Goal: Information Seeking & Learning: Check status

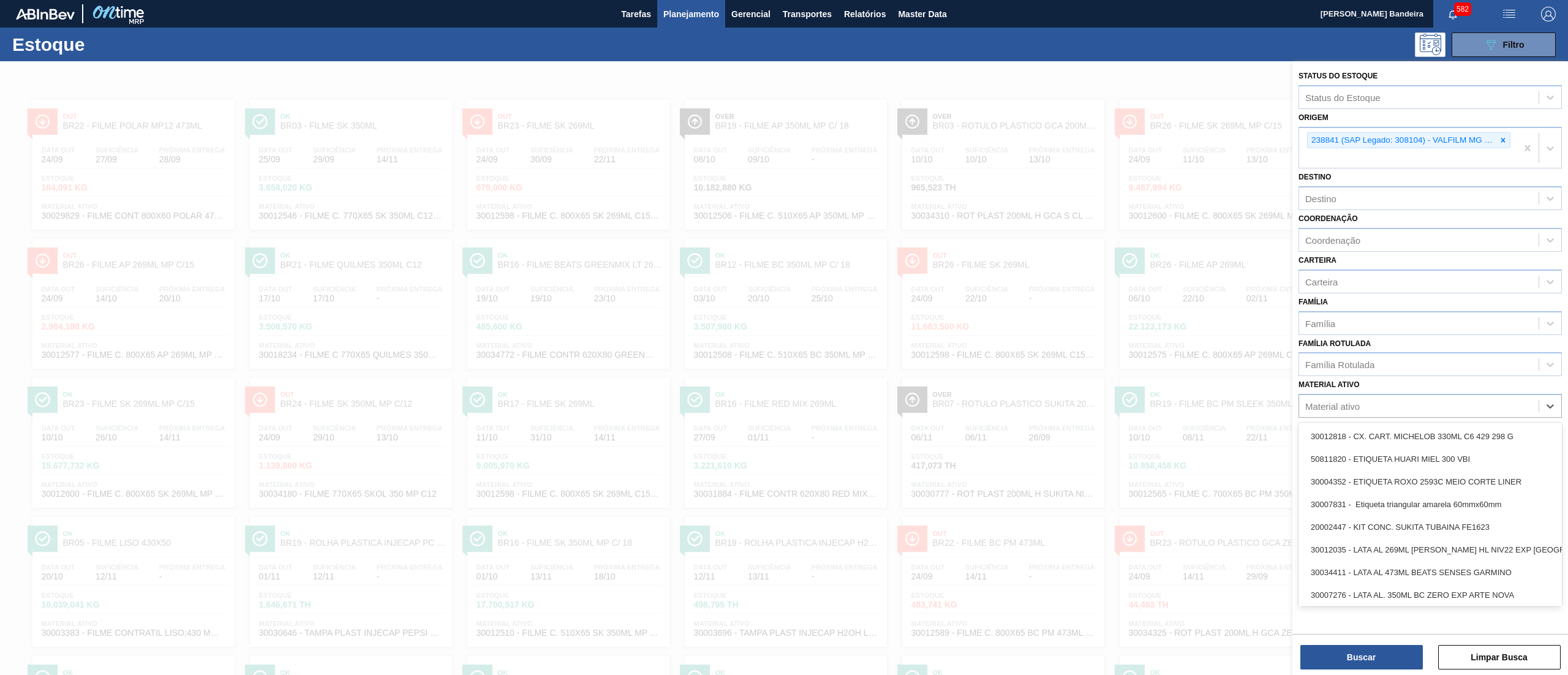
type ativo "30030870"
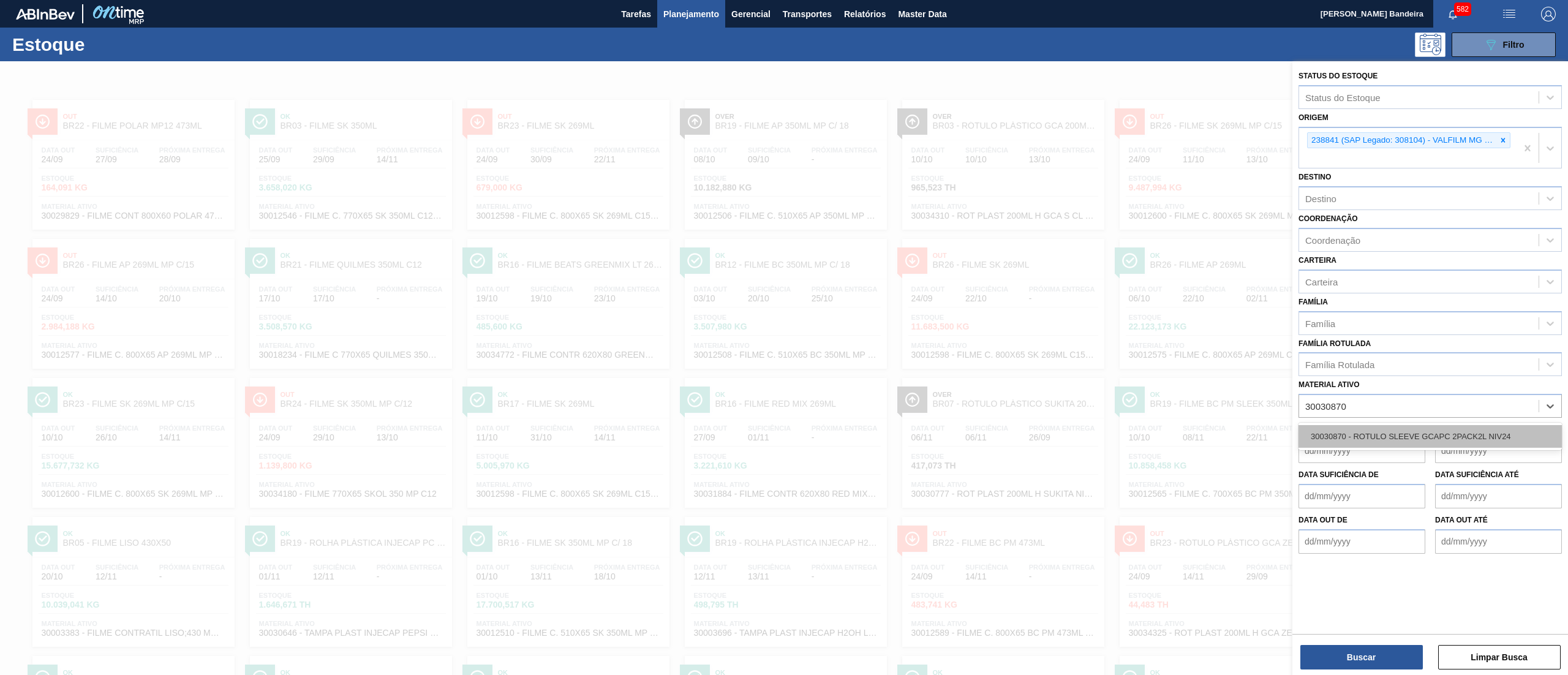
click at [1348, 432] on div "30030870 - ROTULO SLEEVE GCAPC 2PACK2L NIV24" at bounding box center [1431, 437] width 264 height 23
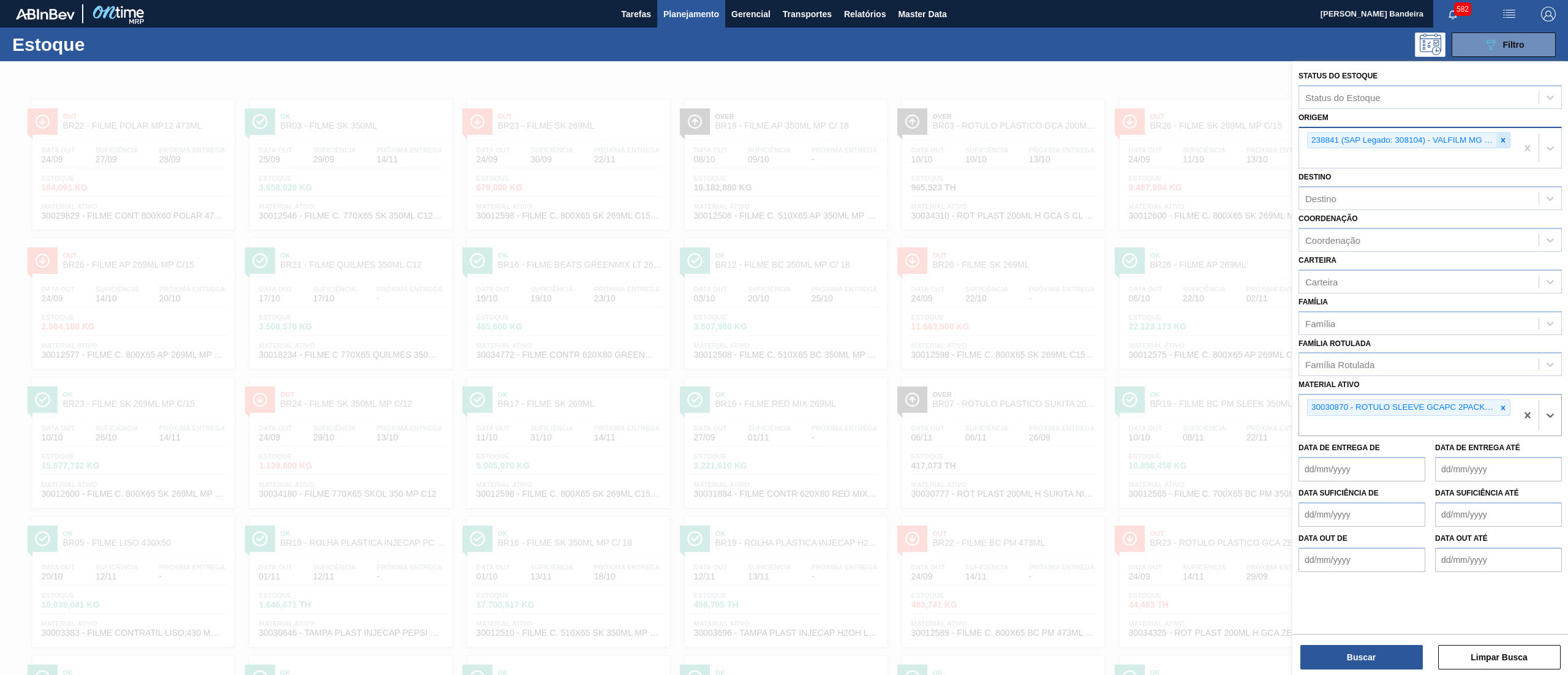
click at [1499, 139] on icon at bounding box center [1503, 139] width 8 height 8
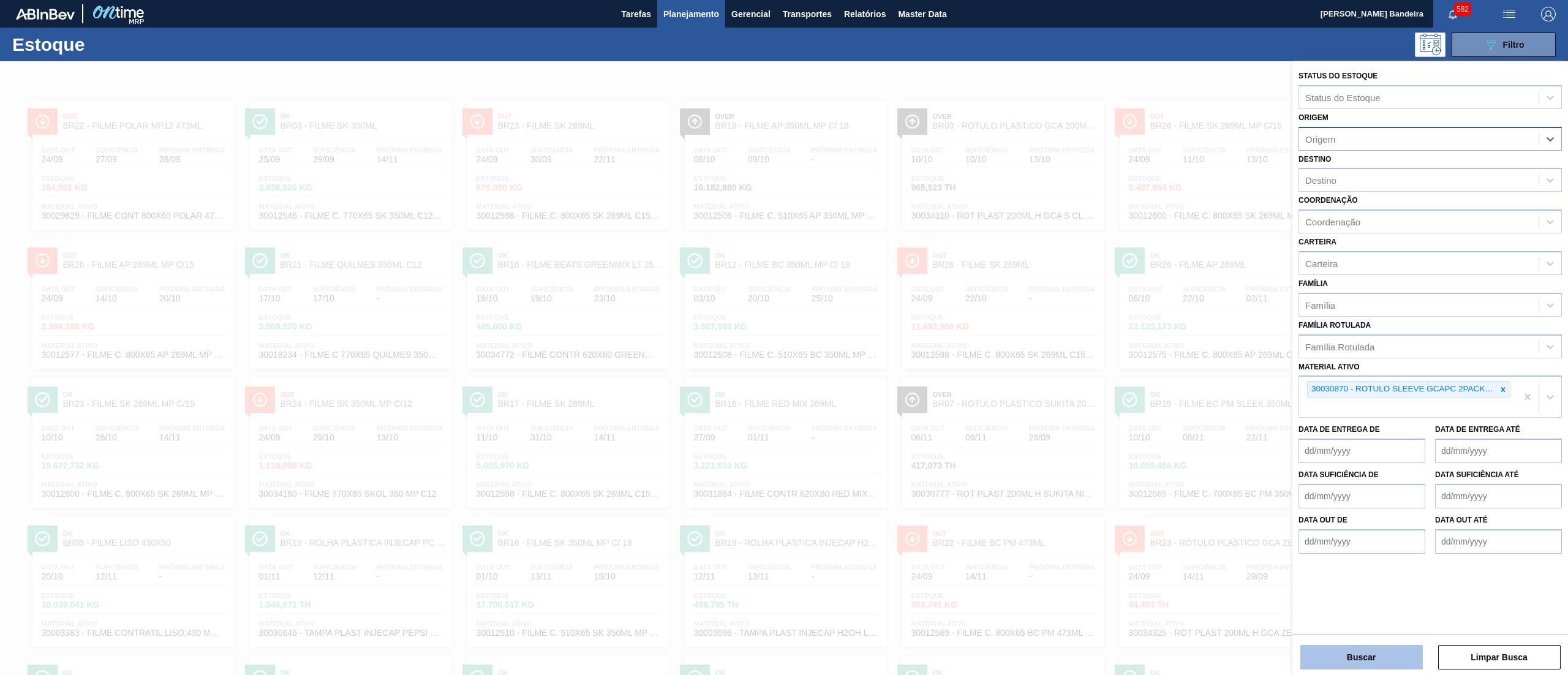
click at [1365, 657] on button "Buscar" at bounding box center [1361, 657] width 123 height 24
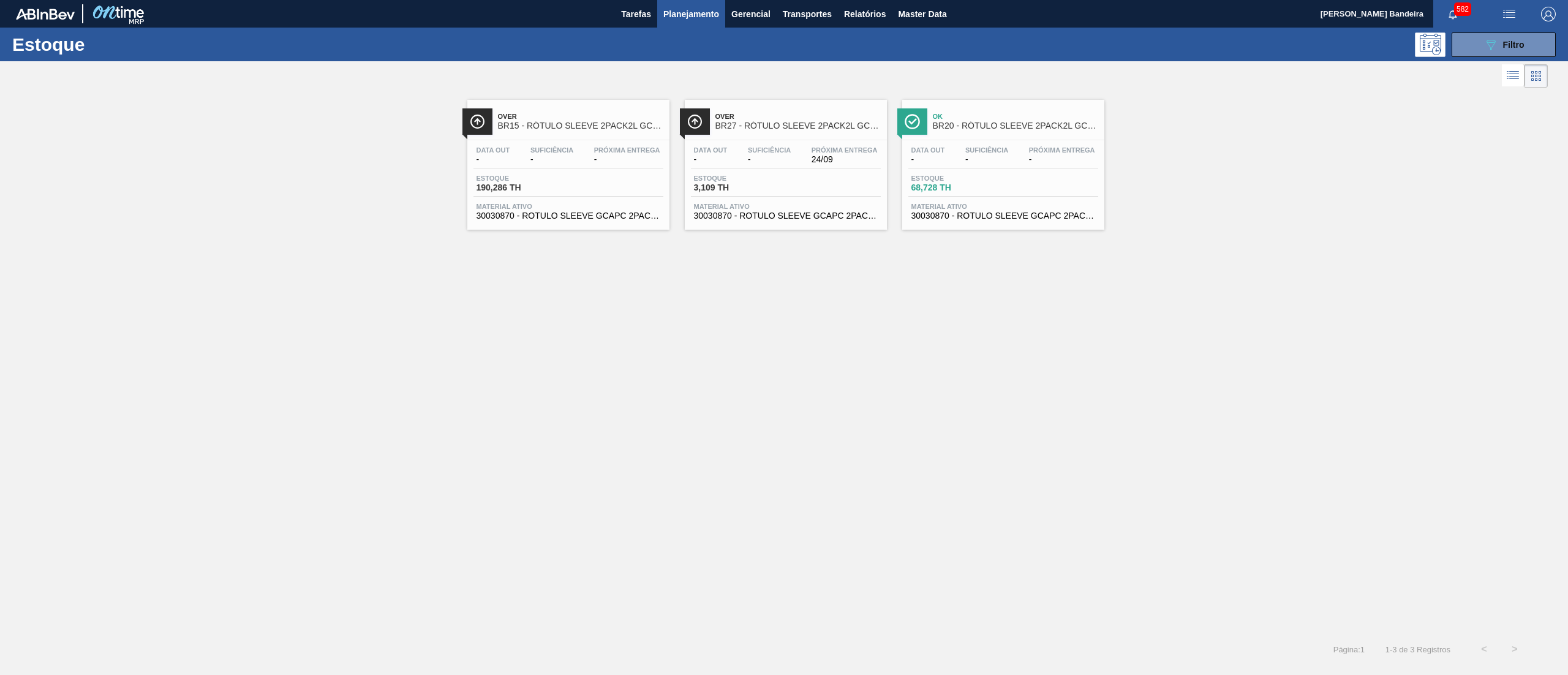
click at [781, 219] on span "30030870 - ROTULO SLEEVE GCAPC 2PACK2L NIV24" at bounding box center [786, 216] width 184 height 9
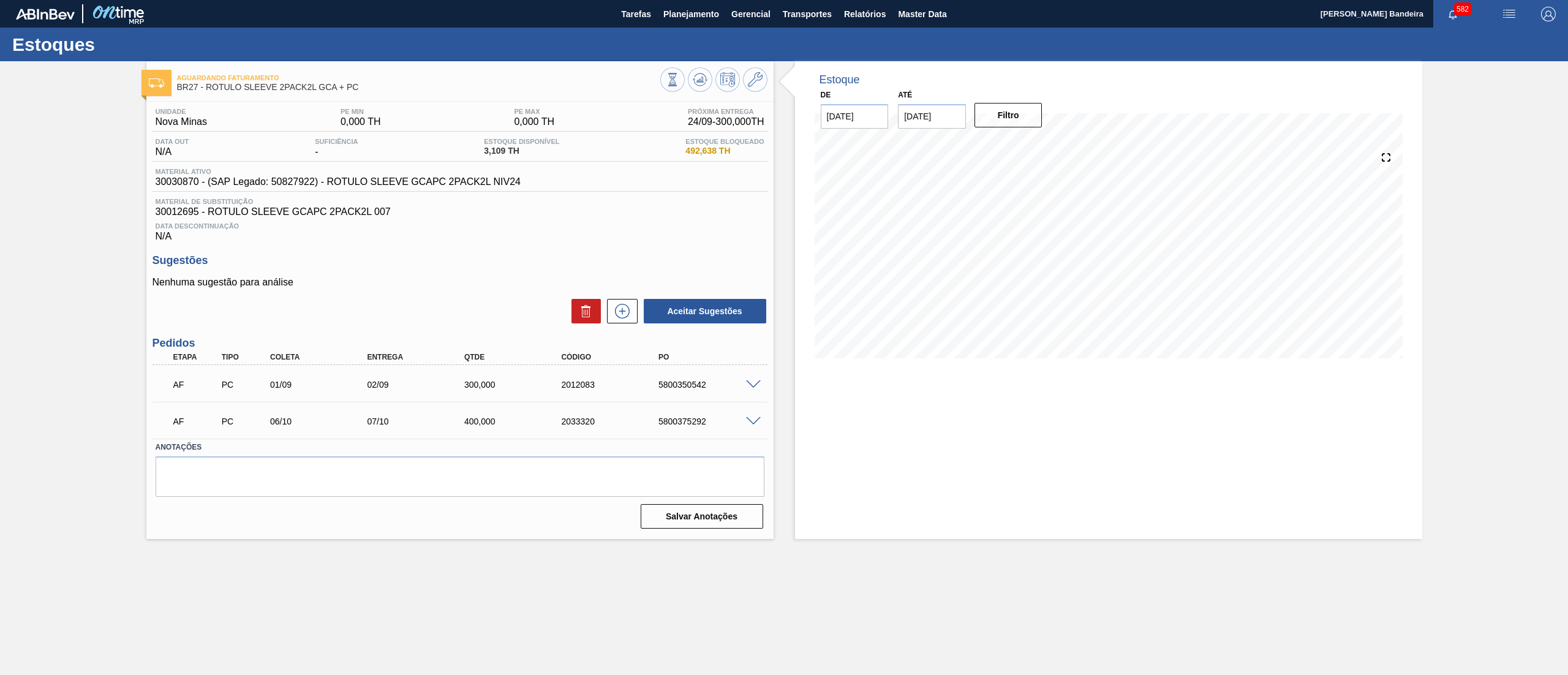
click at [748, 382] on span at bounding box center [753, 385] width 14 height 9
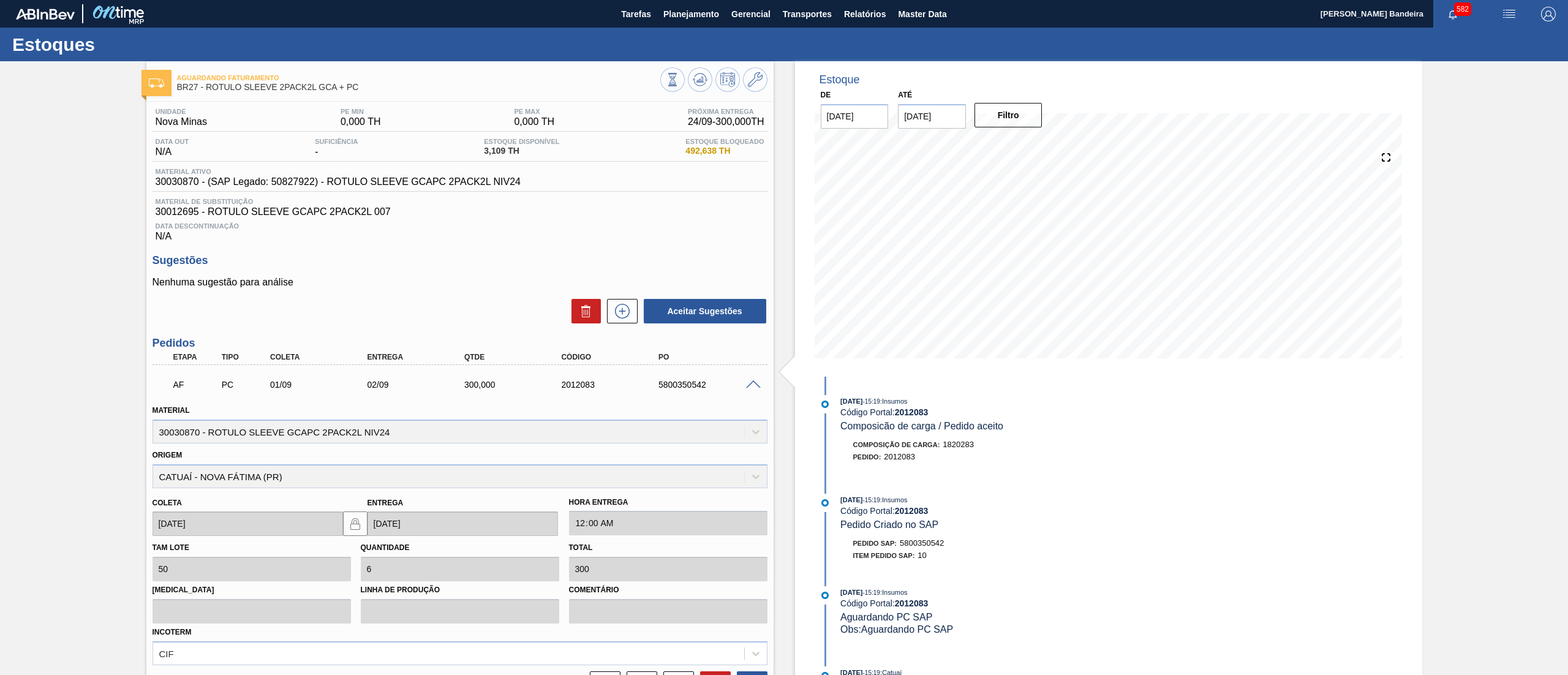
click at [784, 235] on div "Estoque De 24/09/2025 Até 08/10/2025 Filtro 19/08/2025 - 15:19 : Insumos Código…" at bounding box center [1098, 449] width 649 height 776
click at [750, 385] on span at bounding box center [753, 385] width 14 height 9
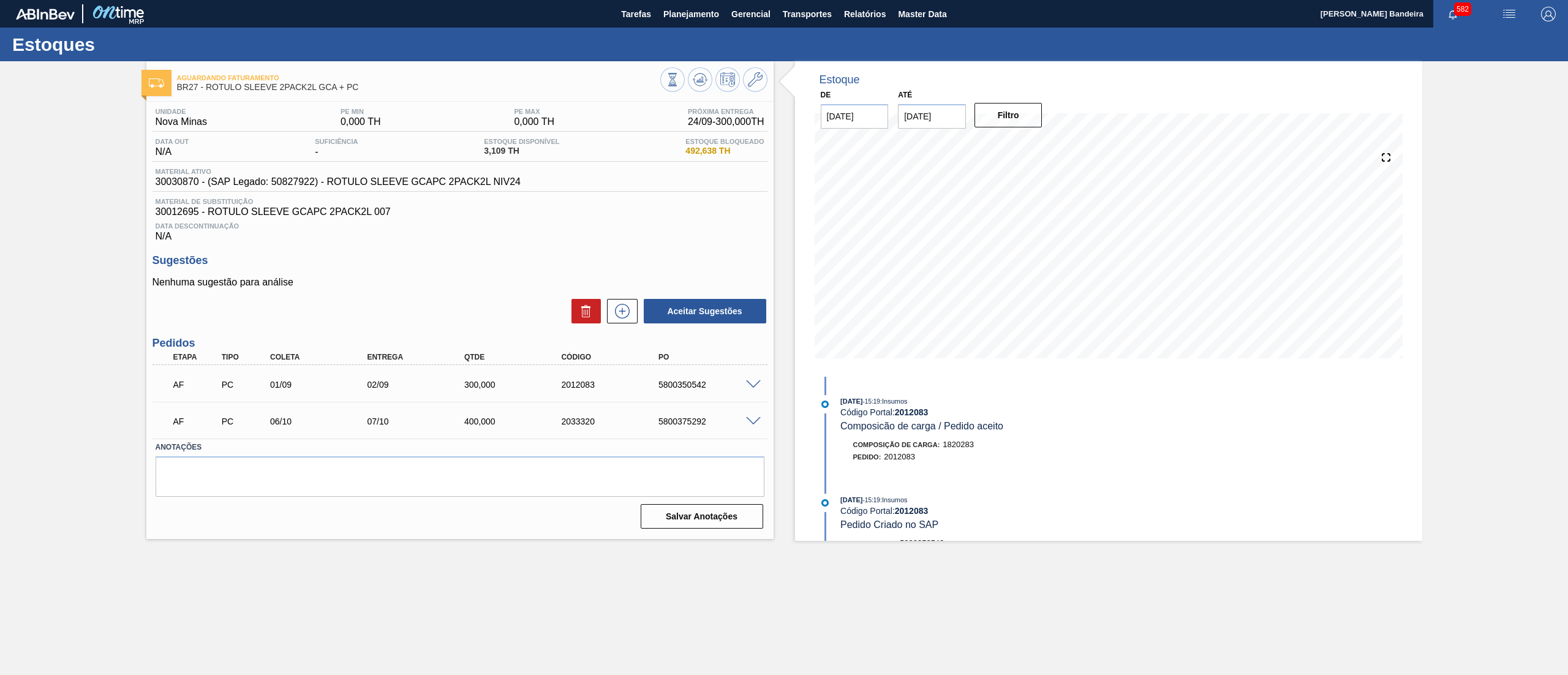
click at [149, 180] on div "Unidade Nova Minas PE MIN 0,000 TH PE MAX 0,000 TH Próxima Entrega 24/09 - 300,…" at bounding box center [460, 317] width 627 height 431
drag, startPoint x: 654, startPoint y: 385, endPoint x: 713, endPoint y: 383, distance: 59.0
click at [713, 383] on div "5800350542" at bounding box center [698, 384] width 97 height 10
copy div "5800350542"
click at [698, 24] on button "Planejamento" at bounding box center [691, 14] width 68 height 27
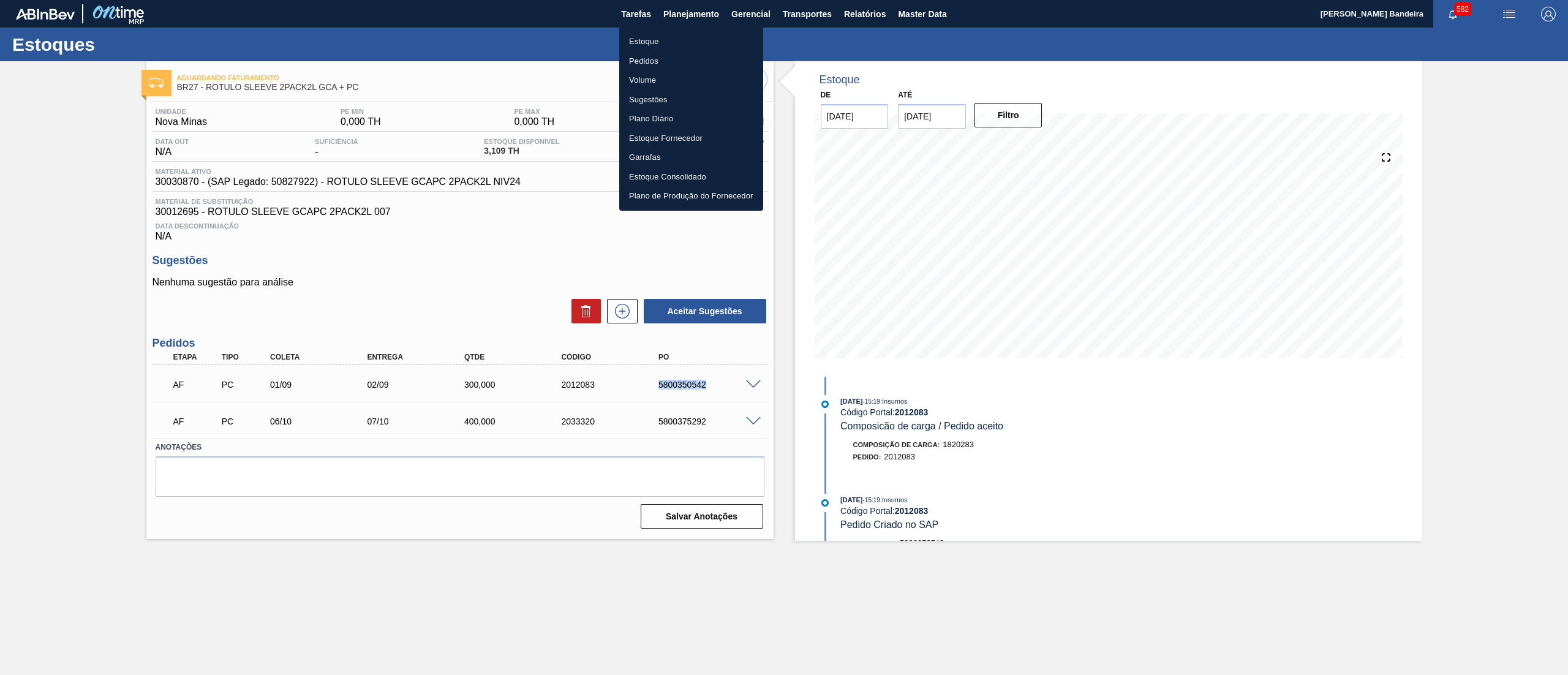
click at [678, 45] on li "Estoque" at bounding box center [691, 42] width 144 height 20
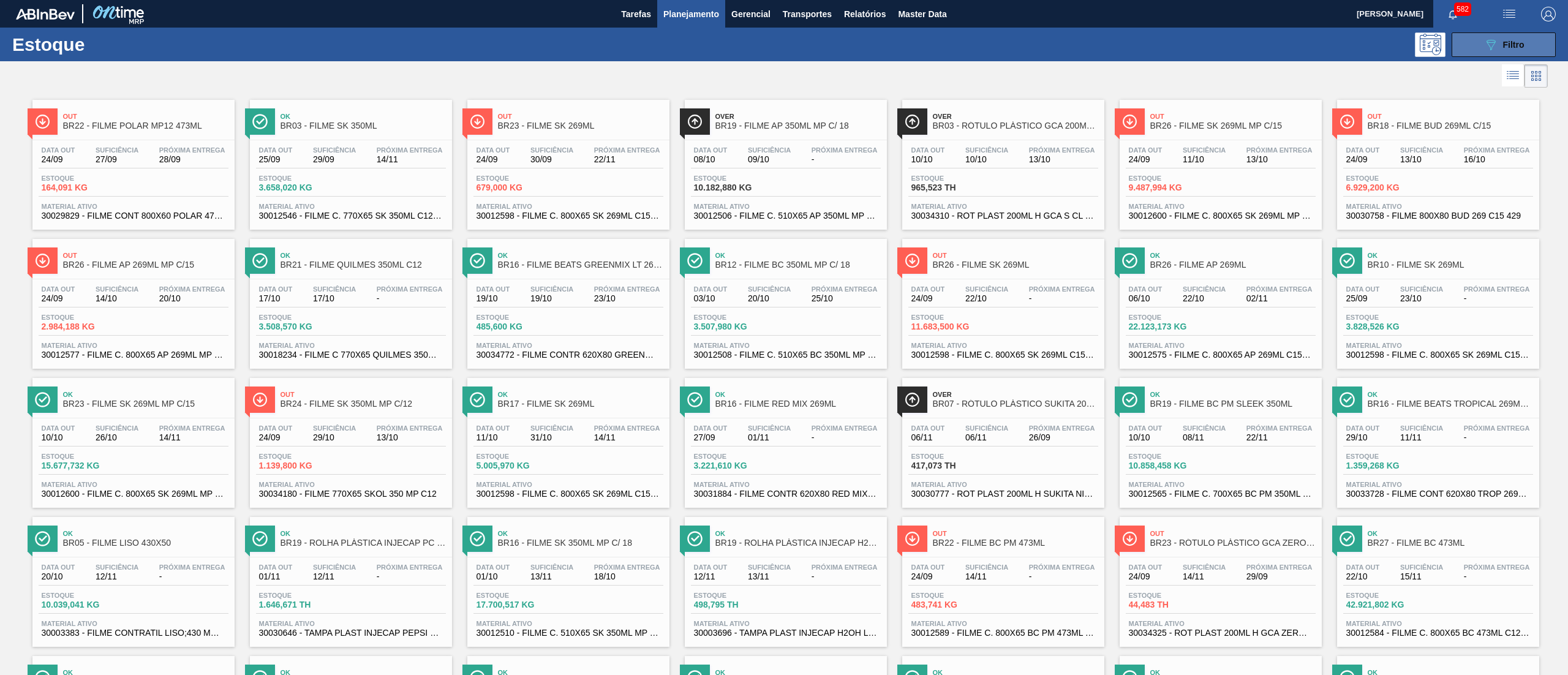
click at [1503, 41] on span "Filtro" at bounding box center [1514, 44] width 21 height 10
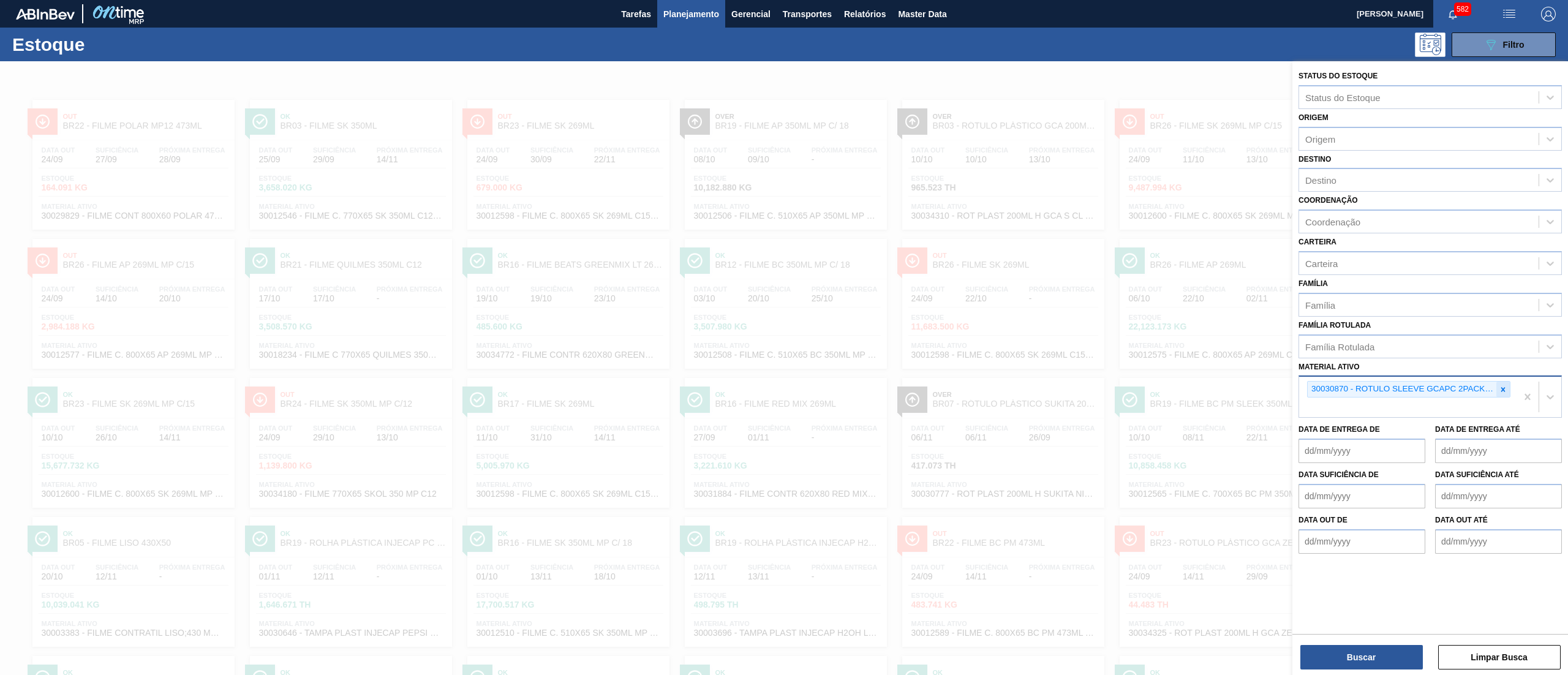
click at [1505, 391] on icon at bounding box center [1503, 389] width 8 height 8
paste ativo "30030778"
type ativo "30030778"
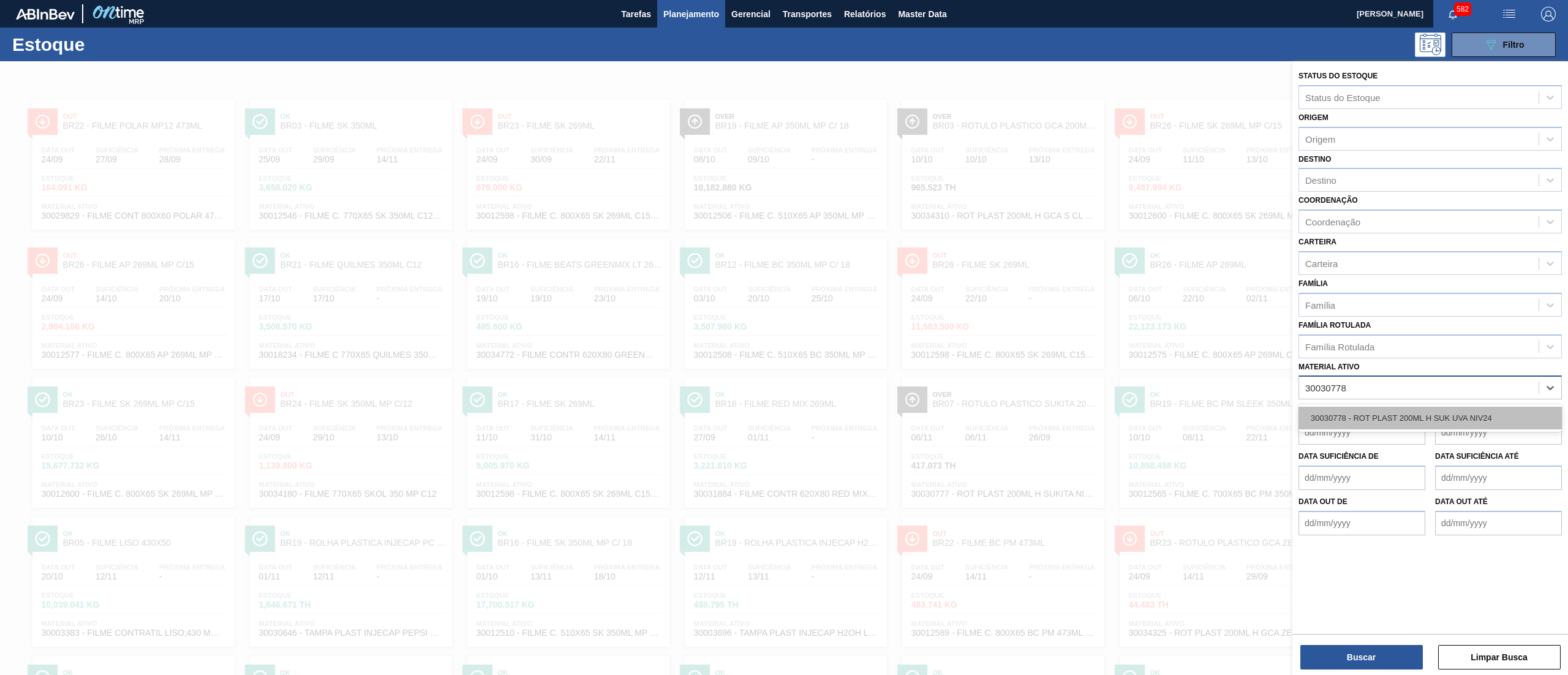
click at [1453, 410] on div "30030778 - ROT PLAST 200ML H SUK UVA NIV24" at bounding box center [1431, 418] width 264 height 23
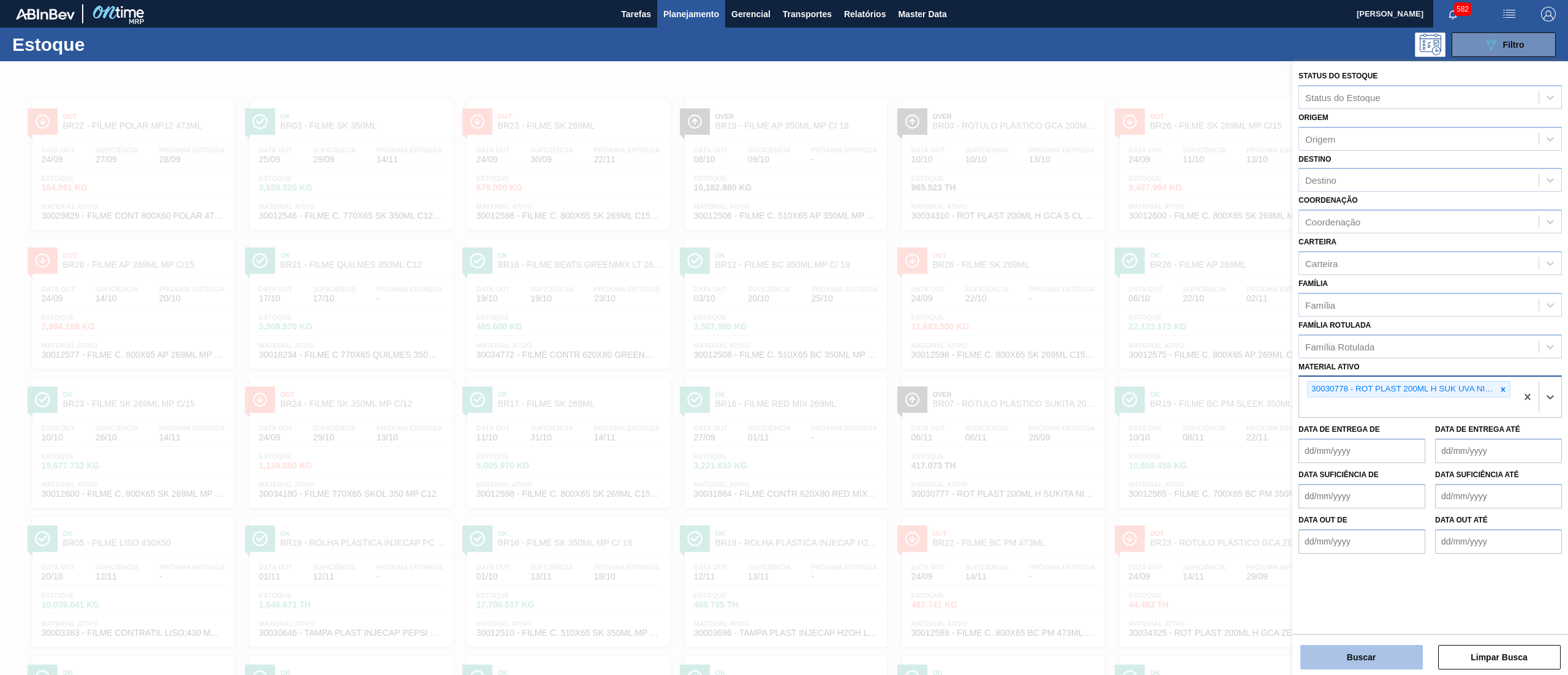
click at [1358, 661] on button "Buscar" at bounding box center [1361, 657] width 123 height 24
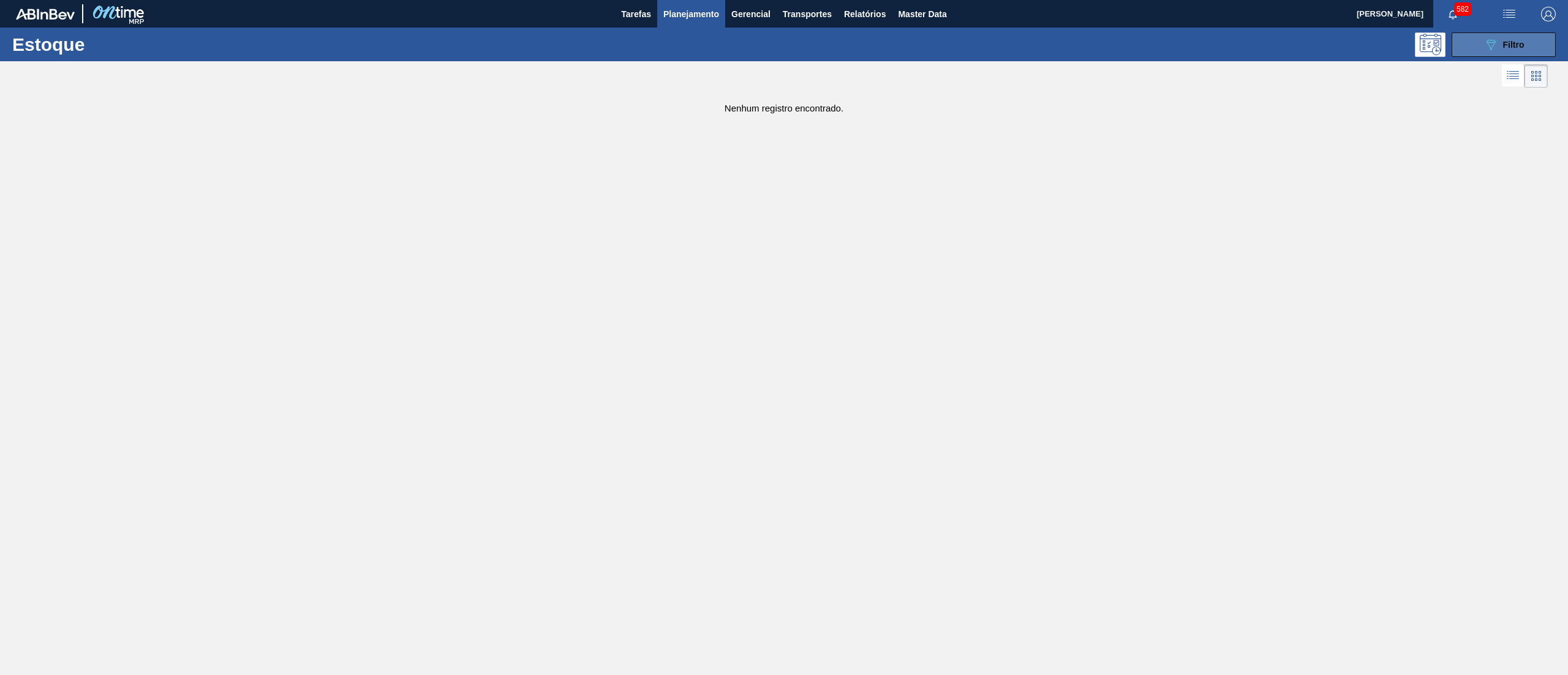
click at [1540, 46] on button "089F7B8B-B2A5-4AFE-B5C0-19BA573D28AC Filtro" at bounding box center [1504, 45] width 104 height 24
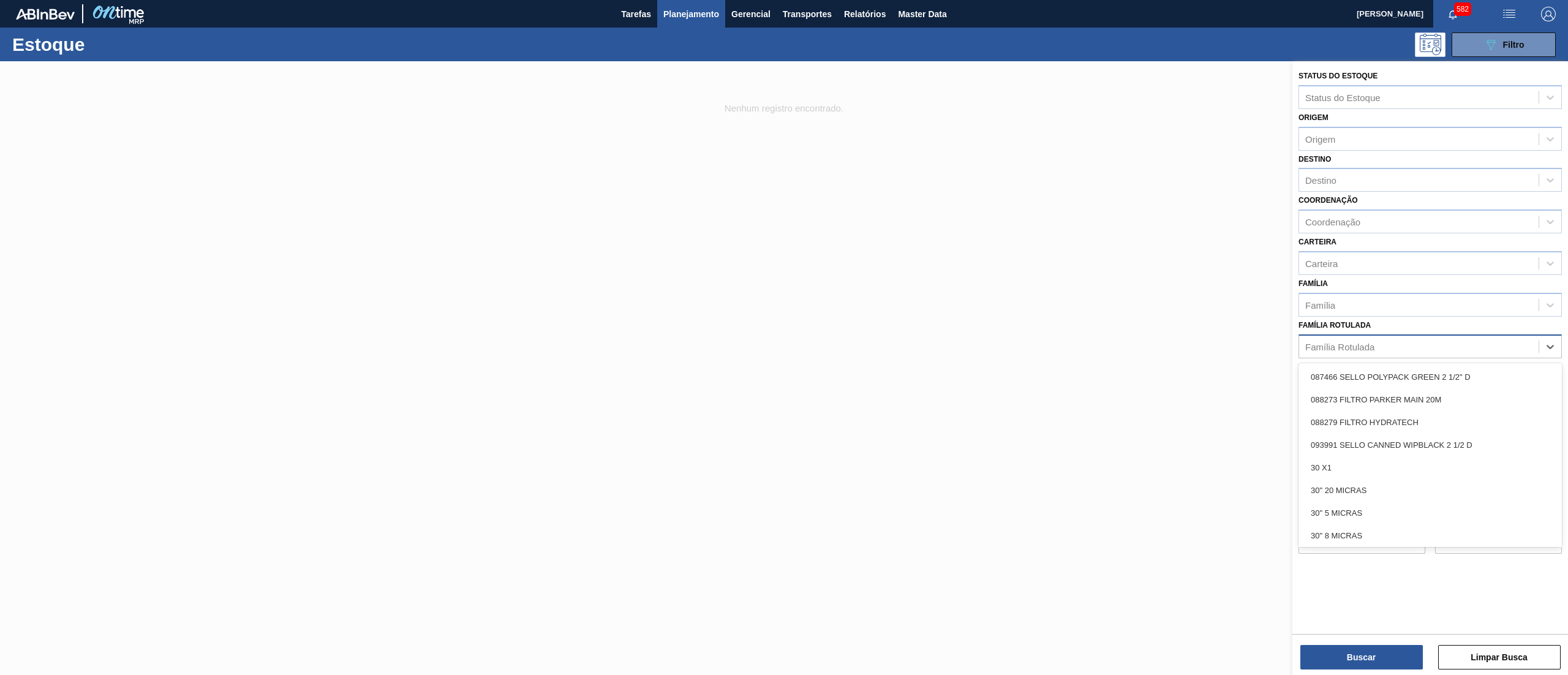
click at [1412, 347] on div "Família Rotulada" at bounding box center [1419, 346] width 239 height 18
type Rotulada "s"
type Rotulada "uva mista 20"
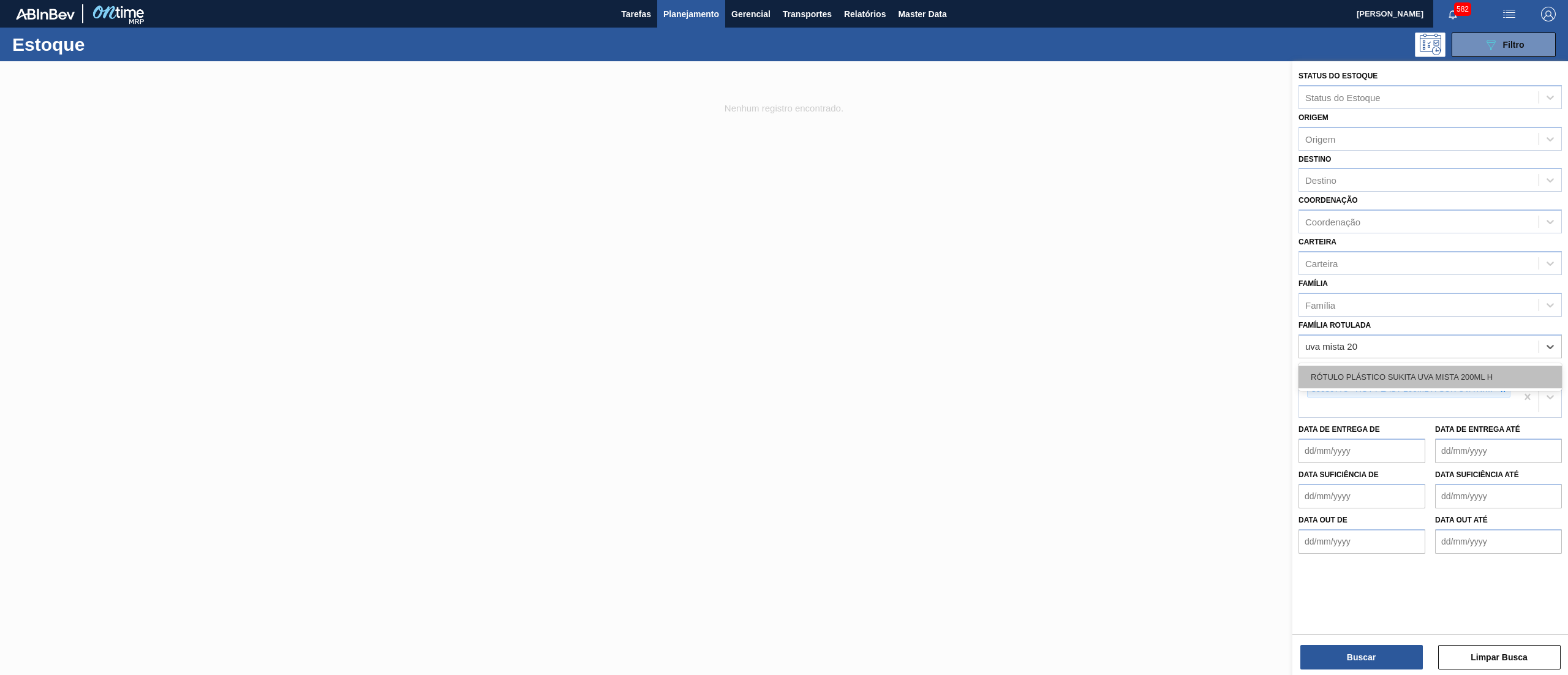
click at [1440, 375] on div "RÓTULO PLÁSTICO SUKITA UVA MISTA 200ML H" at bounding box center [1431, 377] width 264 height 23
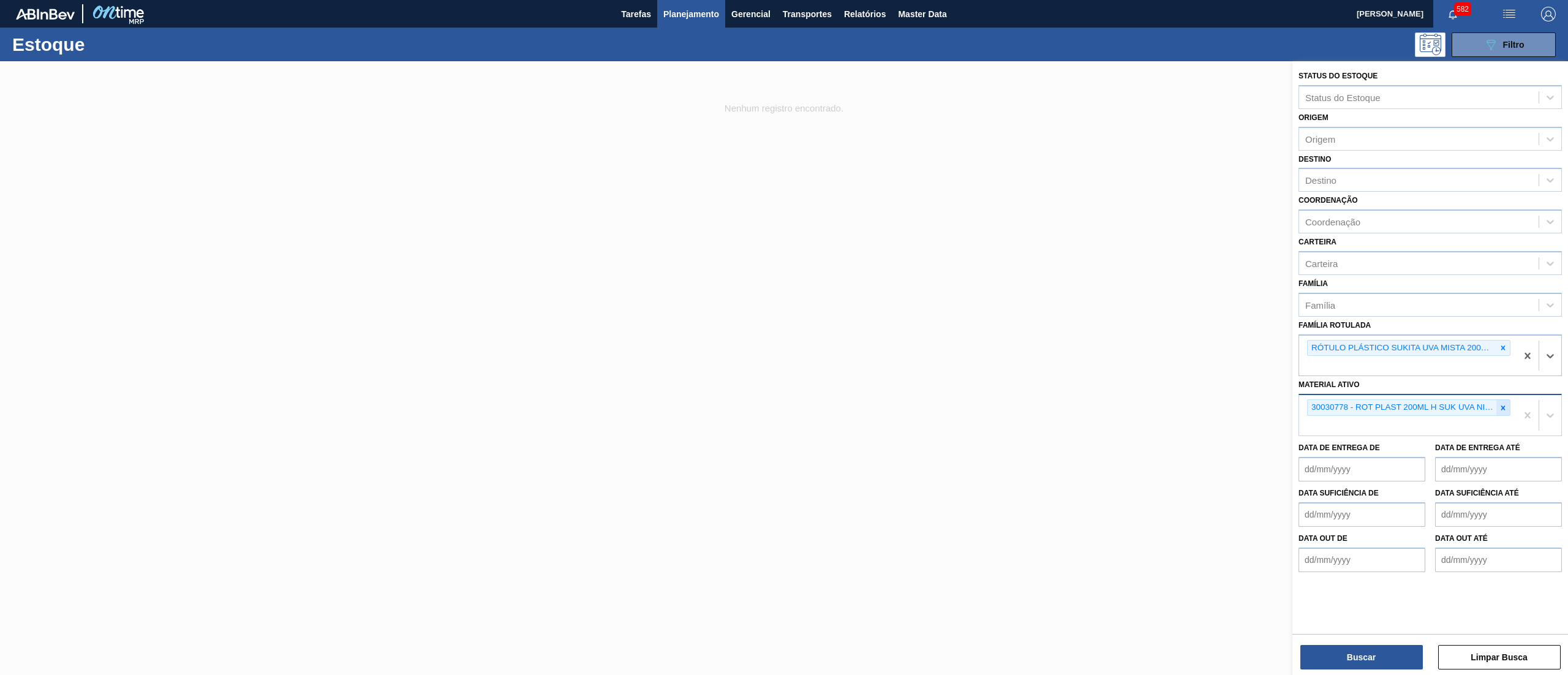
click at [1505, 404] on icon at bounding box center [1503, 408] width 8 height 8
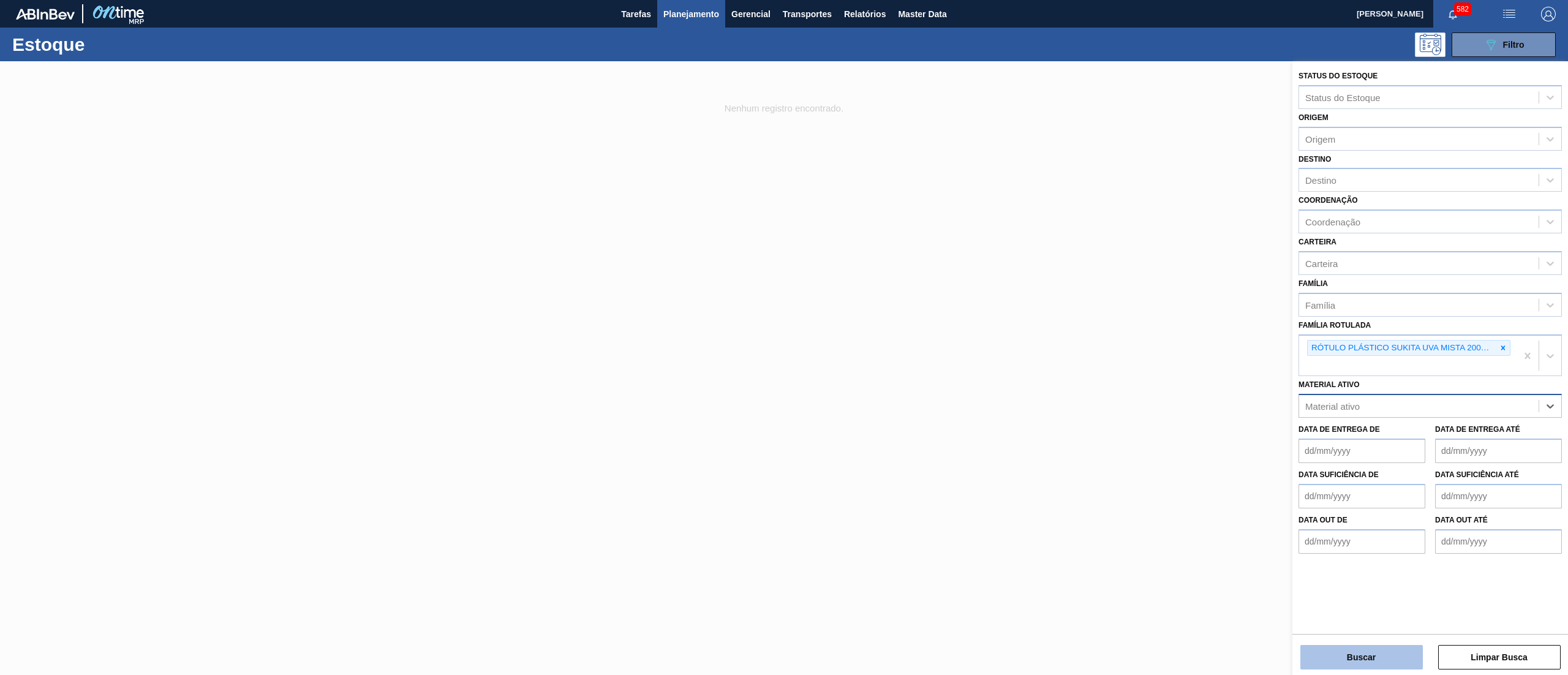
click at [1342, 649] on button "Buscar" at bounding box center [1361, 657] width 123 height 24
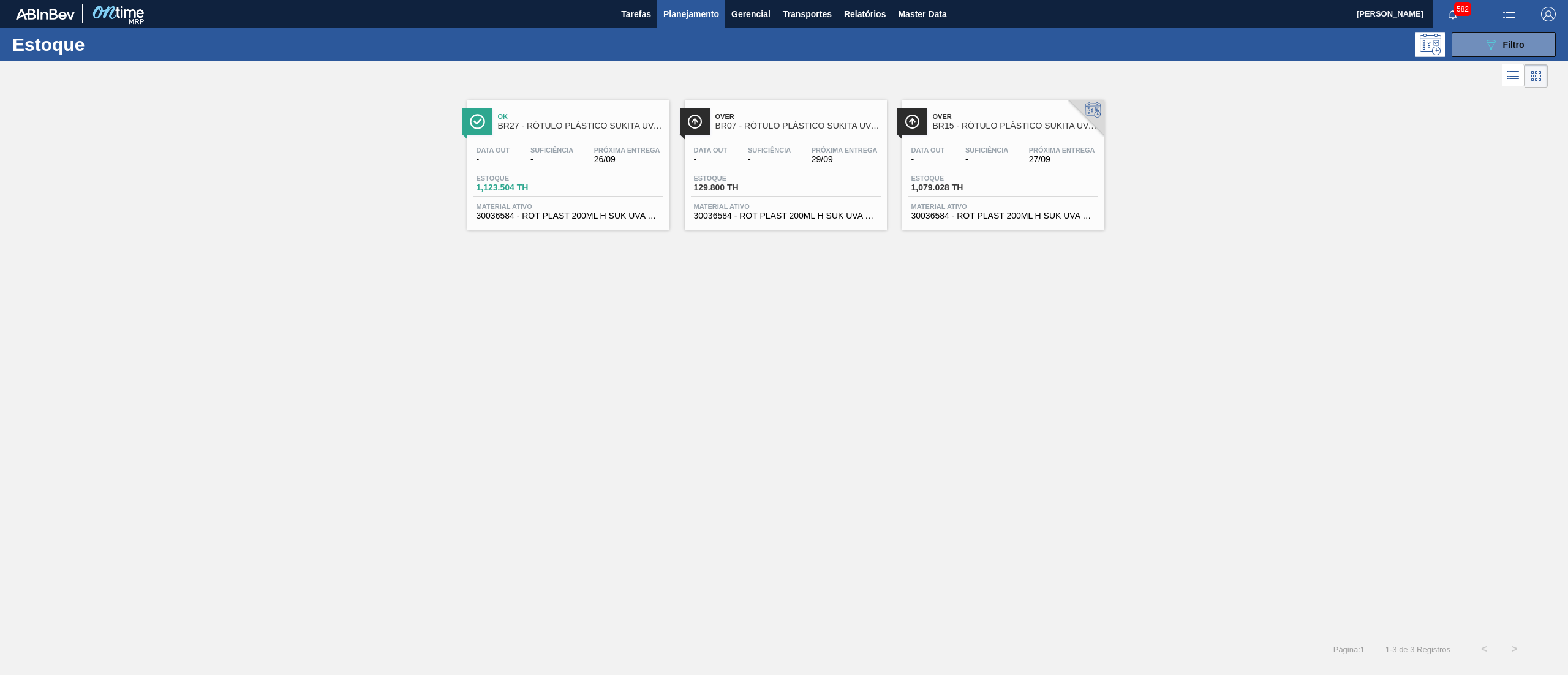
click at [588, 220] on span "30036584 - ROT PLAST 200ML H SUK UVA NIV25" at bounding box center [568, 216] width 184 height 9
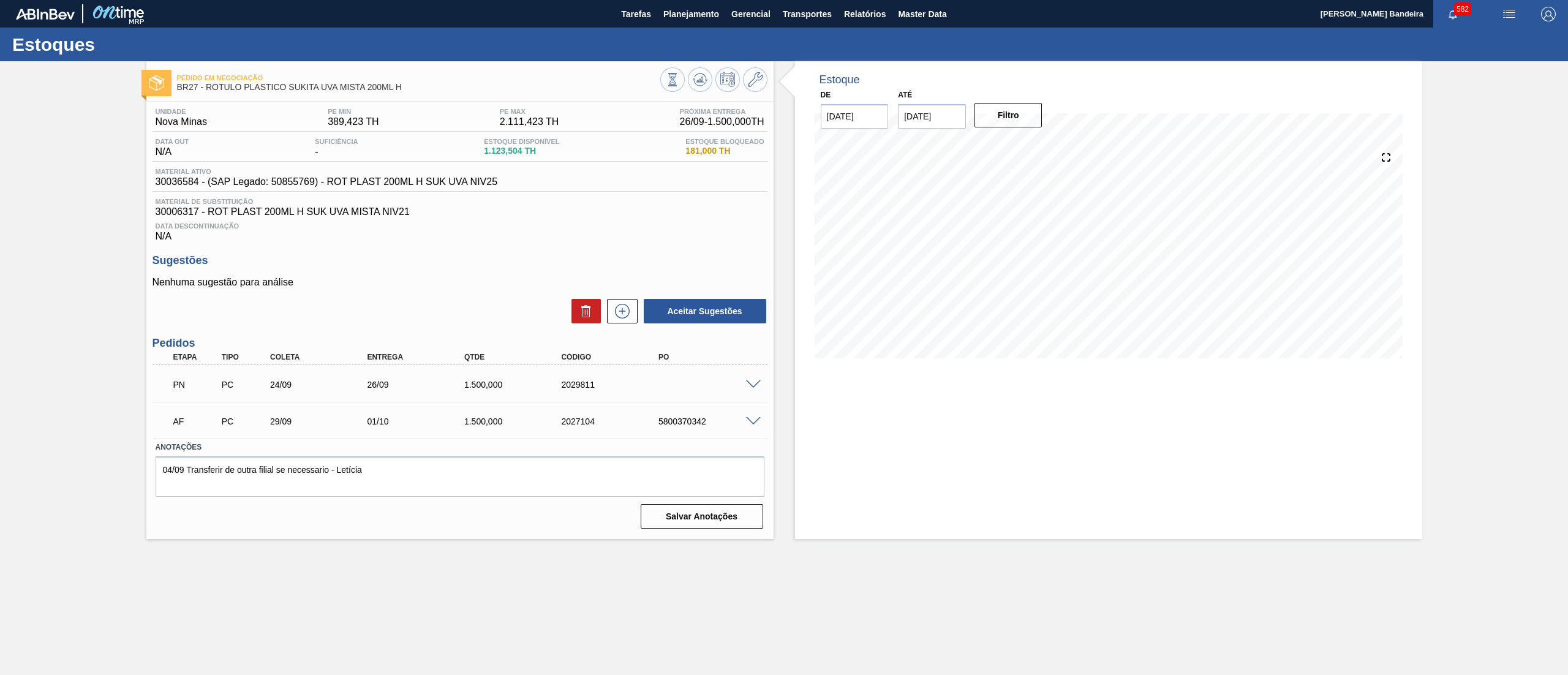
click at [756, 385] on span at bounding box center [753, 385] width 14 height 9
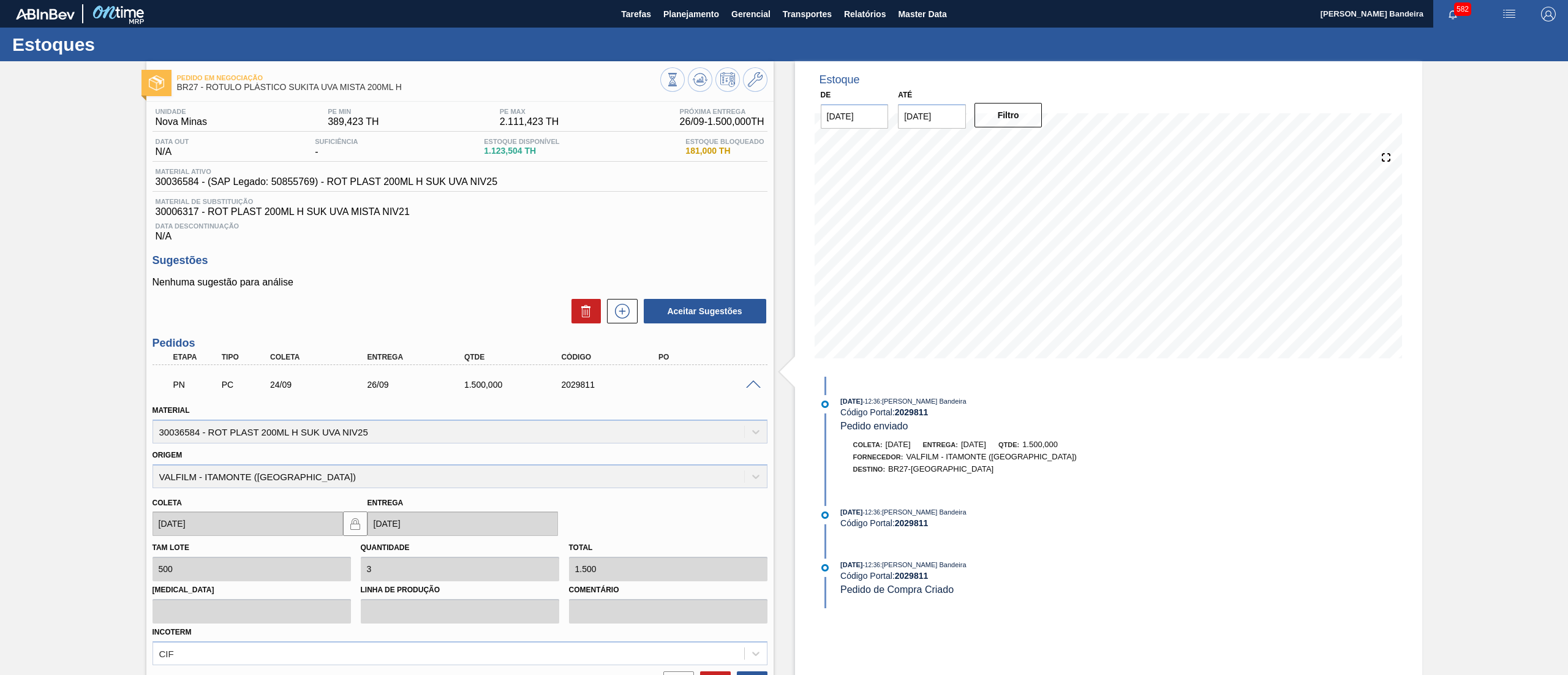
click at [756, 385] on span at bounding box center [753, 385] width 14 height 9
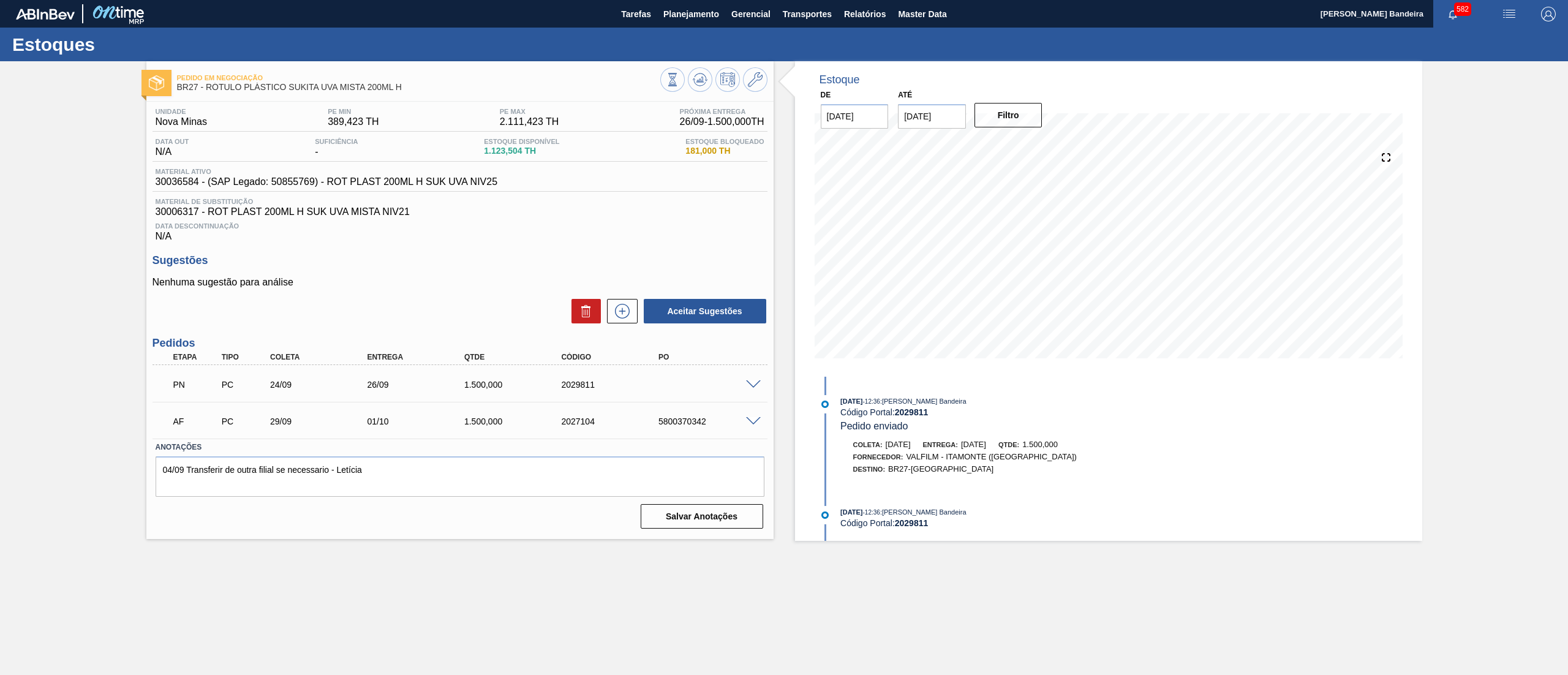
click at [755, 389] on span at bounding box center [753, 385] width 14 height 9
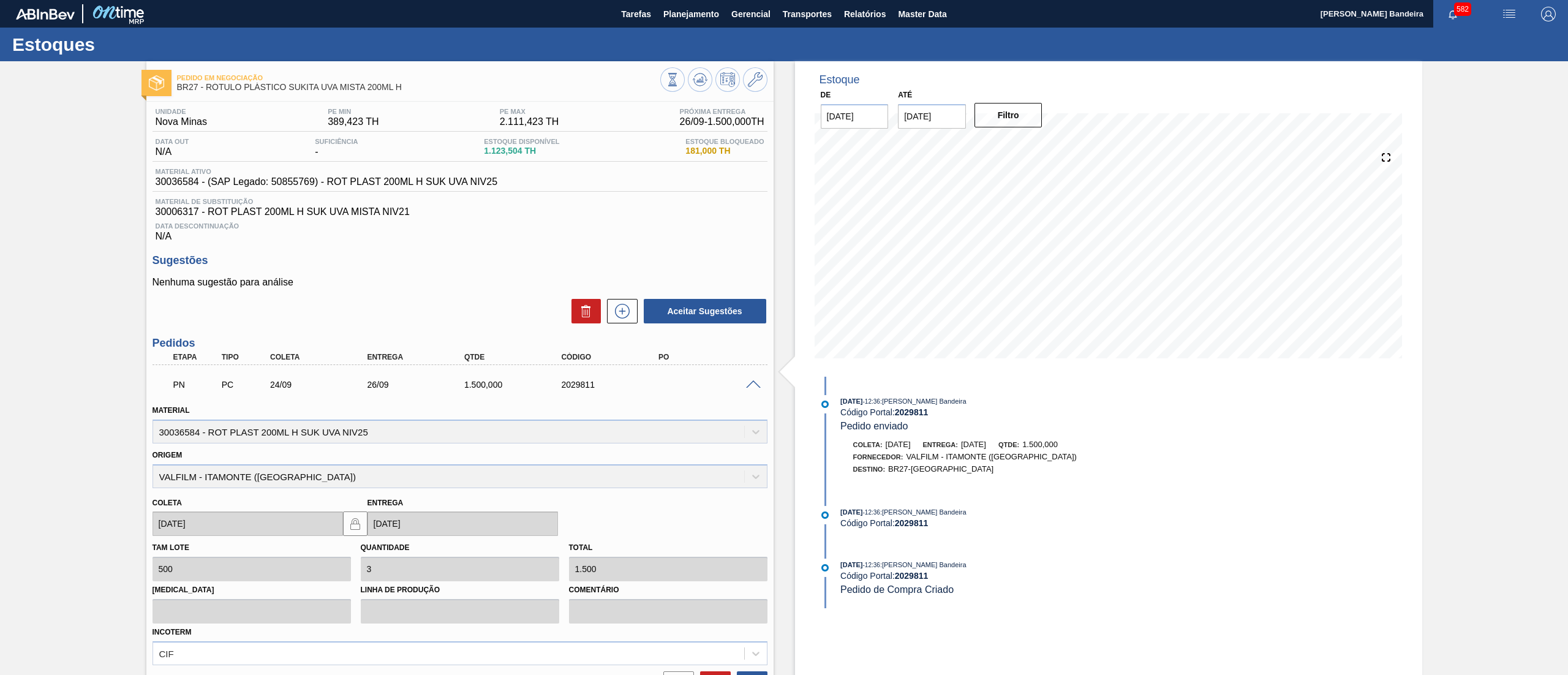
click at [755, 389] on span at bounding box center [753, 385] width 14 height 9
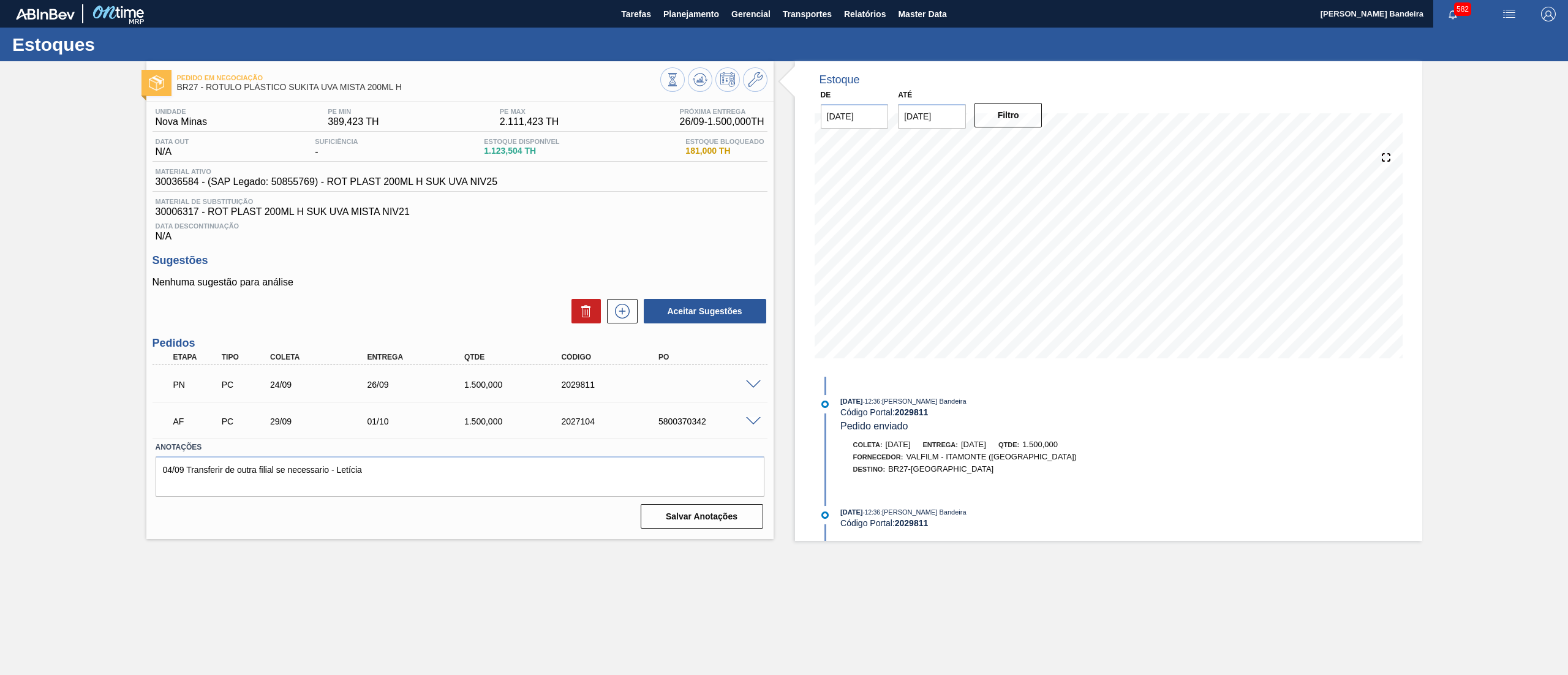
click at [753, 423] on span at bounding box center [753, 421] width 14 height 9
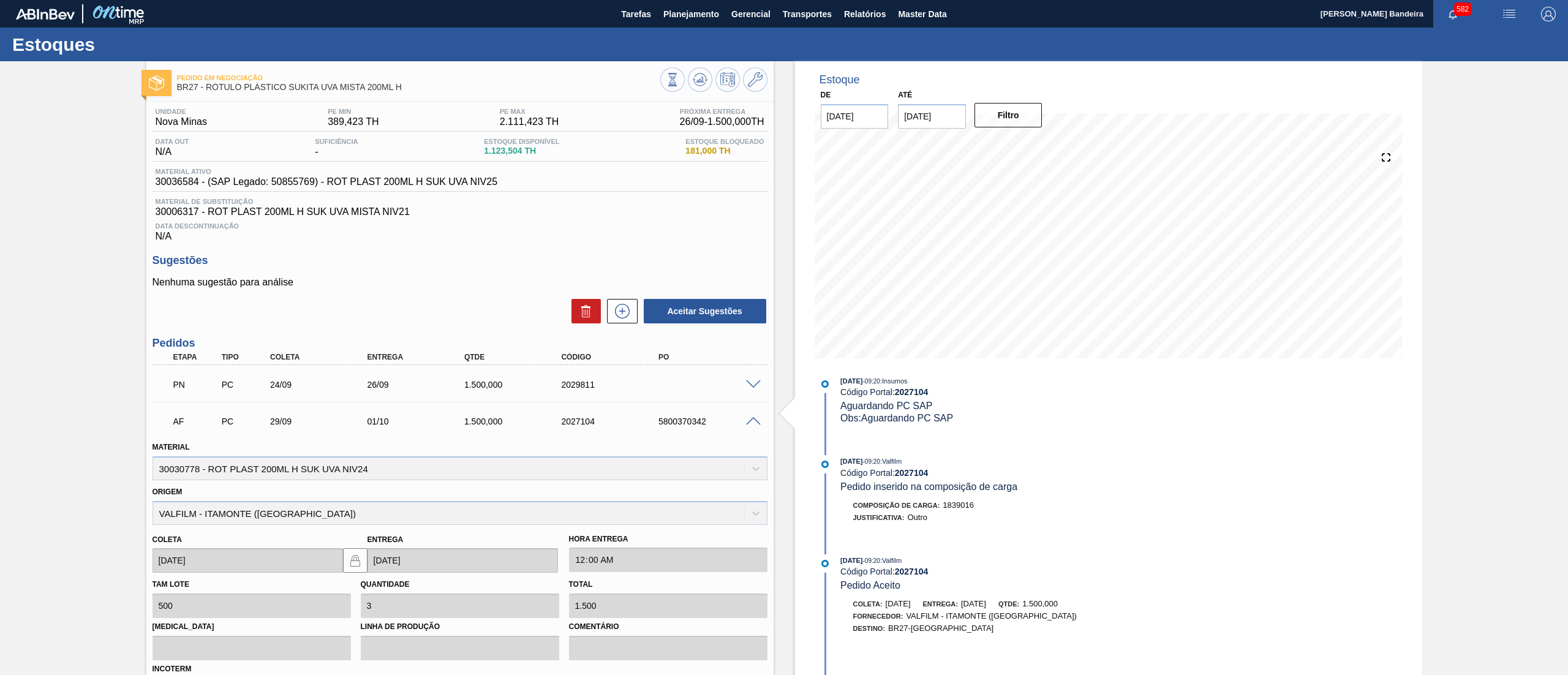
scroll to position [162, 0]
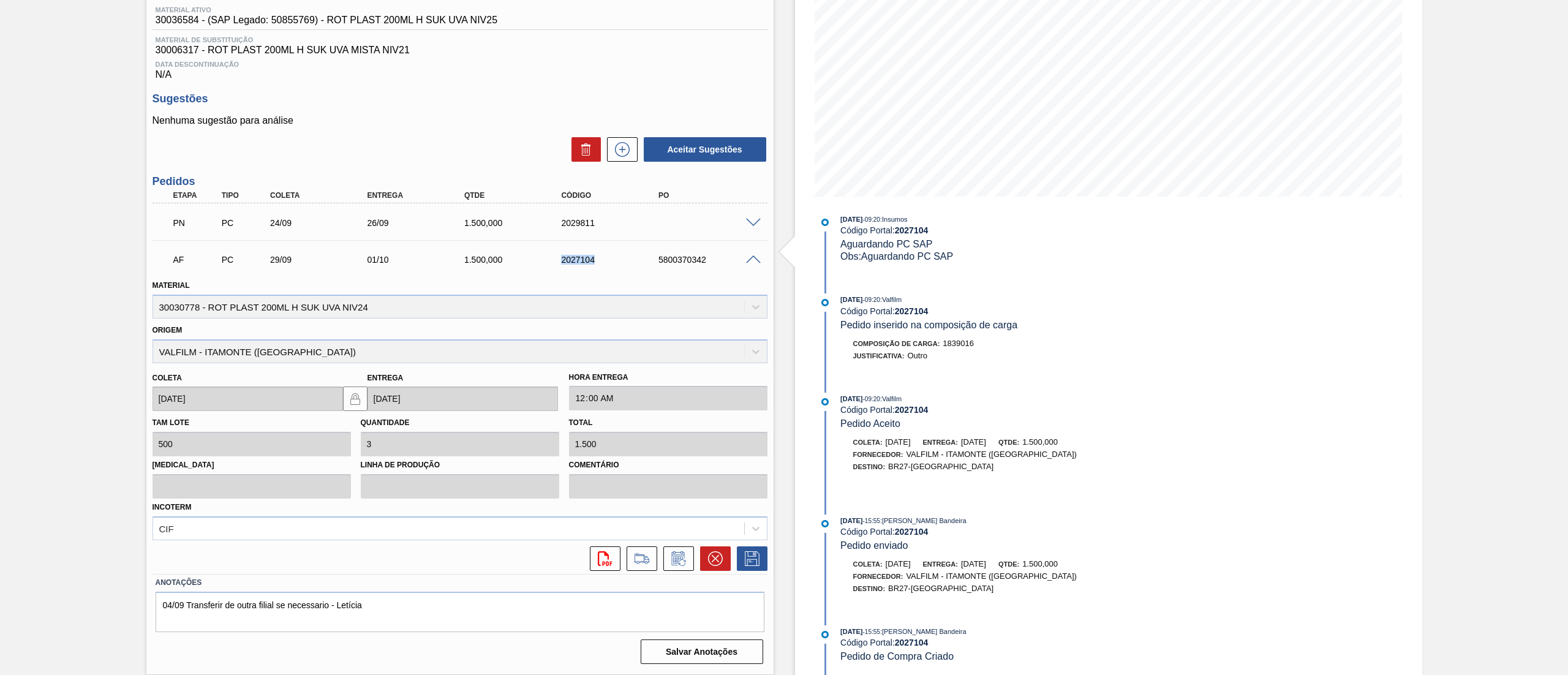
drag, startPoint x: 616, startPoint y: 262, endPoint x: 539, endPoint y: 260, distance: 77.0
click at [539, 260] on div "AF PC 29/09 01/10 1.500,000 2027104 5800370342" at bounding box center [457, 258] width 582 height 24
copy div "2027104"
drag, startPoint x: 400, startPoint y: 313, endPoint x: 89, endPoint y: 316, distance: 311.0
click at [89, 316] on div "Pedido em Negociação BR27 - RÓTULO PLÁSTICO SUKITA UVA MISTA 200ML H Unidade No…" at bounding box center [784, 287] width 1568 height 776
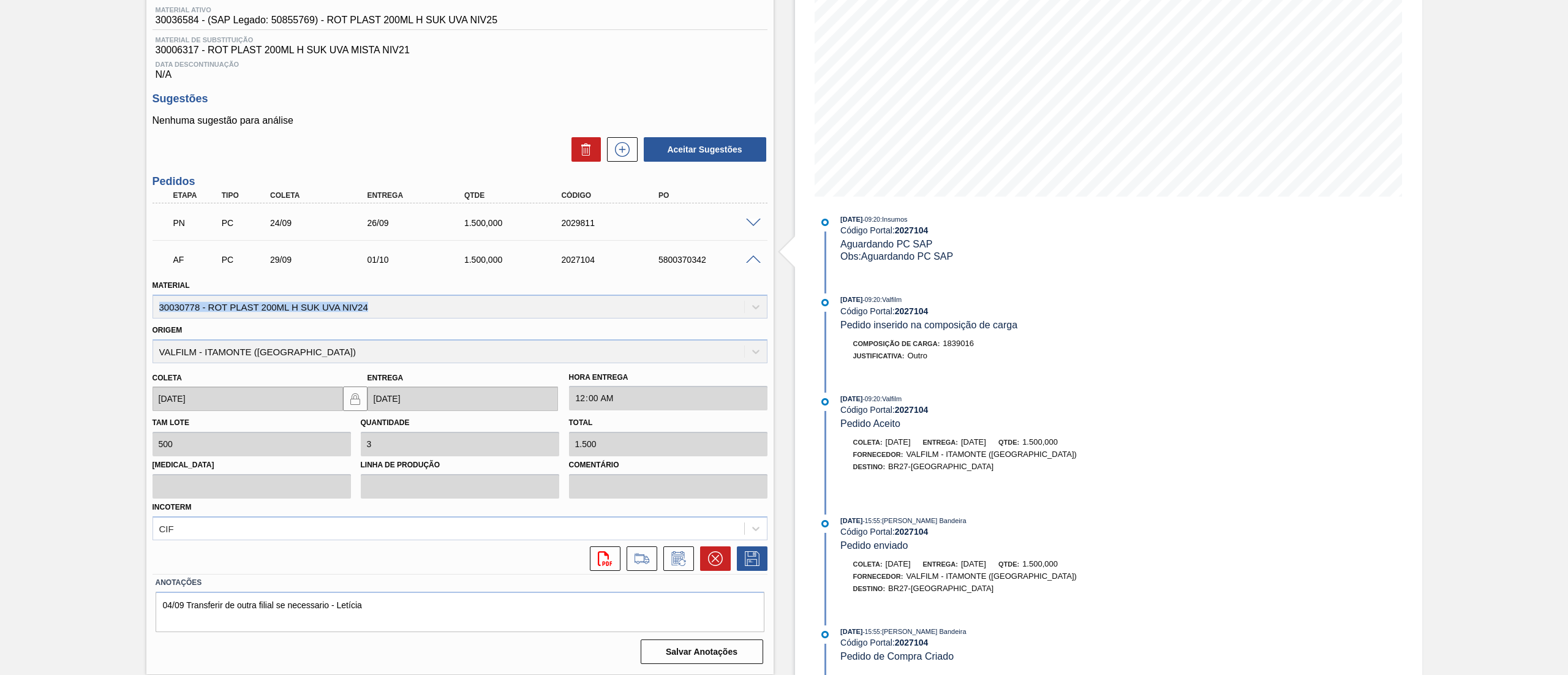
copy div "30030778 - ROT PLAST 200ML H SUK UVA NIV24"
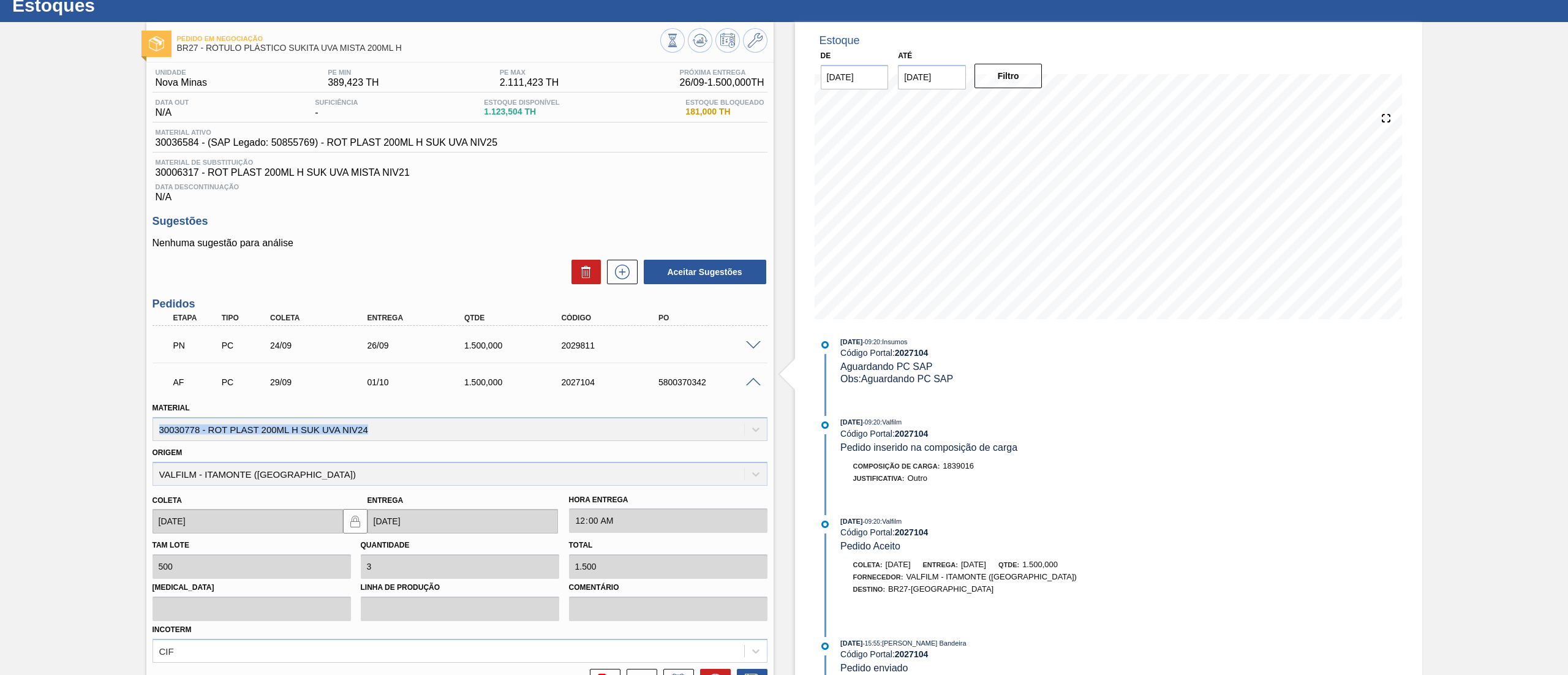
scroll to position [0, 0]
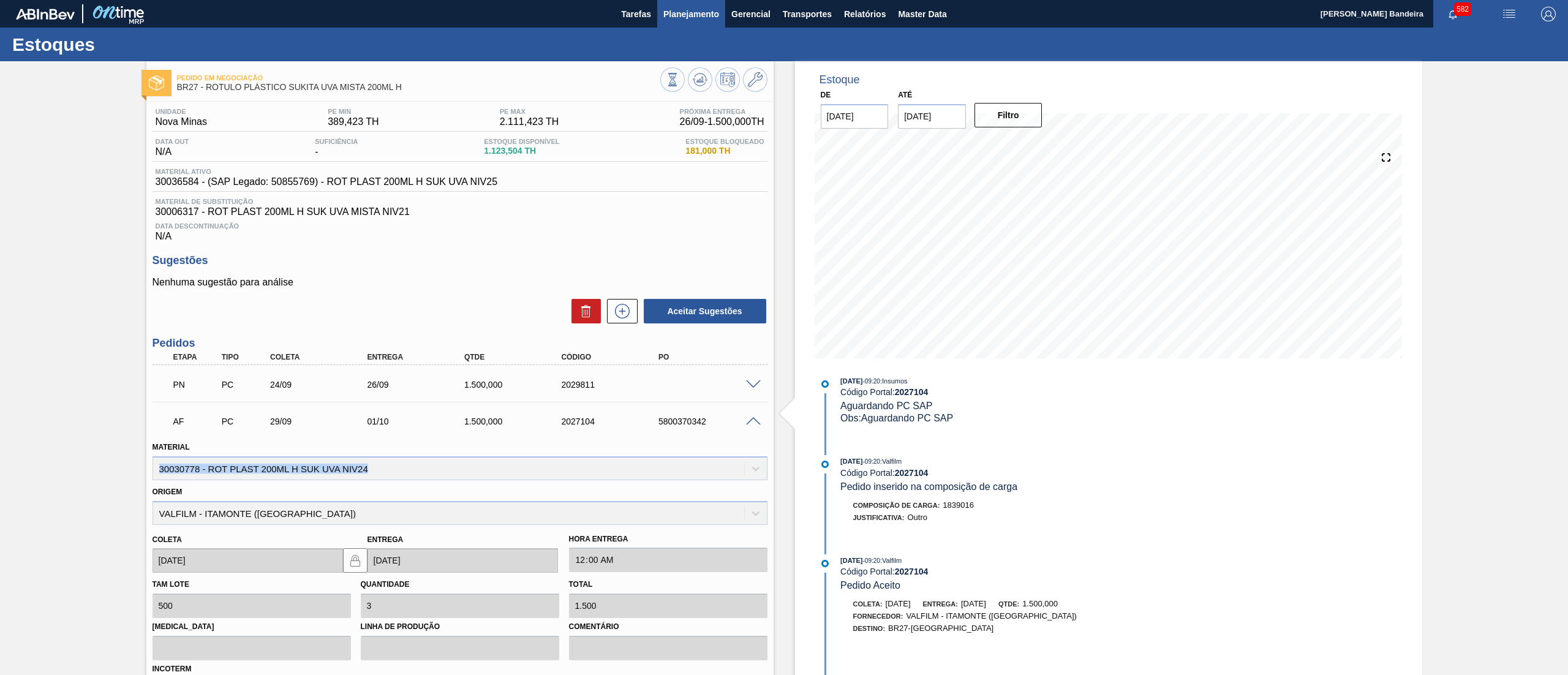
click at [711, 8] on span "Planejamento" at bounding box center [691, 14] width 56 height 14
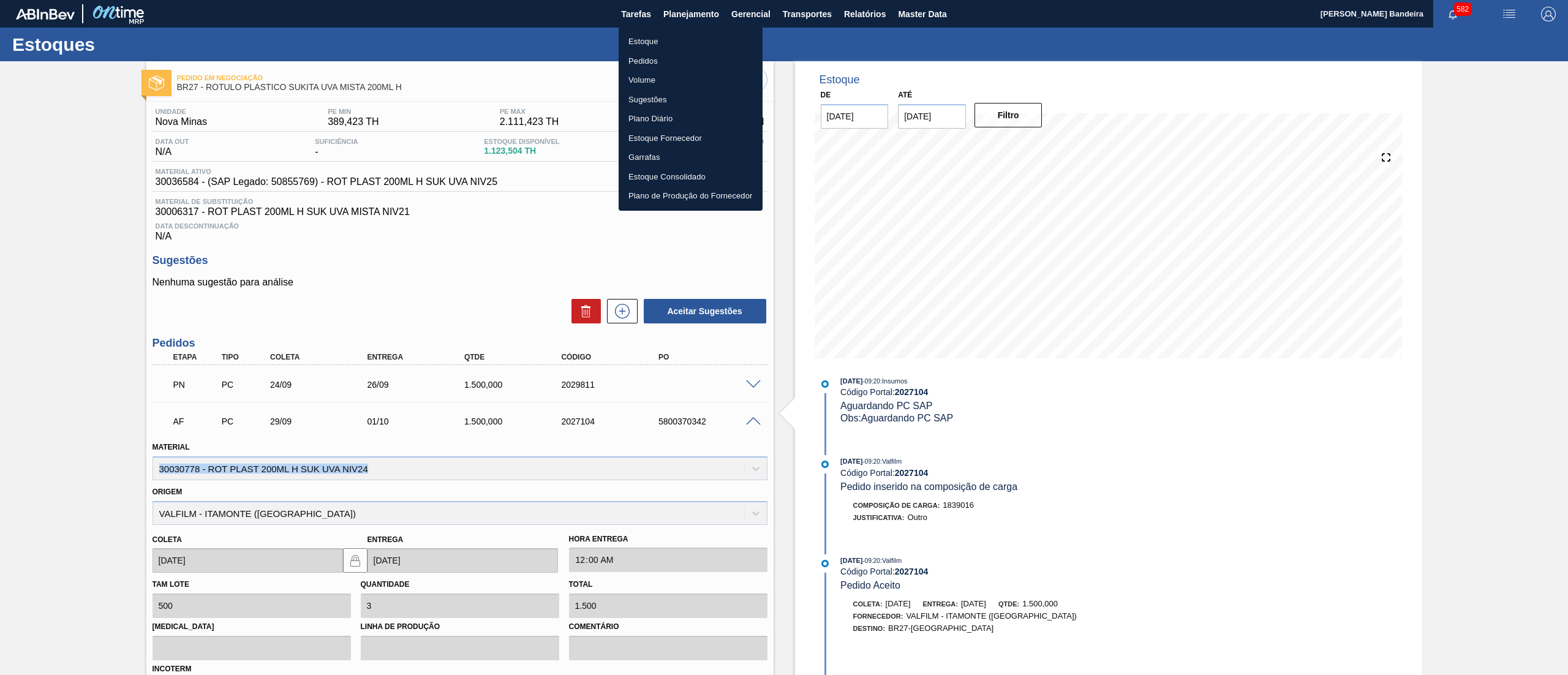
click at [659, 34] on li "Estoque" at bounding box center [691, 42] width 144 height 20
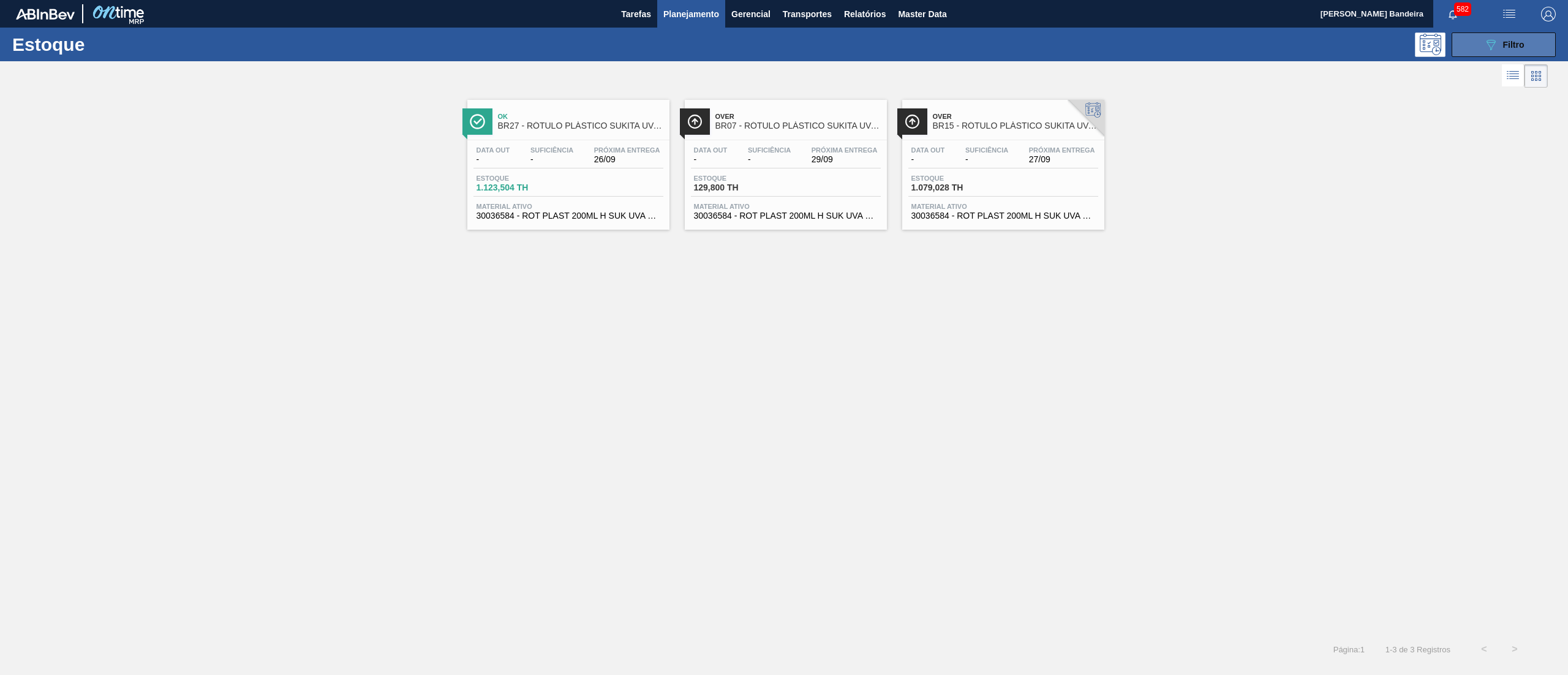
click at [1489, 40] on icon "089F7B8B-B2A5-4AFE-B5C0-19BA573D28AC" at bounding box center [1490, 44] width 14 height 14
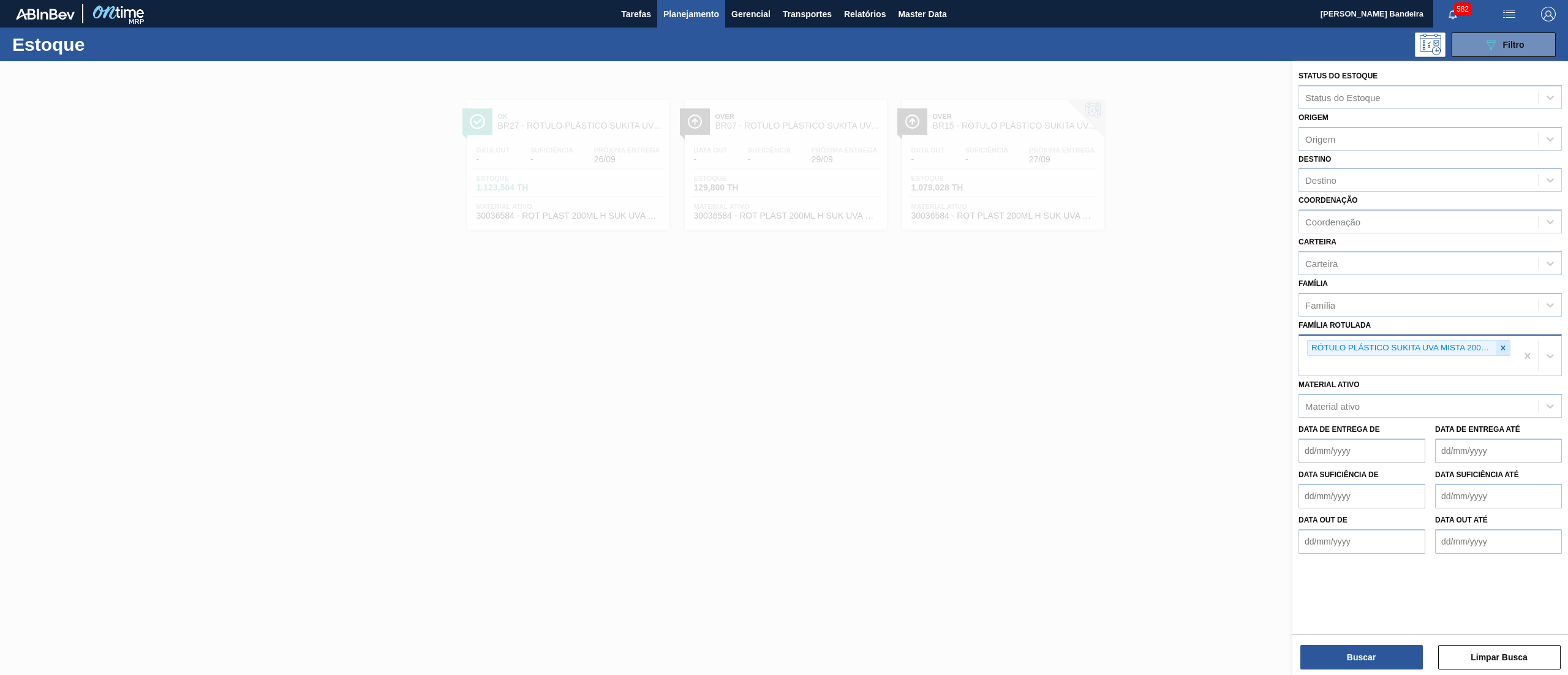
click at [1505, 345] on icon at bounding box center [1503, 347] width 8 height 8
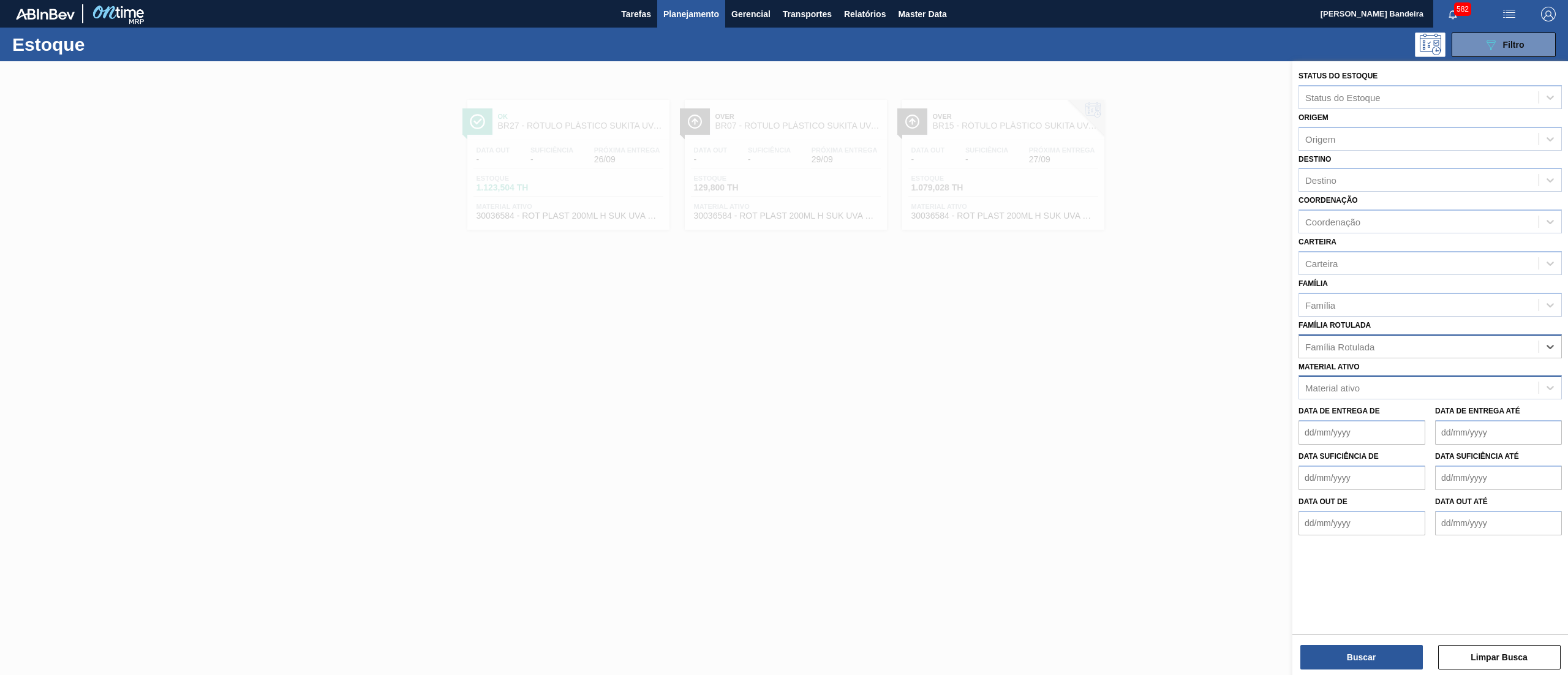
click at [1410, 385] on div "Material ativo" at bounding box center [1419, 387] width 239 height 18
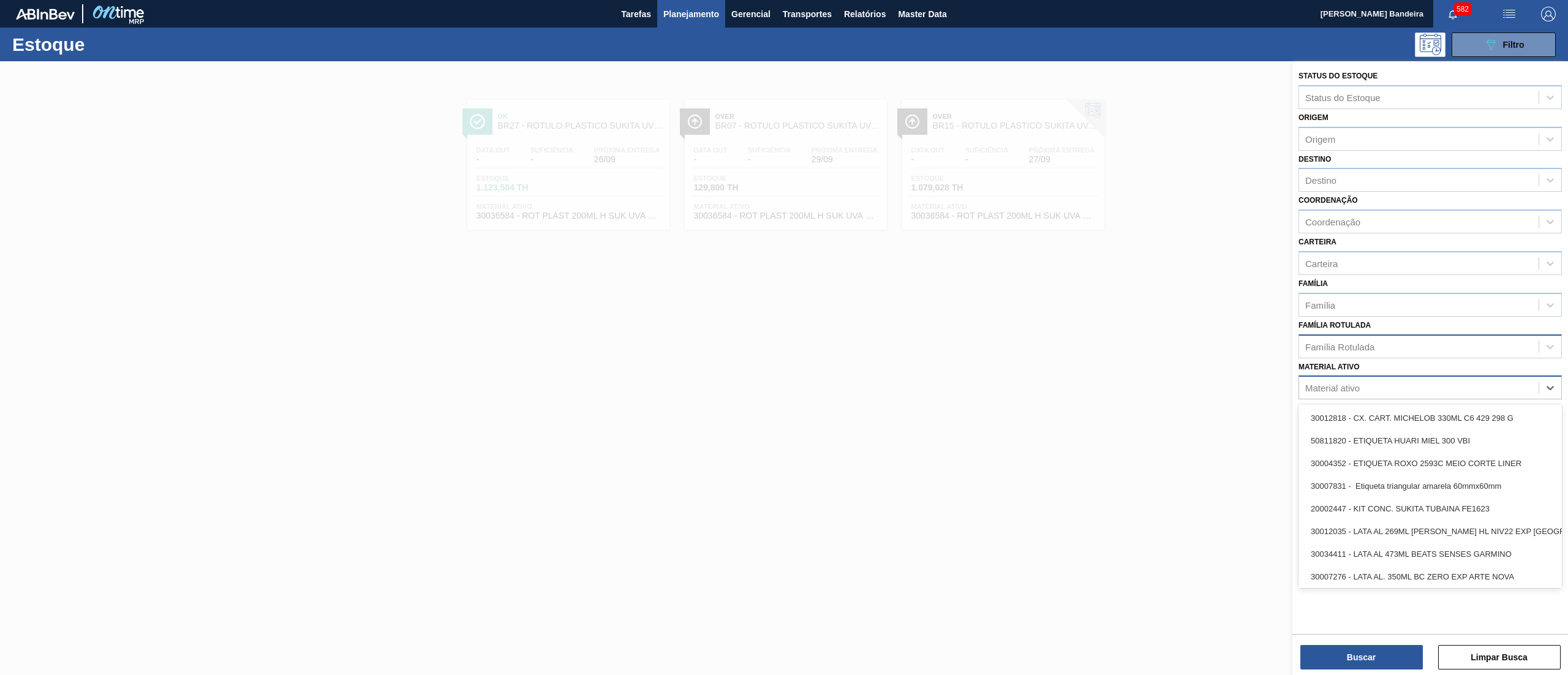
paste ativo "30033730"
type ativo "30033730"
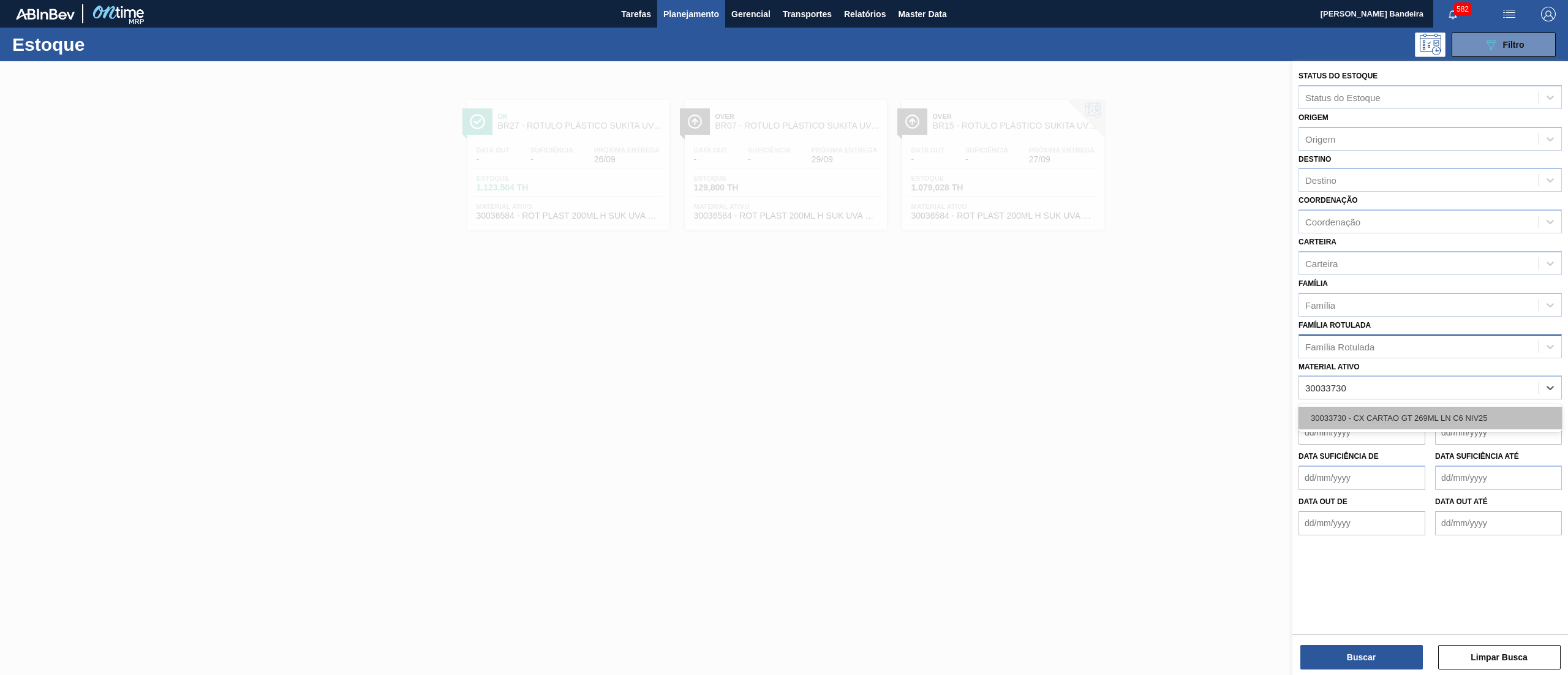
click at [1405, 418] on div "30033730 - CX CARTAO GT 269ML LN C6 NIV25" at bounding box center [1431, 418] width 264 height 23
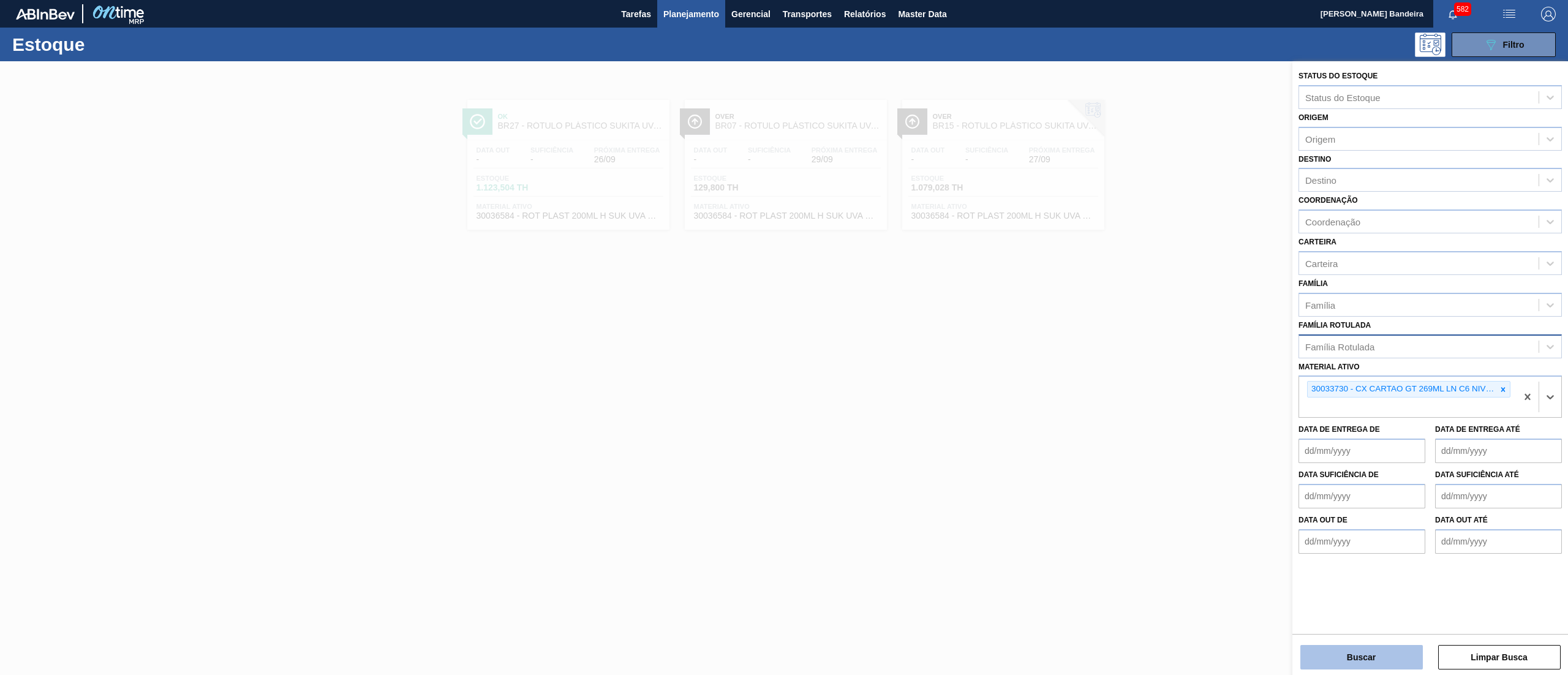
click at [1315, 651] on button "Buscar" at bounding box center [1361, 657] width 123 height 24
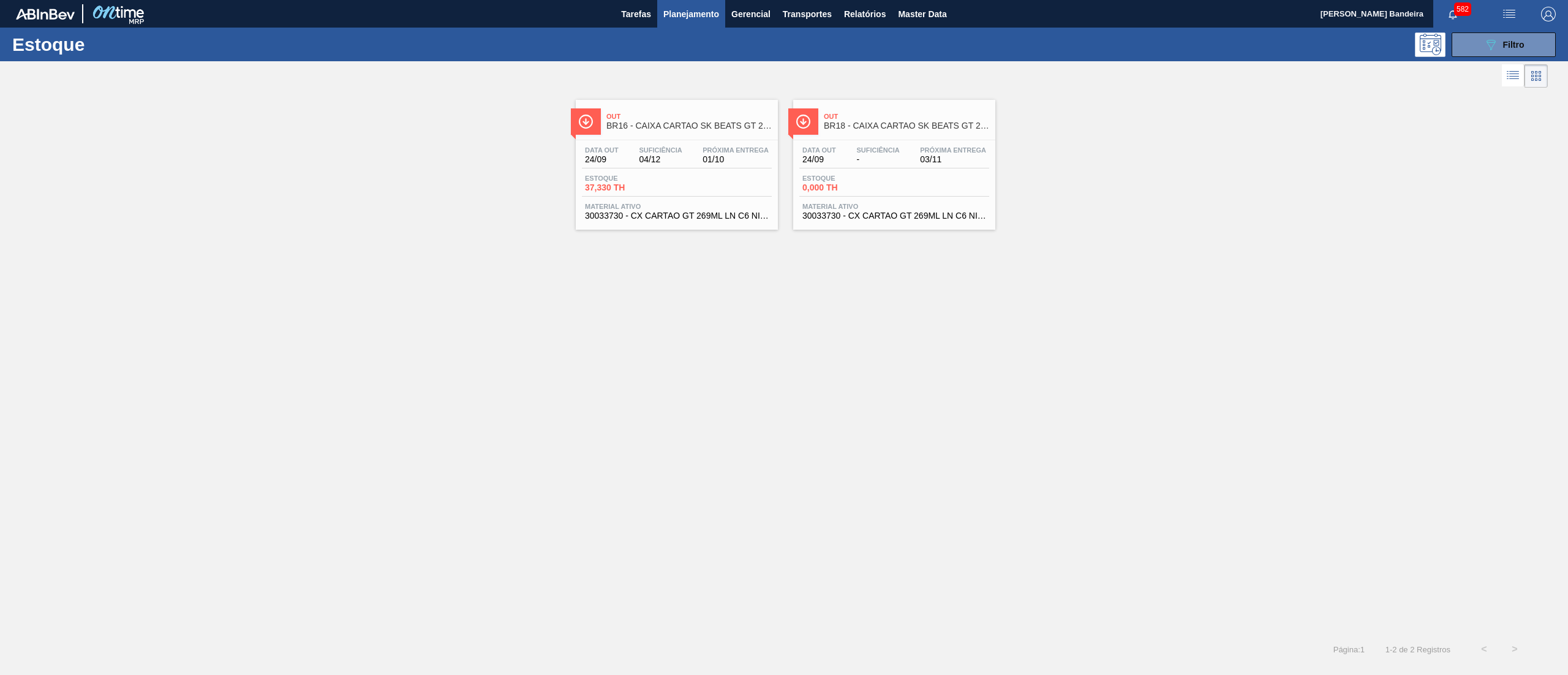
click at [681, 202] on div "Data out 24/09 Suficiência 04/12 Próxima Entrega 01/10 Estoque 37,330 TH Materi…" at bounding box center [676, 181] width 202 height 83
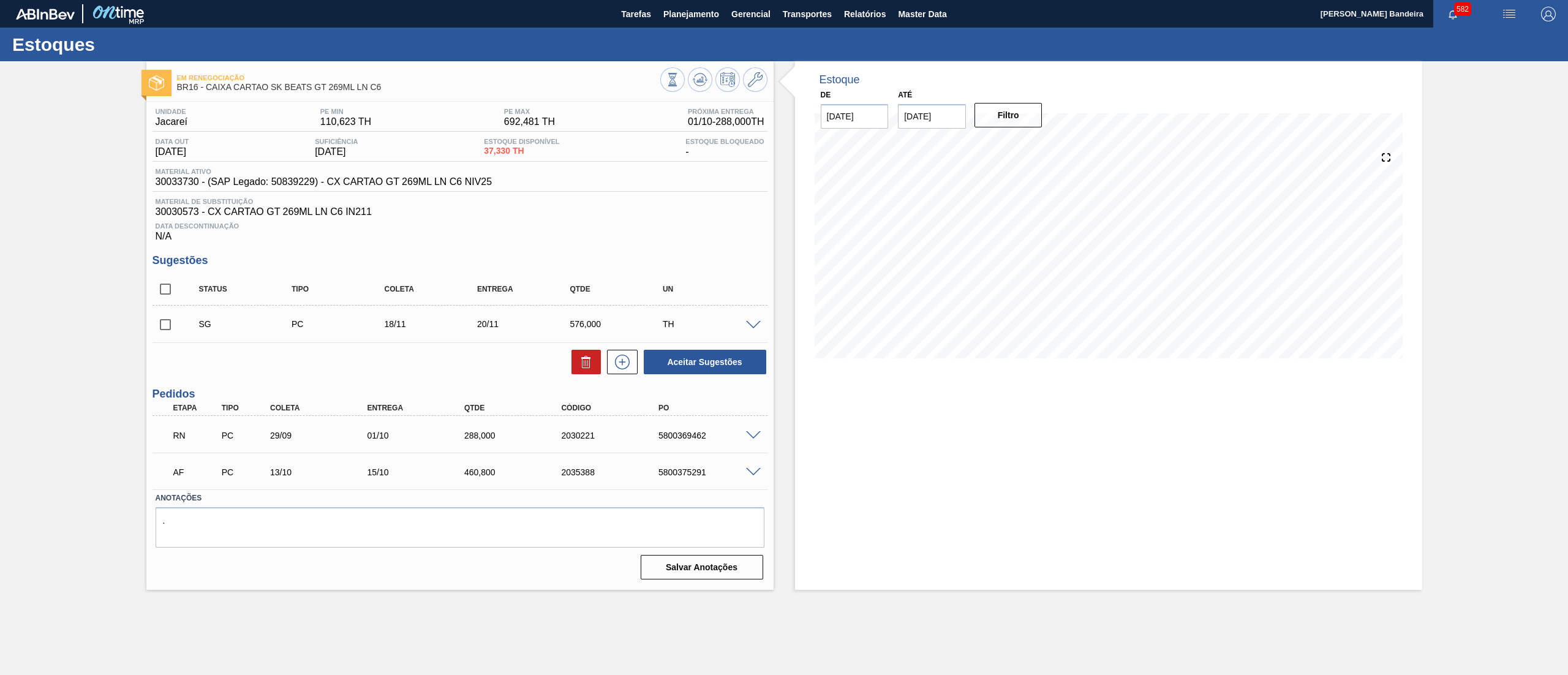
click at [749, 438] on span at bounding box center [753, 436] width 14 height 9
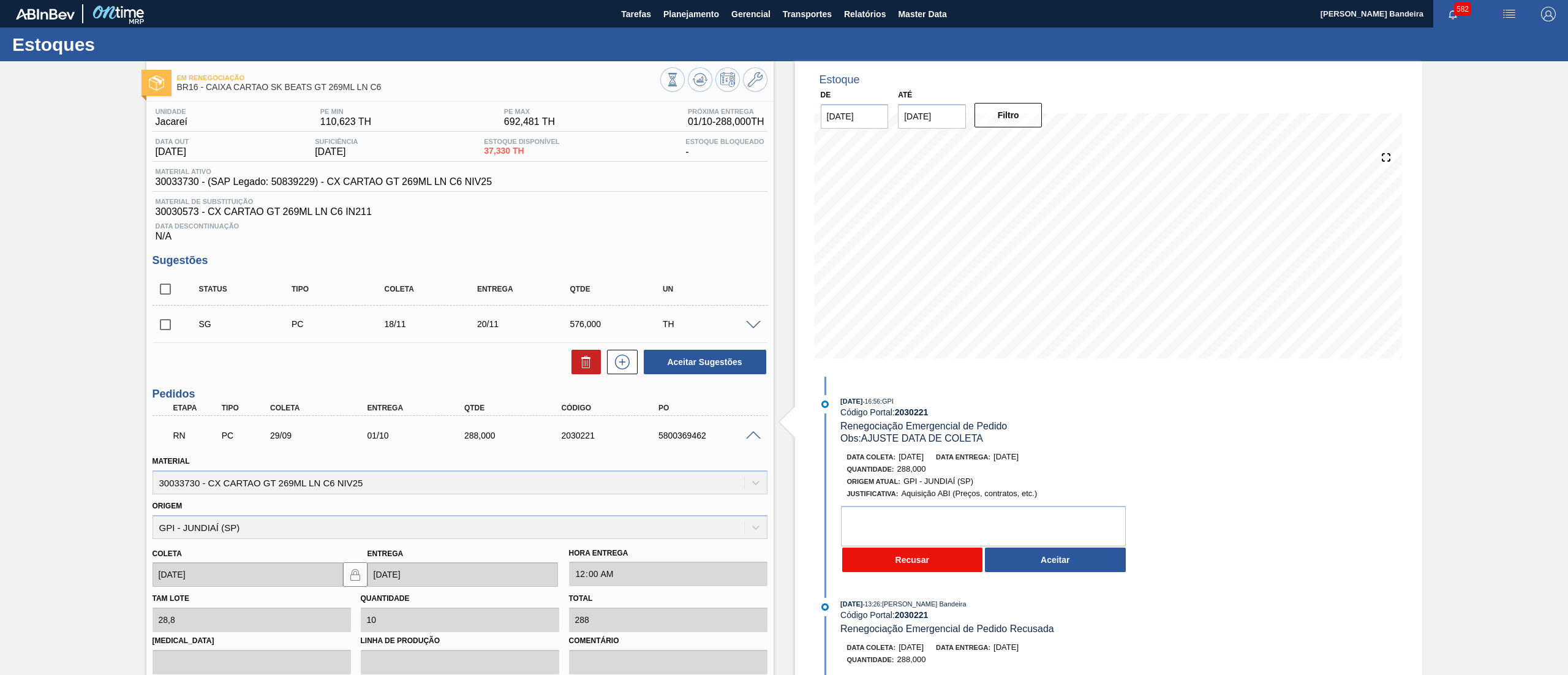
click at [944, 563] on button "Recusar" at bounding box center [912, 559] width 141 height 24
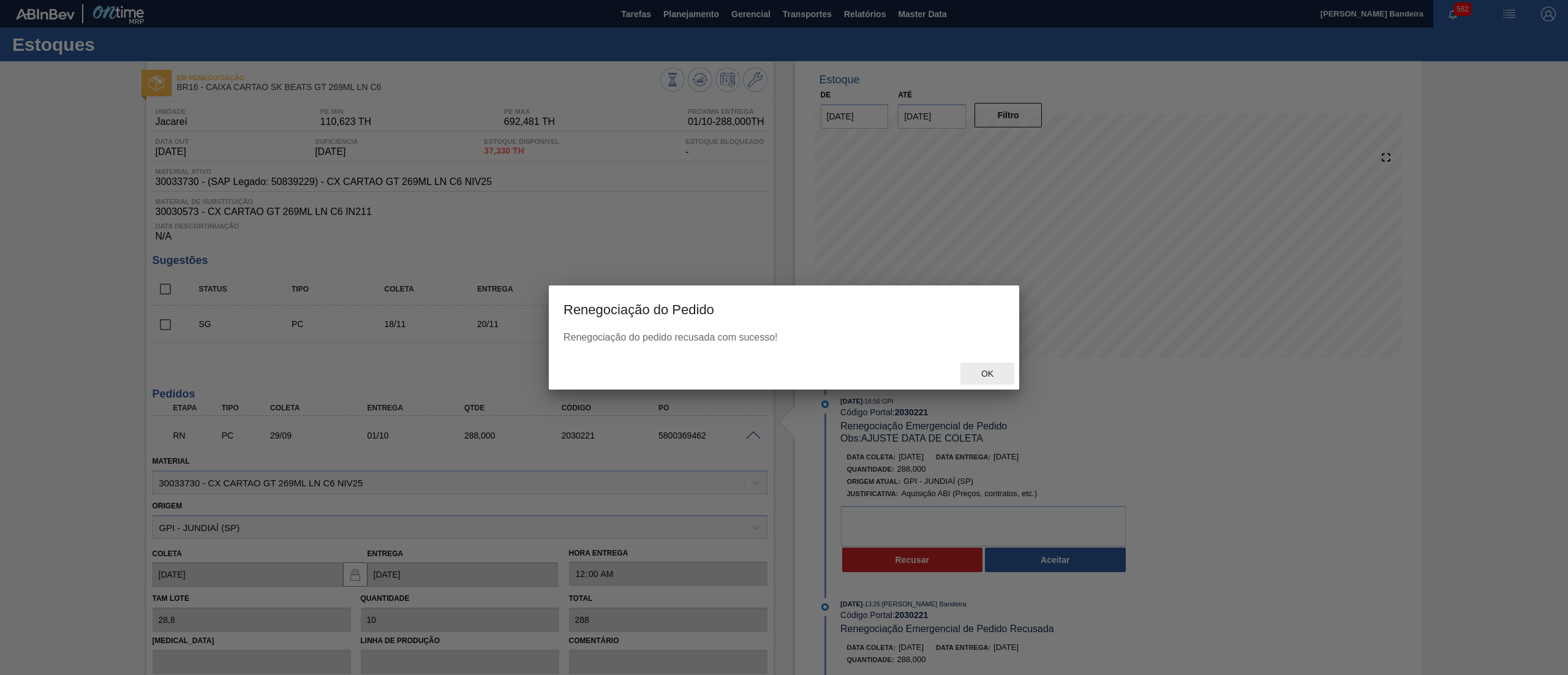
click at [991, 379] on div "Ok" at bounding box center [987, 374] width 54 height 23
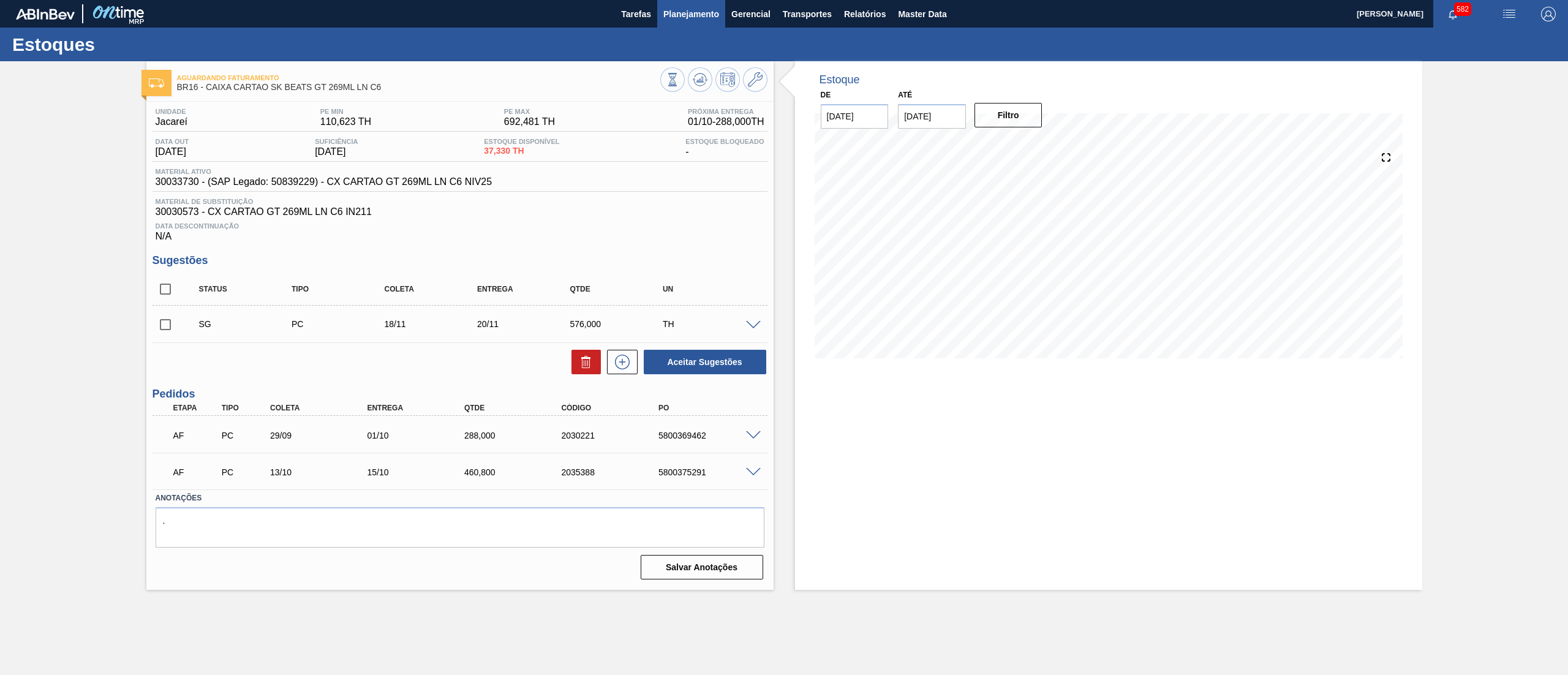
click at [690, 14] on span "Planejamento" at bounding box center [691, 14] width 56 height 14
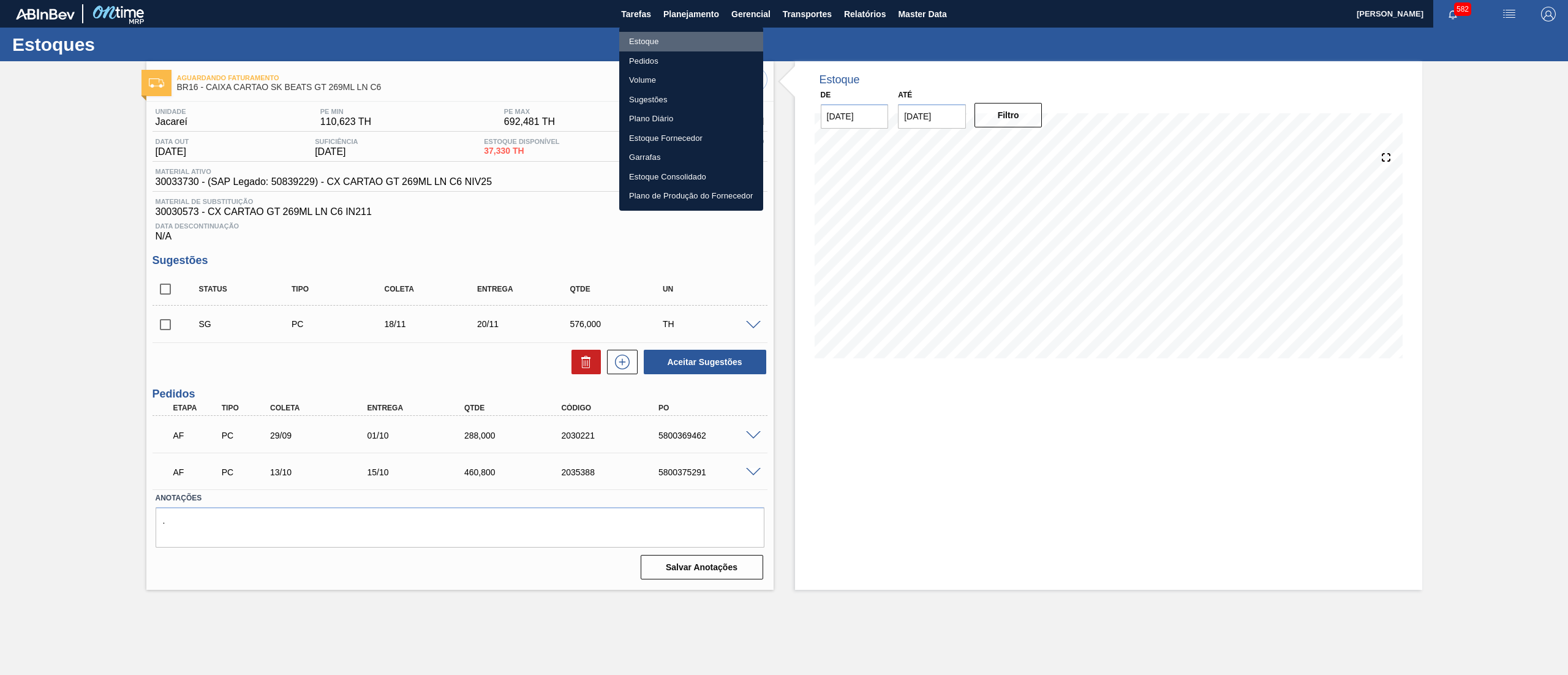
click at [690, 36] on li "Estoque" at bounding box center [691, 42] width 144 height 20
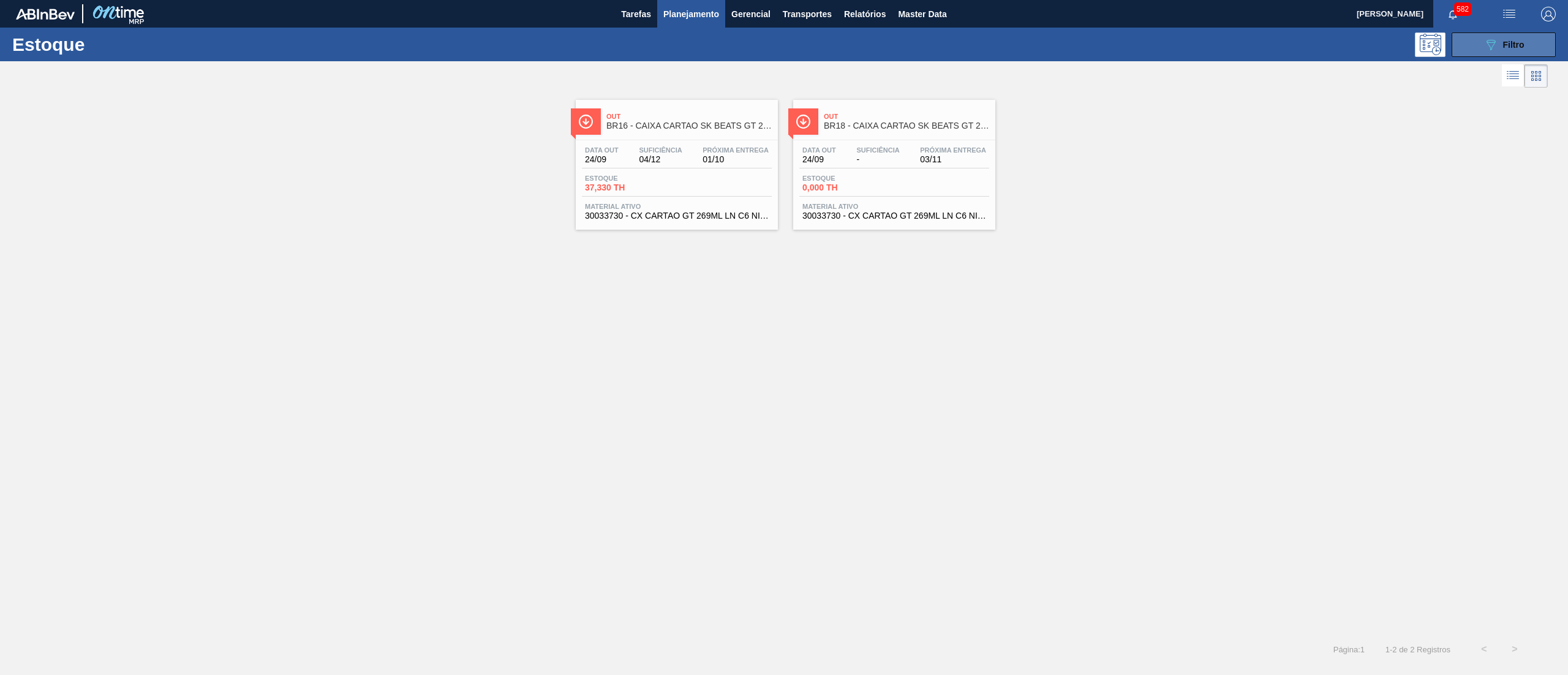
click at [1480, 39] on button "089F7B8B-B2A5-4AFE-B5C0-19BA573D28AC Filtro" at bounding box center [1504, 45] width 104 height 24
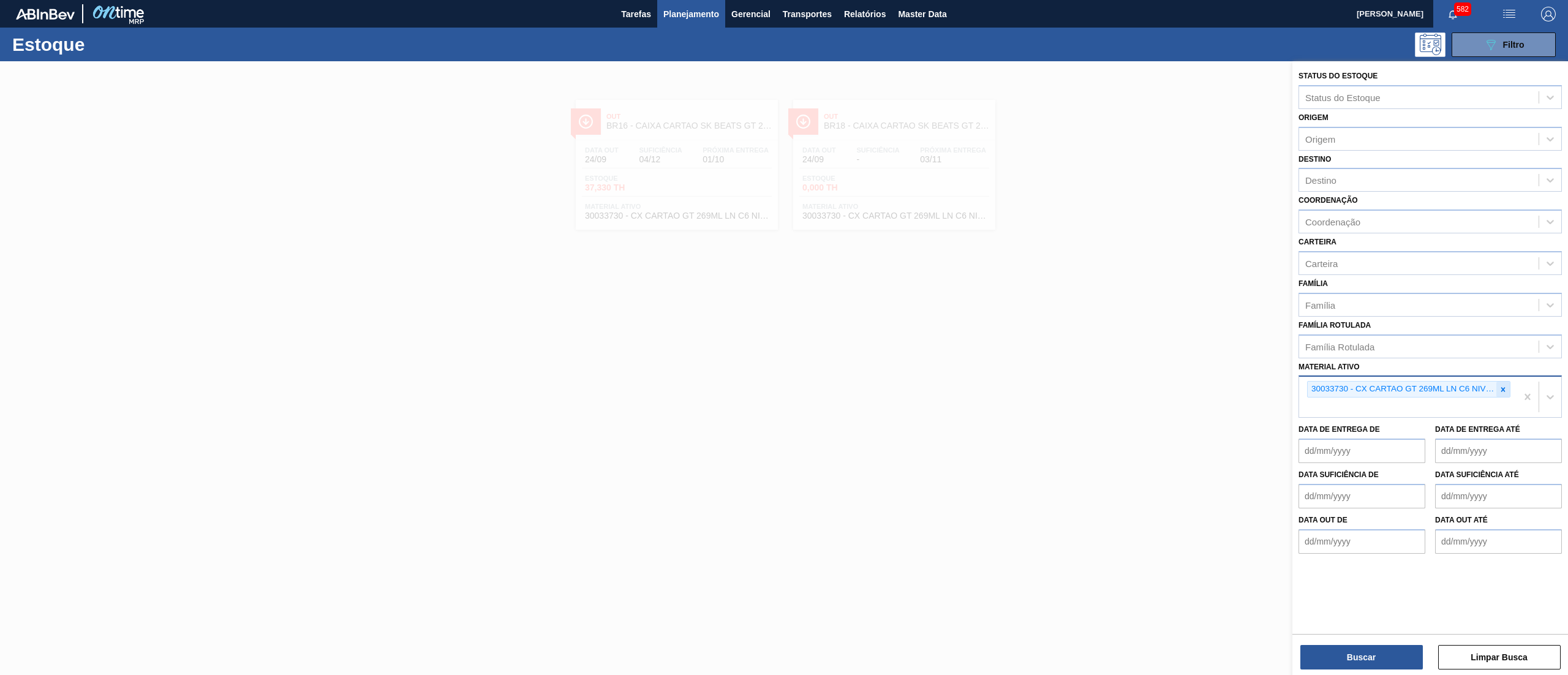
click at [1509, 389] on div at bounding box center [1503, 389] width 14 height 15
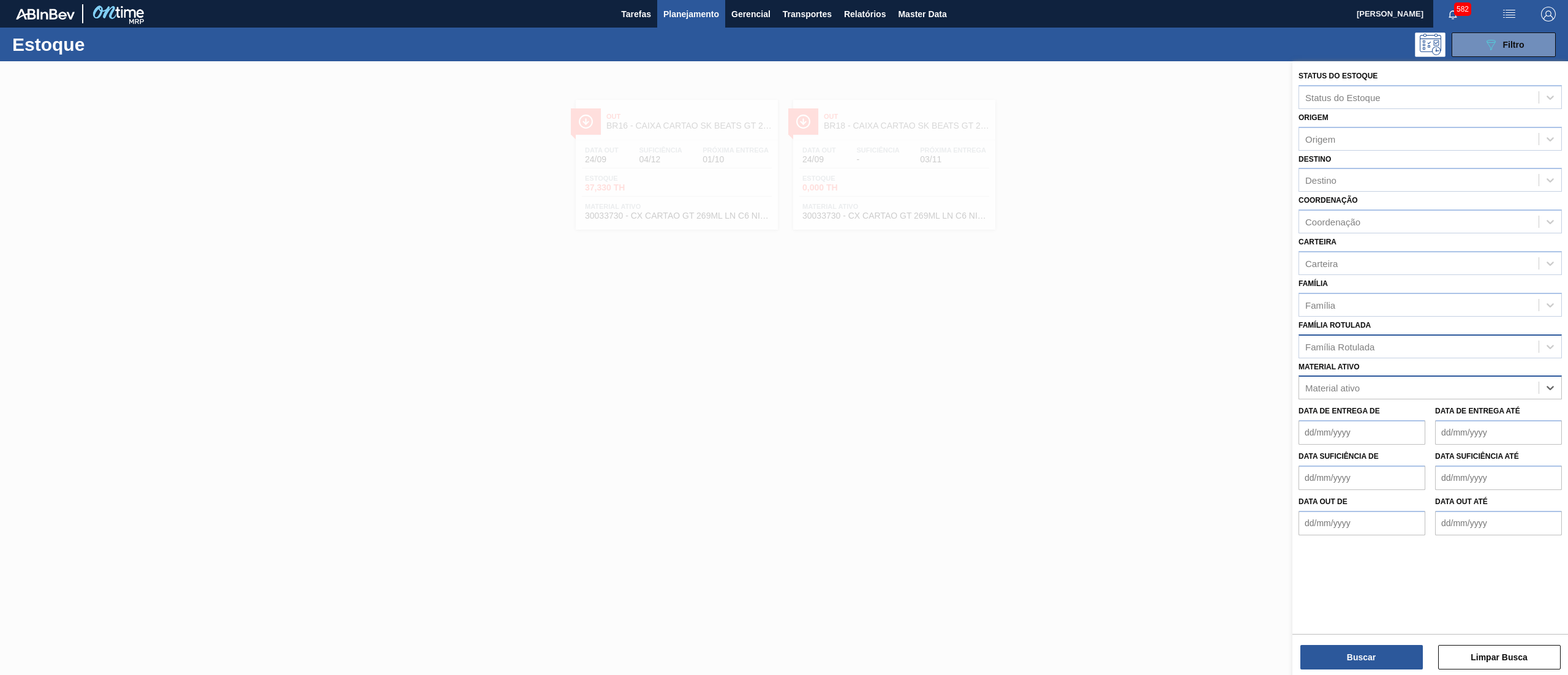
click at [1390, 341] on div "Família Rotulada" at bounding box center [1419, 346] width 239 height 18
type Rotulada "duosh"
click at [1403, 366] on div "FILME CONTR 460X60 GCA DUOSHRINK" at bounding box center [1431, 377] width 264 height 23
click at [1365, 654] on button "Buscar" at bounding box center [1361, 657] width 123 height 24
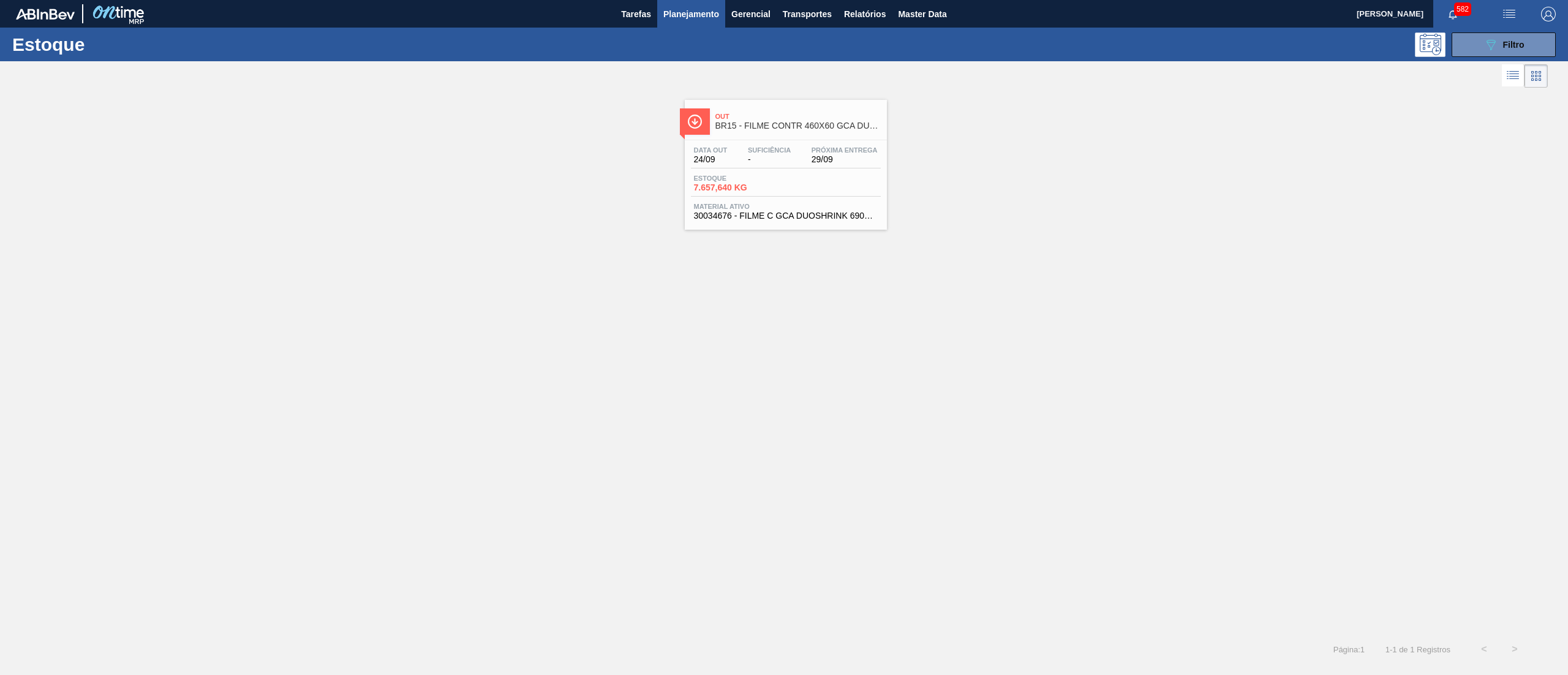
click at [795, 158] on div "Data out 24/09 Suficiência - Próxima Entrega 29/09" at bounding box center [786, 157] width 190 height 22
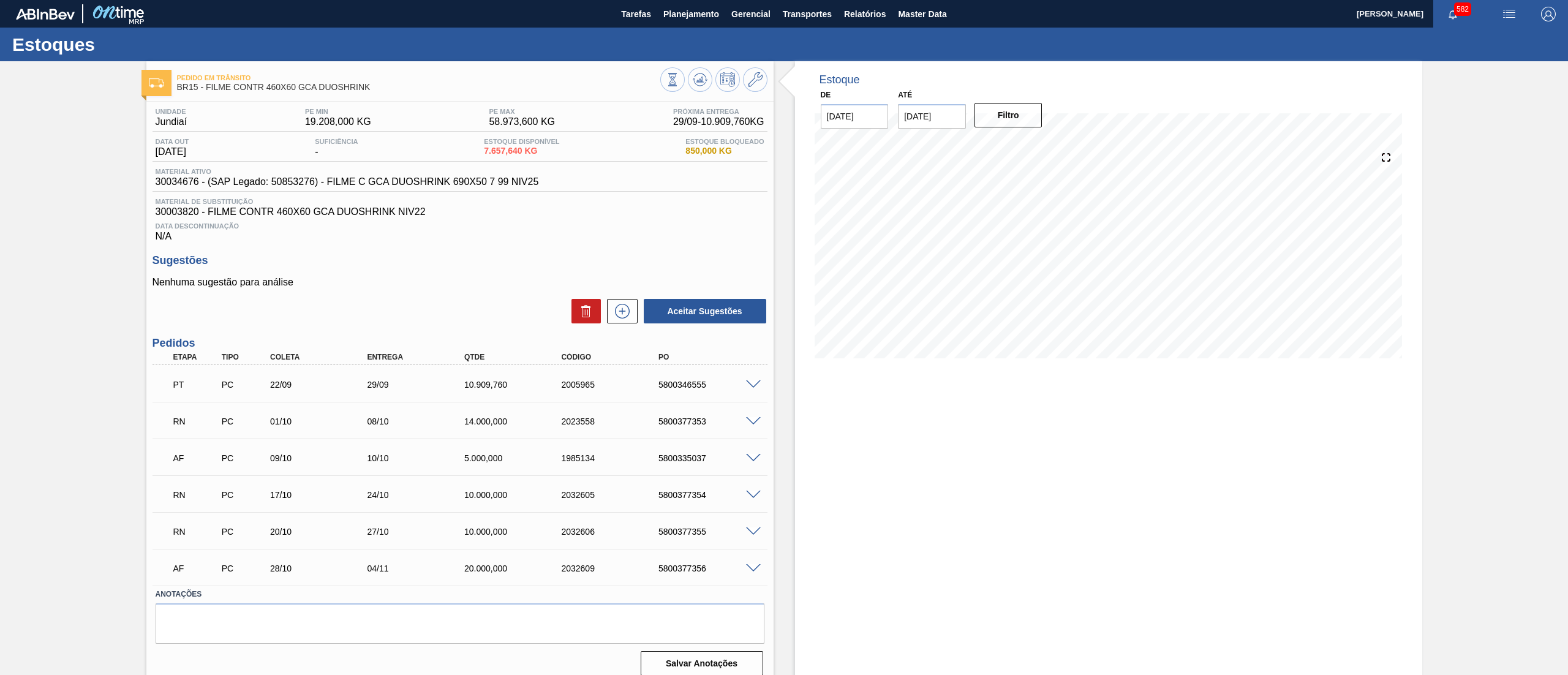
click at [749, 387] on span at bounding box center [753, 385] width 14 height 9
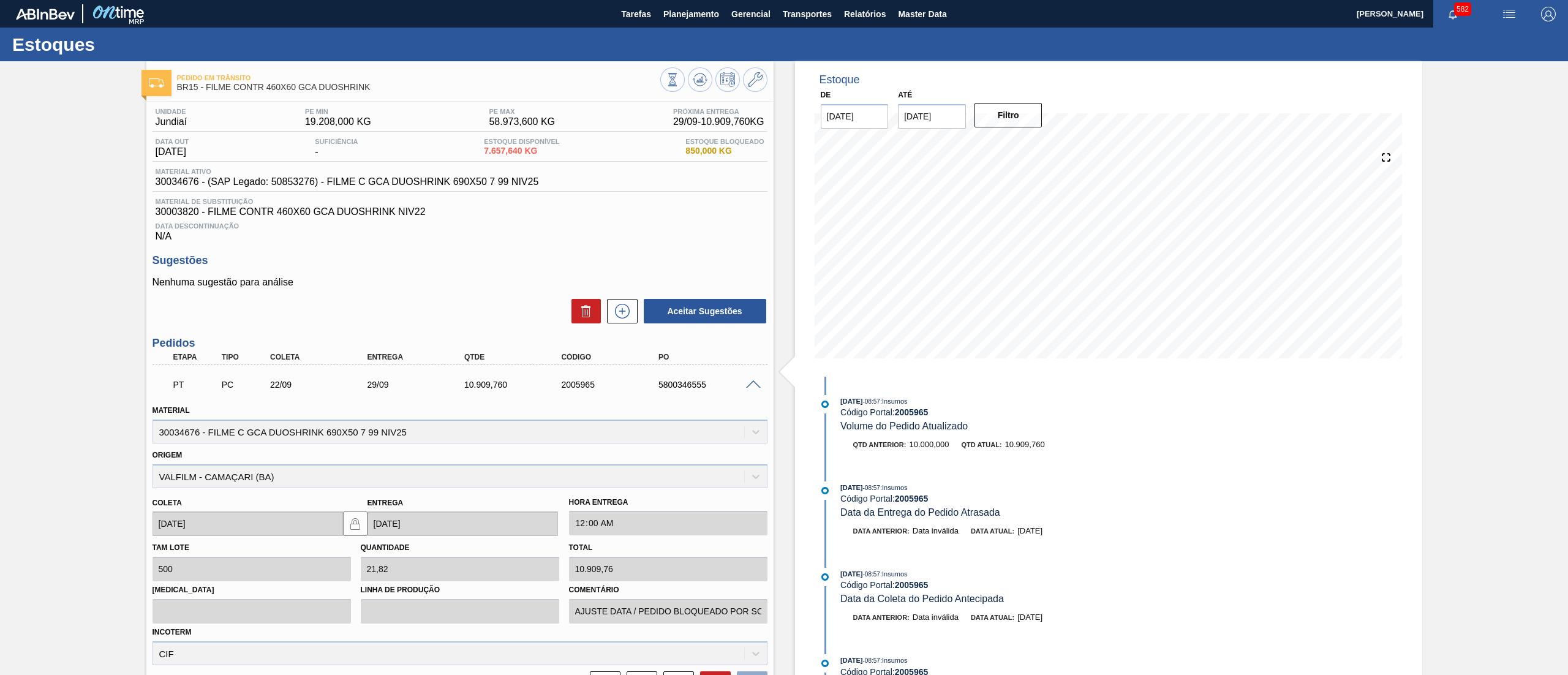
click at [755, 385] on span at bounding box center [753, 385] width 14 height 9
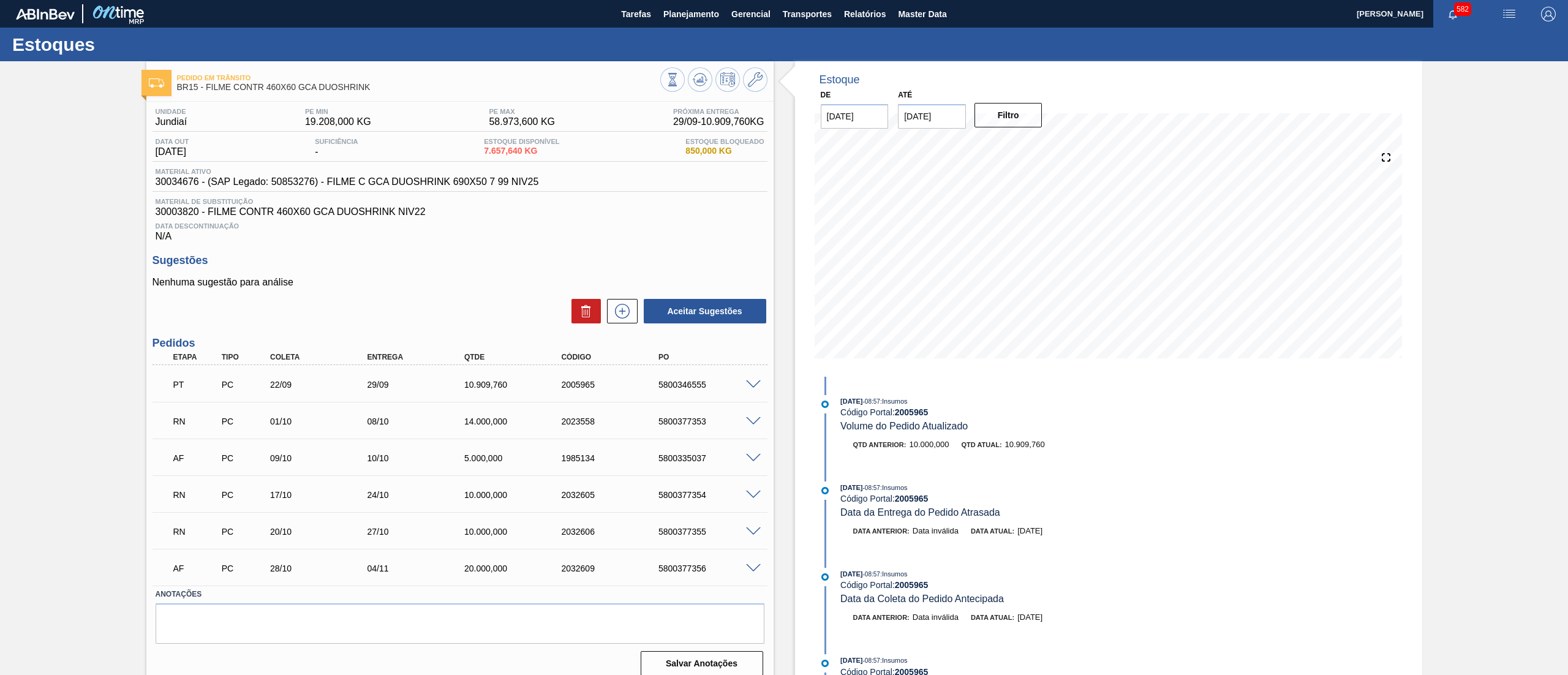
click at [749, 425] on span at bounding box center [753, 421] width 14 height 9
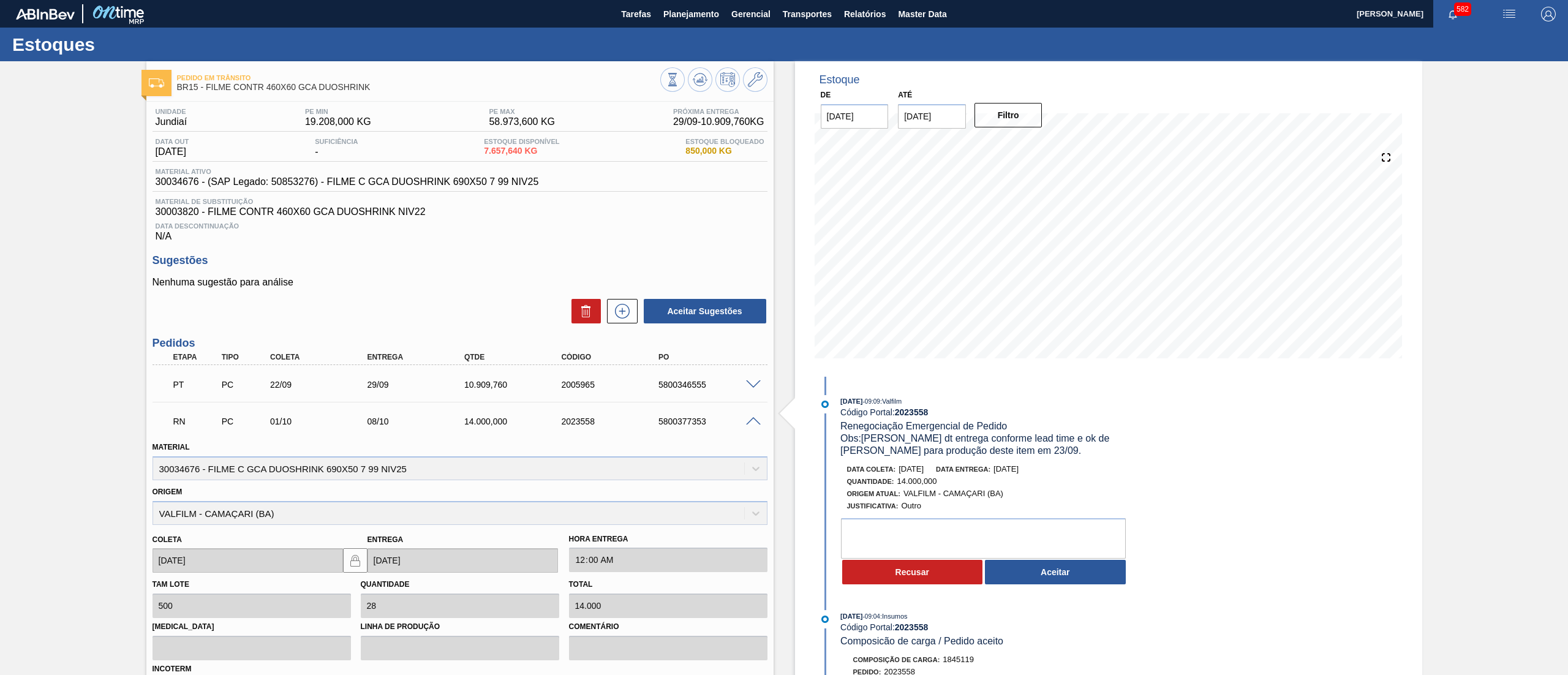
click at [749, 425] on span at bounding box center [753, 421] width 14 height 9
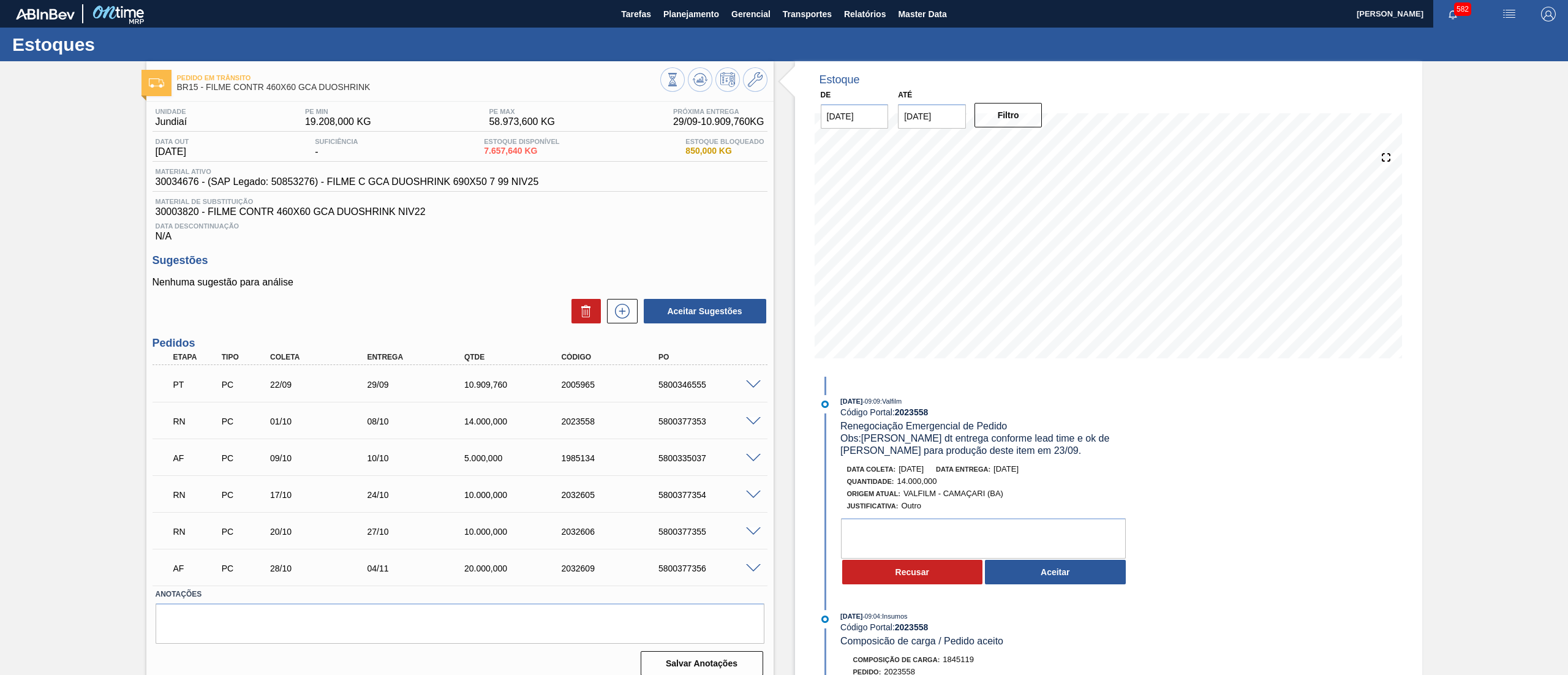
click at [750, 387] on span at bounding box center [753, 385] width 14 height 9
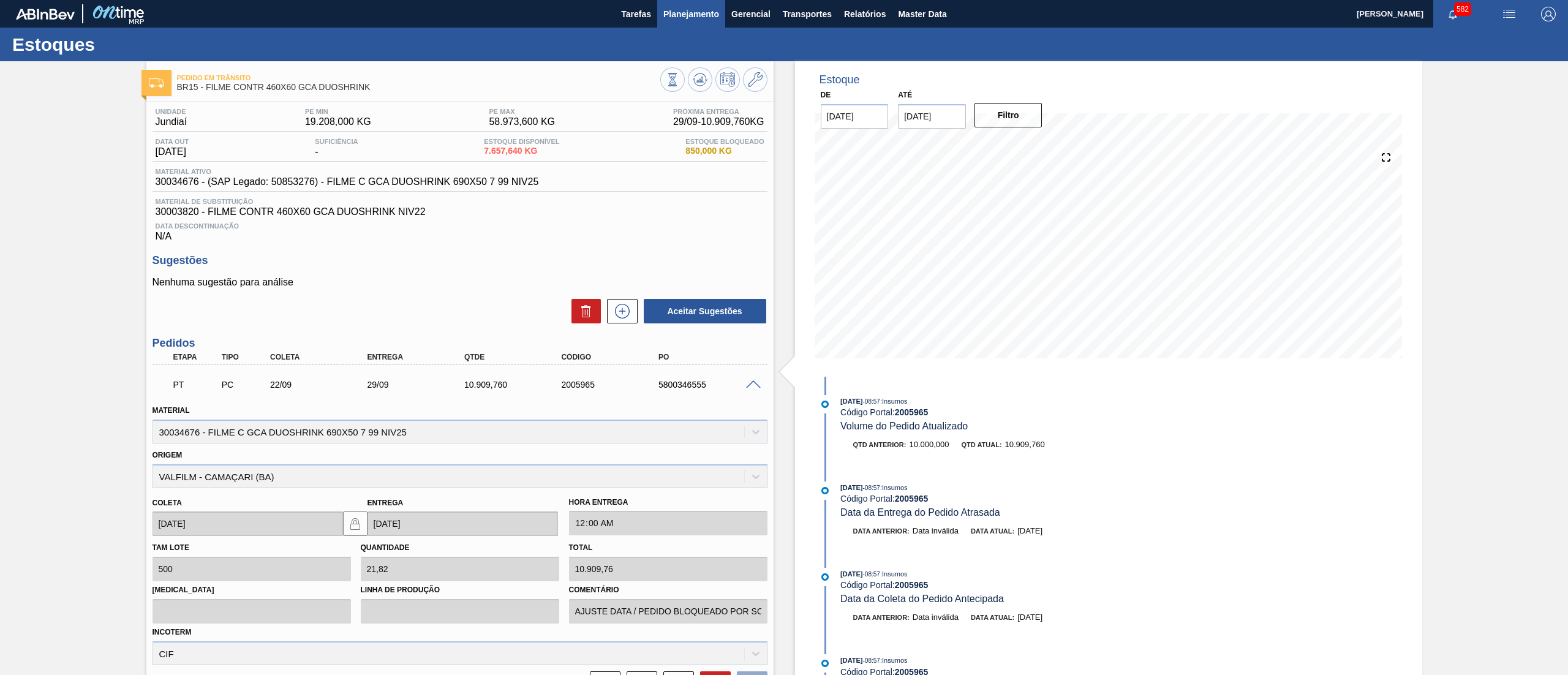
click at [688, 18] on span "Planejamento" at bounding box center [691, 14] width 56 height 14
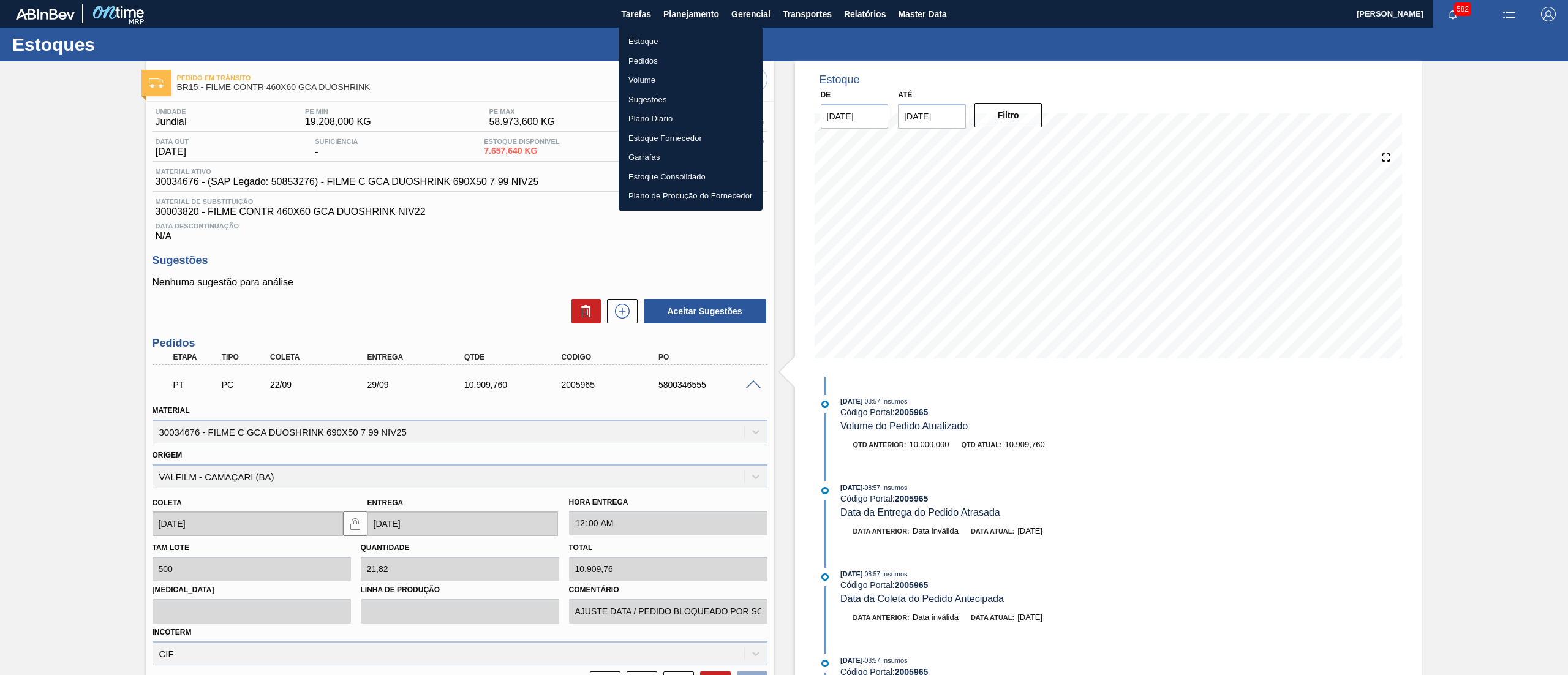
click at [657, 58] on li "Pedidos" at bounding box center [691, 62] width 144 height 20
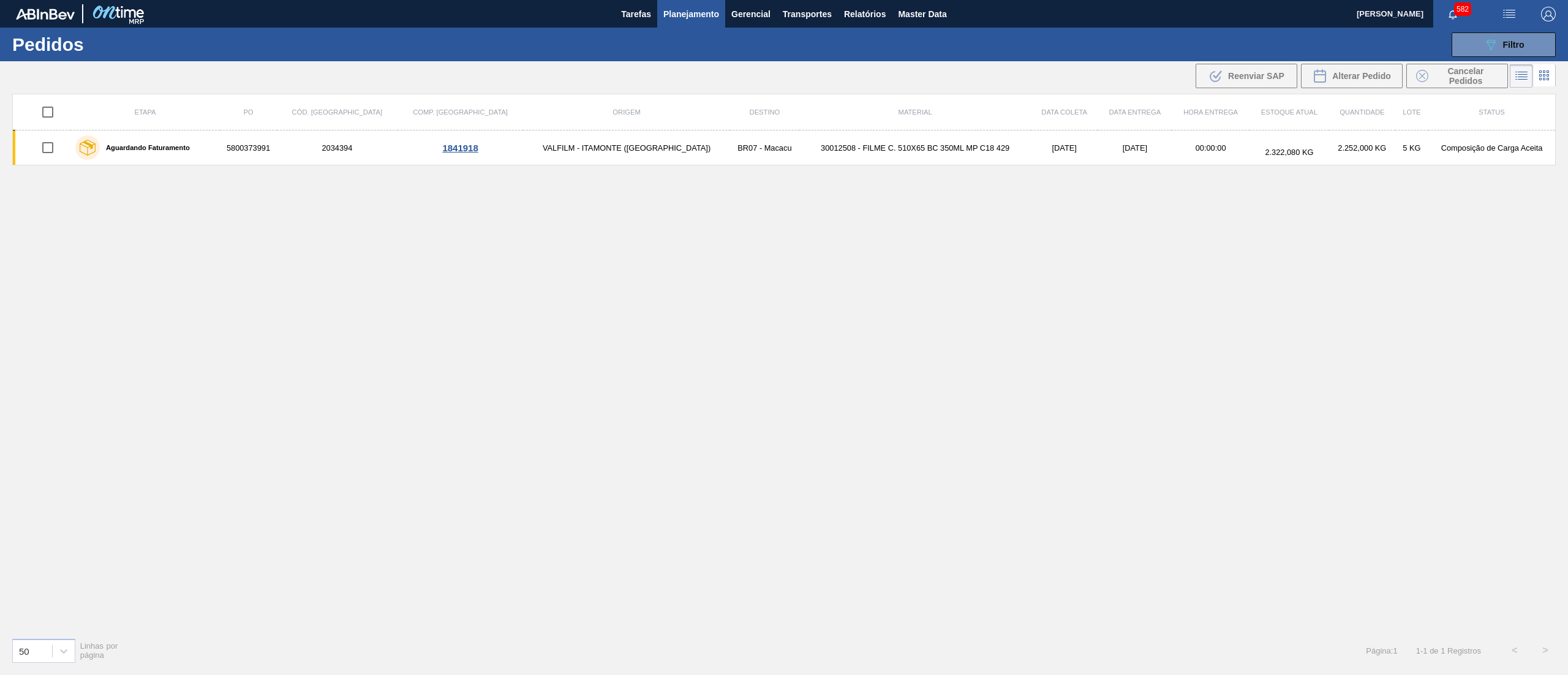
click at [711, 17] on span "Planejamento" at bounding box center [691, 14] width 56 height 14
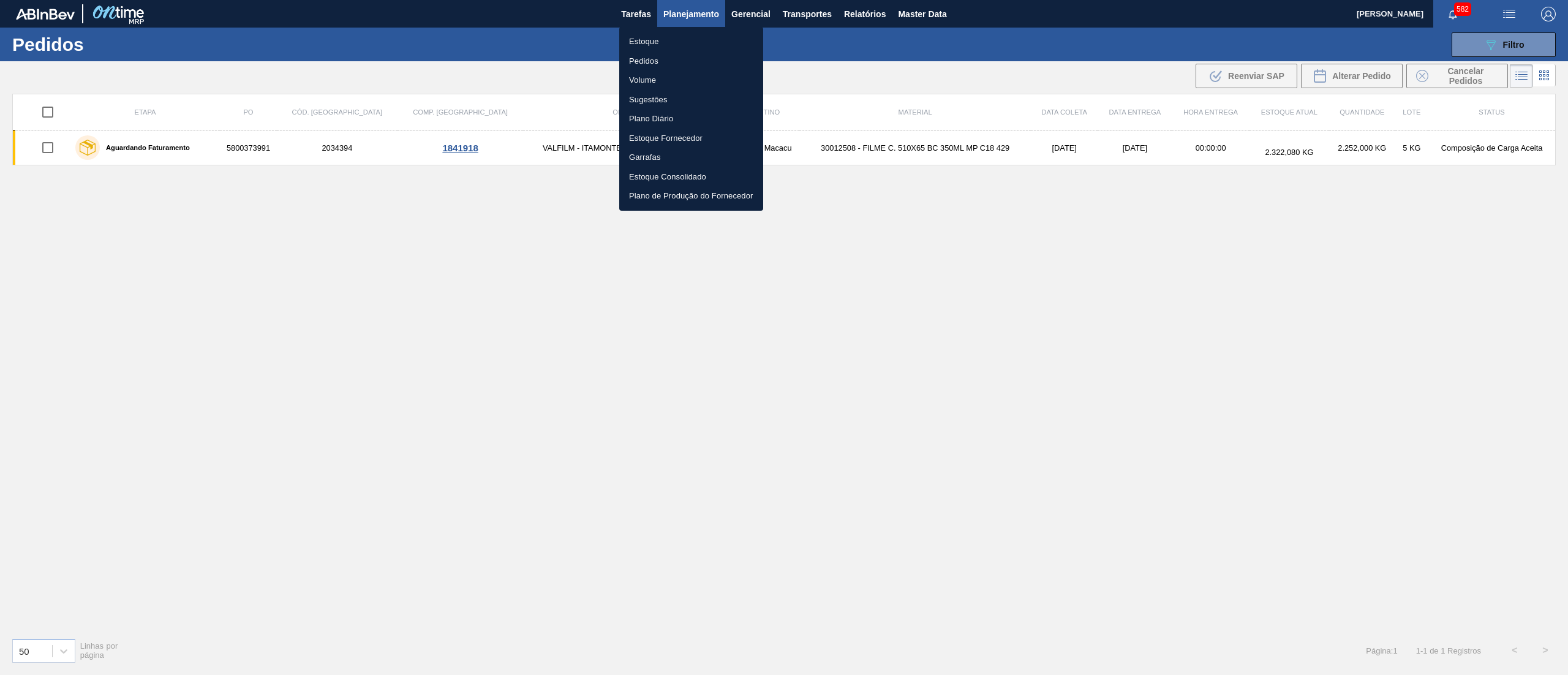
click at [688, 59] on li "Pedidos" at bounding box center [691, 62] width 144 height 20
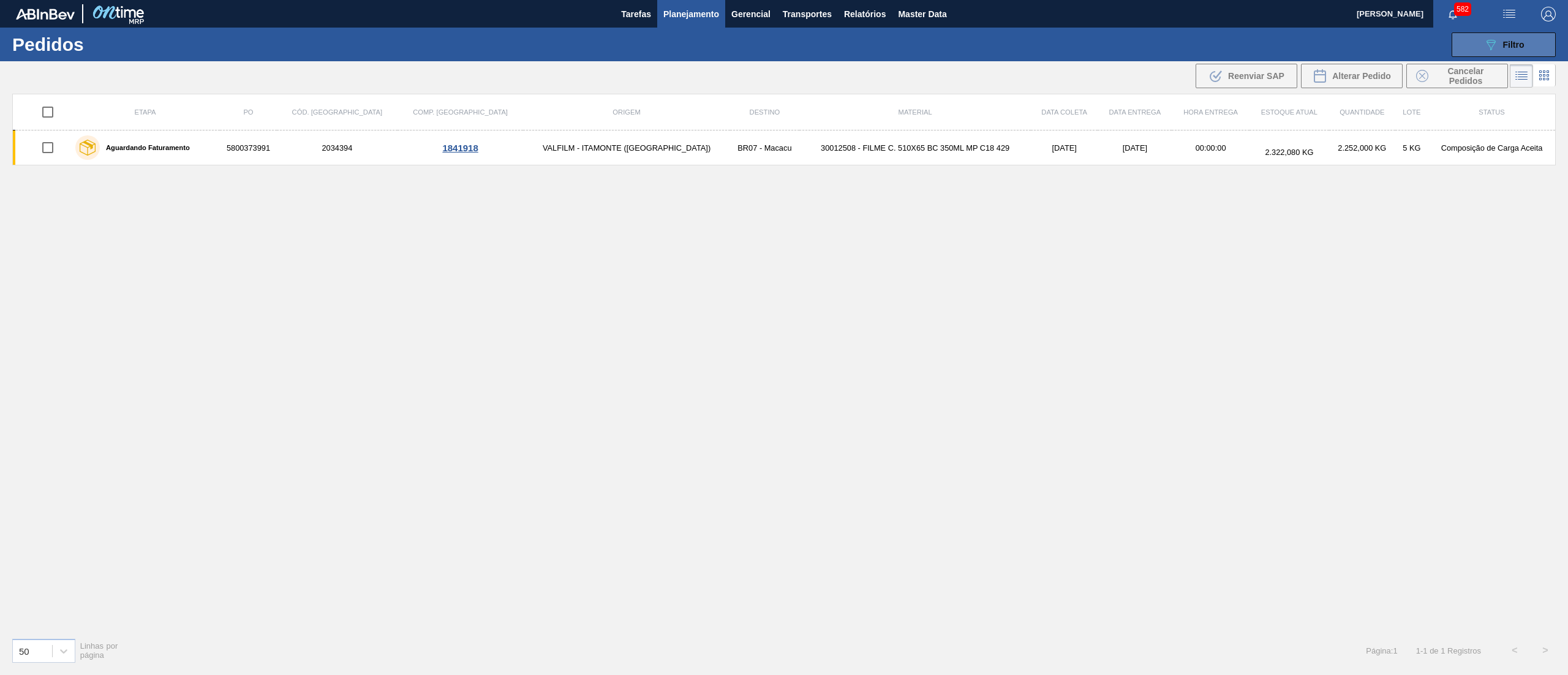
click at [1507, 41] on span "Filtro" at bounding box center [1514, 44] width 21 height 10
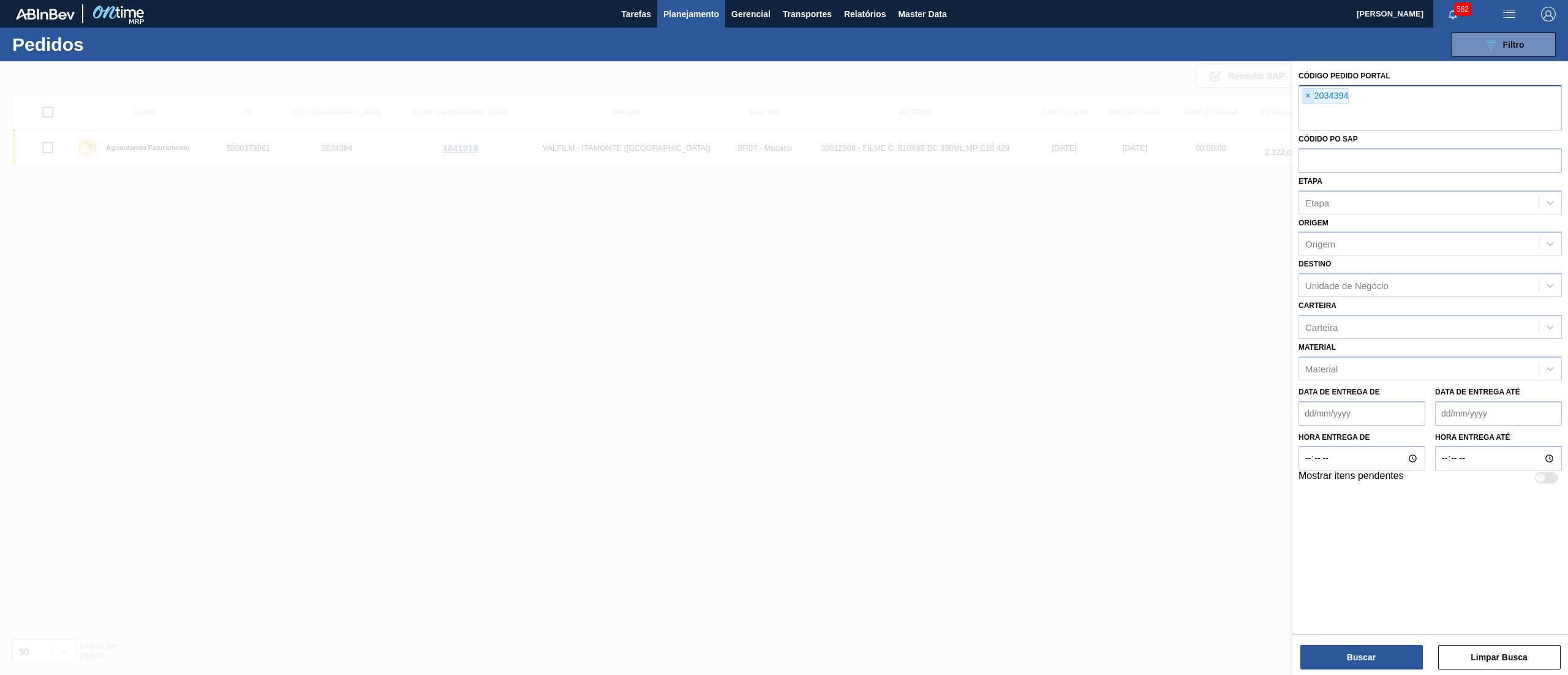
click at [1307, 98] on span "×" at bounding box center [1308, 96] width 11 height 14
paste input "2029266"
type input "2029266"
click at [1332, 661] on button "Buscar" at bounding box center [1361, 657] width 123 height 24
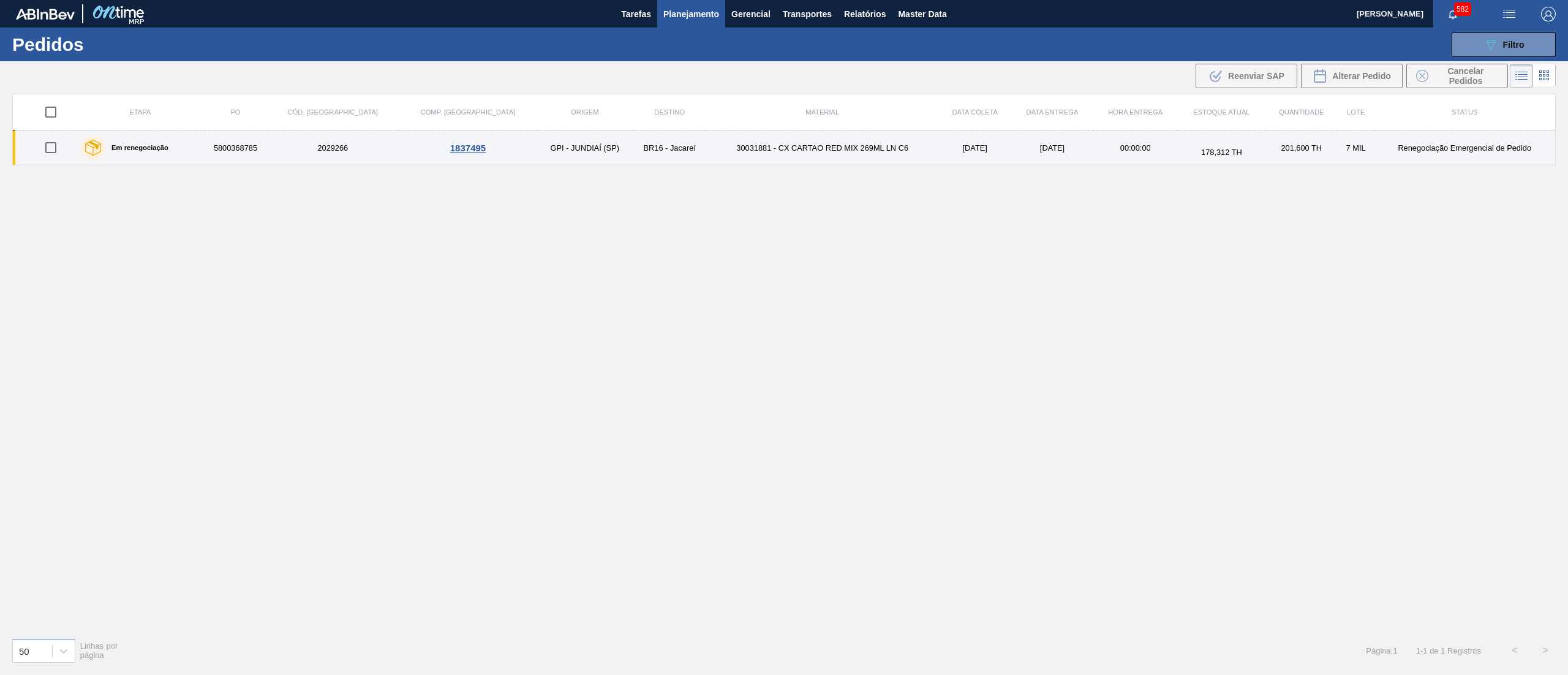
click at [1012, 147] on td "04/10/2025" at bounding box center [1053, 148] width 82 height 35
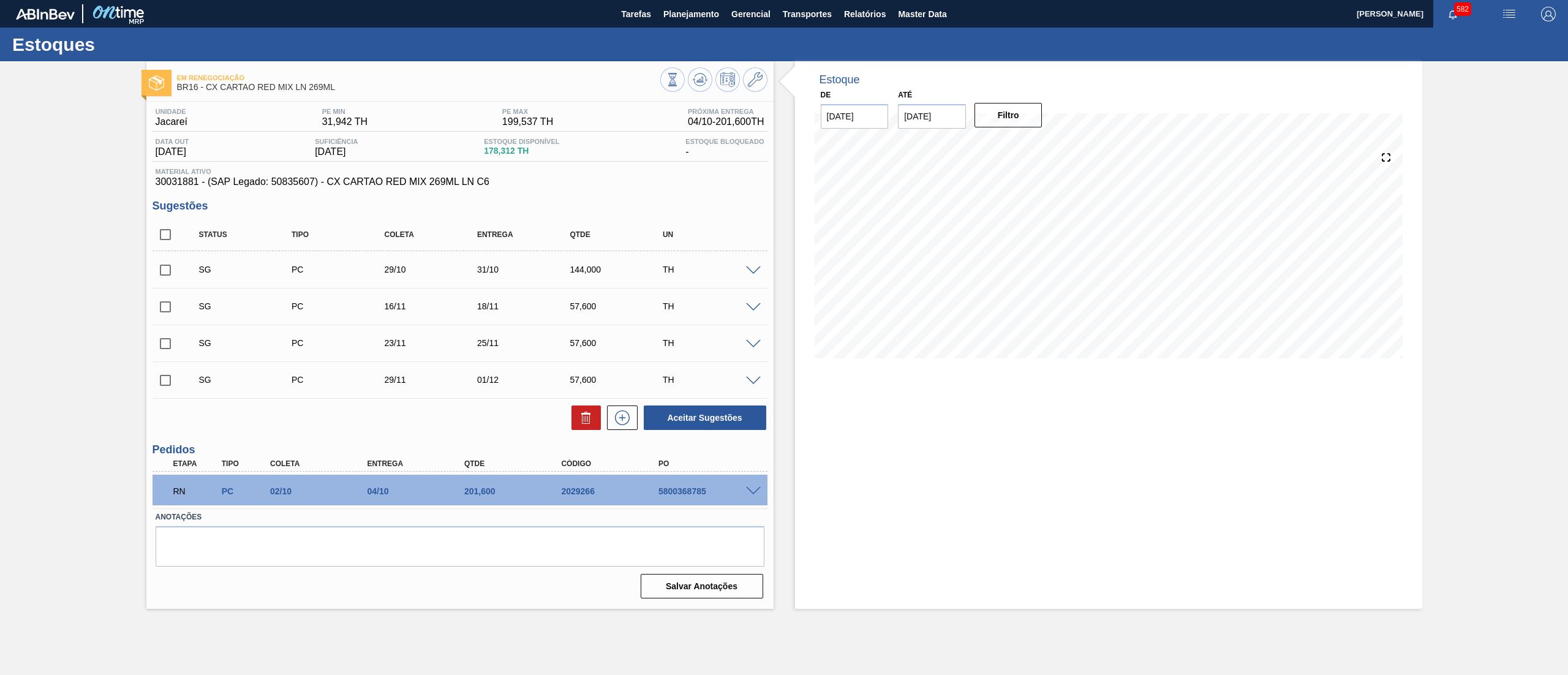
click at [750, 491] on span at bounding box center [753, 491] width 14 height 9
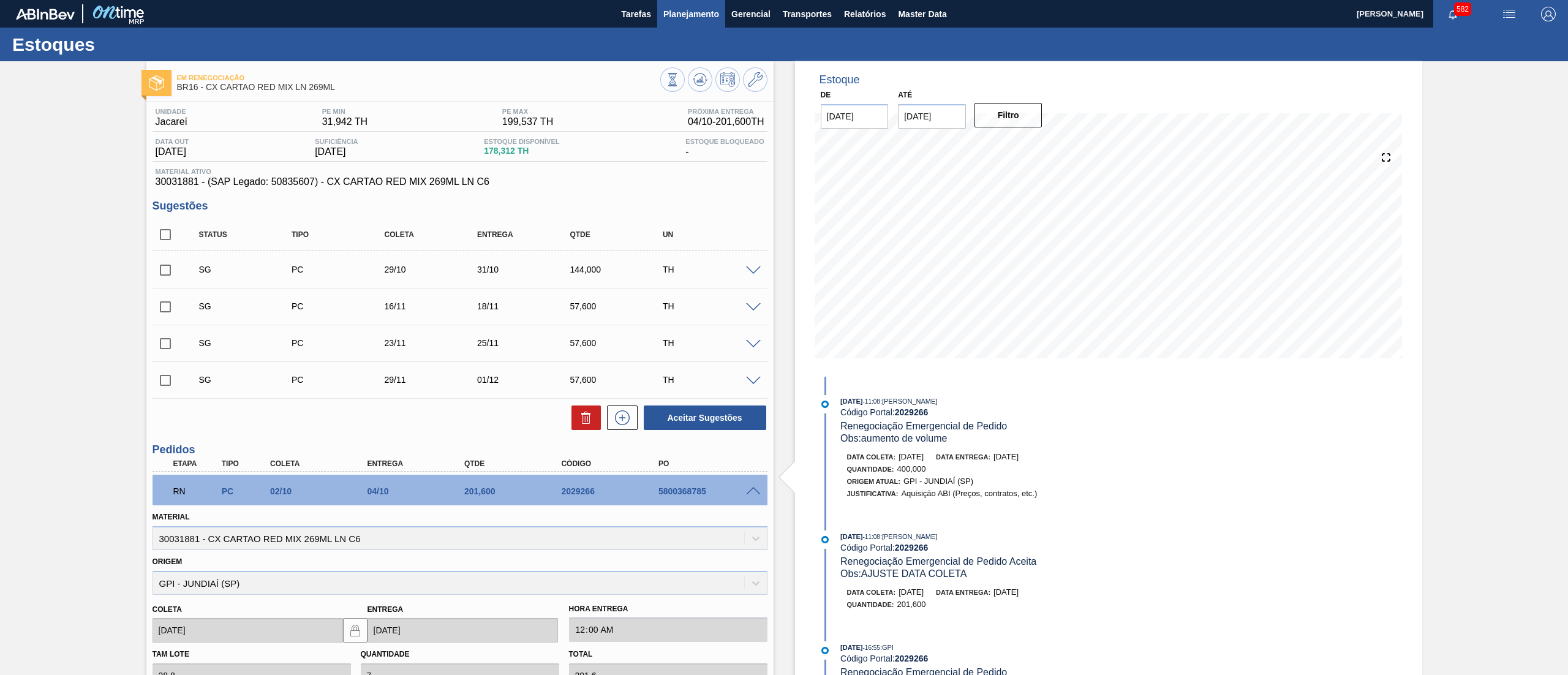
click at [681, 11] on span "Planejamento" at bounding box center [691, 14] width 56 height 14
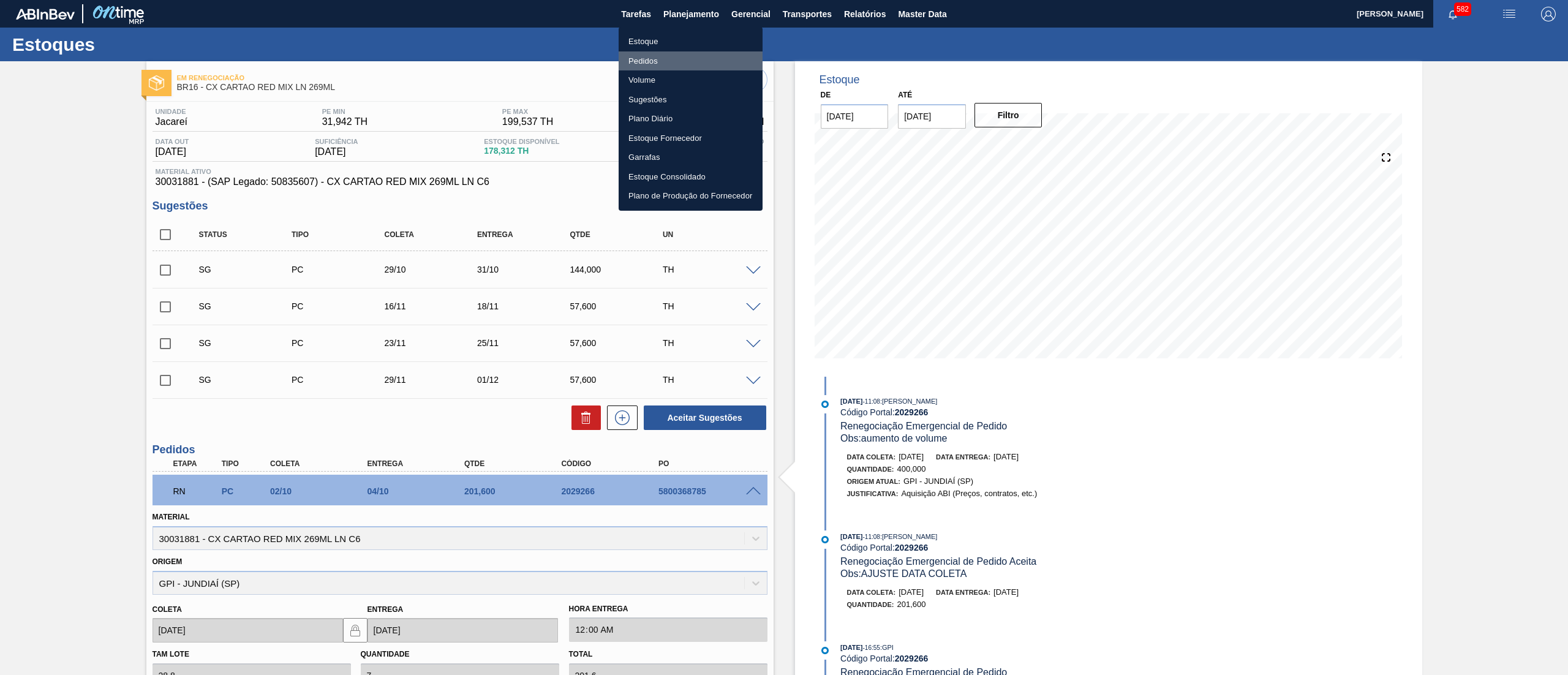
click at [657, 59] on li "Pedidos" at bounding box center [691, 62] width 144 height 20
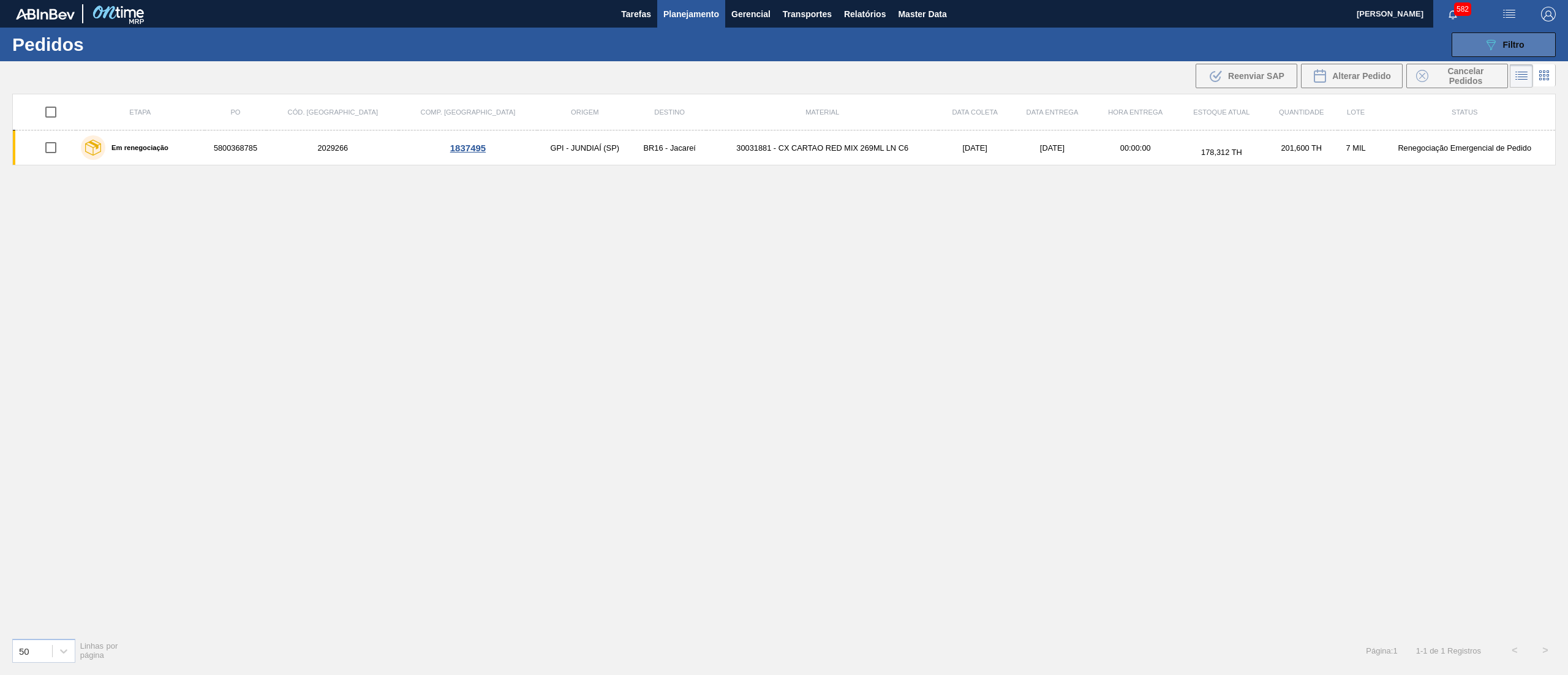
click at [1491, 48] on icon at bounding box center [1491, 45] width 9 height 11
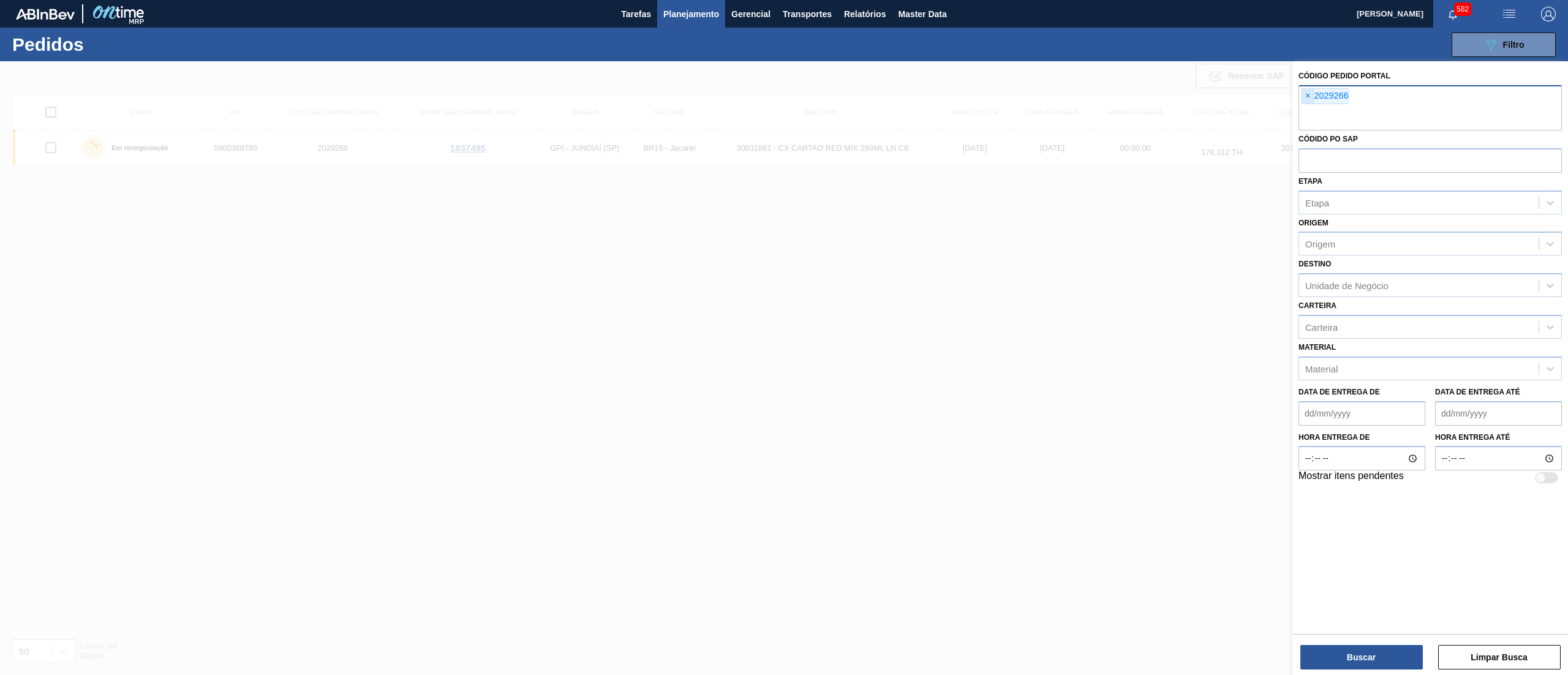
click at [1310, 101] on span "×" at bounding box center [1308, 96] width 11 height 14
paste input "2025980"
type input "2025980"
click at [1333, 660] on button "Buscar" at bounding box center [1361, 657] width 123 height 24
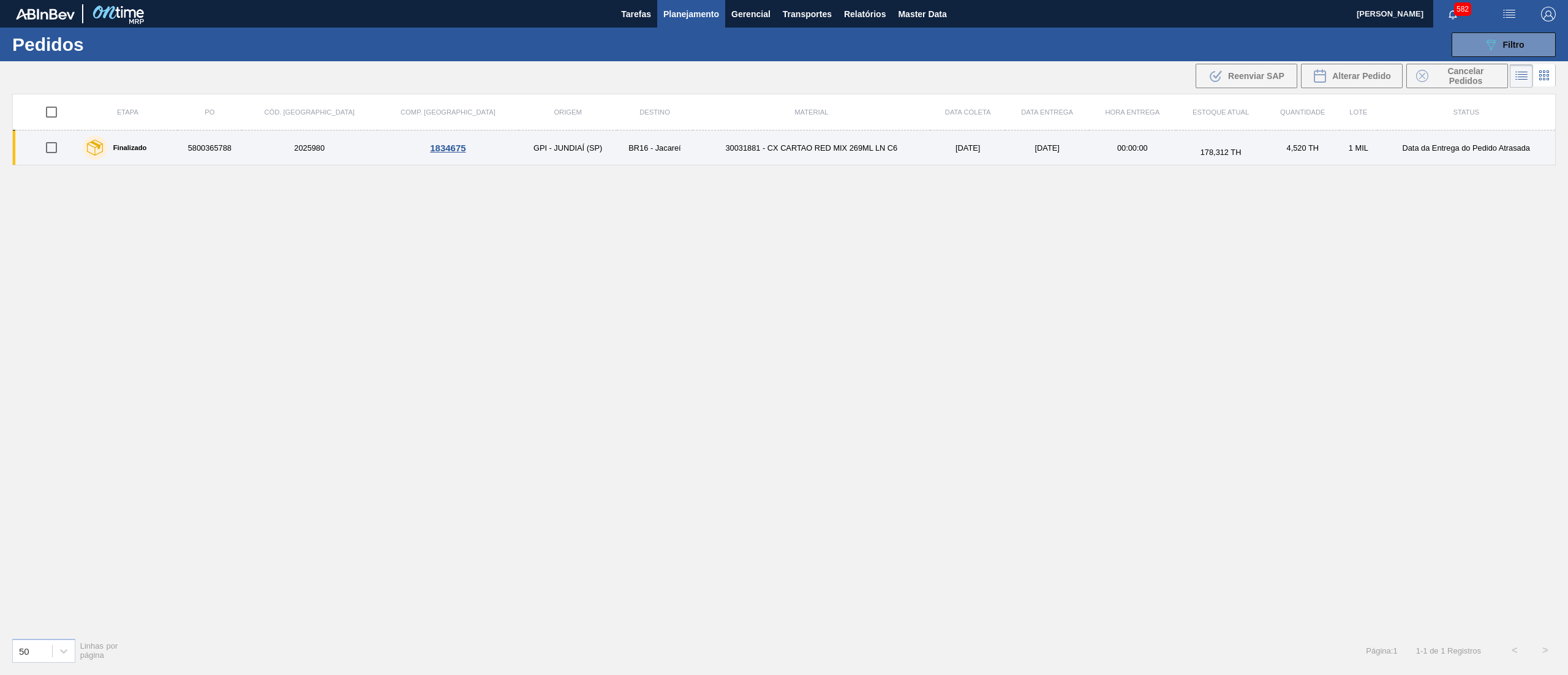
click at [857, 146] on td "30031881 - CX CARTAO RED MIX 269ML LN C6" at bounding box center [812, 148] width 238 height 35
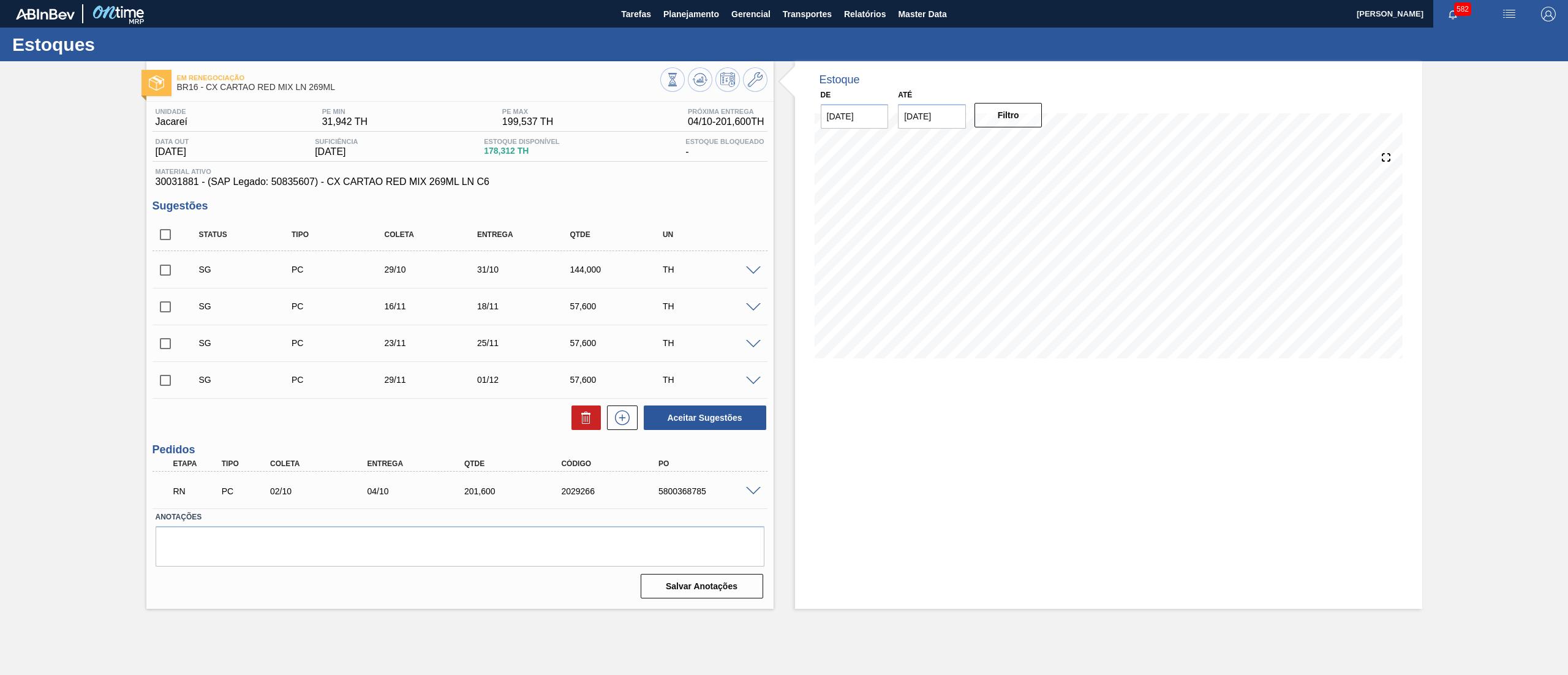
click at [756, 487] on span at bounding box center [753, 491] width 14 height 9
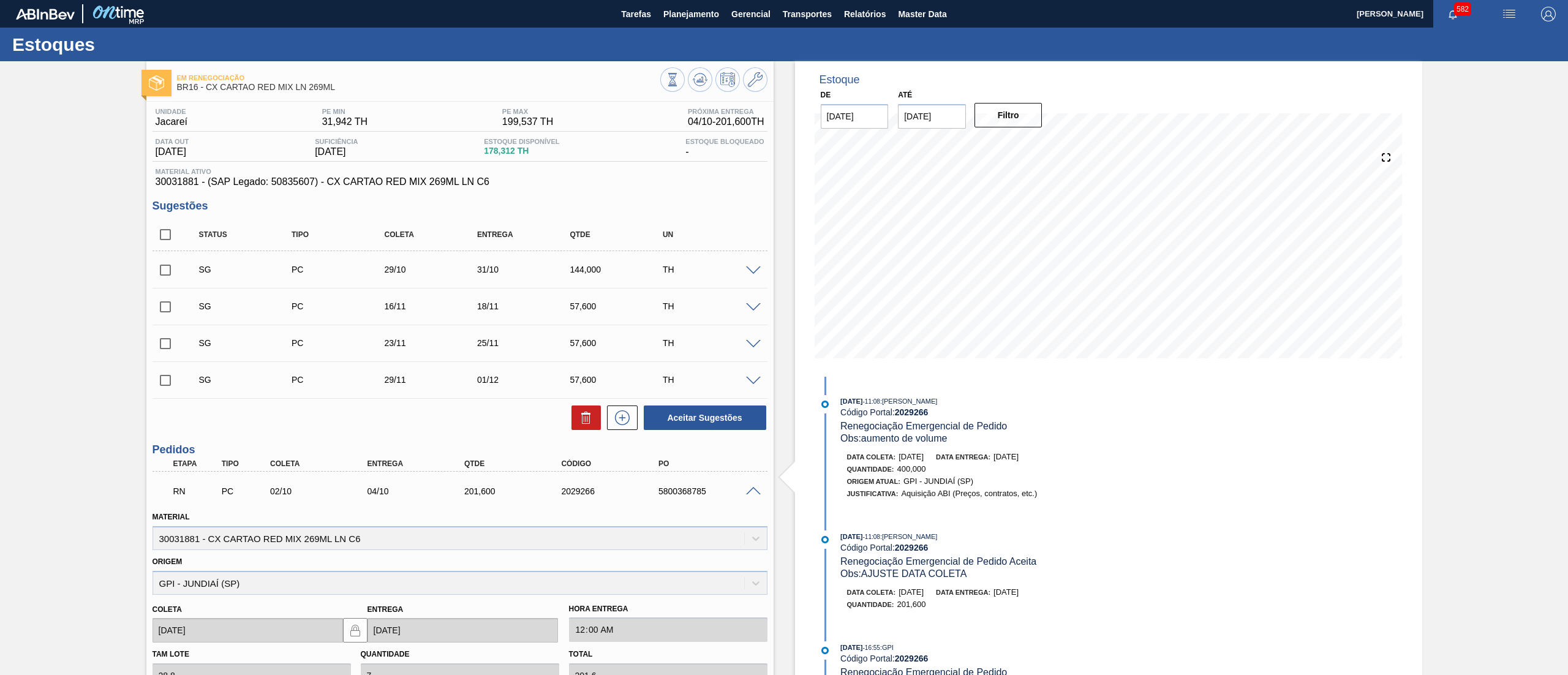
click at [756, 487] on span at bounding box center [753, 491] width 14 height 9
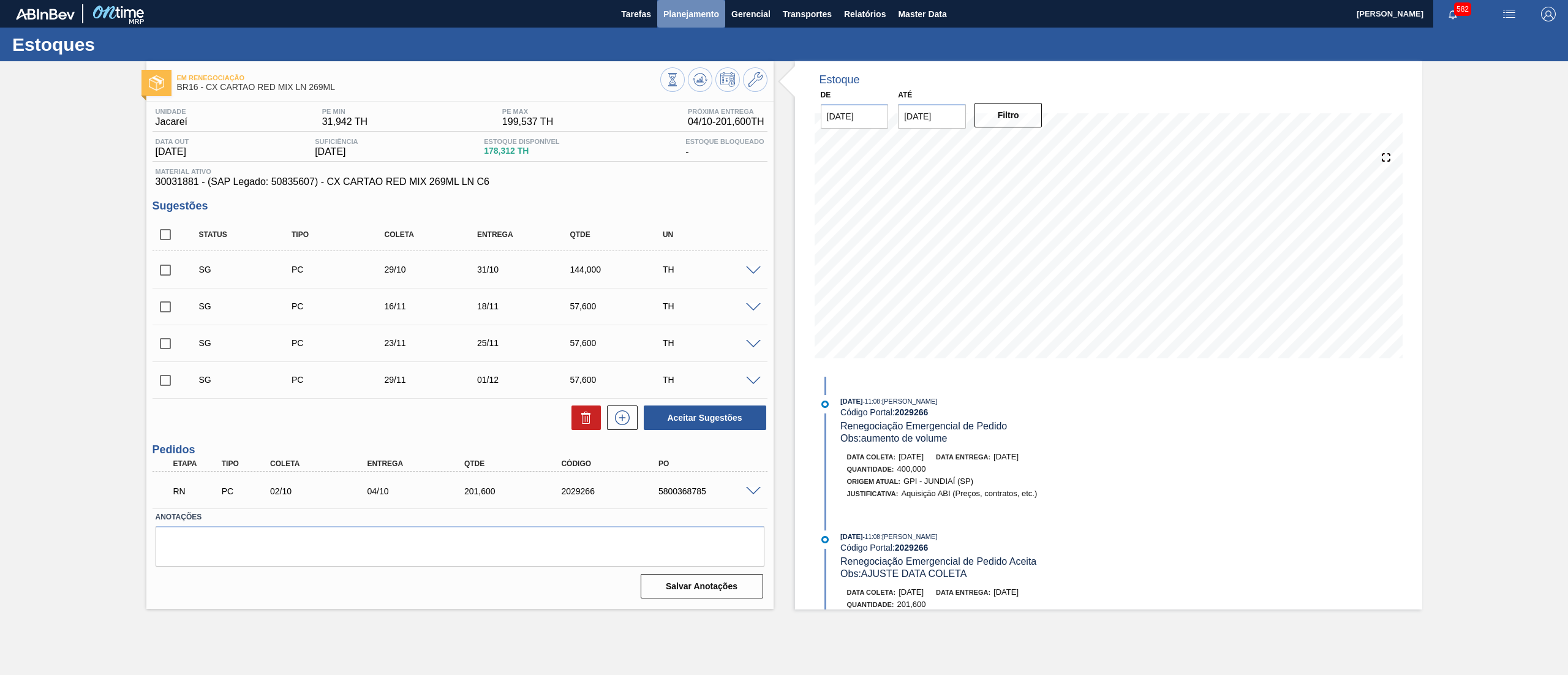
click at [701, 24] on button "Planejamento" at bounding box center [691, 14] width 68 height 27
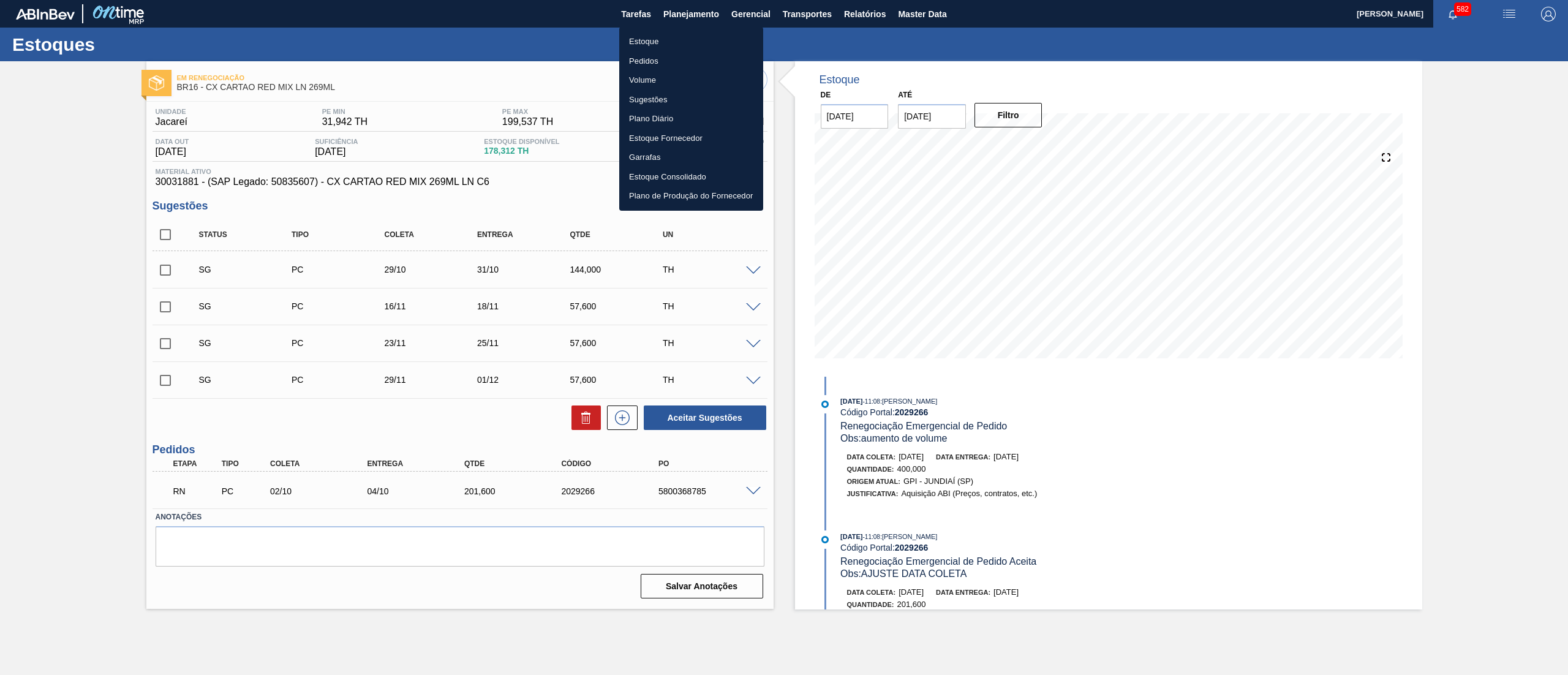
click at [679, 55] on li "Pedidos" at bounding box center [691, 62] width 144 height 20
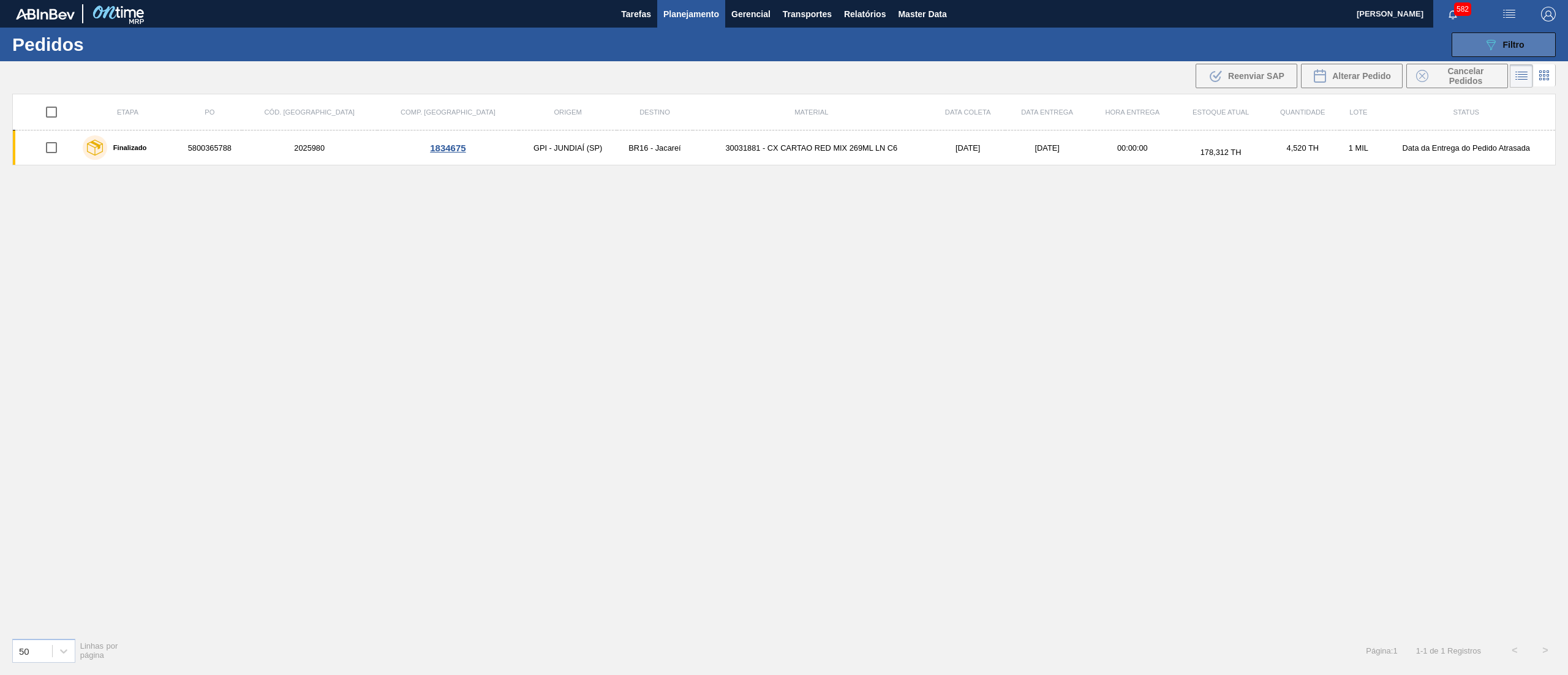
click at [1508, 34] on button "089F7B8B-B2A5-4AFE-B5C0-19BA573D28AC Filtro" at bounding box center [1504, 45] width 104 height 24
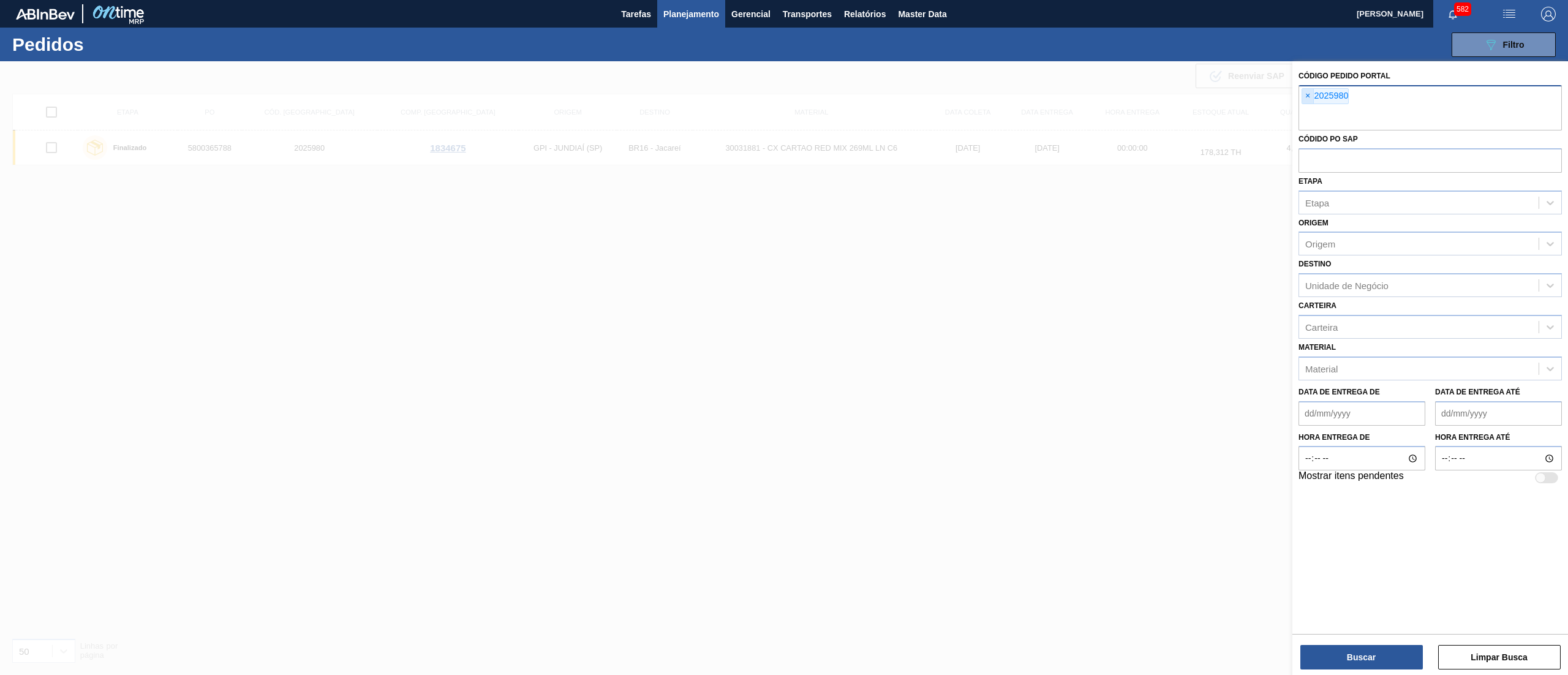
click at [1307, 98] on span "×" at bounding box center [1308, 96] width 11 height 14
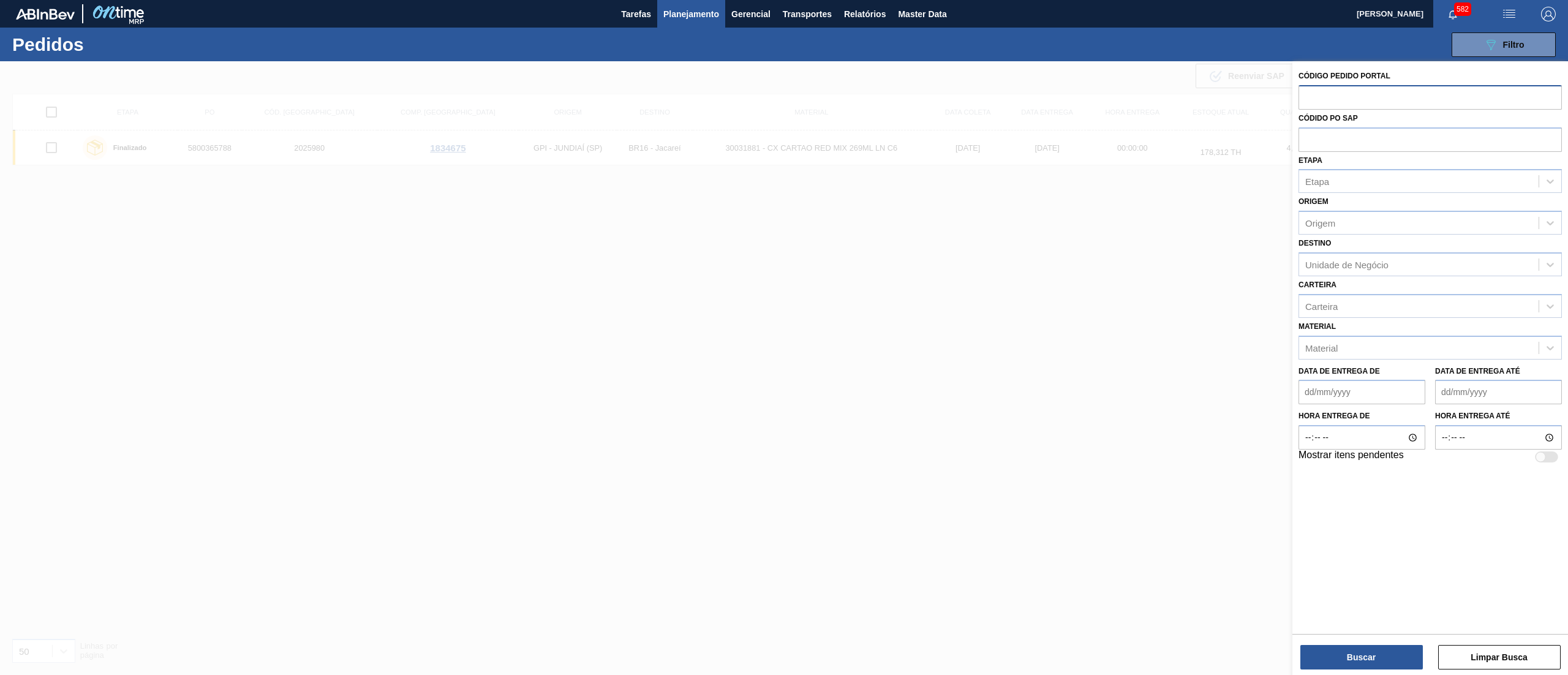
paste input "2025980"
type input "2025980"
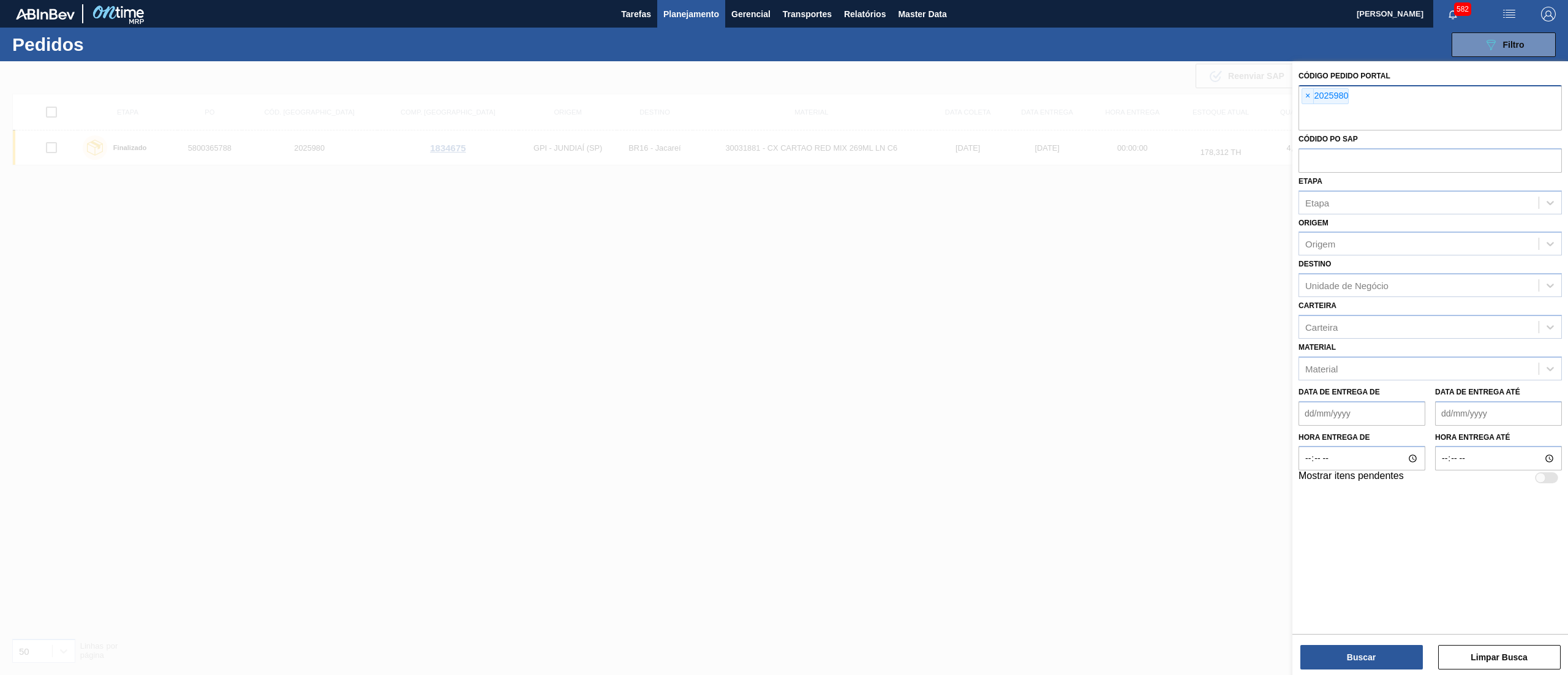
click at [681, 18] on span "Planejamento" at bounding box center [691, 14] width 56 height 14
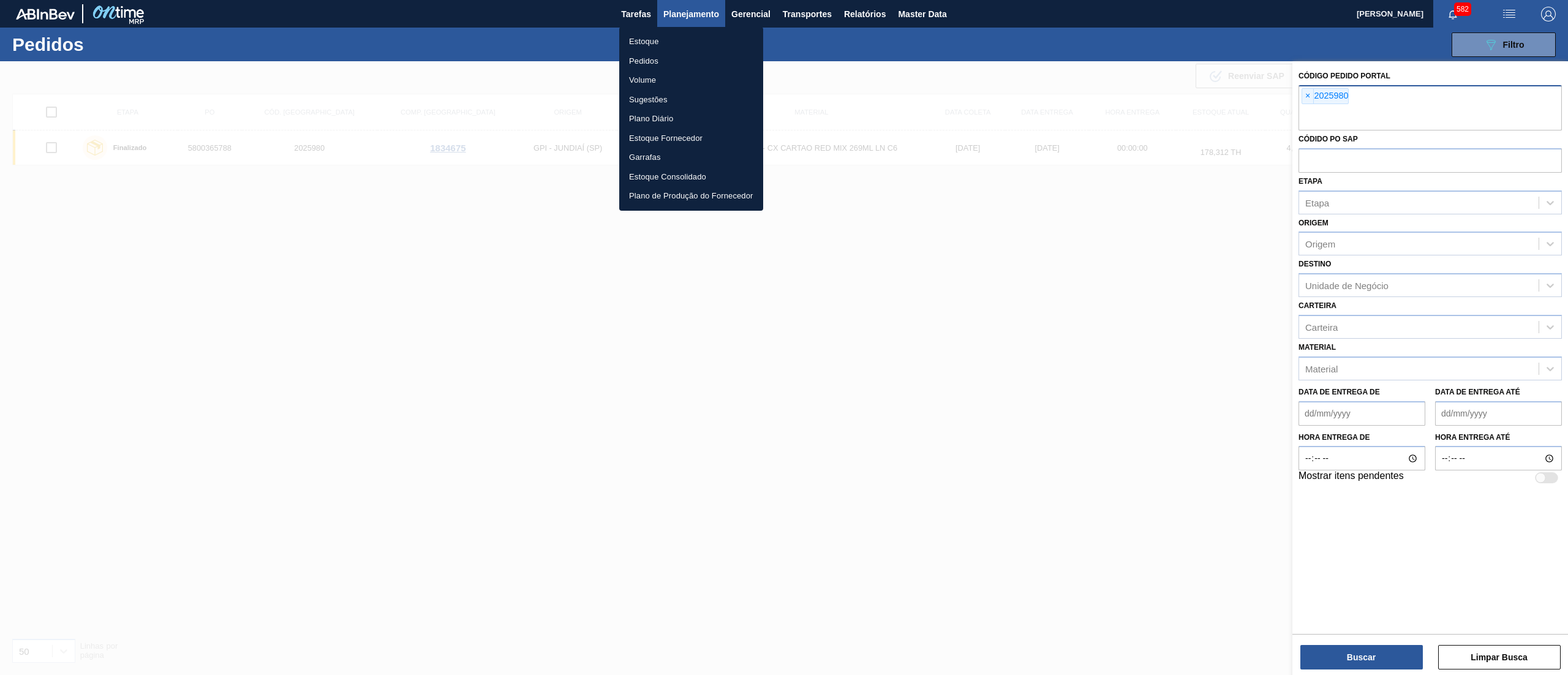
click at [669, 56] on li "Pedidos" at bounding box center [691, 62] width 144 height 20
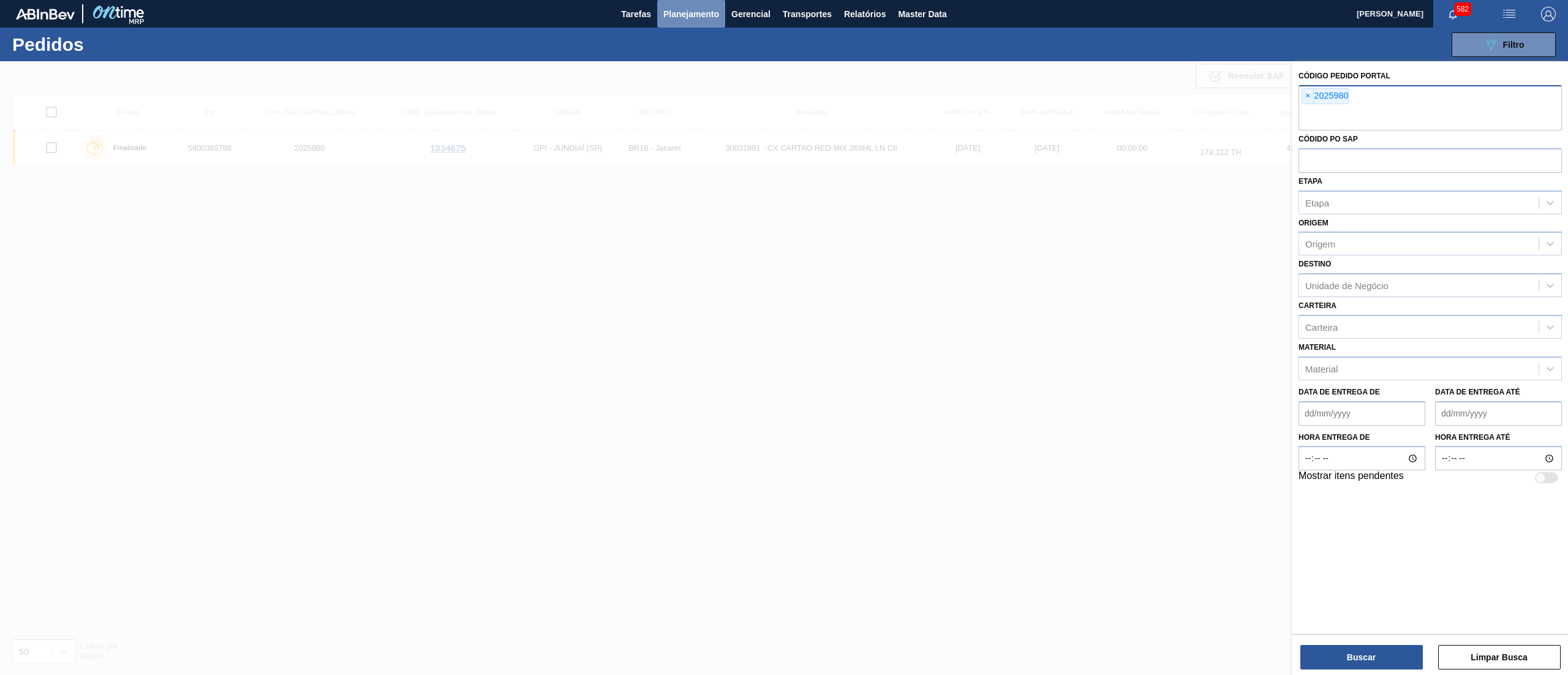
click at [697, 22] on button "Planejamento" at bounding box center [691, 14] width 68 height 27
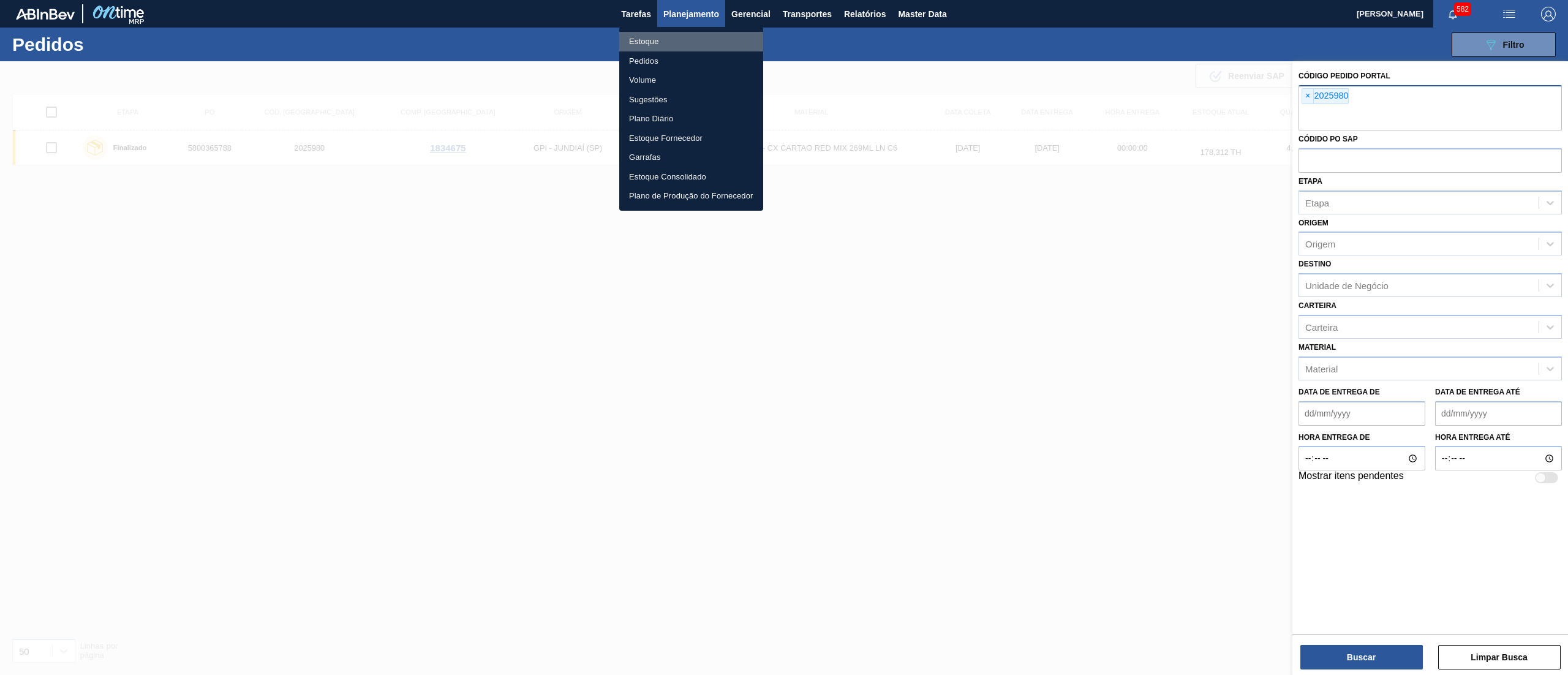
click at [669, 43] on li "Estoque" at bounding box center [691, 42] width 144 height 20
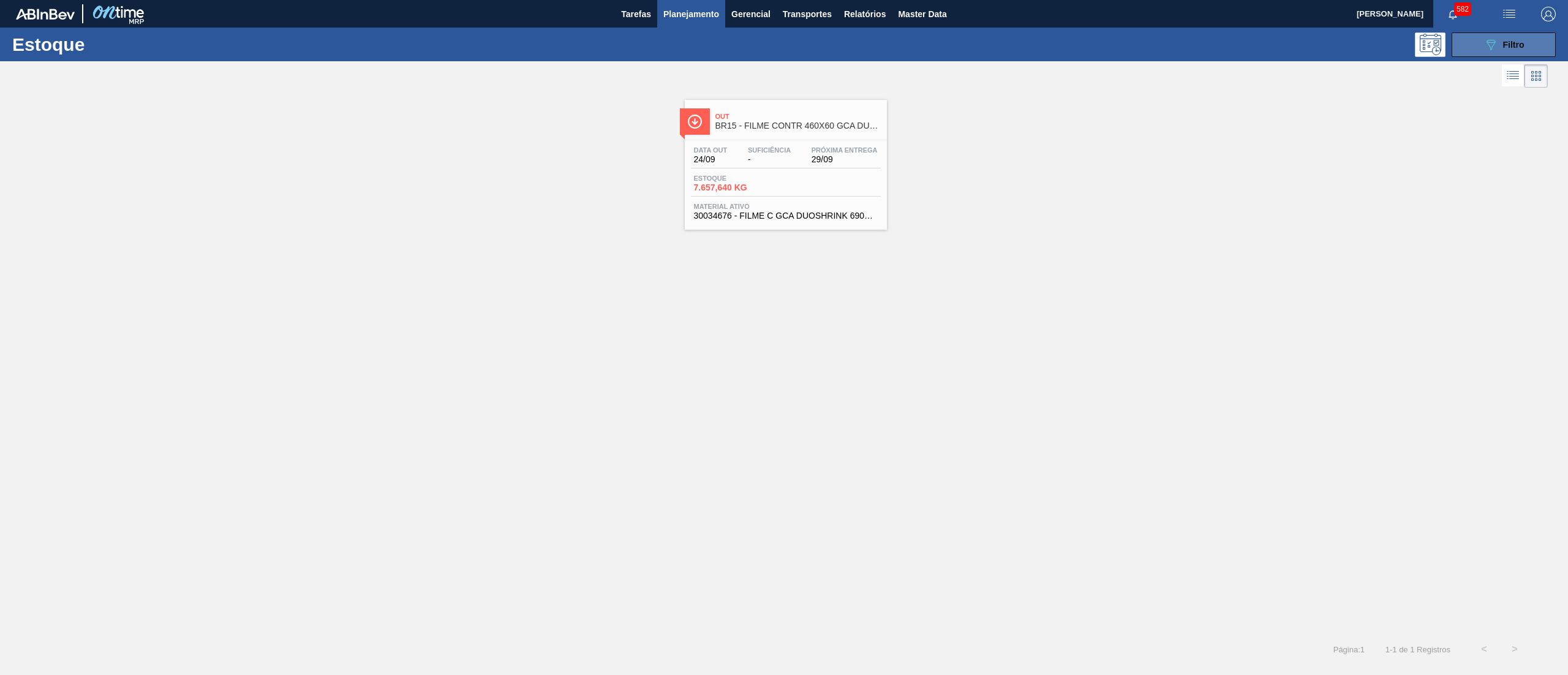
click at [1475, 49] on button "089F7B8B-B2A5-4AFE-B5C0-19BA573D28AC Filtro" at bounding box center [1504, 45] width 104 height 24
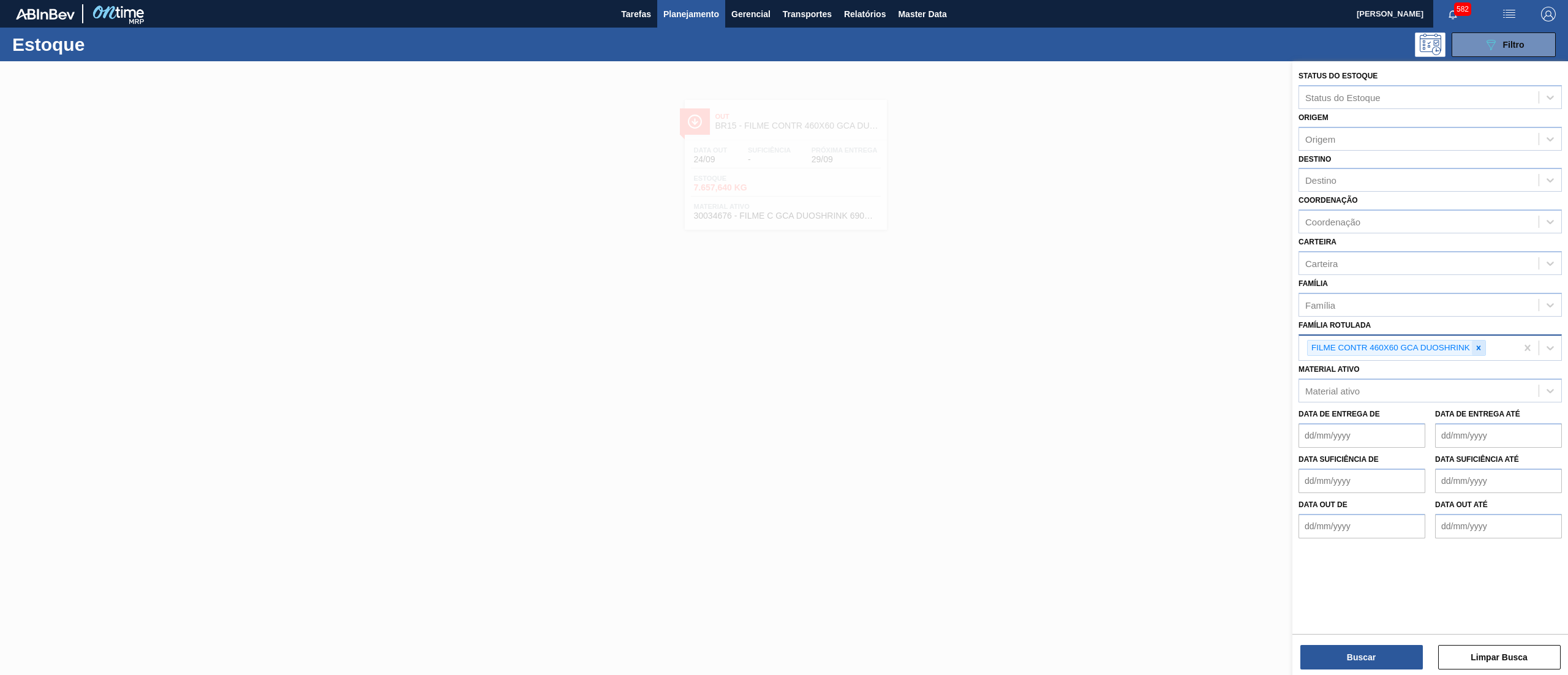
click at [1483, 347] on icon at bounding box center [1478, 347] width 8 height 8
paste Rotulada "FILME GCA 350ML MP12"
type Rotulada "FILME GCA 350ML MP12"
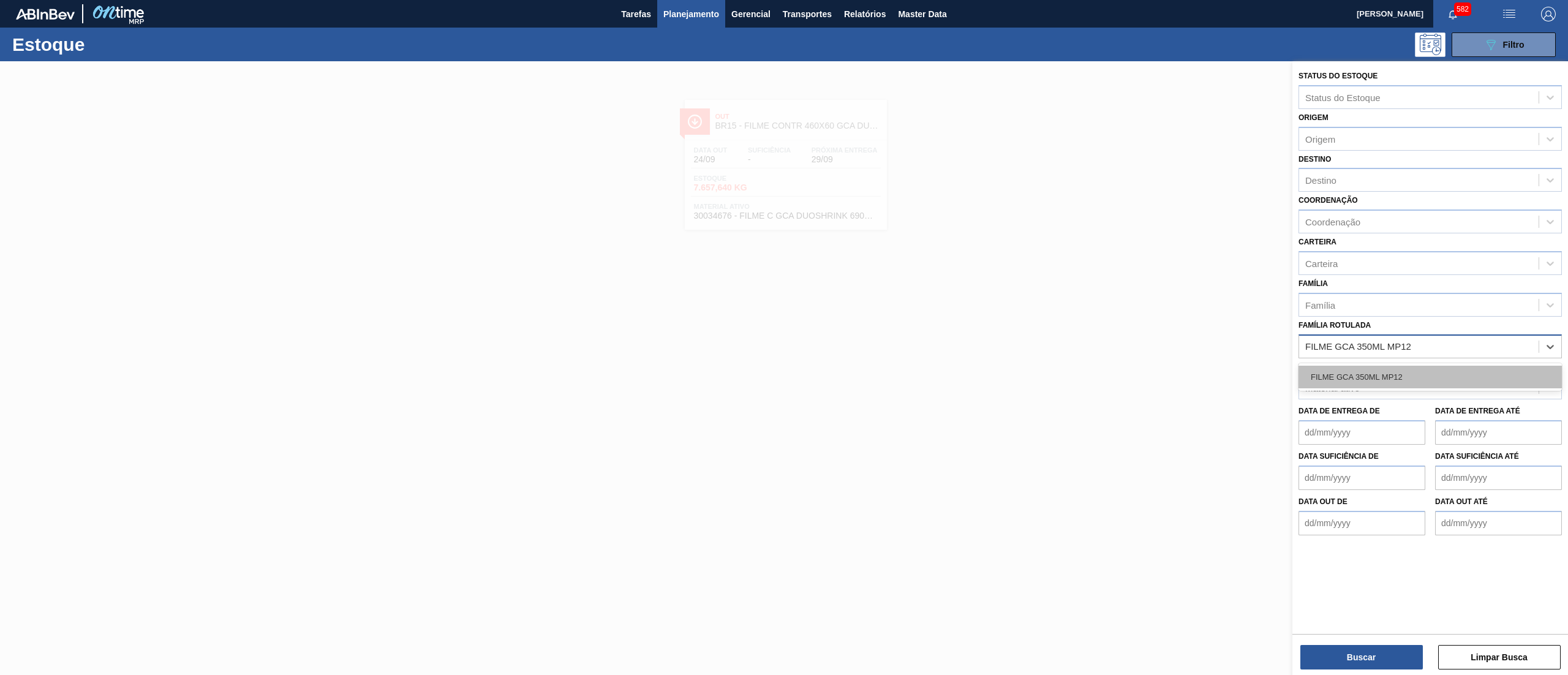
click at [1429, 373] on div "FILME GCA 350ML MP12" at bounding box center [1431, 377] width 264 height 23
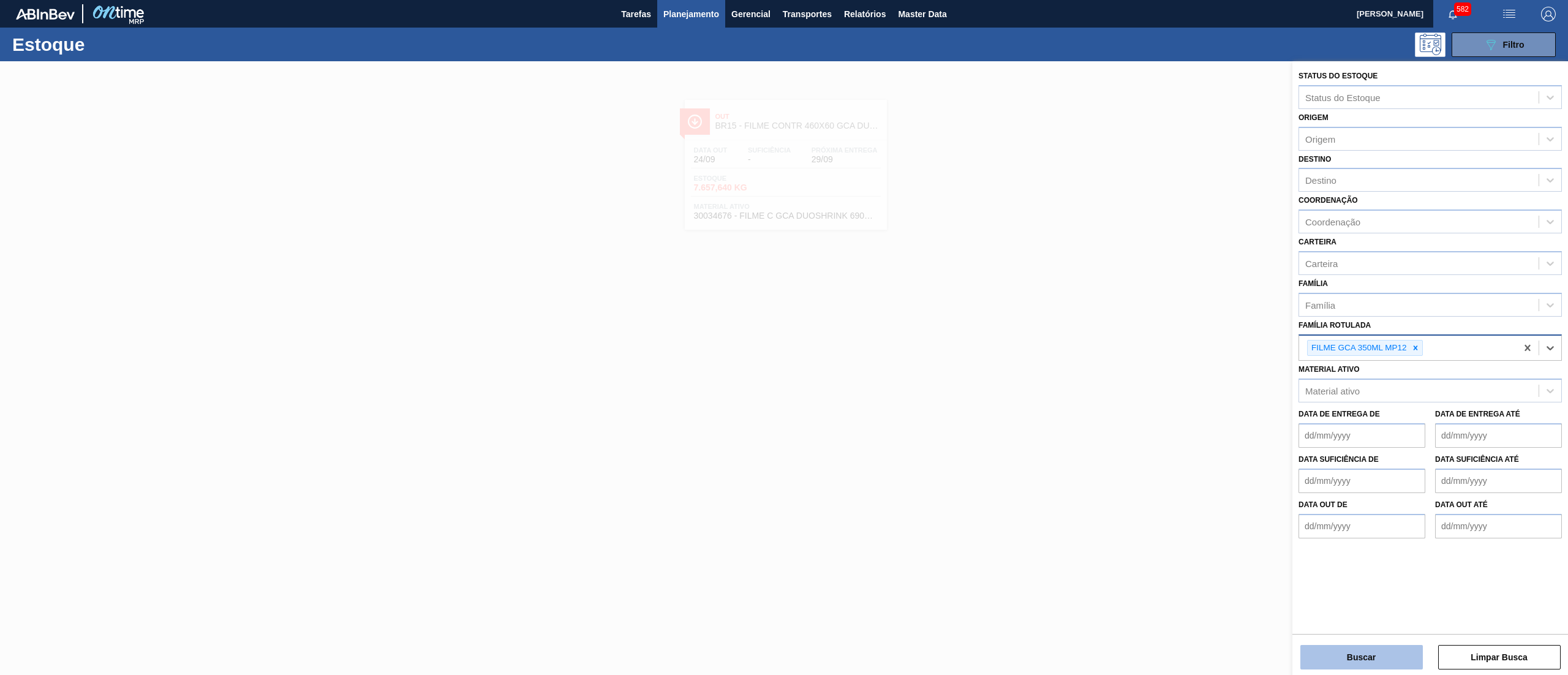
click at [1328, 649] on button "Buscar" at bounding box center [1361, 657] width 123 height 24
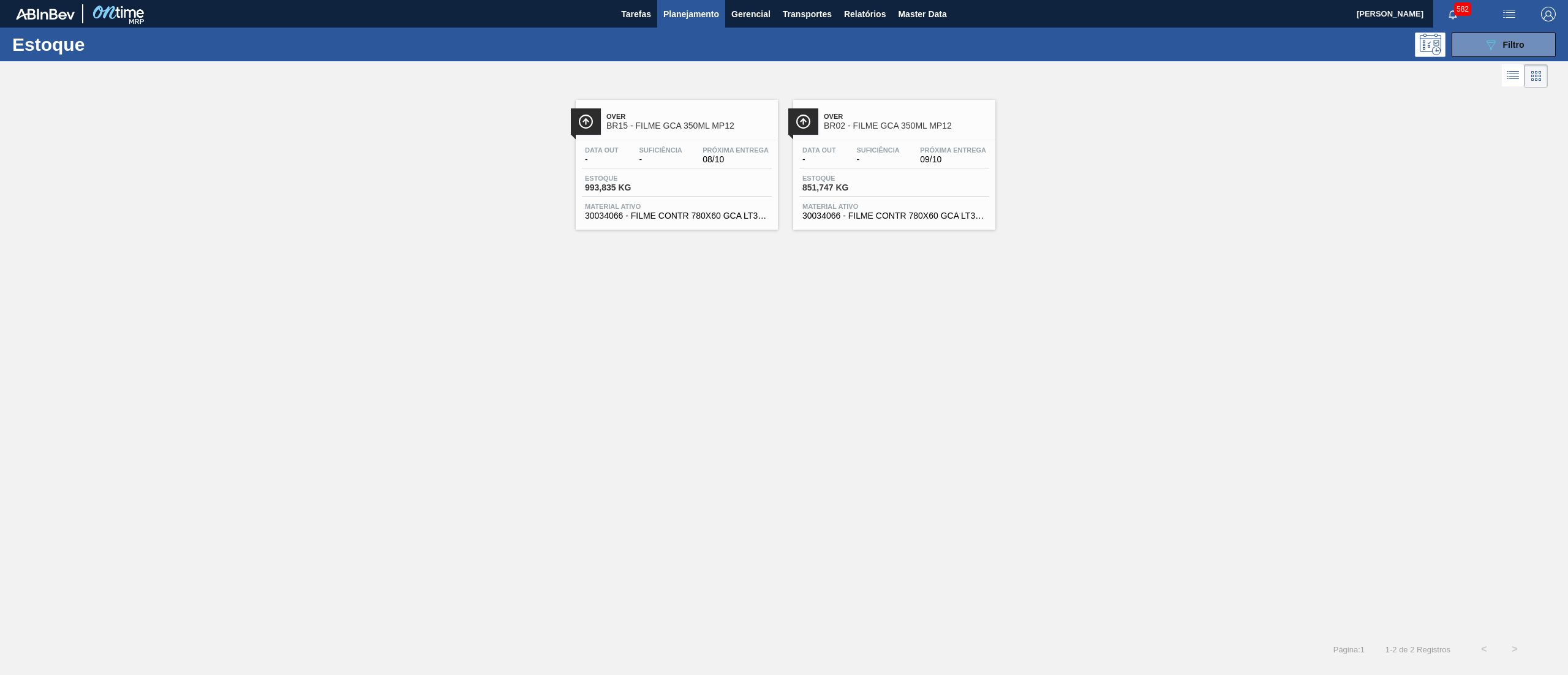
click at [884, 201] on div "Data out - Suficiência - Próxima Entrega 09/10 Estoque 851,747 KG Material ativ…" at bounding box center [894, 181] width 202 height 83
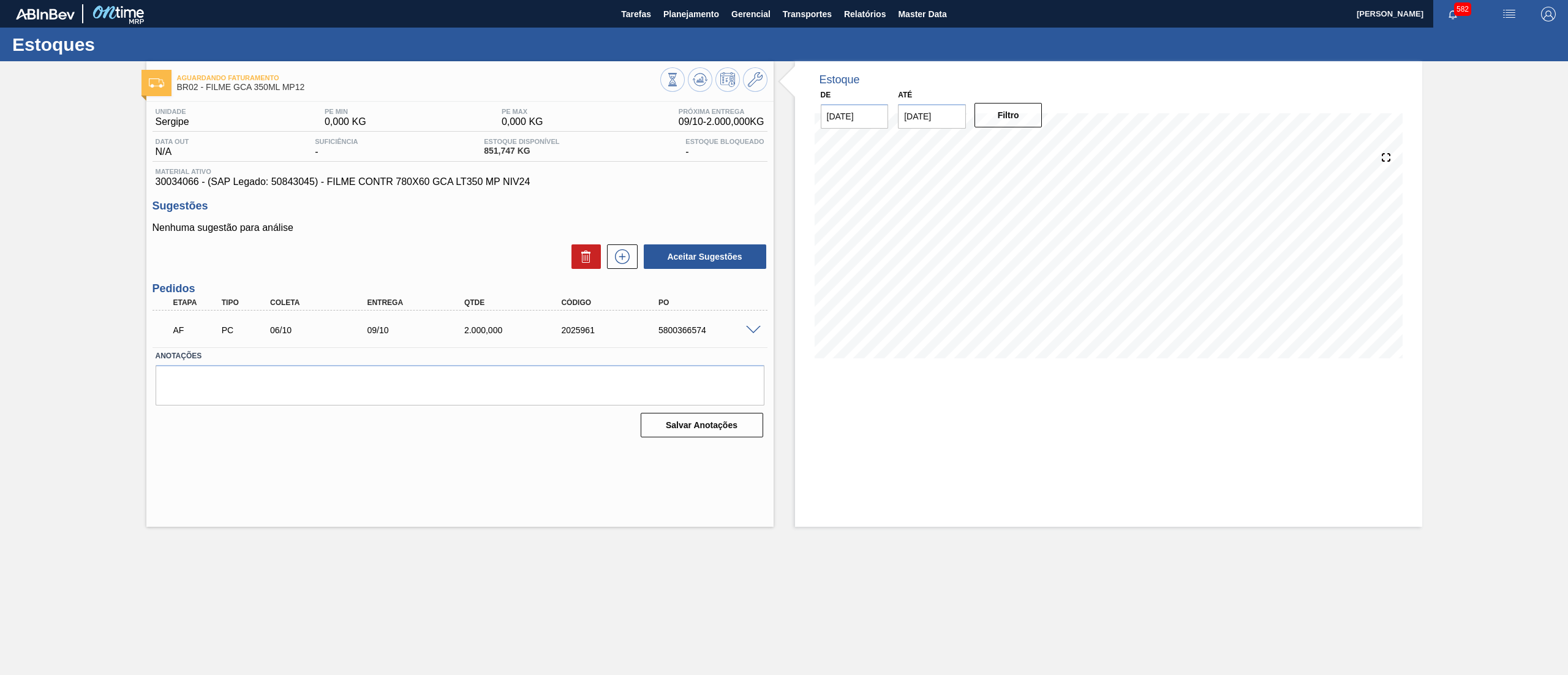
click at [932, 408] on div "Estoque De 24/09/2025 Até 08/10/2025 Filtro 24/09 Projeção de Estoque 851.747 N…" at bounding box center [1108, 293] width 627 height 465
click at [697, 18] on span "Planejamento" at bounding box center [691, 14] width 56 height 14
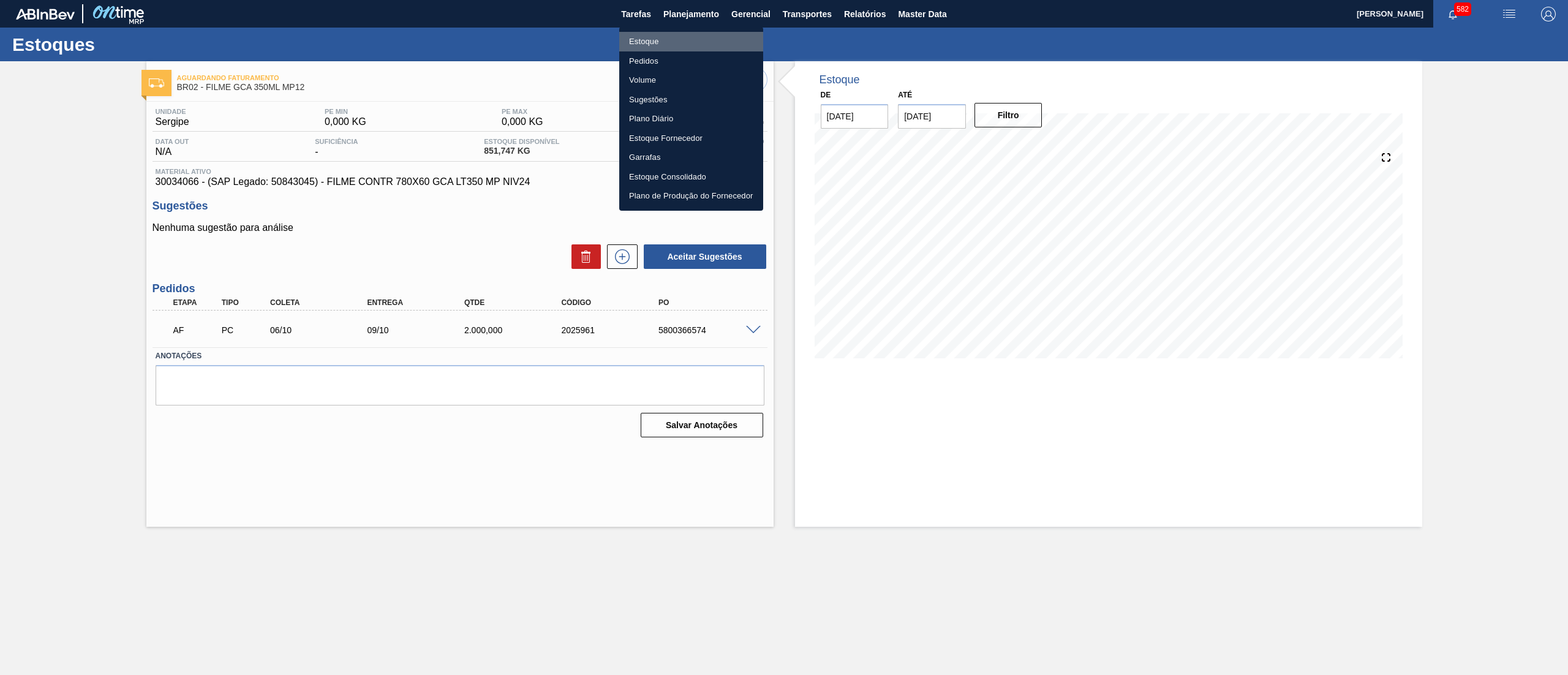
click at [684, 39] on li "Estoque" at bounding box center [691, 42] width 144 height 20
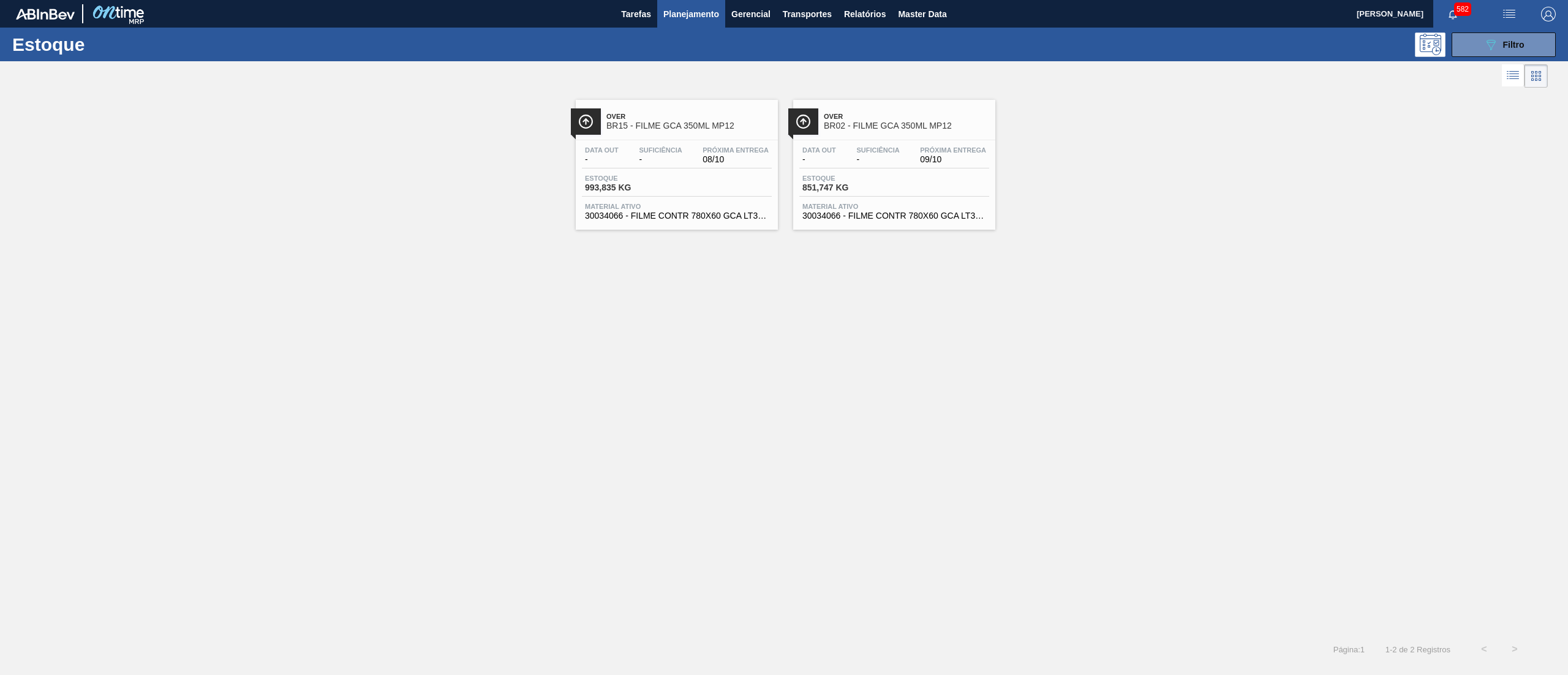
click at [668, 212] on span "30034066 - FILME CONTR 780X60 GCA LT350 MP NIV24" at bounding box center [676, 216] width 184 height 9
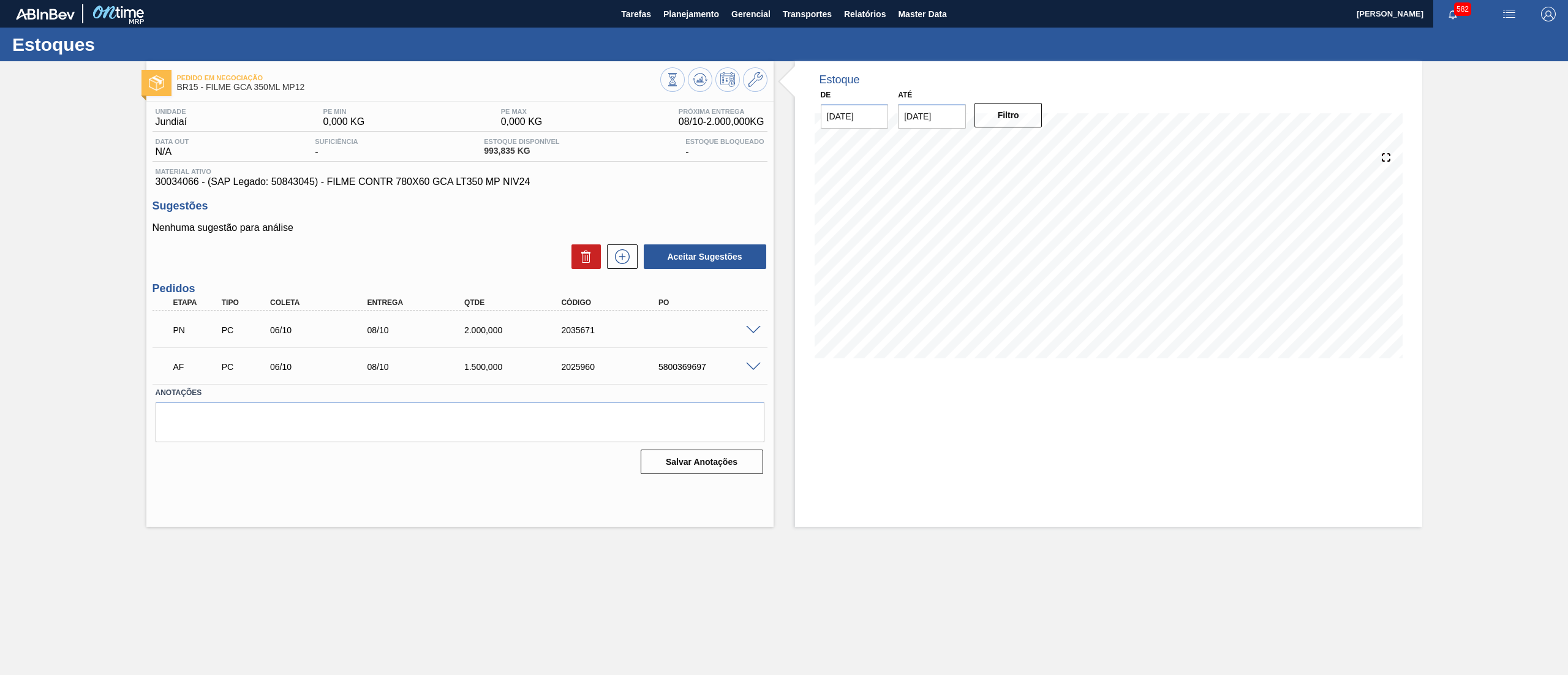
click at [753, 328] on span at bounding box center [753, 331] width 14 height 9
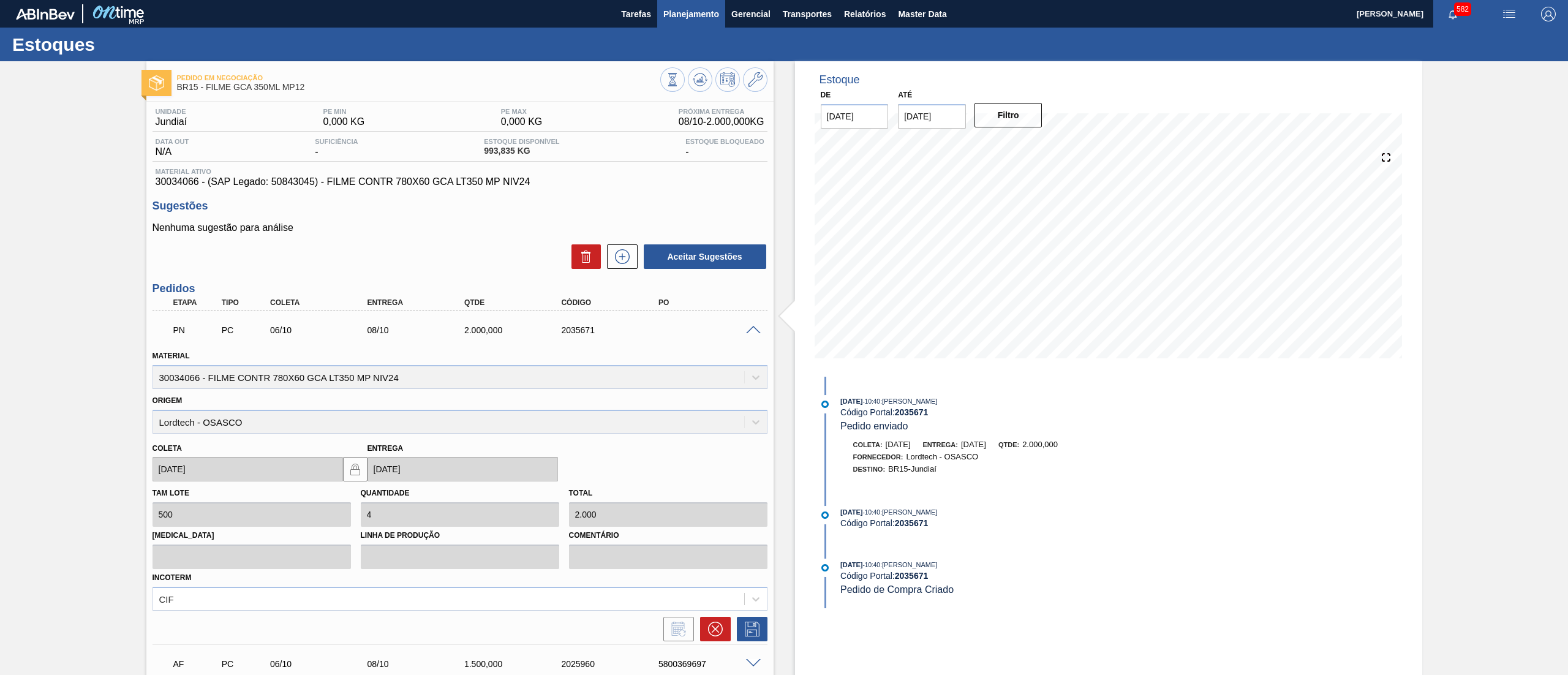
click at [675, 19] on span "Planejamento" at bounding box center [691, 14] width 56 height 14
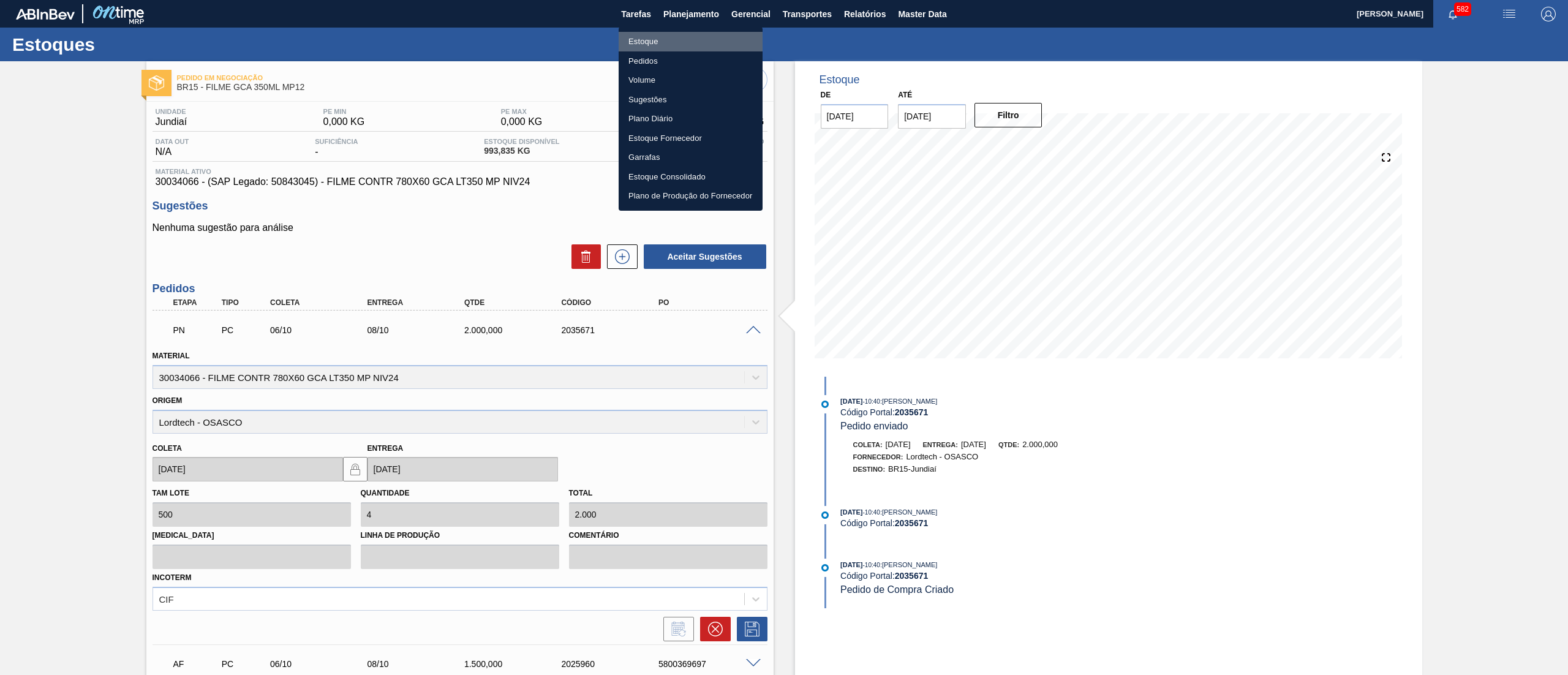
click at [669, 39] on li "Estoque" at bounding box center [691, 42] width 144 height 20
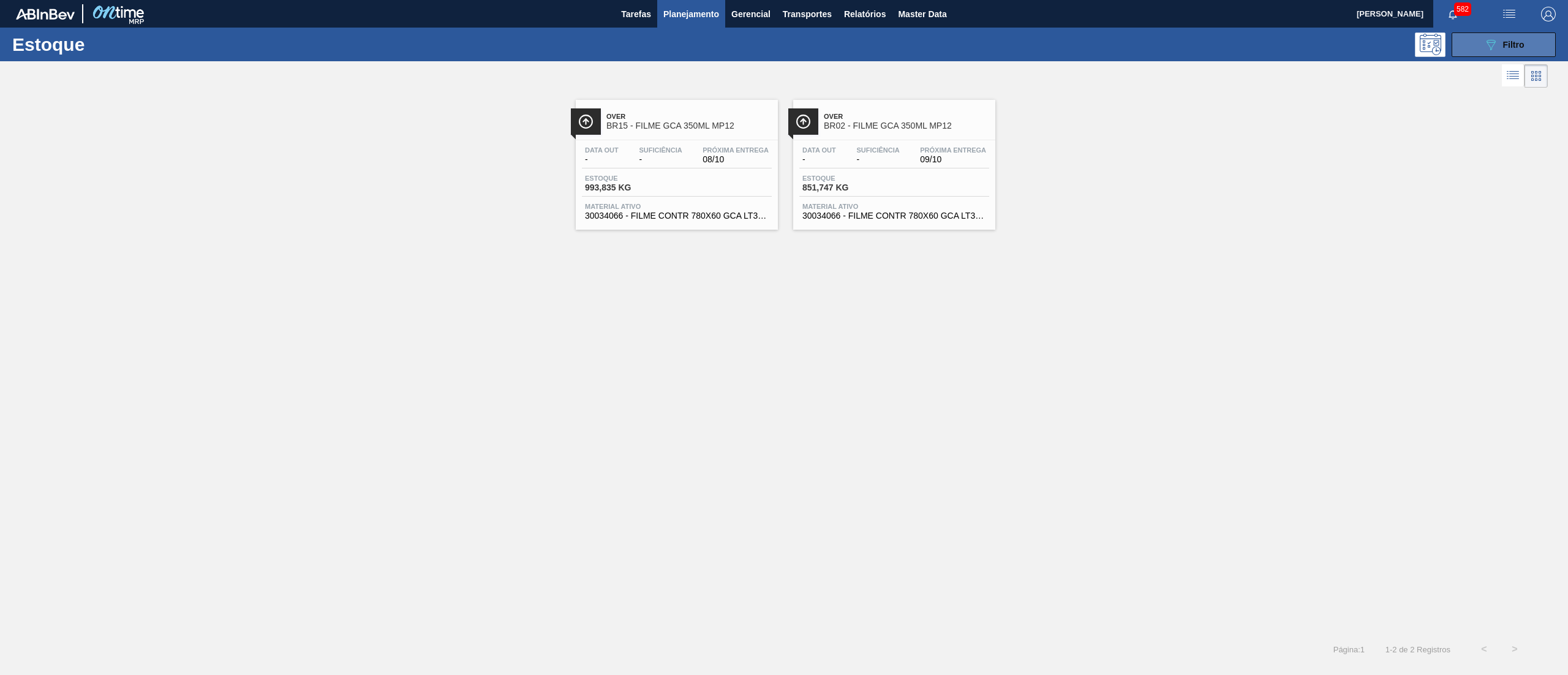
click at [1486, 37] on icon "089F7B8B-B2A5-4AFE-B5C0-19BA573D28AC" at bounding box center [1490, 44] width 14 height 14
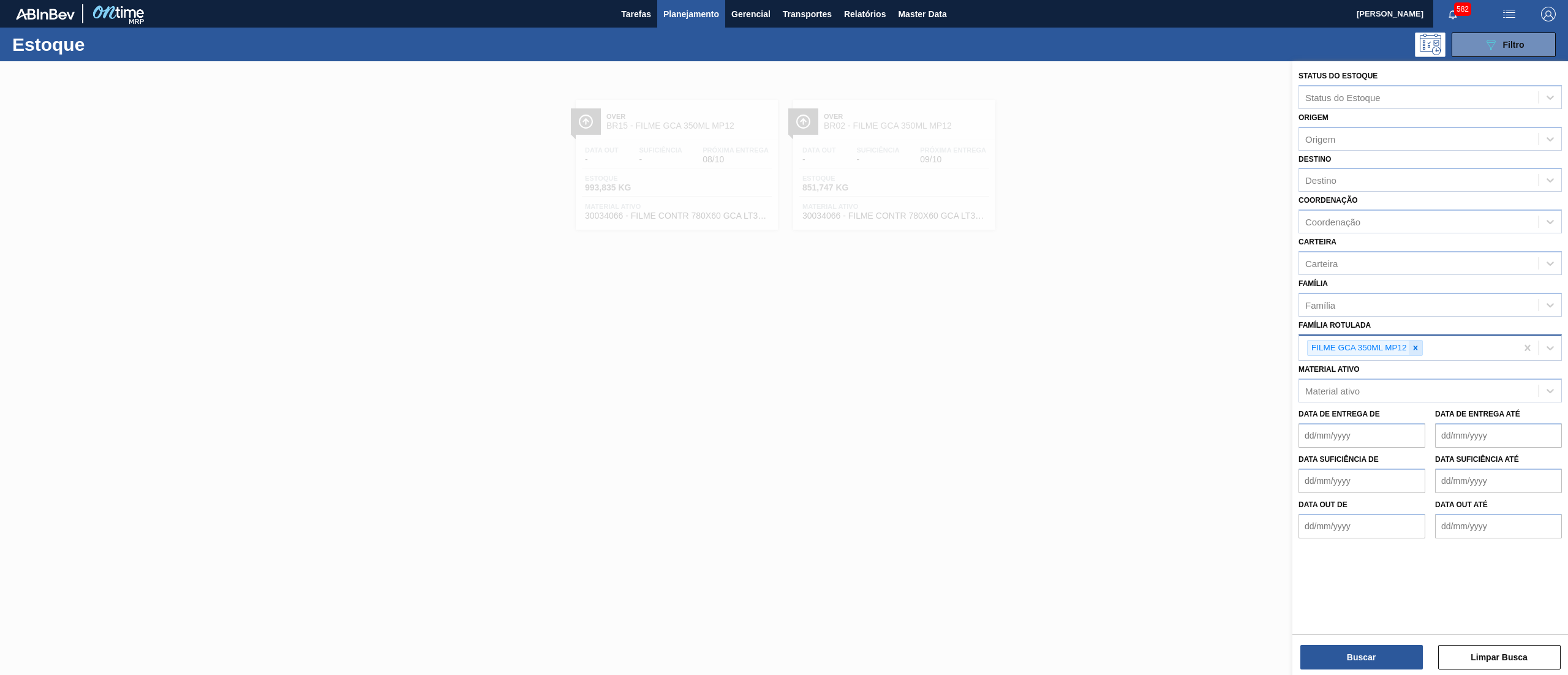
click at [1419, 349] on icon at bounding box center [1416, 347] width 8 height 8
click at [1387, 389] on div "Material ativo" at bounding box center [1419, 387] width 239 height 18
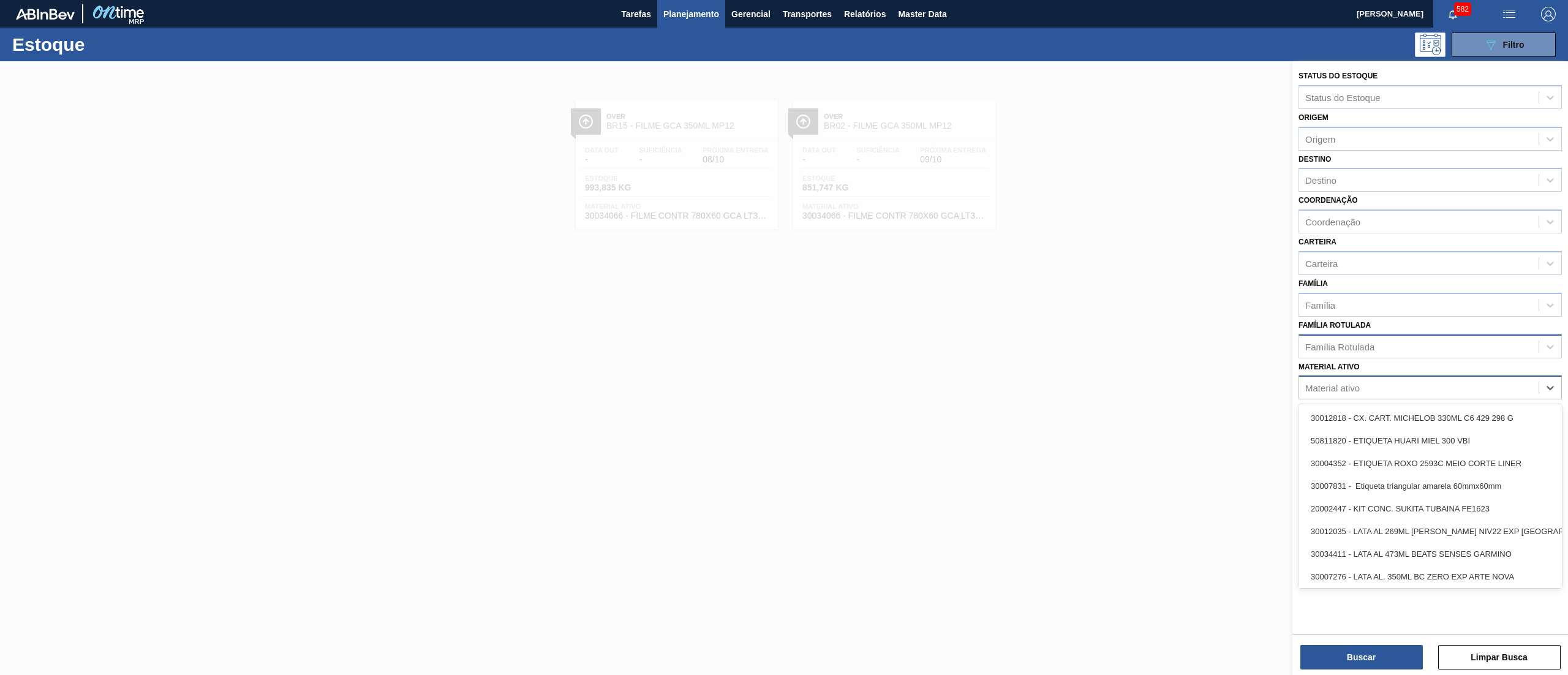
paste ativo "FILME FLYING FISH 350ML"
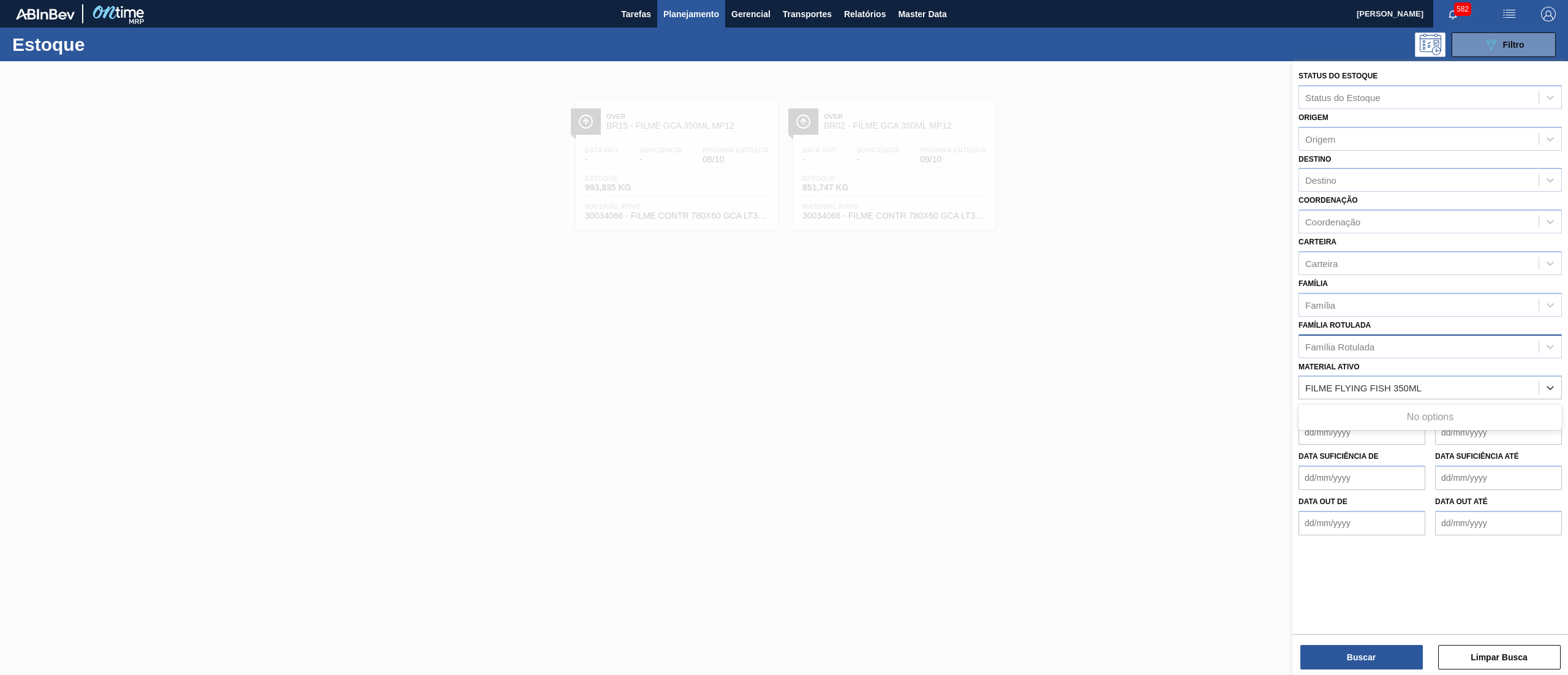
type ativo "FILME FLYING FISH 350ML"
click at [1397, 349] on div "Família Rotulada" at bounding box center [1419, 346] width 239 height 18
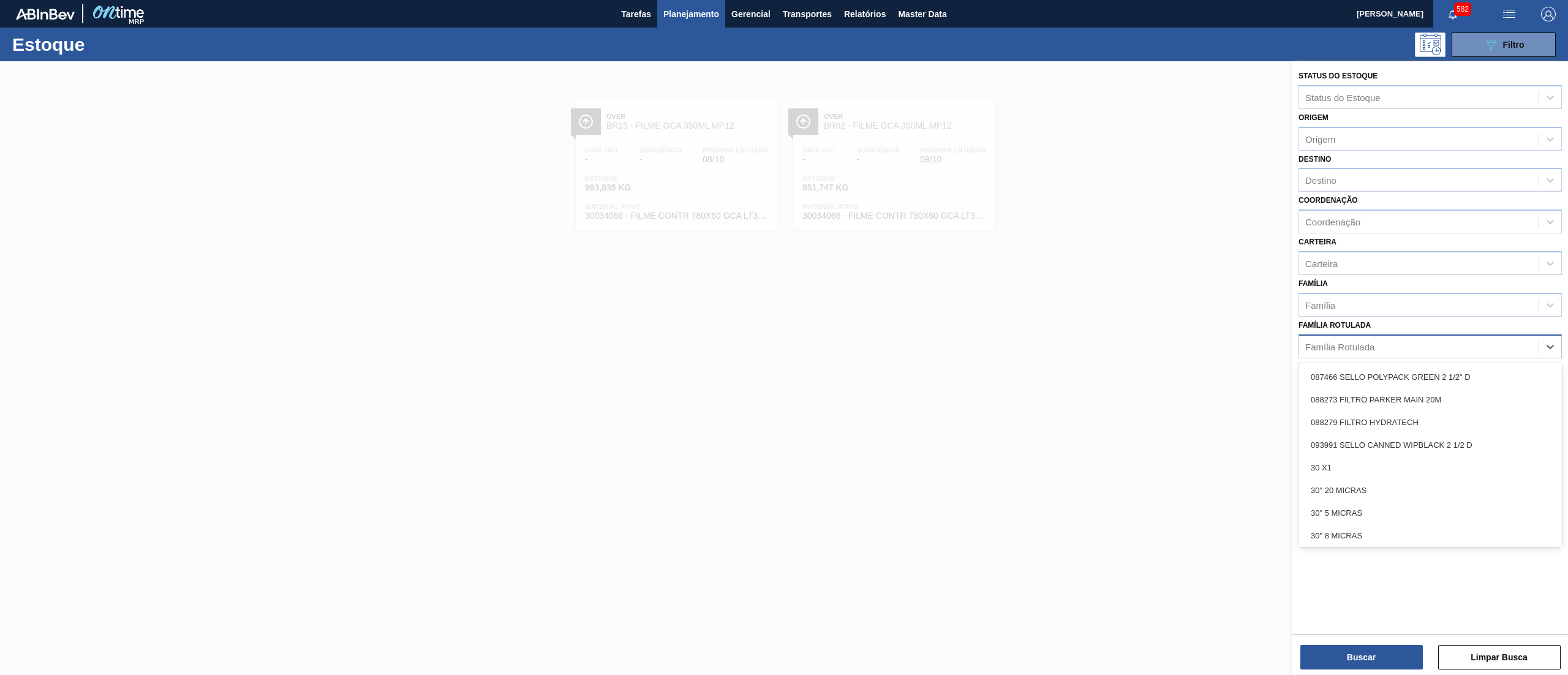
paste Rotulada "FILME FLYING FISH 350ML"
type Rotulada "FILME FLYING FISH 350ML"
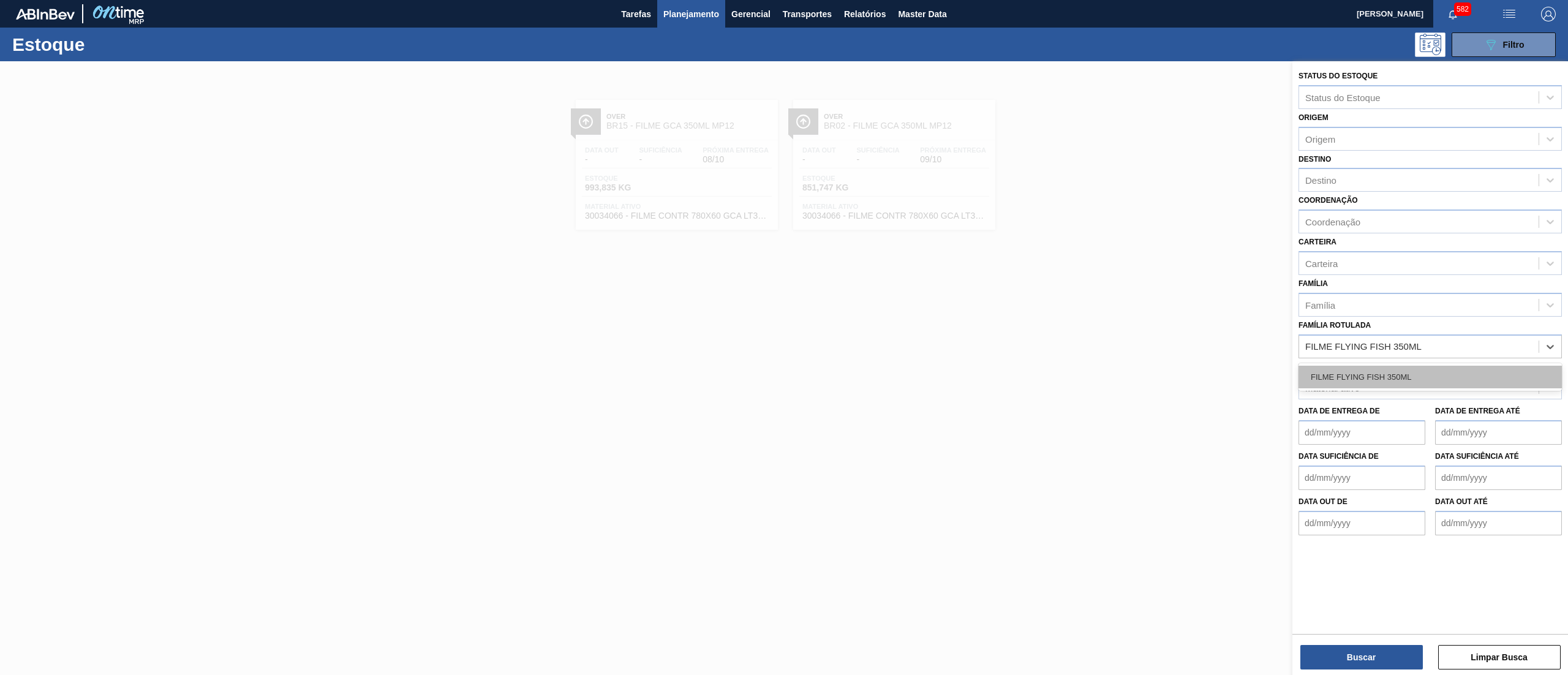
click at [1392, 379] on div "FILME FLYING FISH 350ML" at bounding box center [1431, 377] width 264 height 23
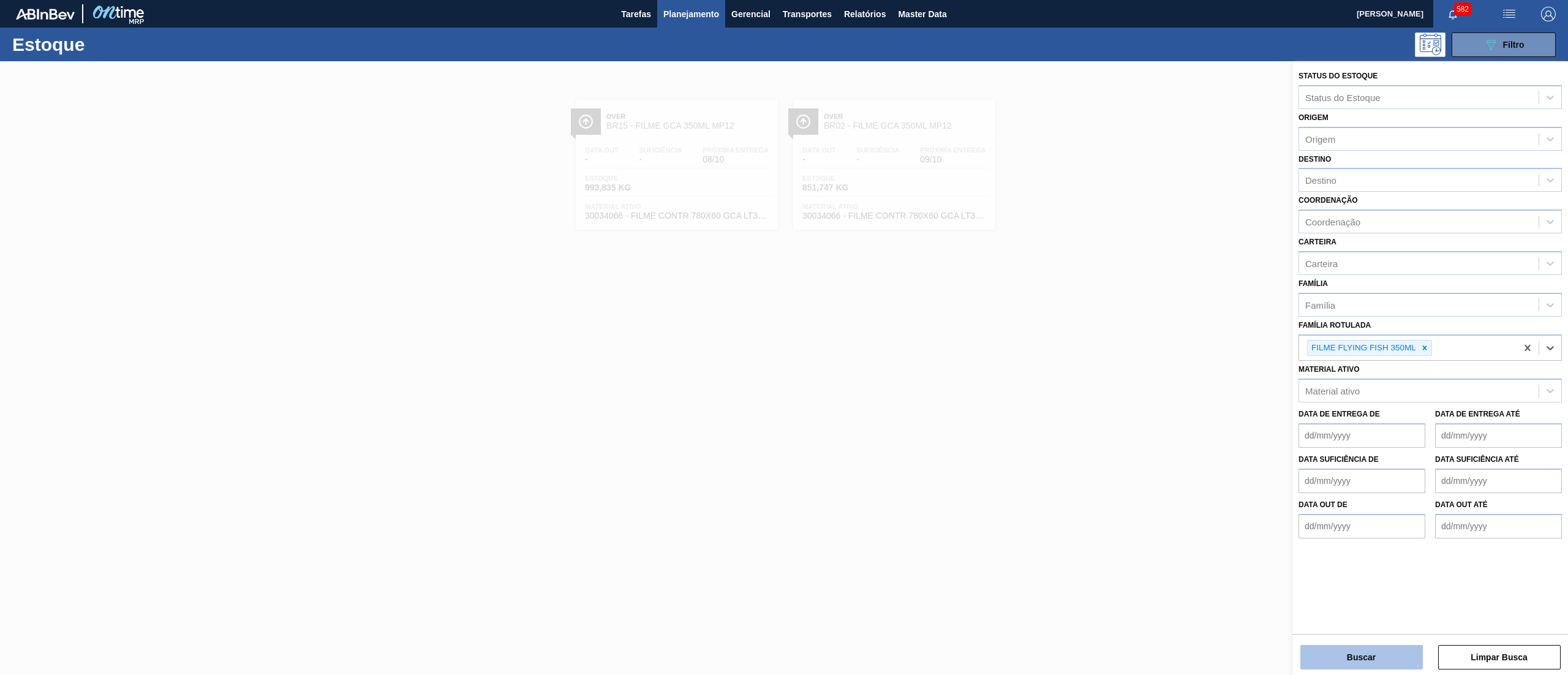
click at [1345, 654] on button "Buscar" at bounding box center [1361, 657] width 123 height 24
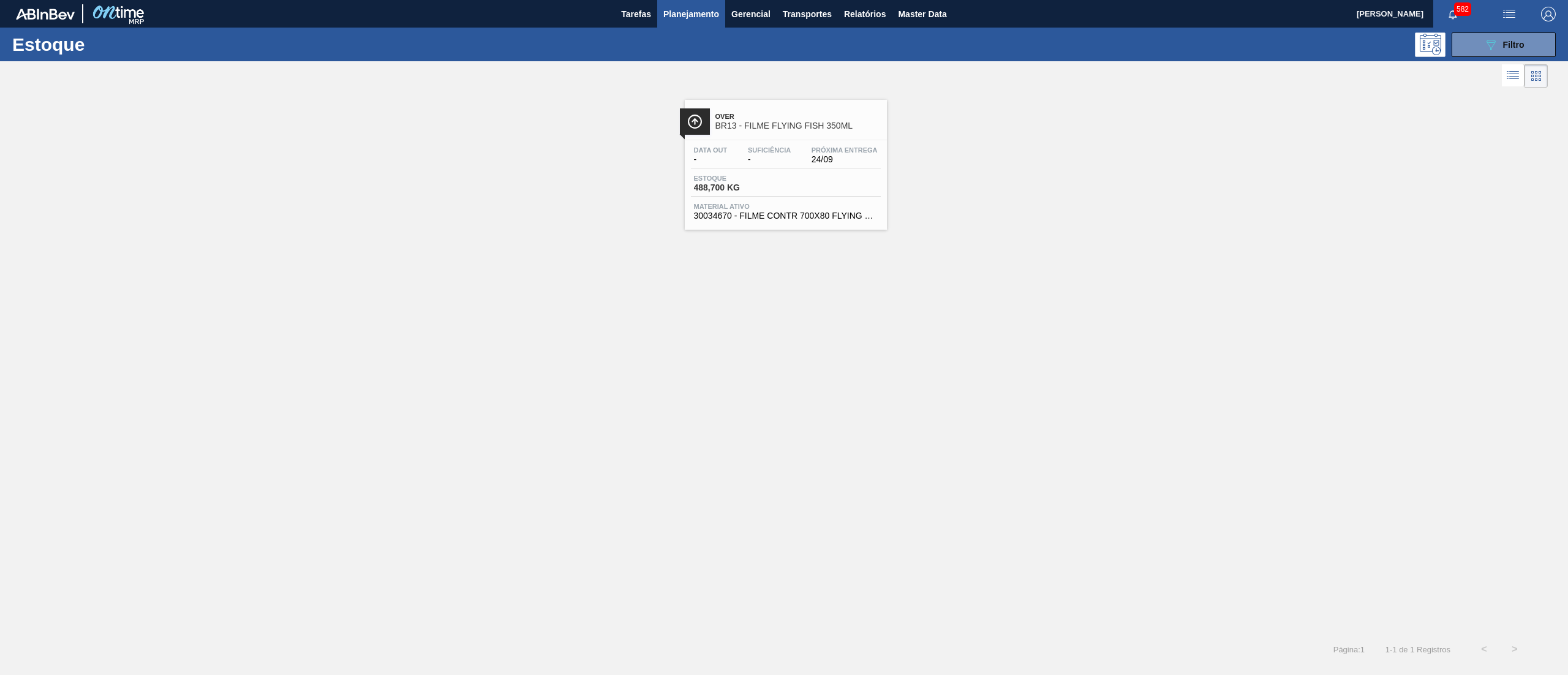
click at [803, 210] on div "Material ativo 30034670 - FILME CONTR 700X80 FLYING FISH 350ML" at bounding box center [786, 211] width 190 height 18
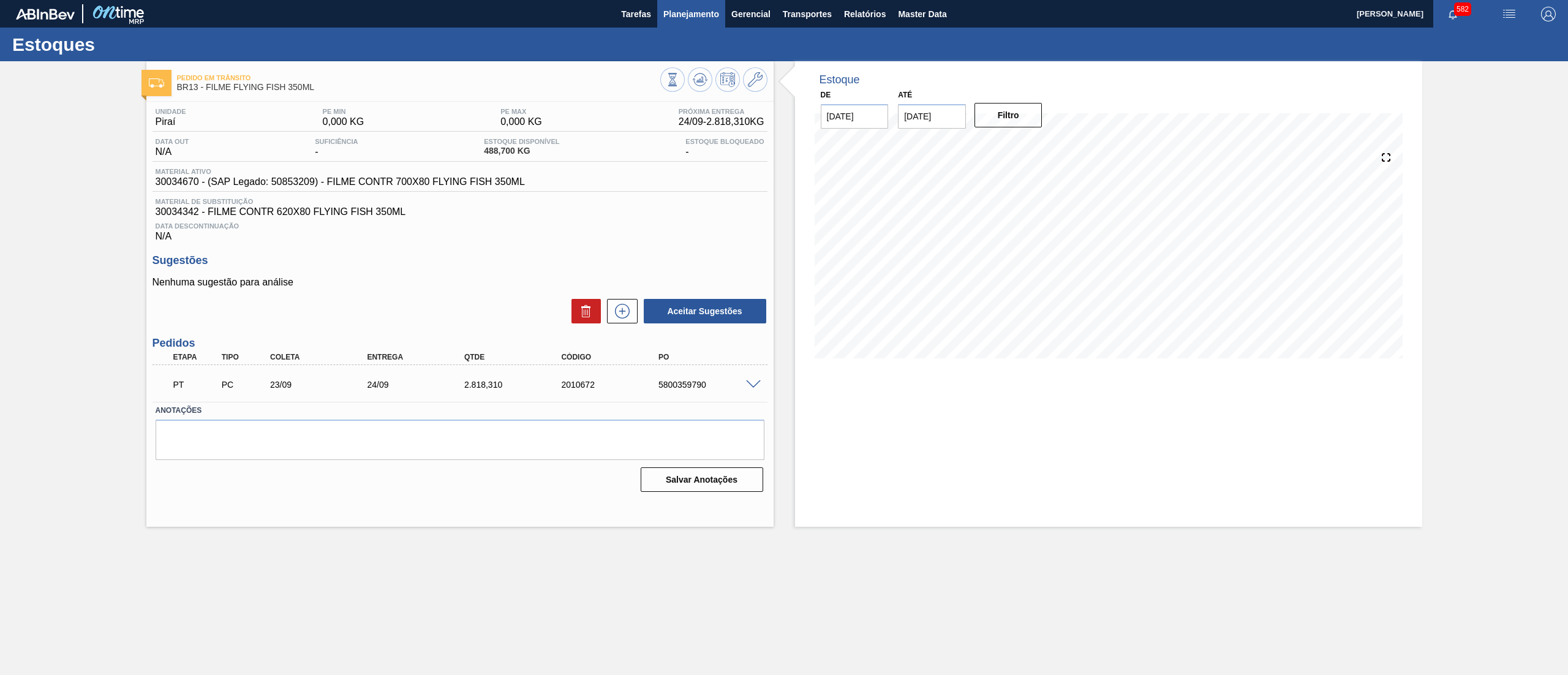
click at [685, 14] on span "Planejamento" at bounding box center [691, 14] width 56 height 14
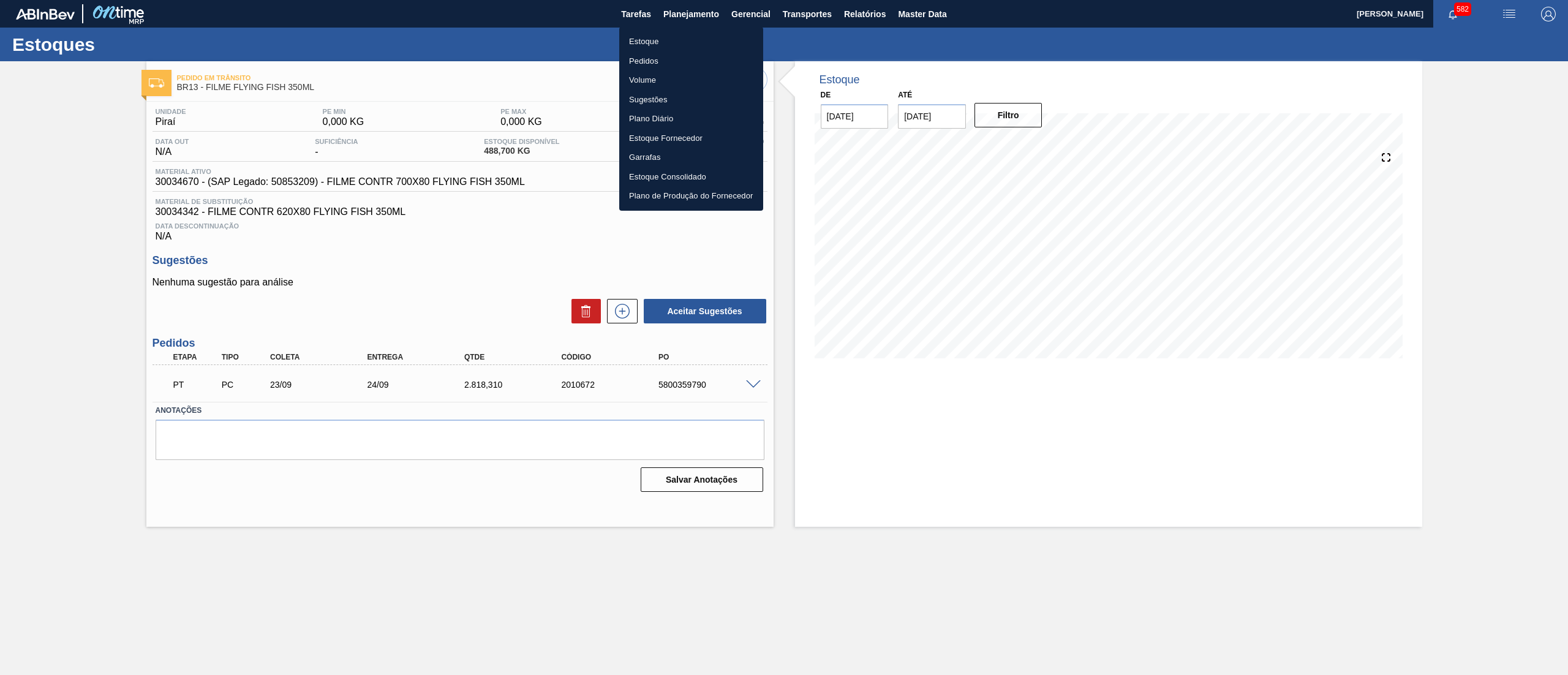
click at [674, 55] on li "Pedidos" at bounding box center [691, 62] width 144 height 20
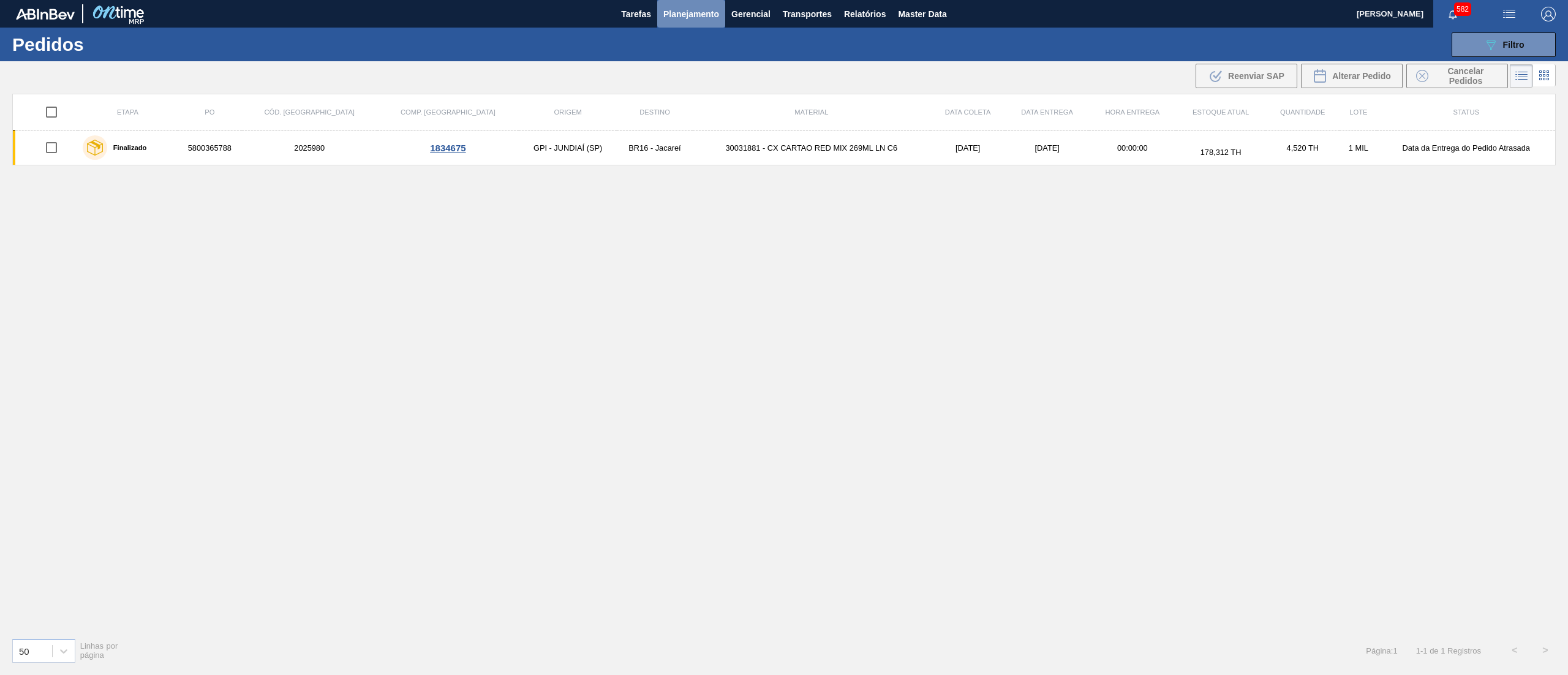
click at [678, 11] on span "Planejamento" at bounding box center [691, 14] width 56 height 14
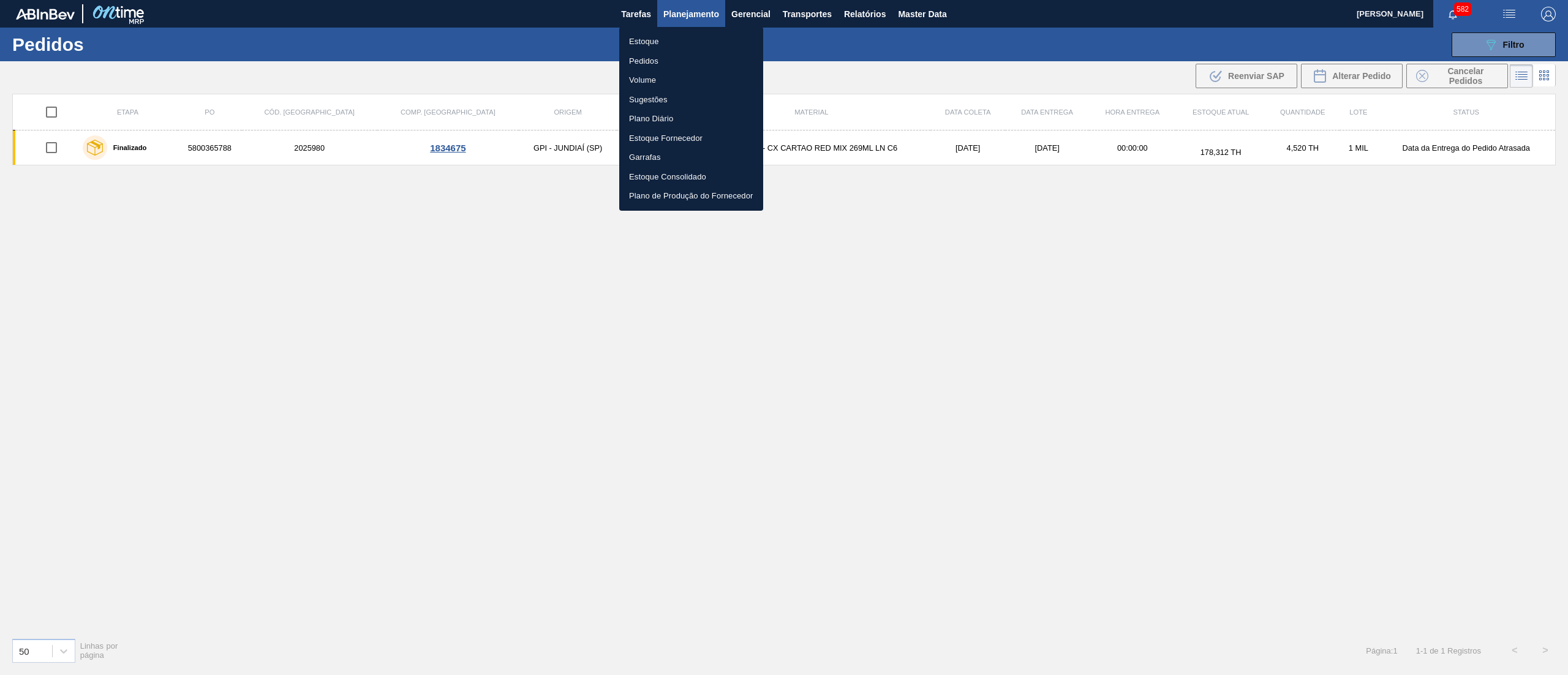
click at [674, 54] on li "Pedidos" at bounding box center [691, 62] width 144 height 20
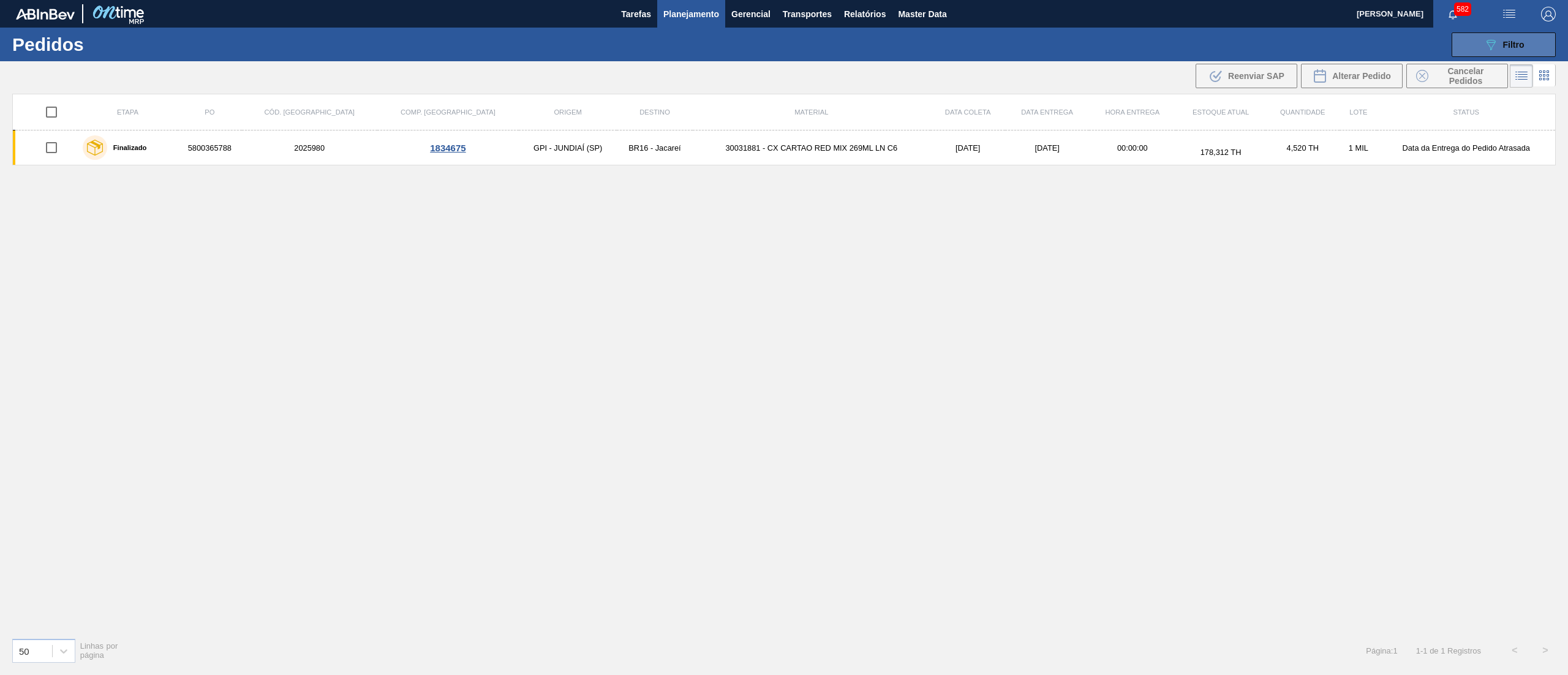
click at [1525, 38] on button "089F7B8B-B2A5-4AFE-B5C0-19BA573D28AC Filtro" at bounding box center [1504, 45] width 104 height 24
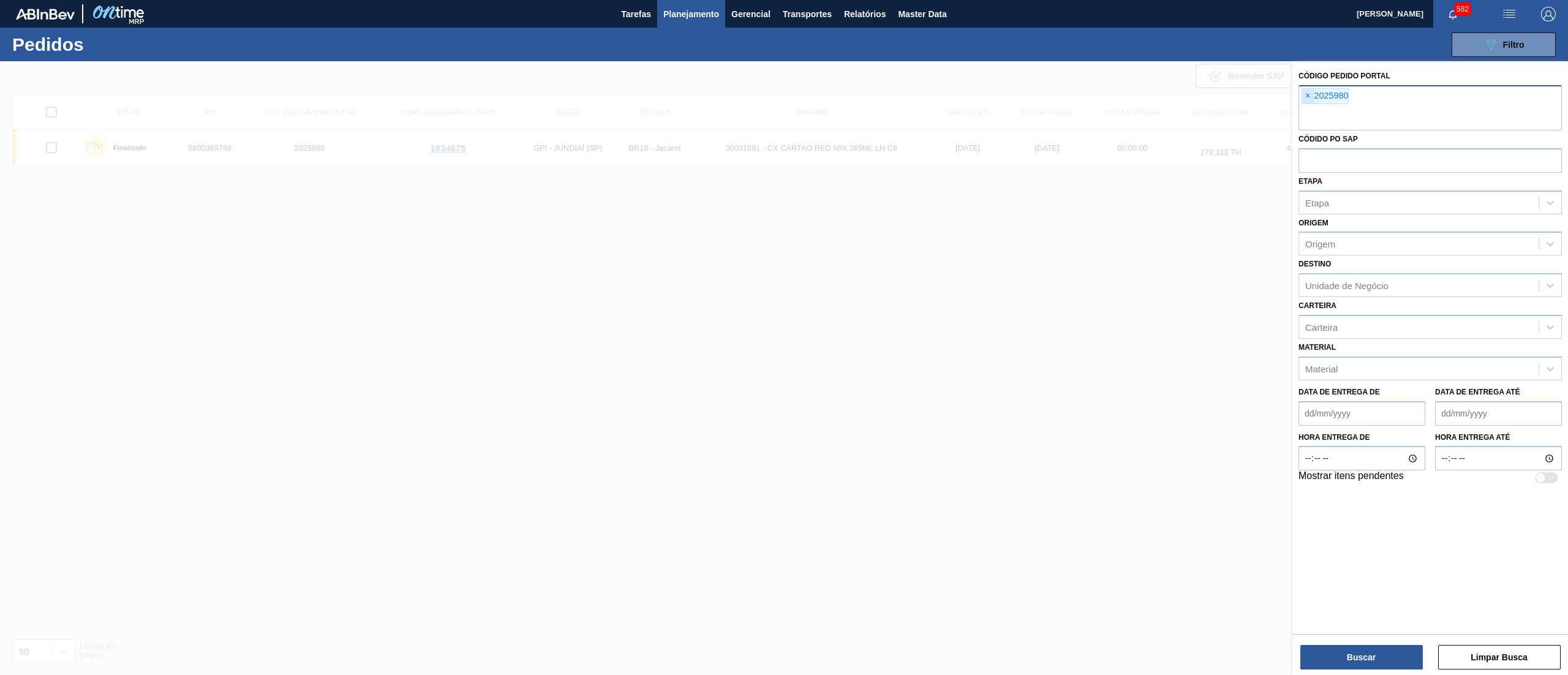
click at [1307, 97] on span "×" at bounding box center [1308, 96] width 11 height 14
paste input "2025980"
type input "2025980"
click at [1348, 648] on button "Buscar" at bounding box center [1361, 657] width 123 height 24
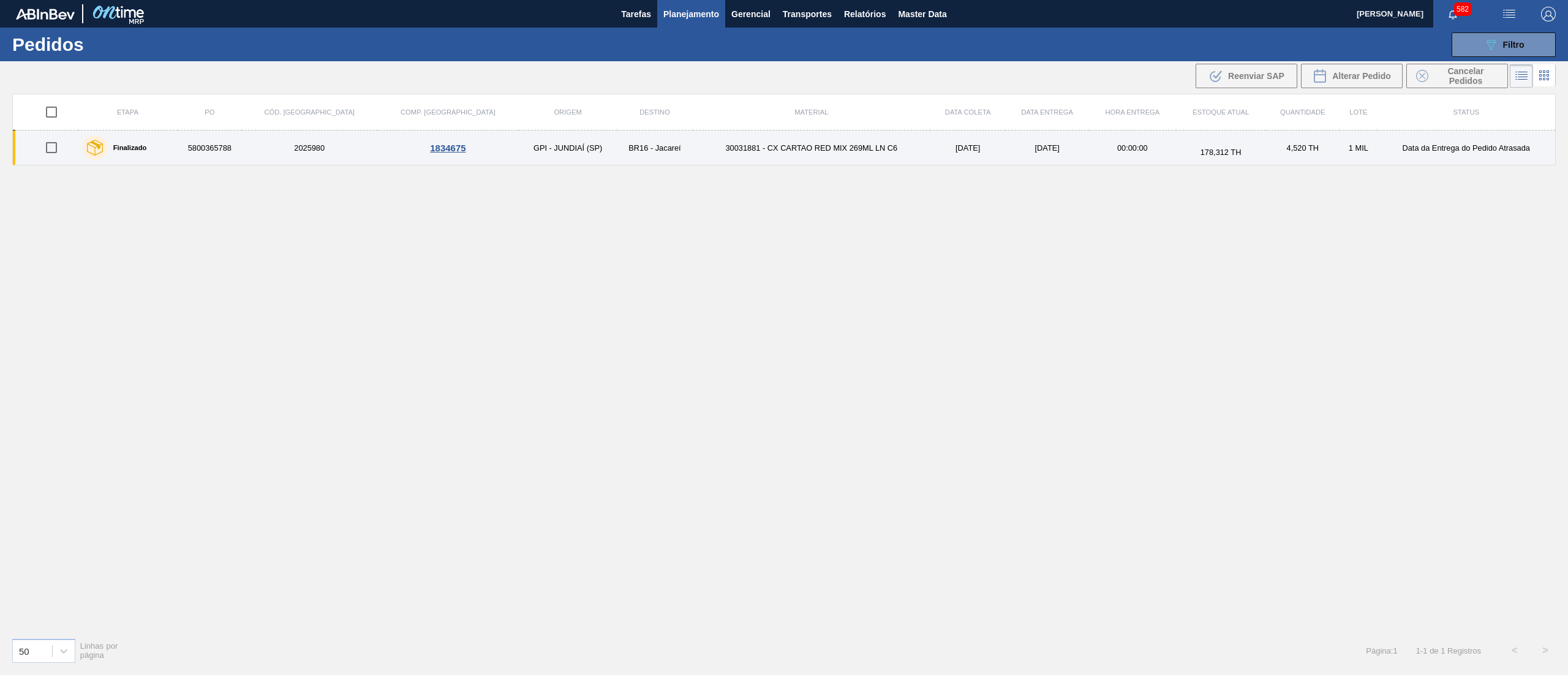
click at [822, 156] on td "30031881 - CX CARTAO RED MIX 269ML LN C6" at bounding box center [812, 148] width 238 height 35
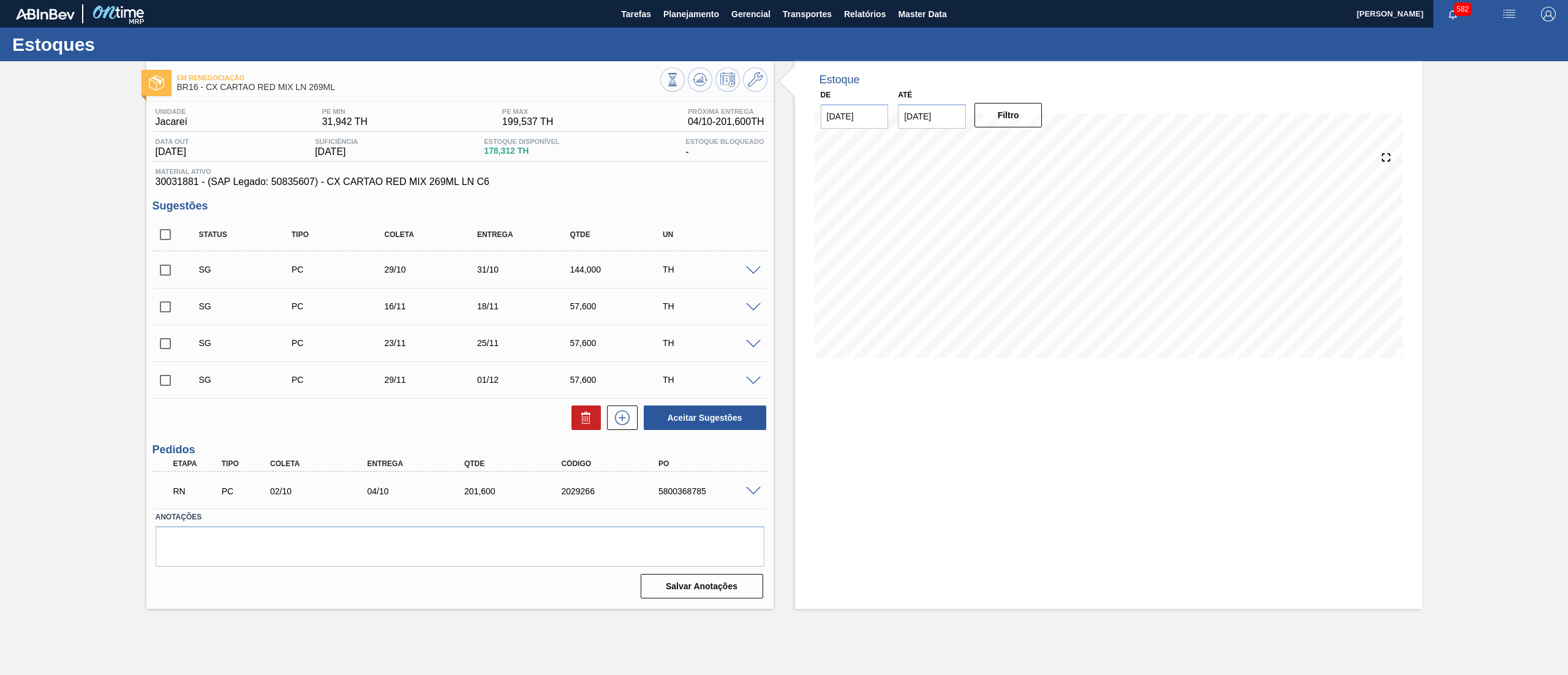
click at [750, 489] on span at bounding box center [753, 491] width 14 height 9
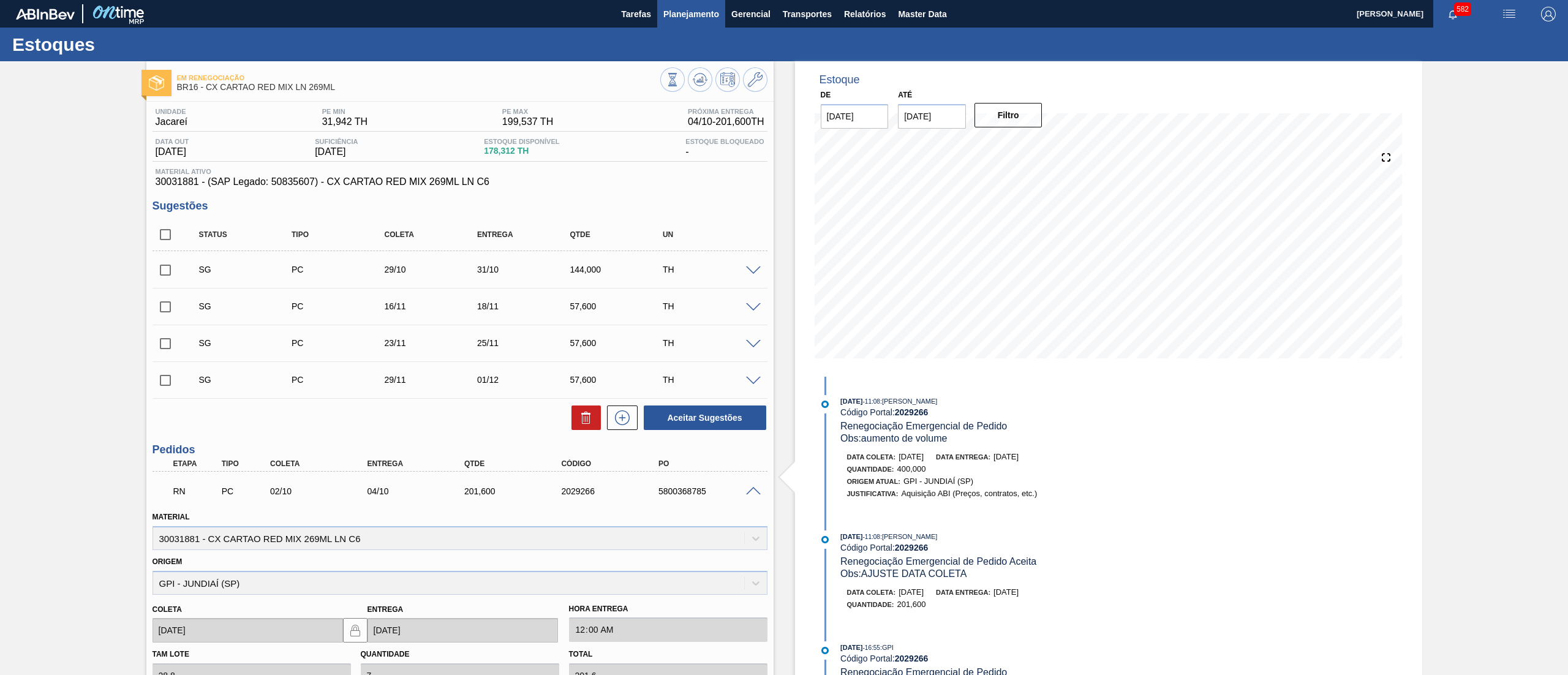
click at [681, 14] on span "Planejamento" at bounding box center [691, 14] width 56 height 14
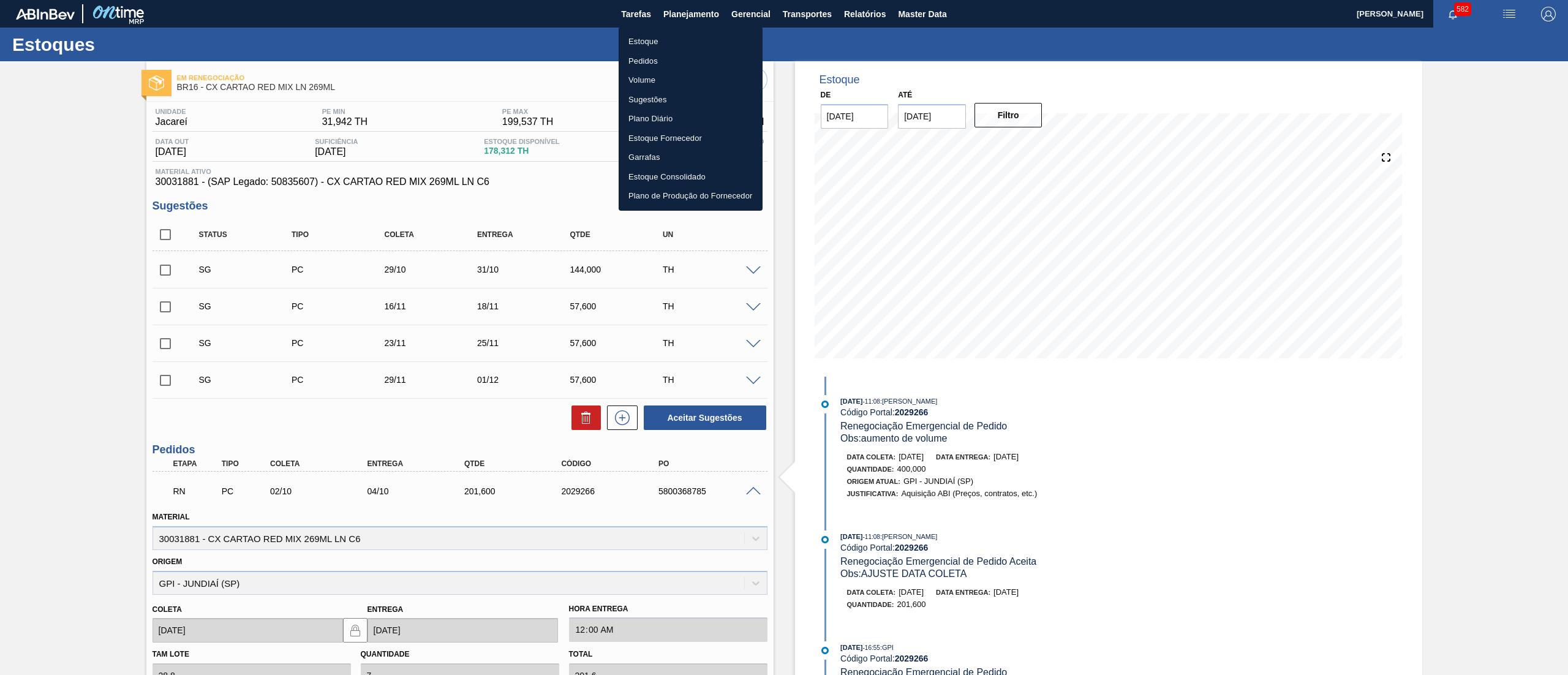
click at [668, 58] on li "Pedidos" at bounding box center [691, 62] width 144 height 20
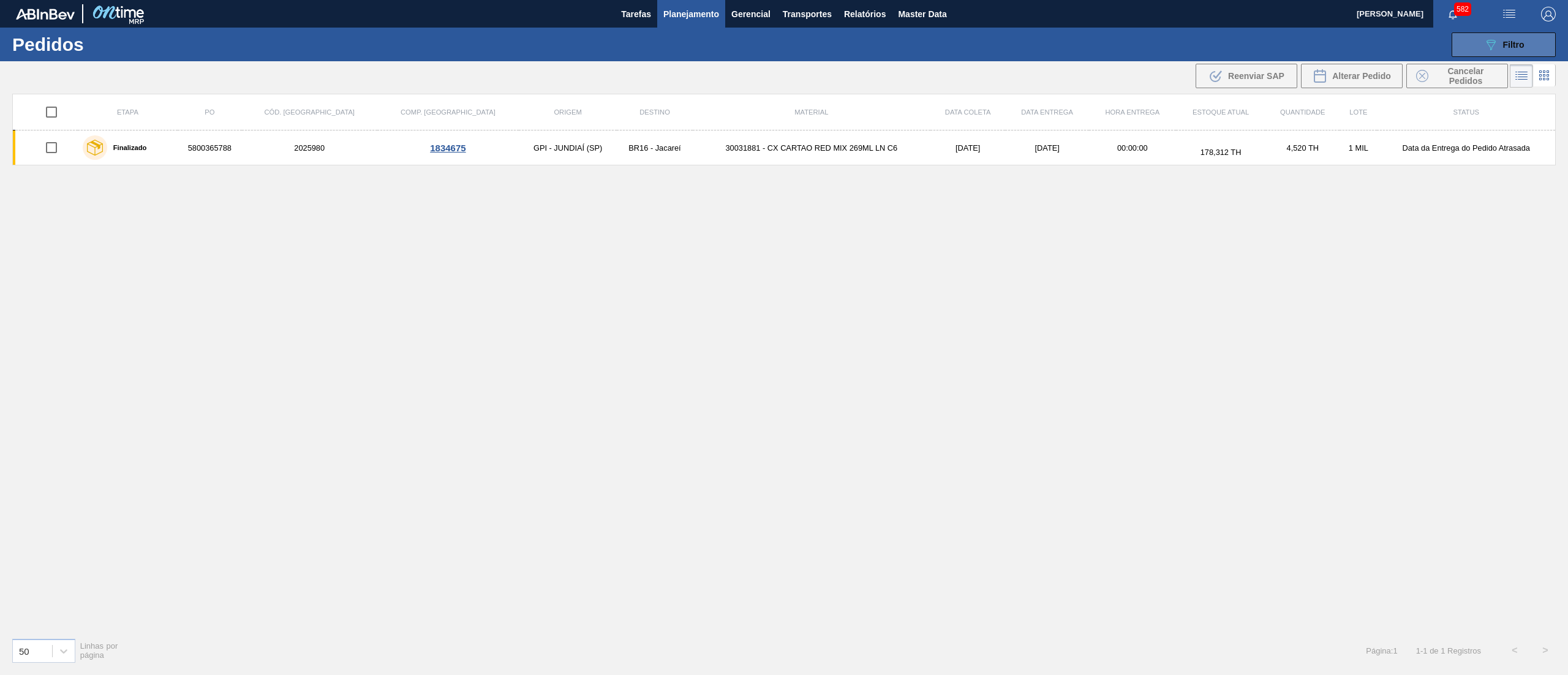
click at [1485, 44] on icon "089F7B8B-B2A5-4AFE-B5C0-19BA573D28AC" at bounding box center [1490, 44] width 14 height 14
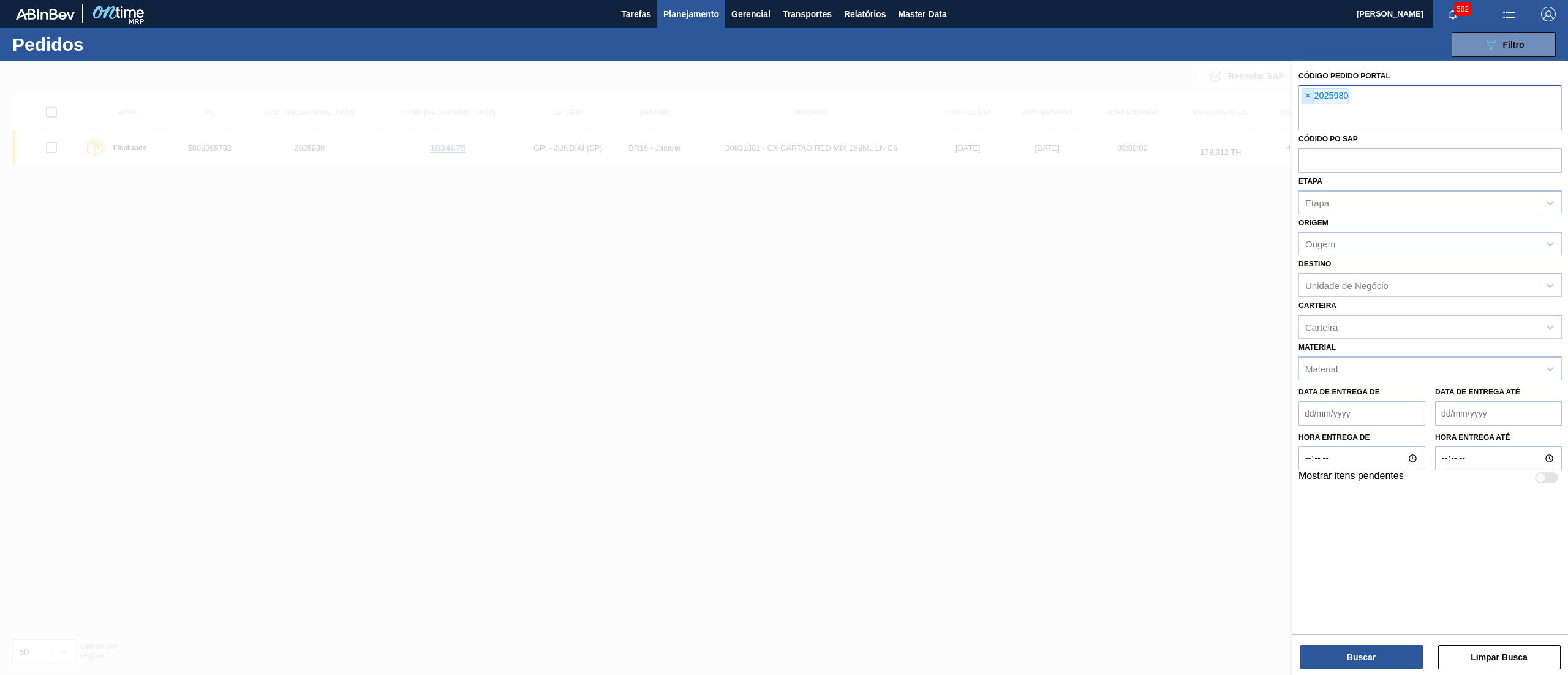
click at [1307, 93] on span "×" at bounding box center [1308, 96] width 11 height 14
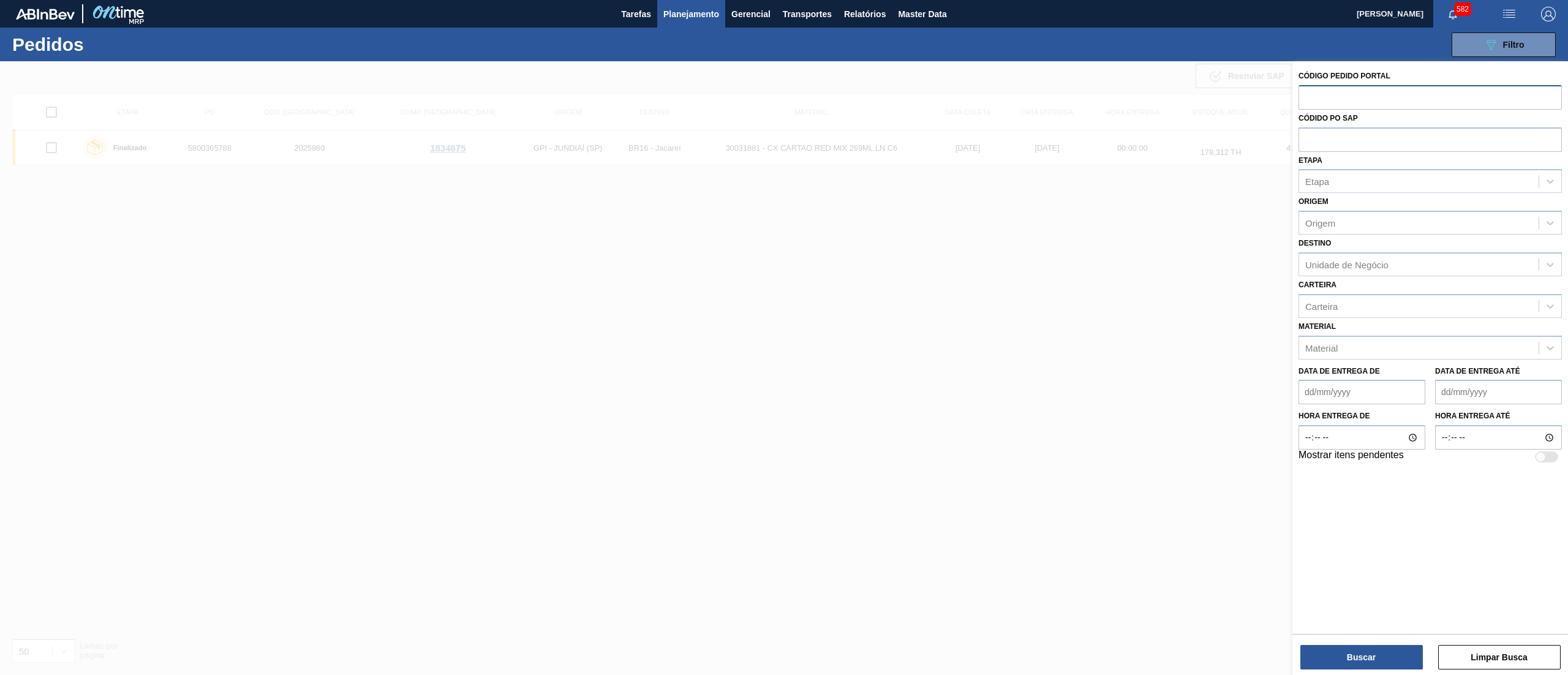
paste input "2029266"
type input "2029266"
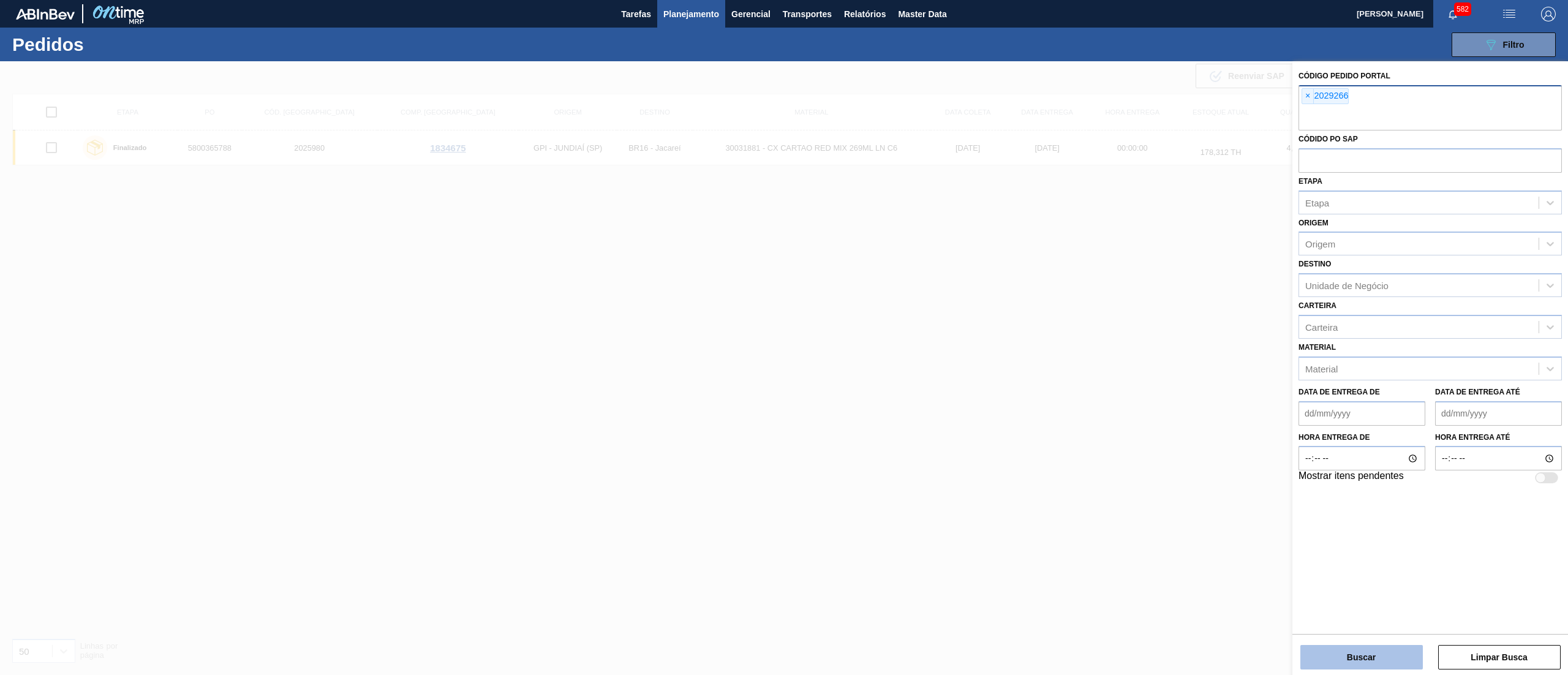
click at [1322, 647] on button "Buscar" at bounding box center [1361, 657] width 123 height 24
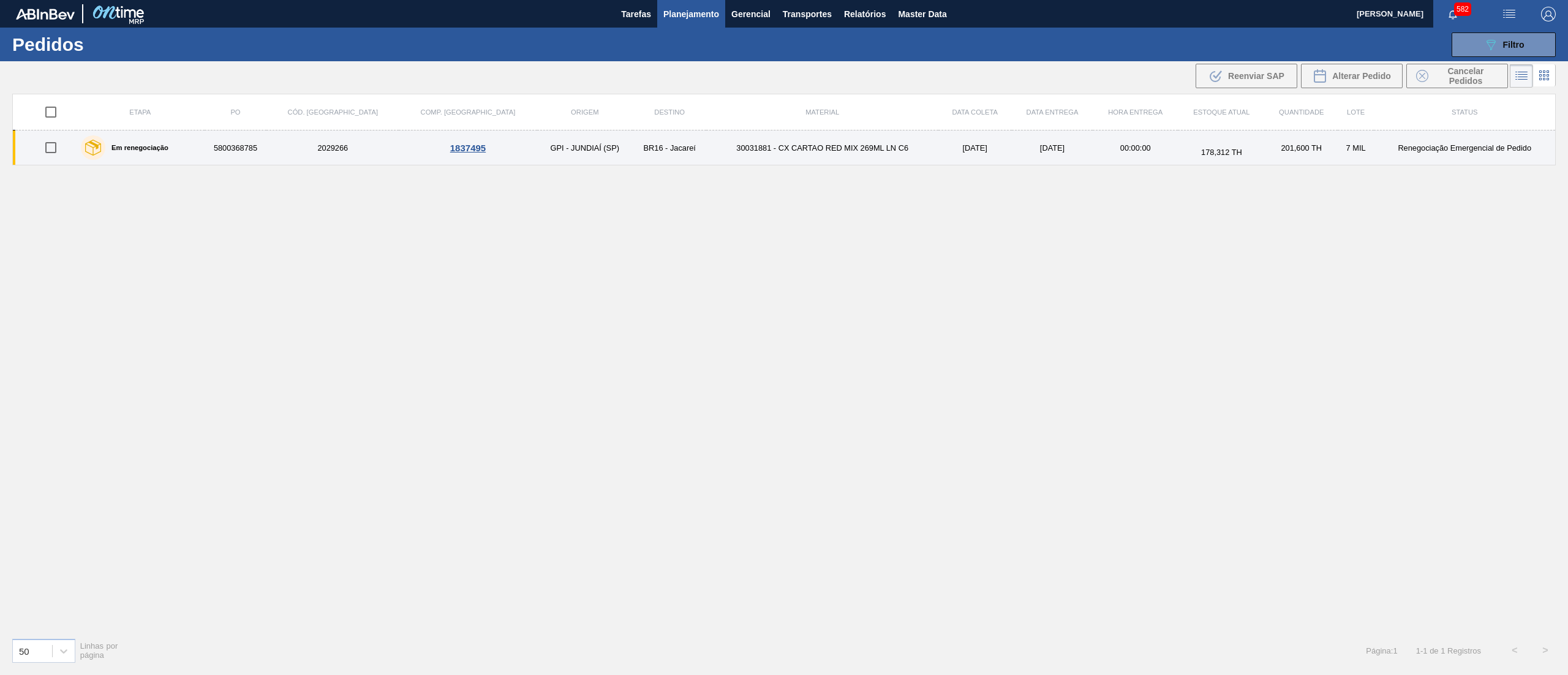
click at [707, 164] on td "30031881 - CX CARTAO RED MIX 269ML LN C6" at bounding box center [822, 148] width 232 height 35
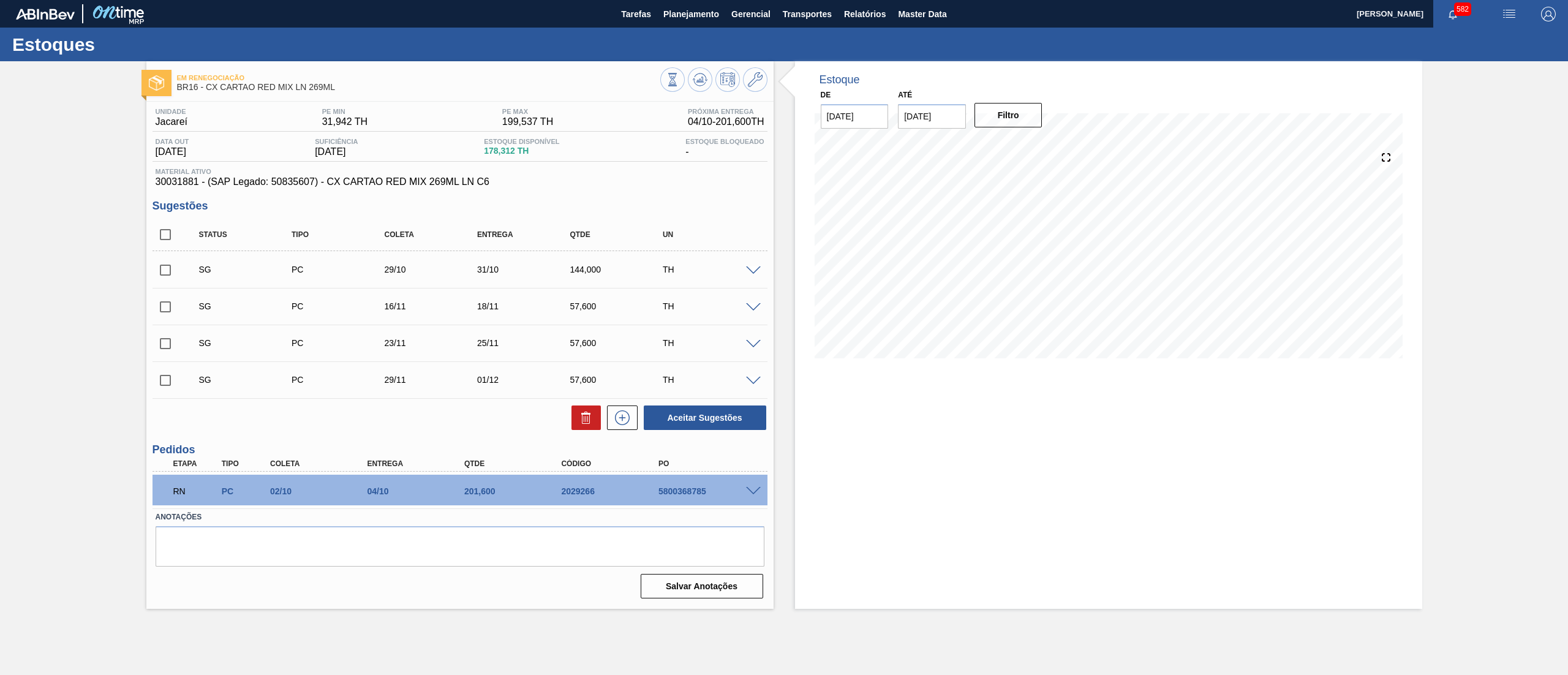
click at [751, 491] on span at bounding box center [753, 491] width 14 height 9
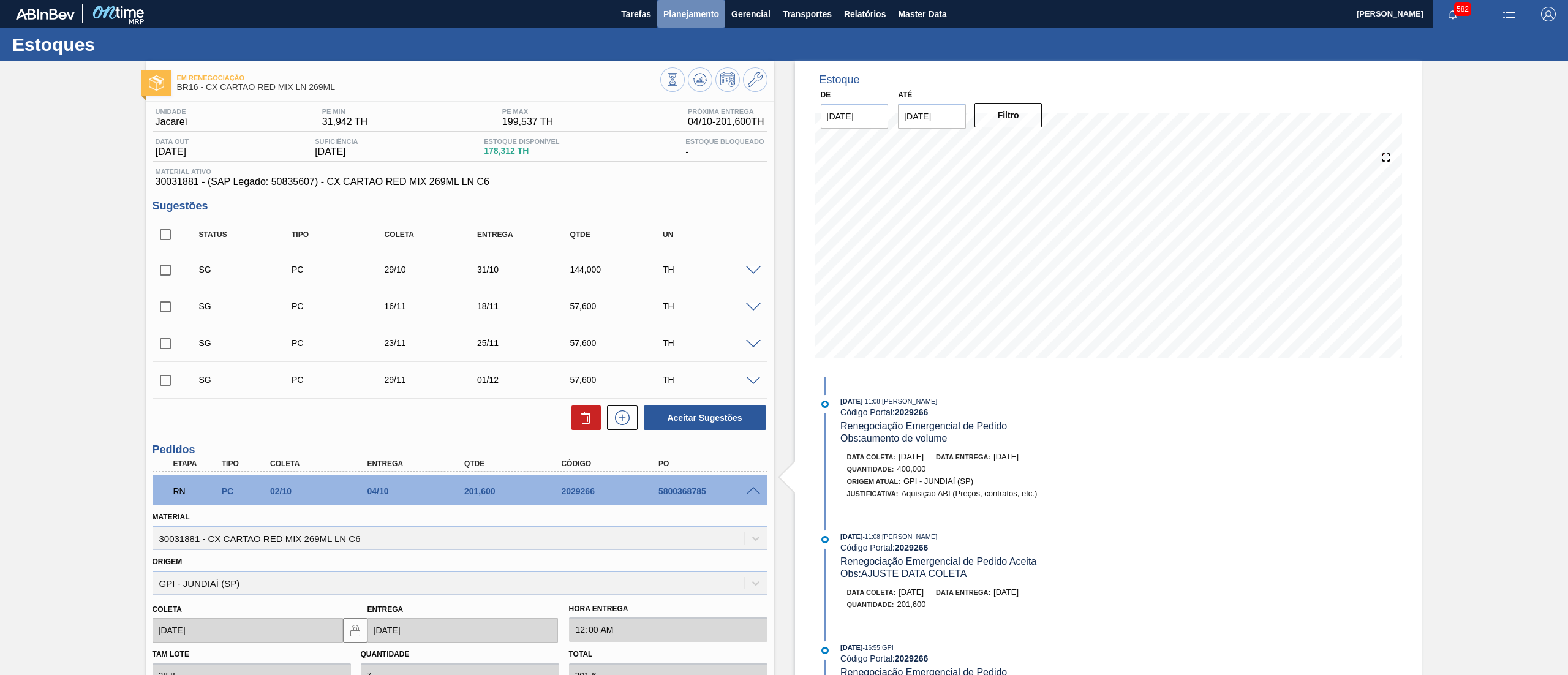
click at [681, 17] on span "Planejamento" at bounding box center [691, 14] width 56 height 14
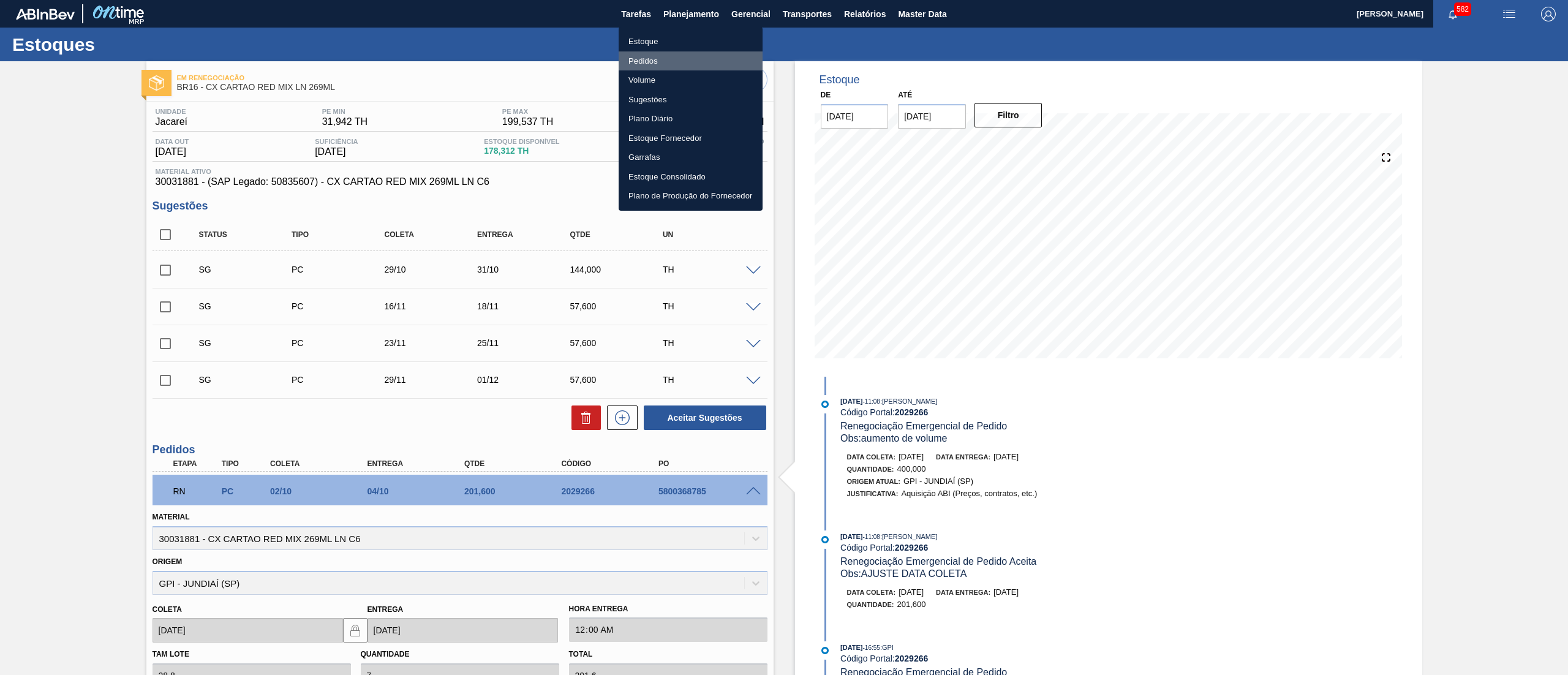
click at [643, 56] on li "Pedidos" at bounding box center [691, 62] width 144 height 20
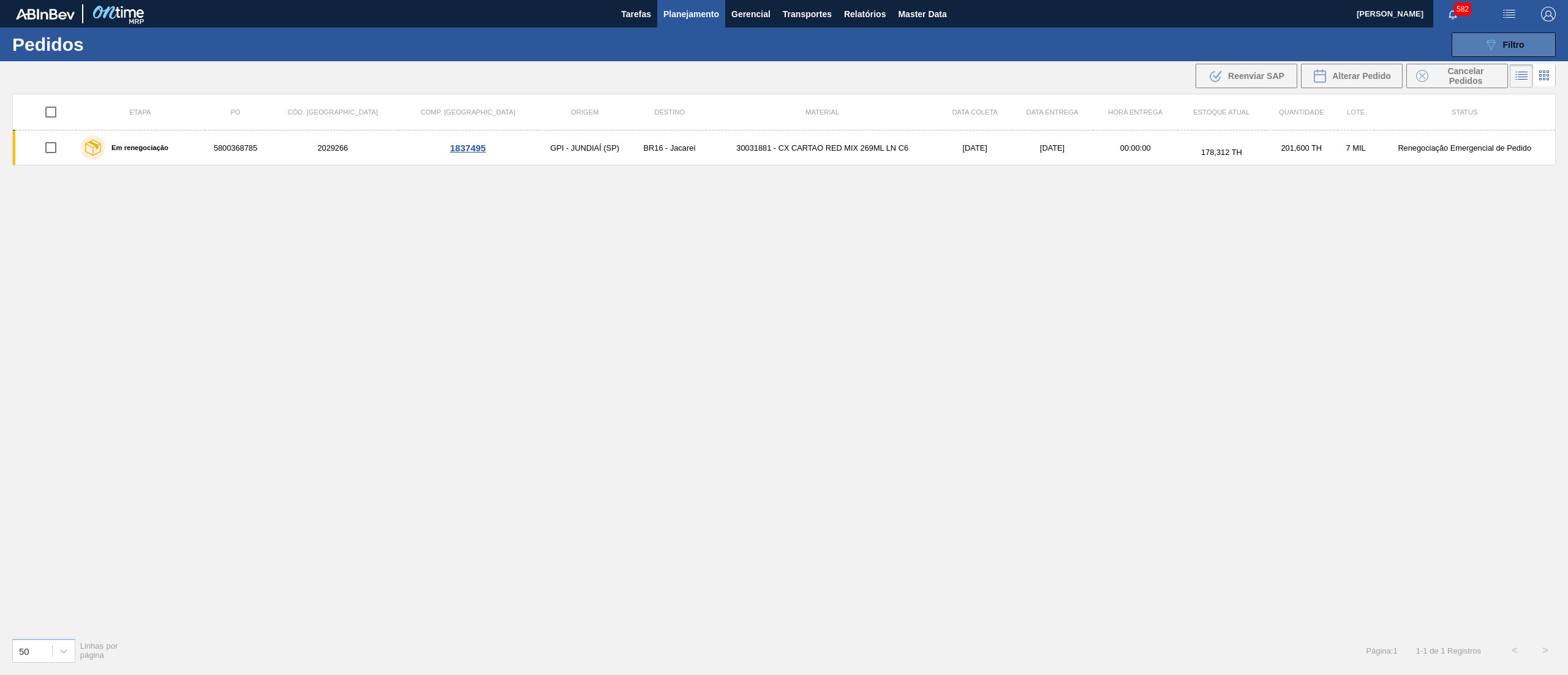
click at [1486, 39] on icon "089F7B8B-B2A5-4AFE-B5C0-19BA573D28AC" at bounding box center [1490, 44] width 14 height 14
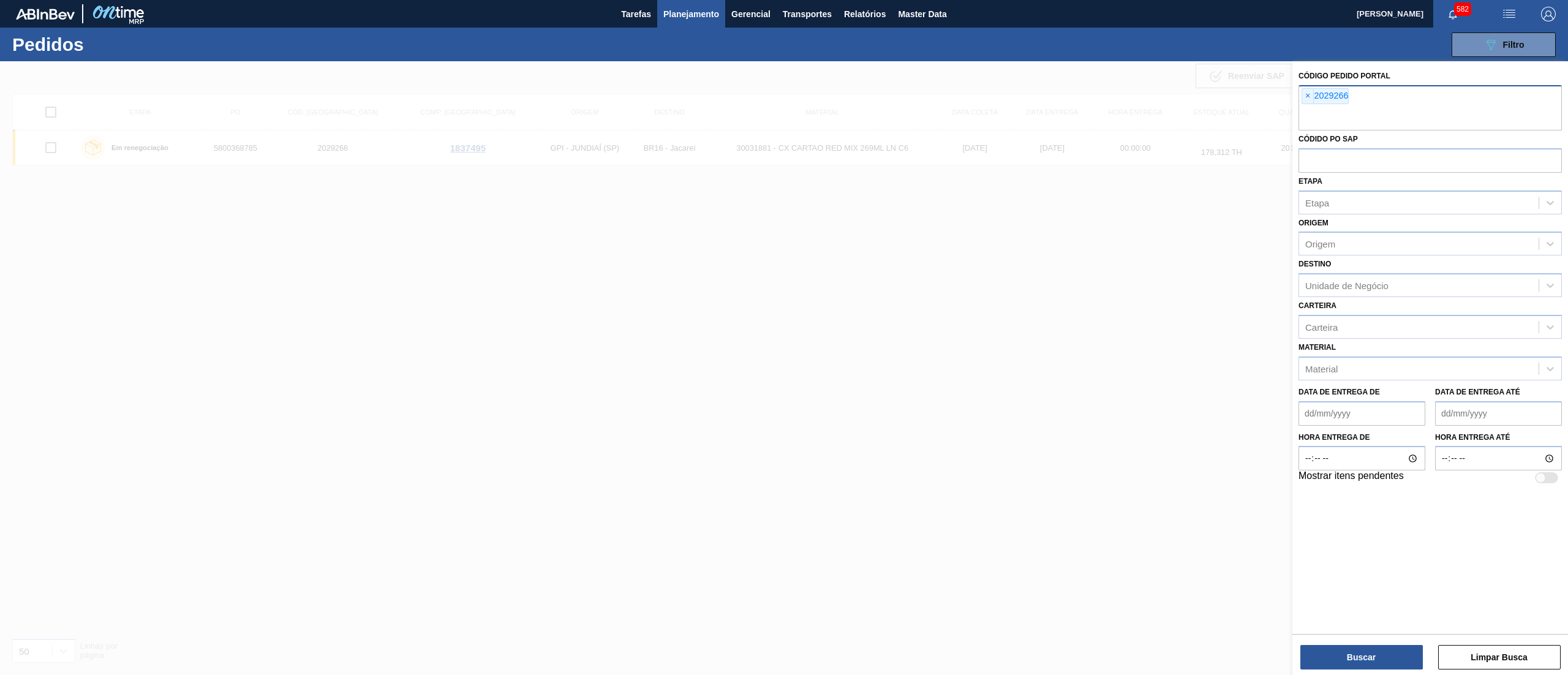
click at [1432, 111] on input "text" at bounding box center [1431, 119] width 264 height 24
paste input "2025980"
type input "2025980"
click at [1342, 654] on button "Buscar" at bounding box center [1361, 657] width 123 height 24
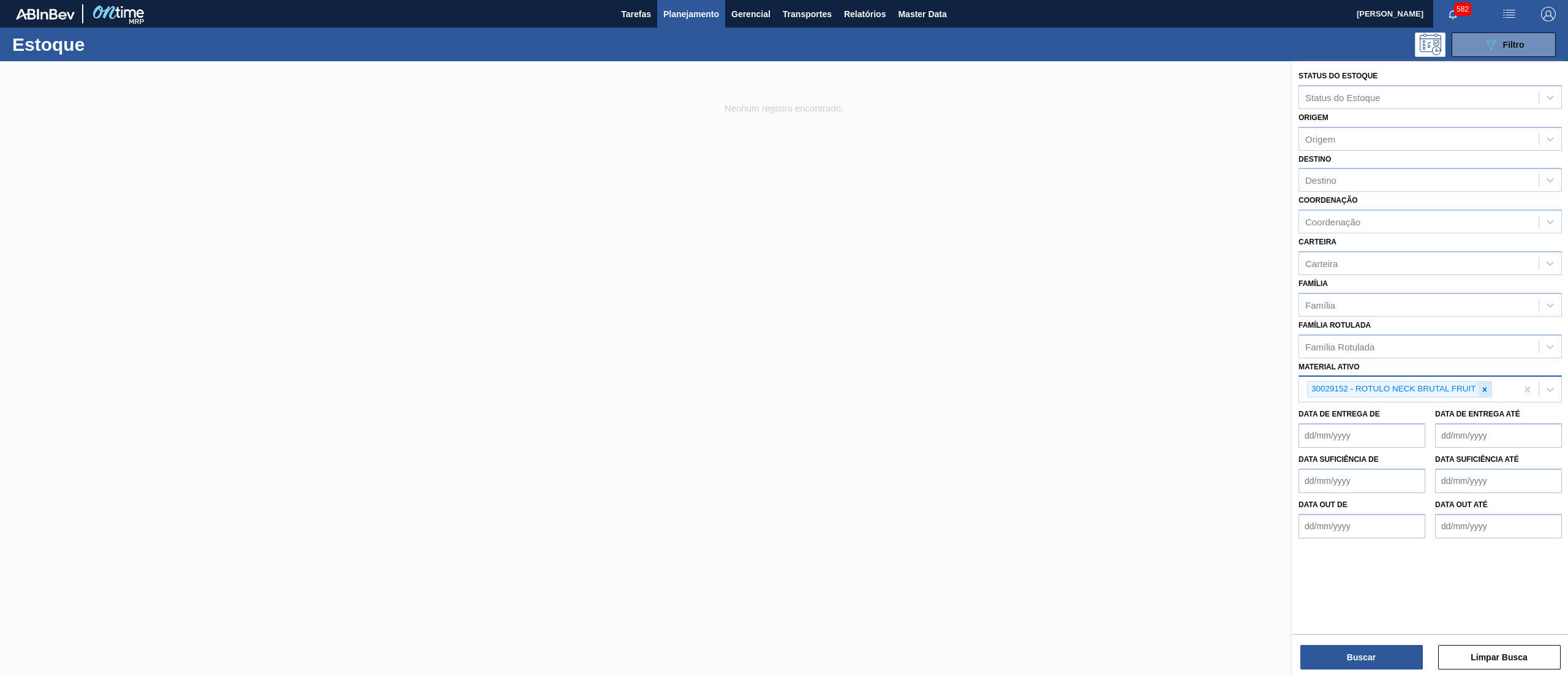
click at [1489, 385] on icon at bounding box center [1484, 389] width 8 height 8
paste ativo "30033729"
type ativo "30033729"
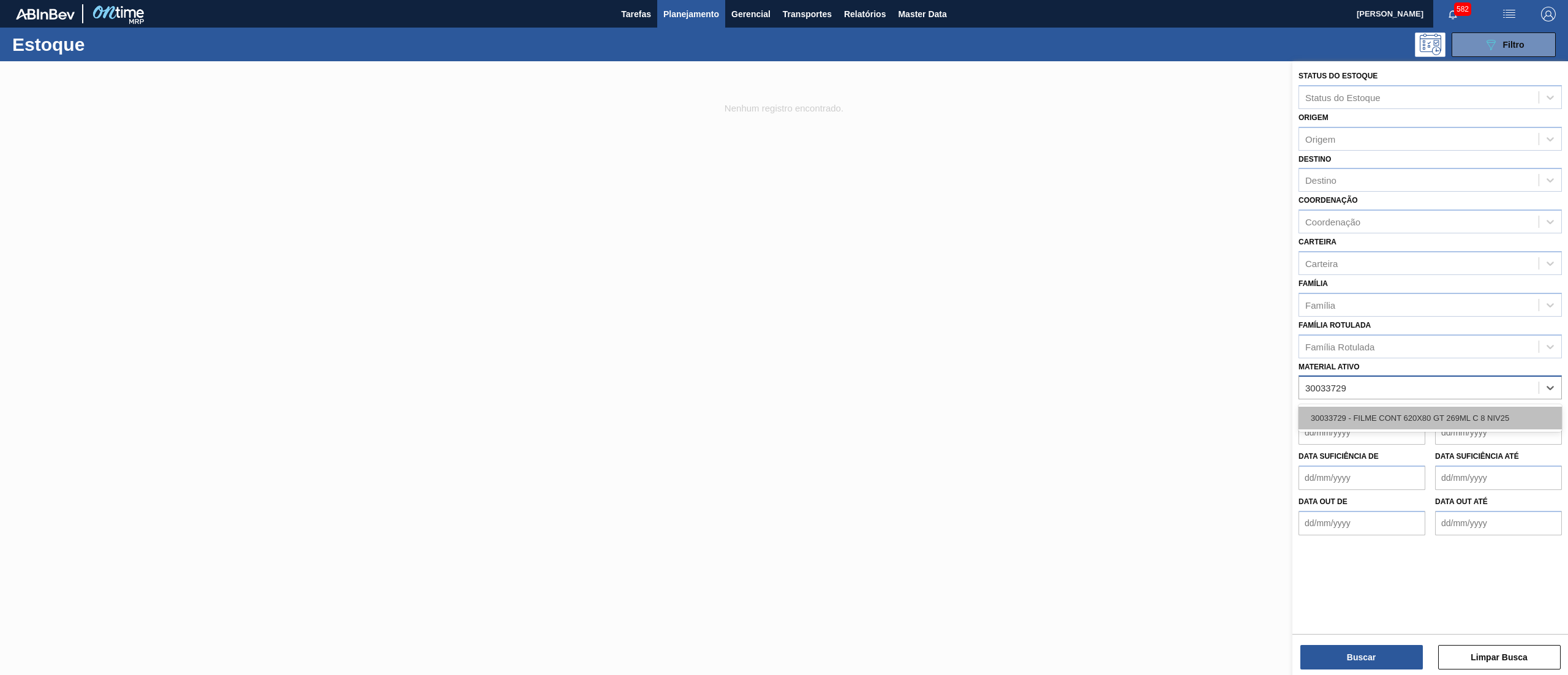
click at [1483, 409] on div "30033729 - FILME CONT 620X80 GT 269ML C 8 NIV25" at bounding box center [1431, 418] width 264 height 23
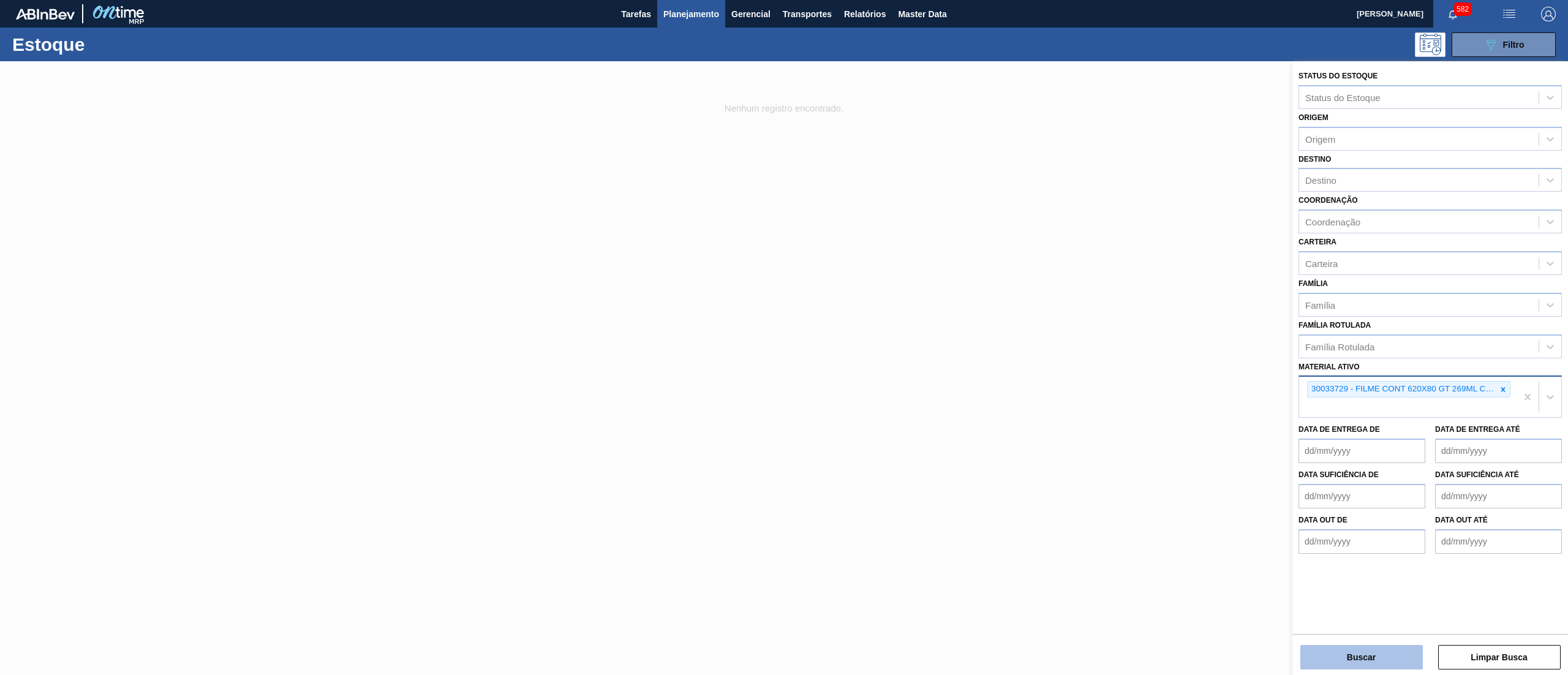
click at [1343, 663] on button "Buscar" at bounding box center [1361, 657] width 123 height 24
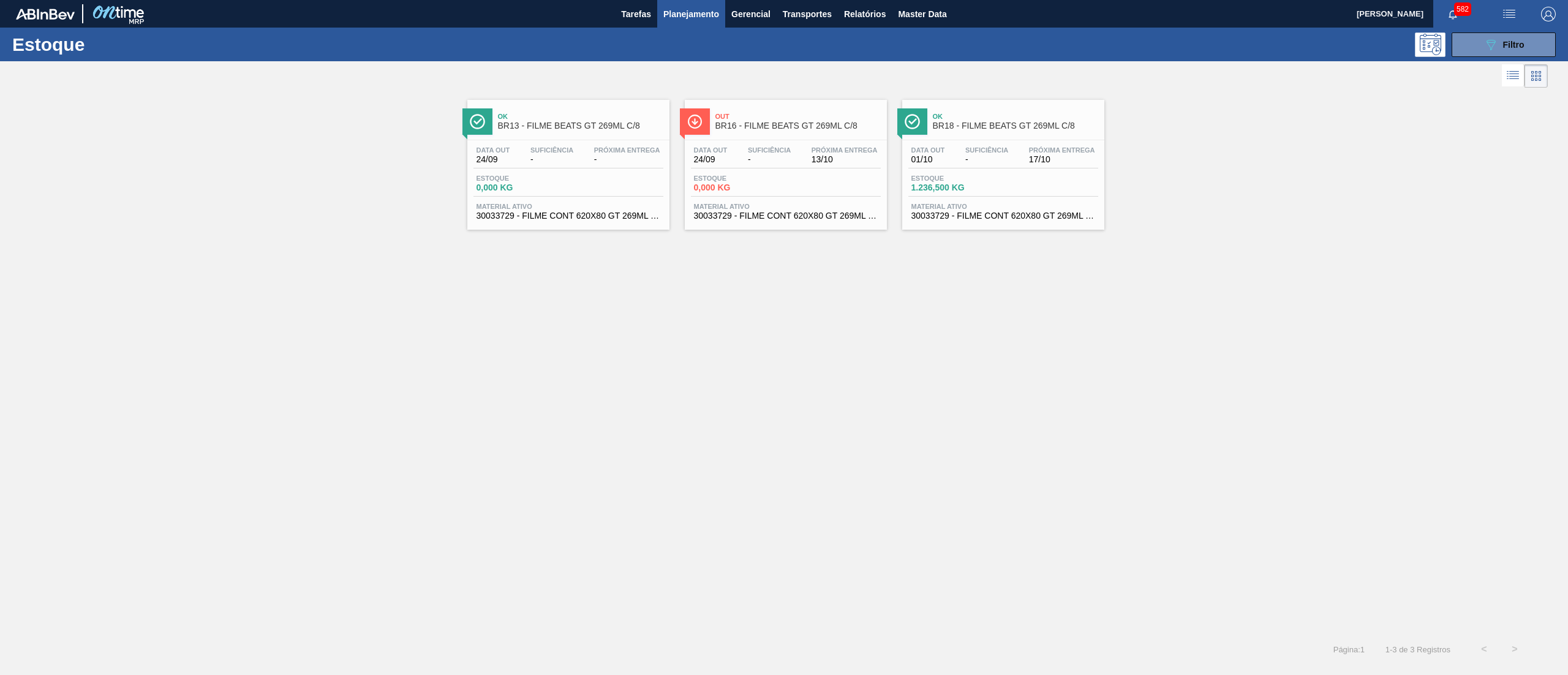
click at [763, 219] on span "30033729 - FILME CONT 620X80 GT 269ML C 8 NIV25" at bounding box center [786, 216] width 184 height 9
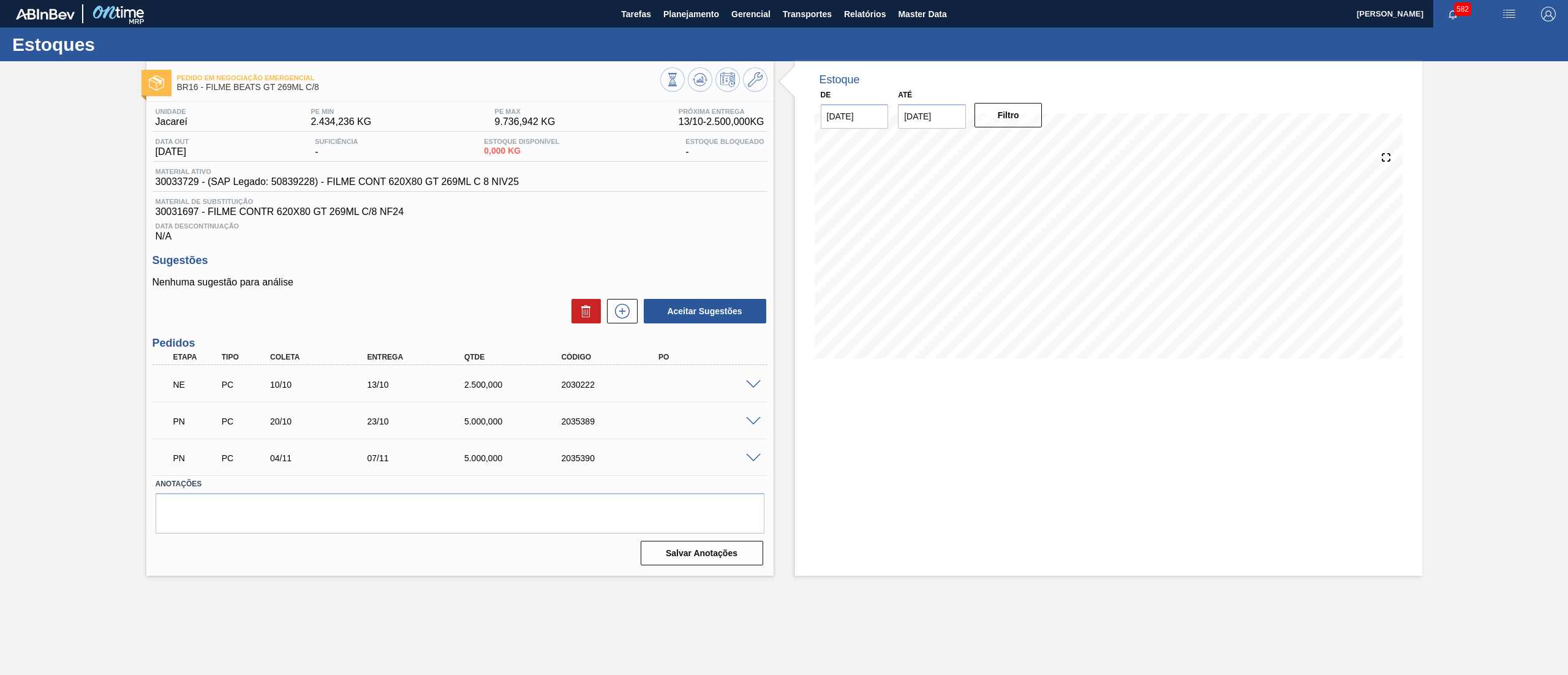
click at [753, 383] on span at bounding box center [753, 385] width 14 height 9
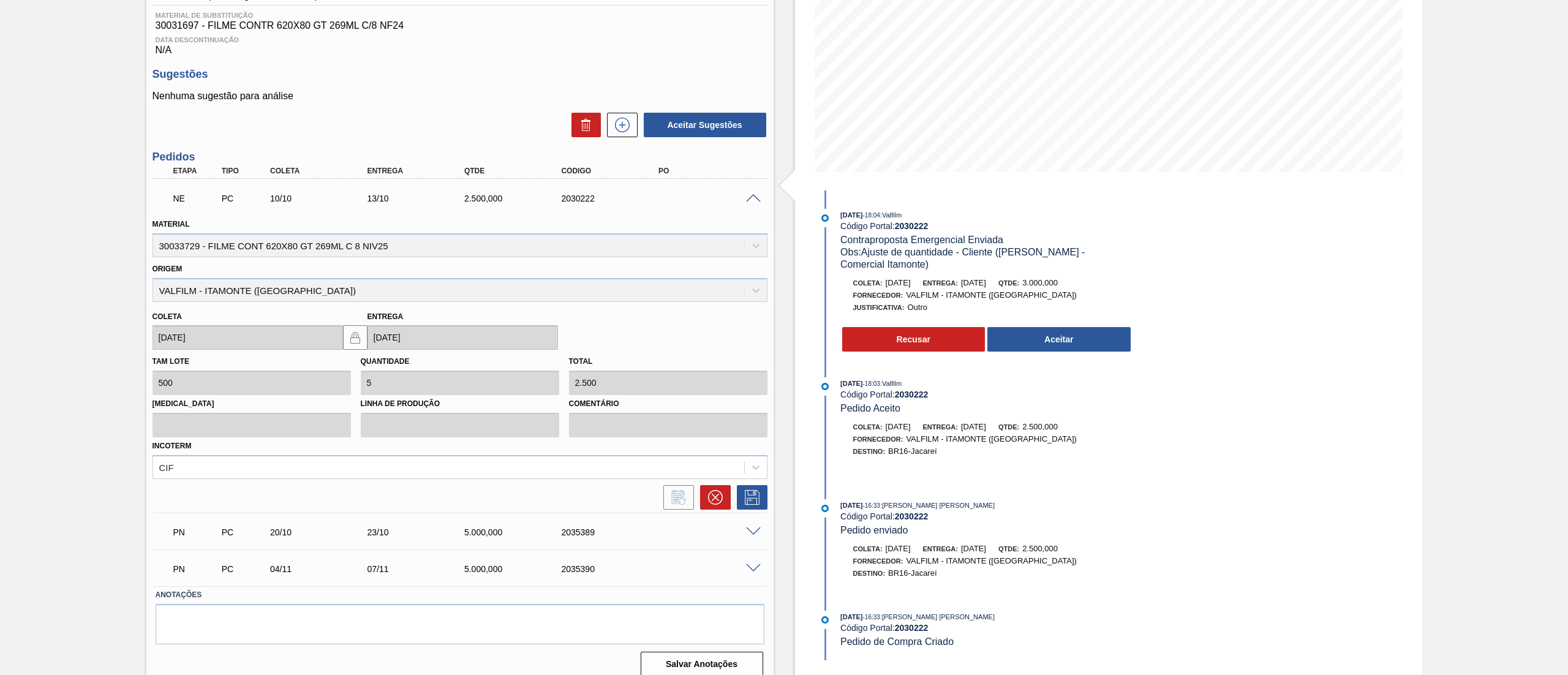
scroll to position [198, 0]
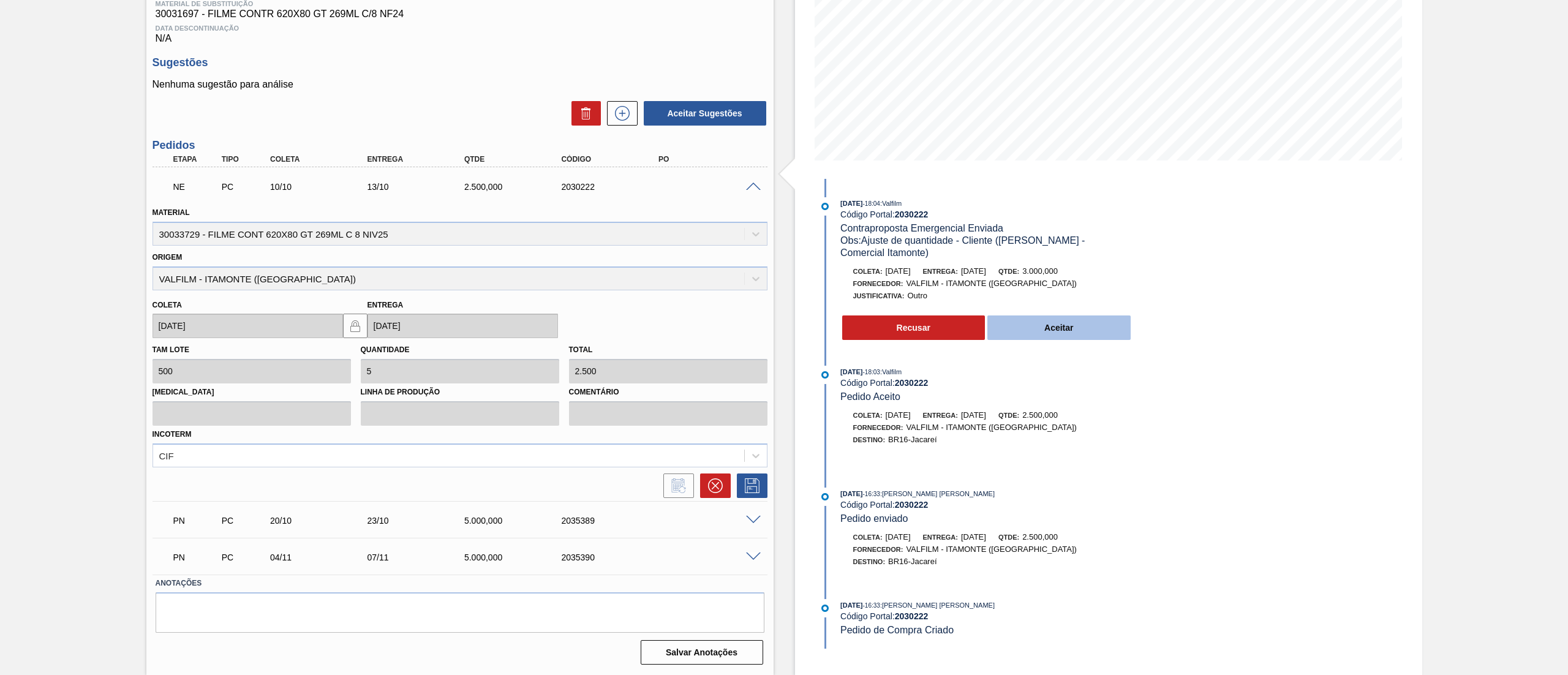
click at [1075, 332] on button "Aceitar" at bounding box center [1059, 328] width 143 height 24
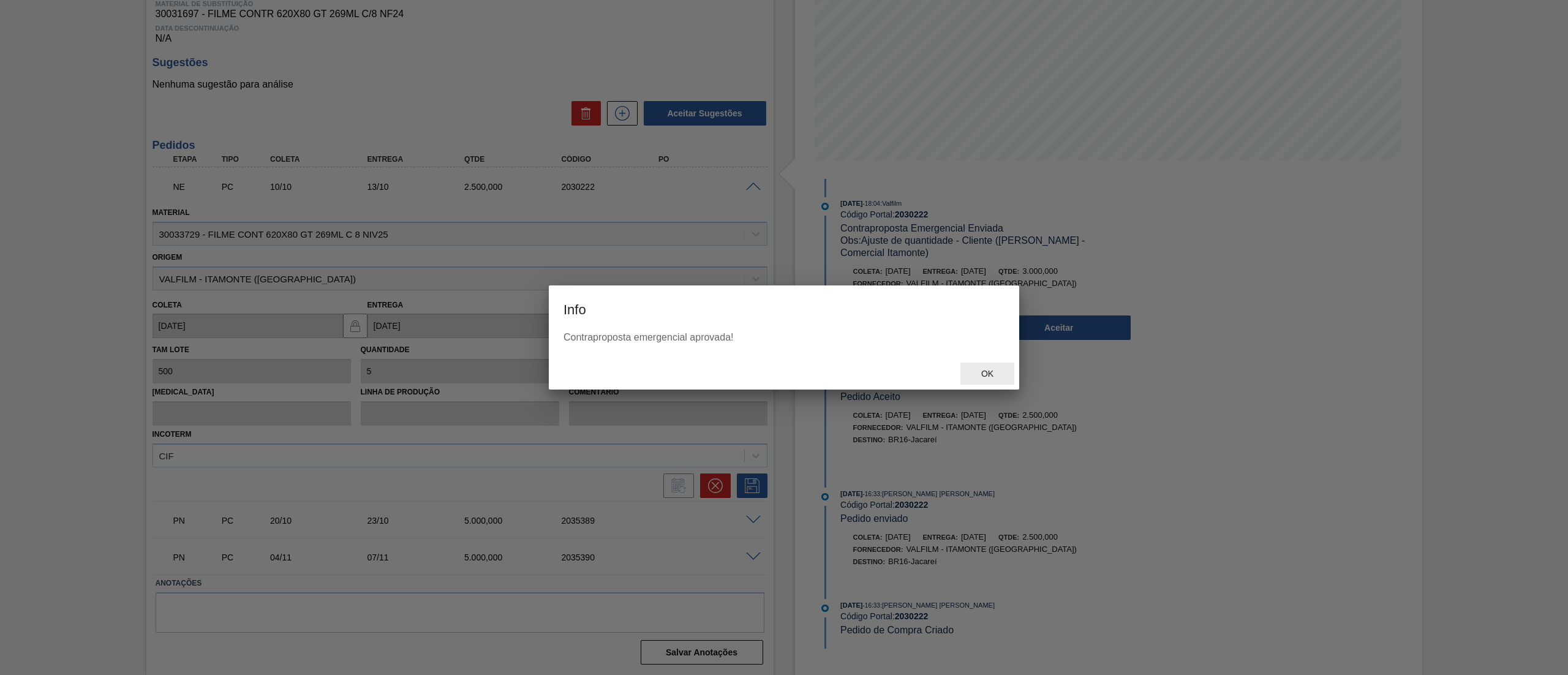
click at [989, 373] on span "Ok" at bounding box center [988, 373] width 32 height 10
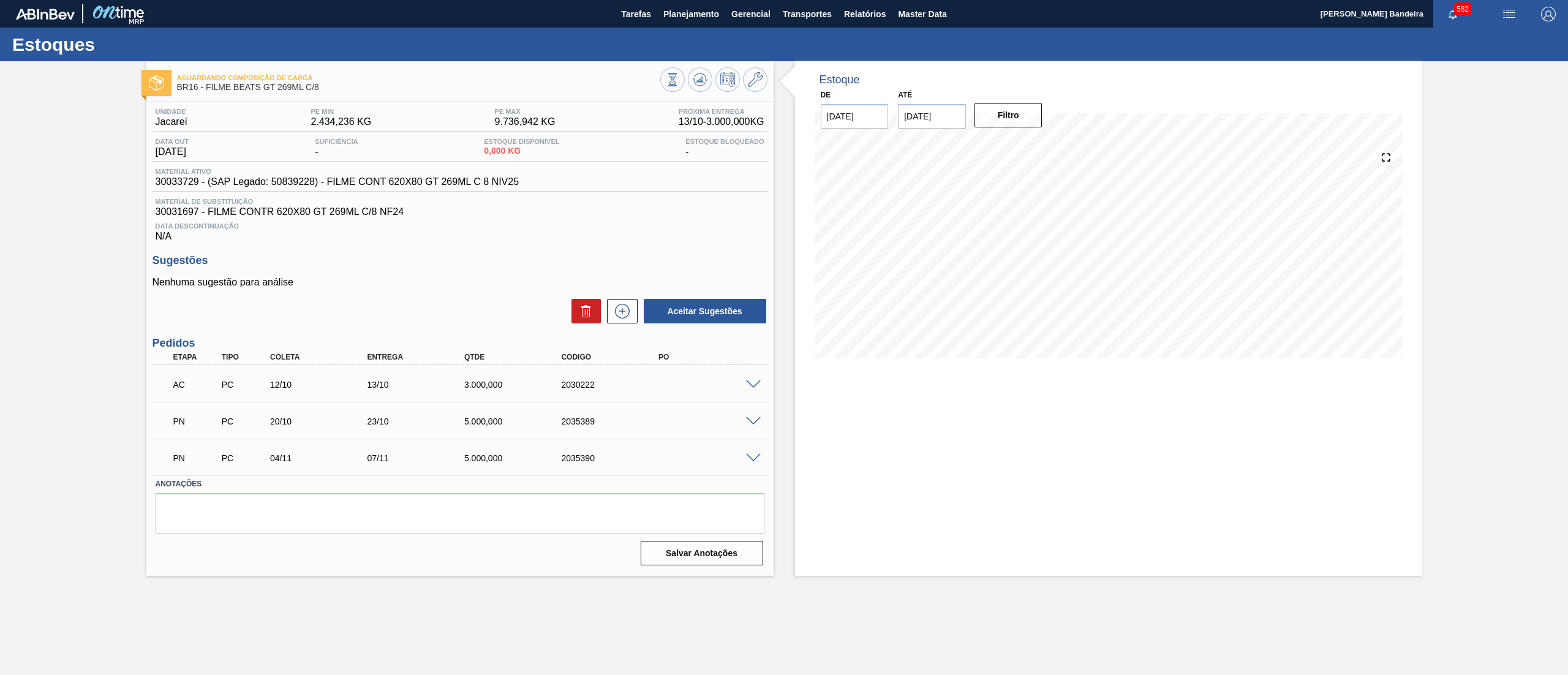
click at [753, 417] on span at bounding box center [753, 421] width 14 height 9
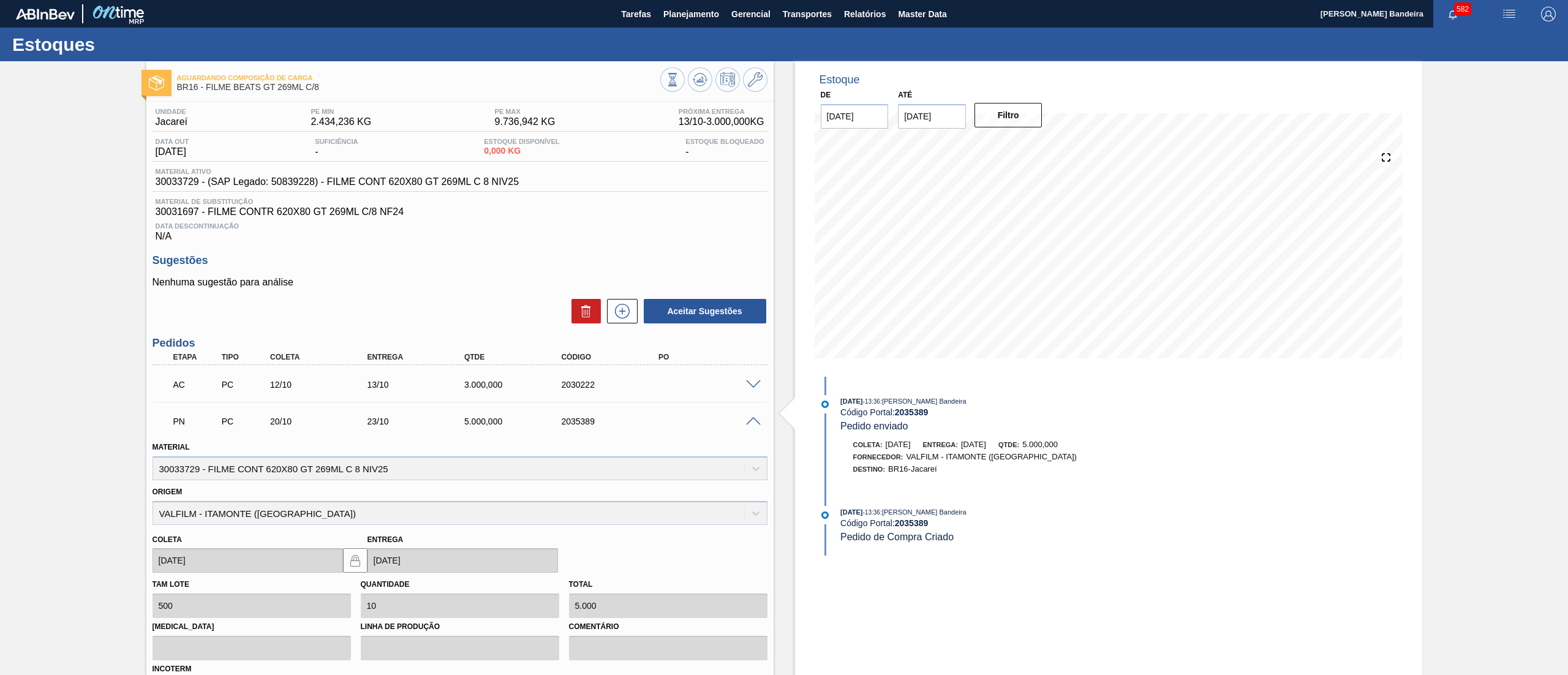
click at [753, 417] on span at bounding box center [753, 421] width 14 height 9
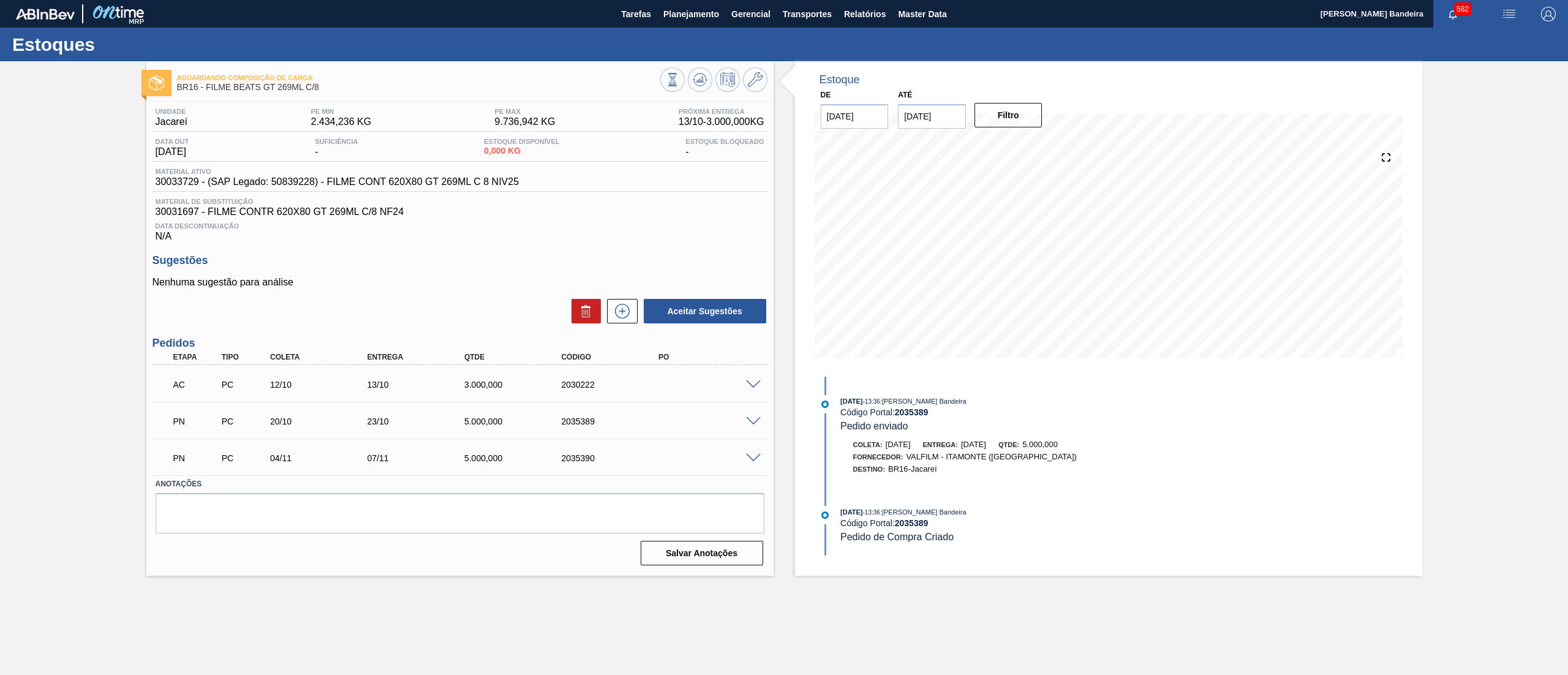
click at [751, 457] on span at bounding box center [753, 459] width 14 height 9
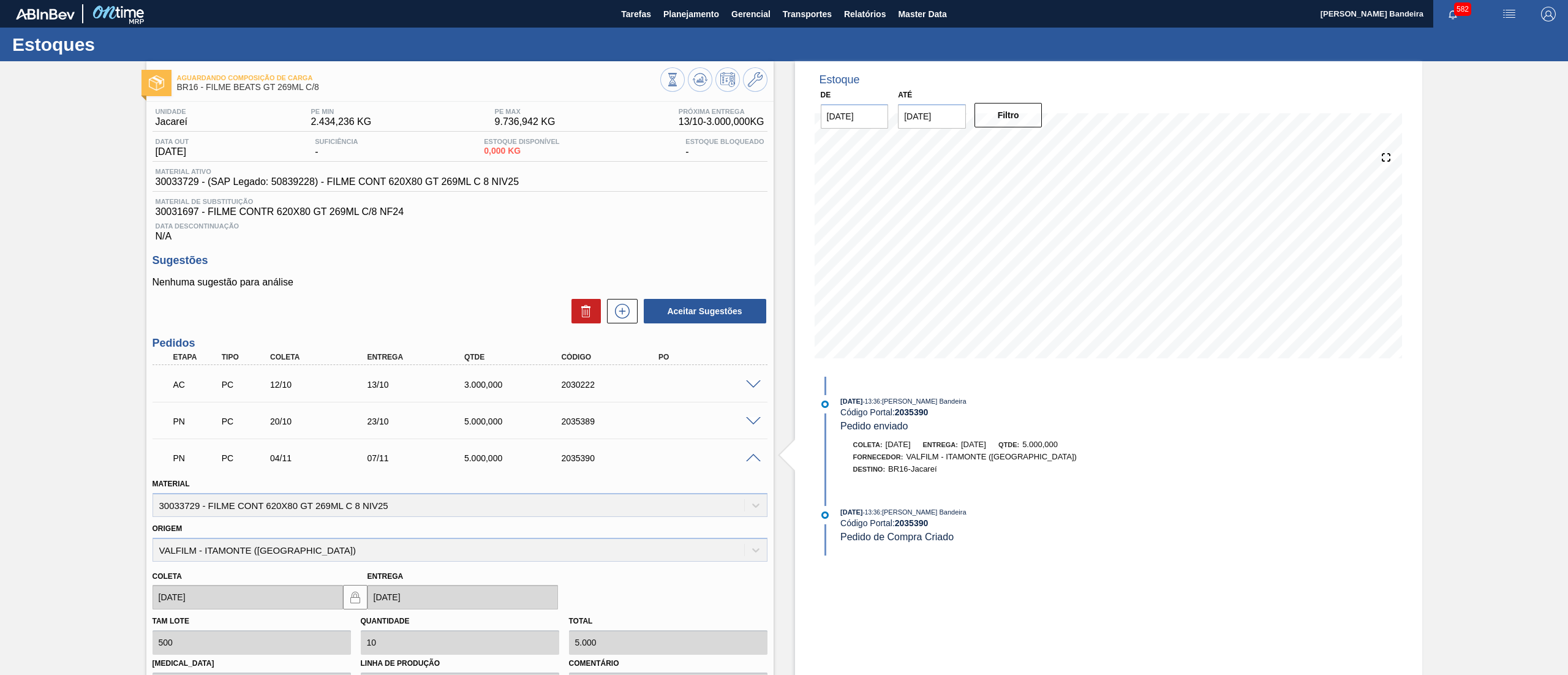
click at [751, 457] on span at bounding box center [753, 459] width 14 height 9
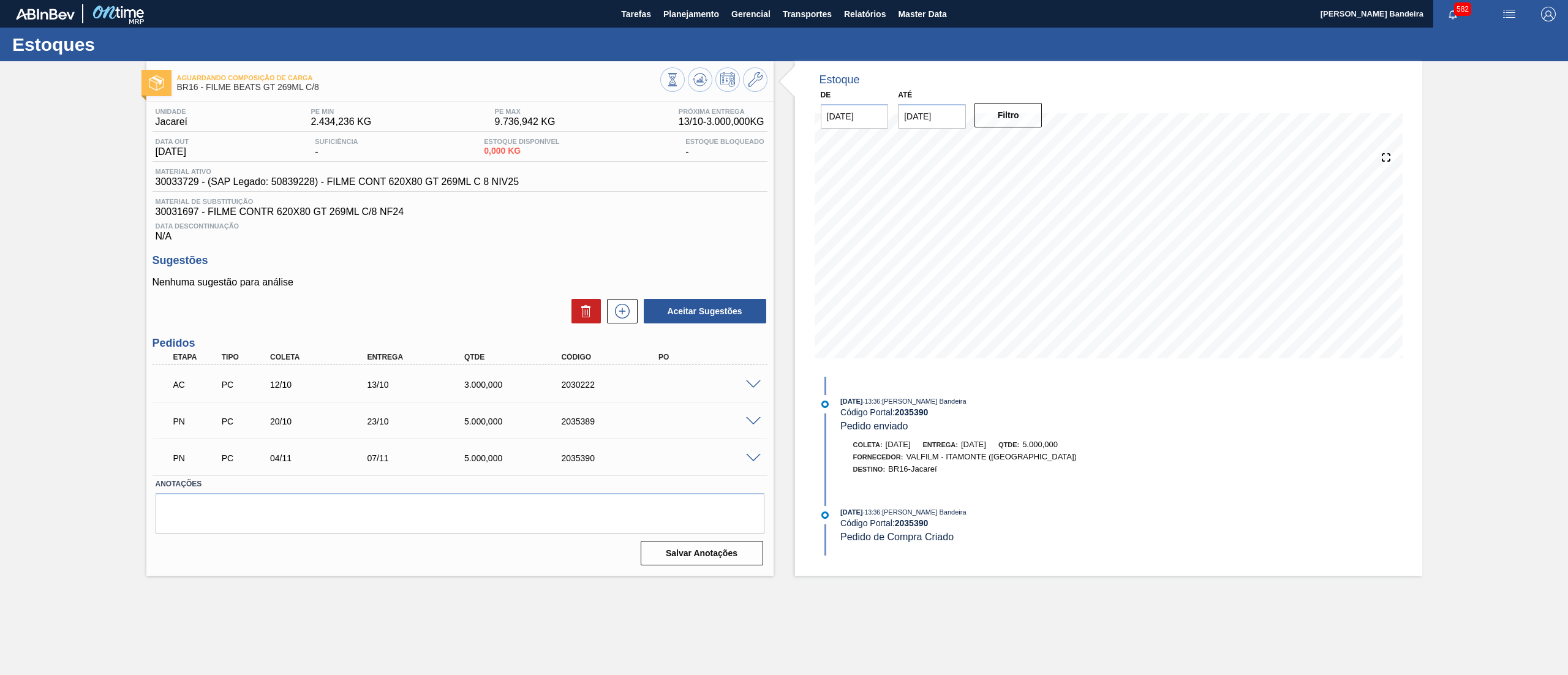
click at [181, 395] on div "AC" at bounding box center [196, 384] width 53 height 27
drag, startPoint x: 195, startPoint y: 393, endPoint x: 131, endPoint y: 397, distance: 64.1
click at [131, 397] on div "Aguardando Composição de Carga BR16 - FILME BEATS GT 269ML C/8 Unidade Jacareí …" at bounding box center [784, 318] width 1568 height 514
click at [787, 266] on div "Estoque De [DATE] Até [DATE] Filtro 24/09 Projeção de Estoque 0 [DOMAIN_NAME] 0…" at bounding box center [1098, 318] width 649 height 514
click at [709, 5] on button "Planejamento" at bounding box center [691, 14] width 68 height 27
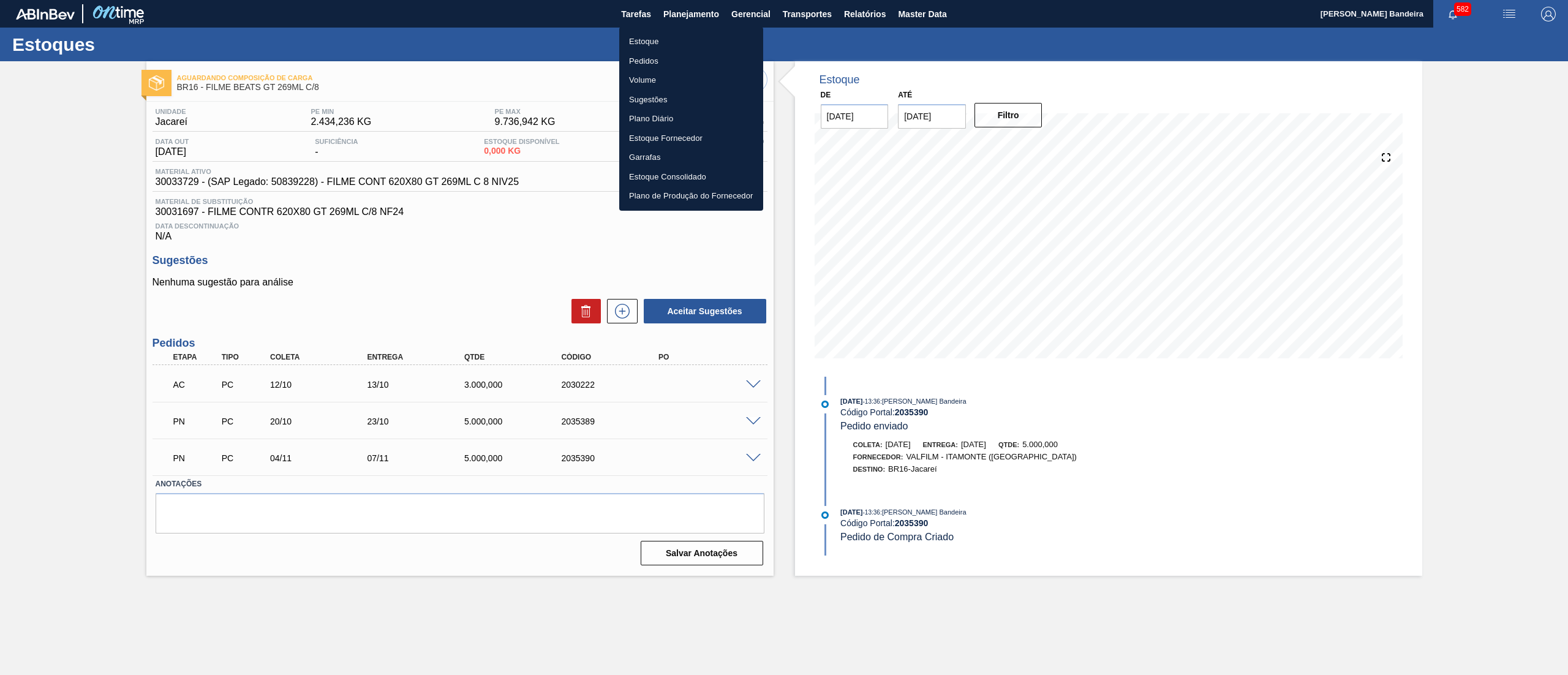
click at [676, 36] on li "Estoque" at bounding box center [691, 42] width 144 height 20
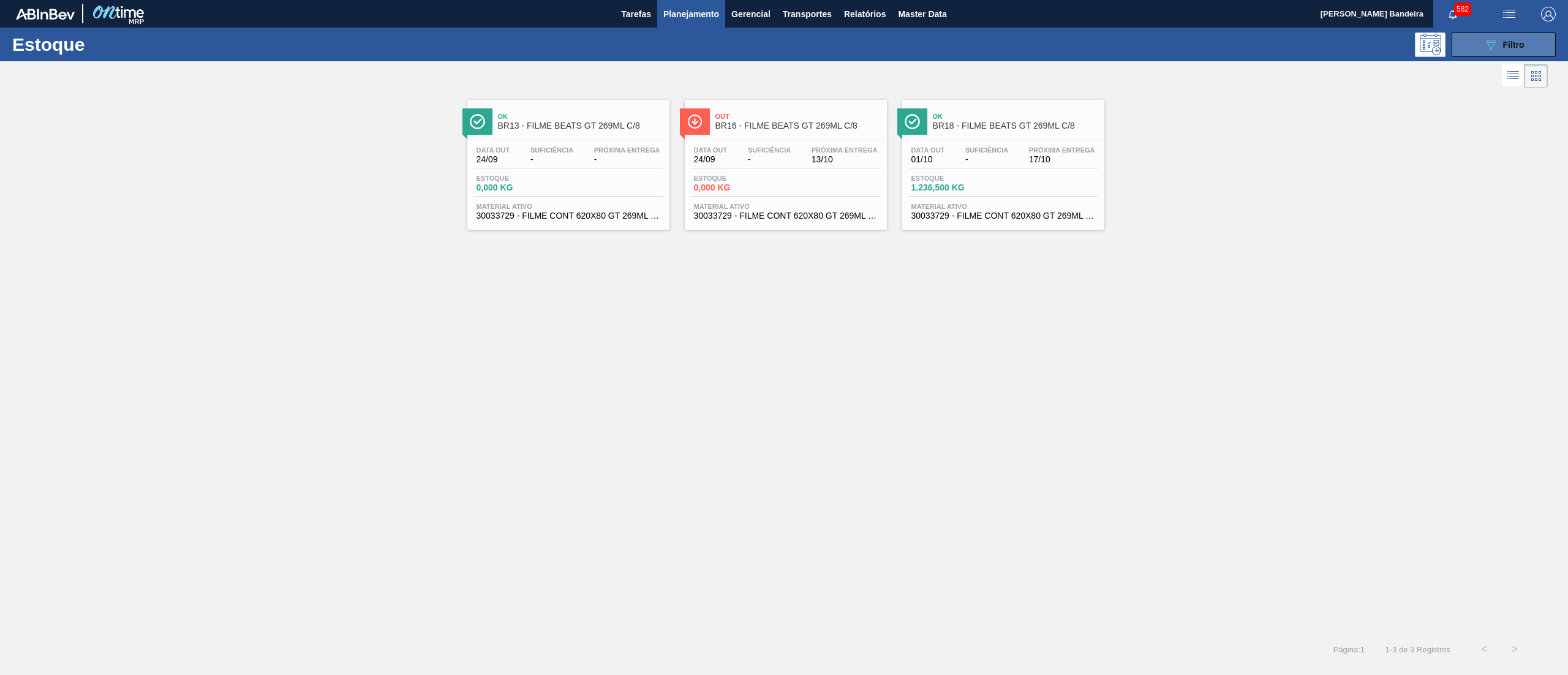
click at [1464, 48] on button "089F7B8B-B2A5-4AFE-B5C0-19BA573D28AC Filtro" at bounding box center [1504, 45] width 104 height 24
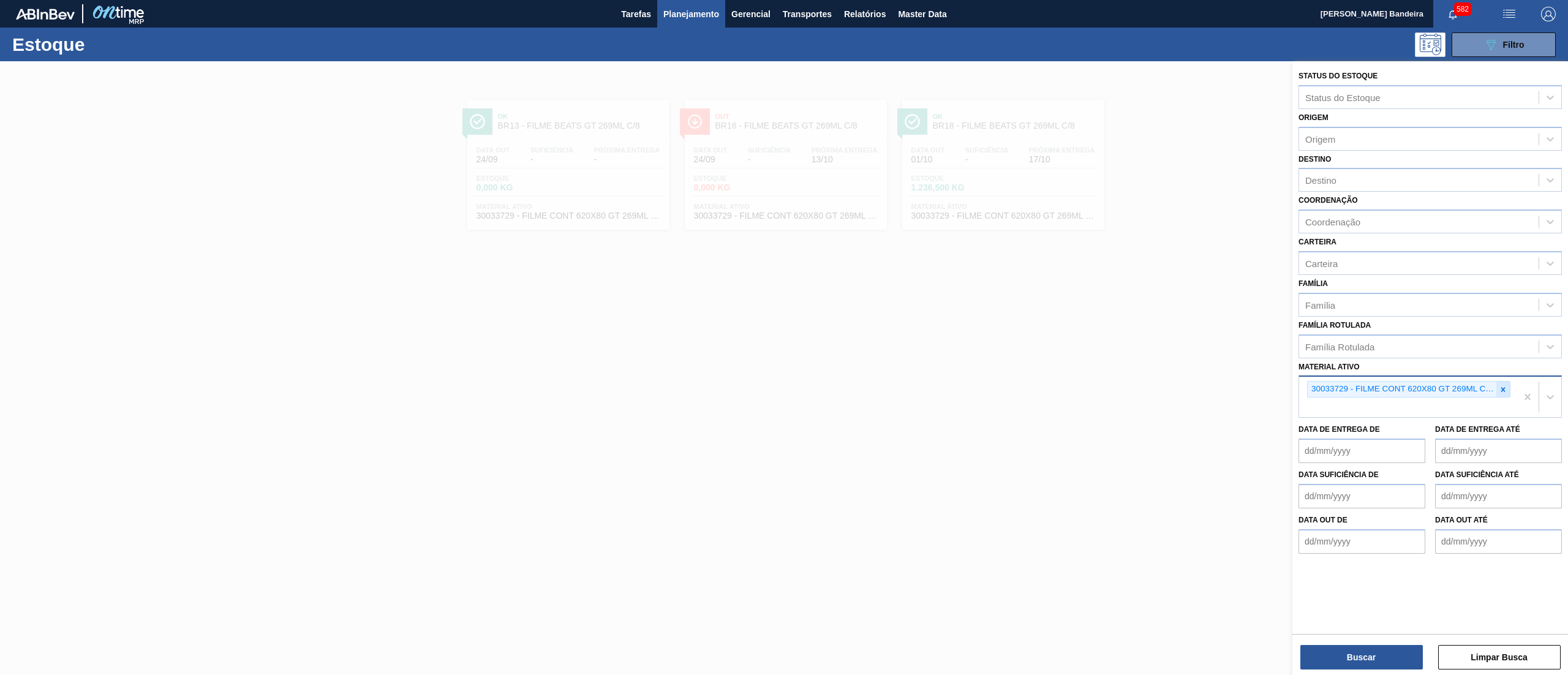
click at [1499, 385] on icon at bounding box center [1503, 389] width 8 height 8
paste ativo "30034772"
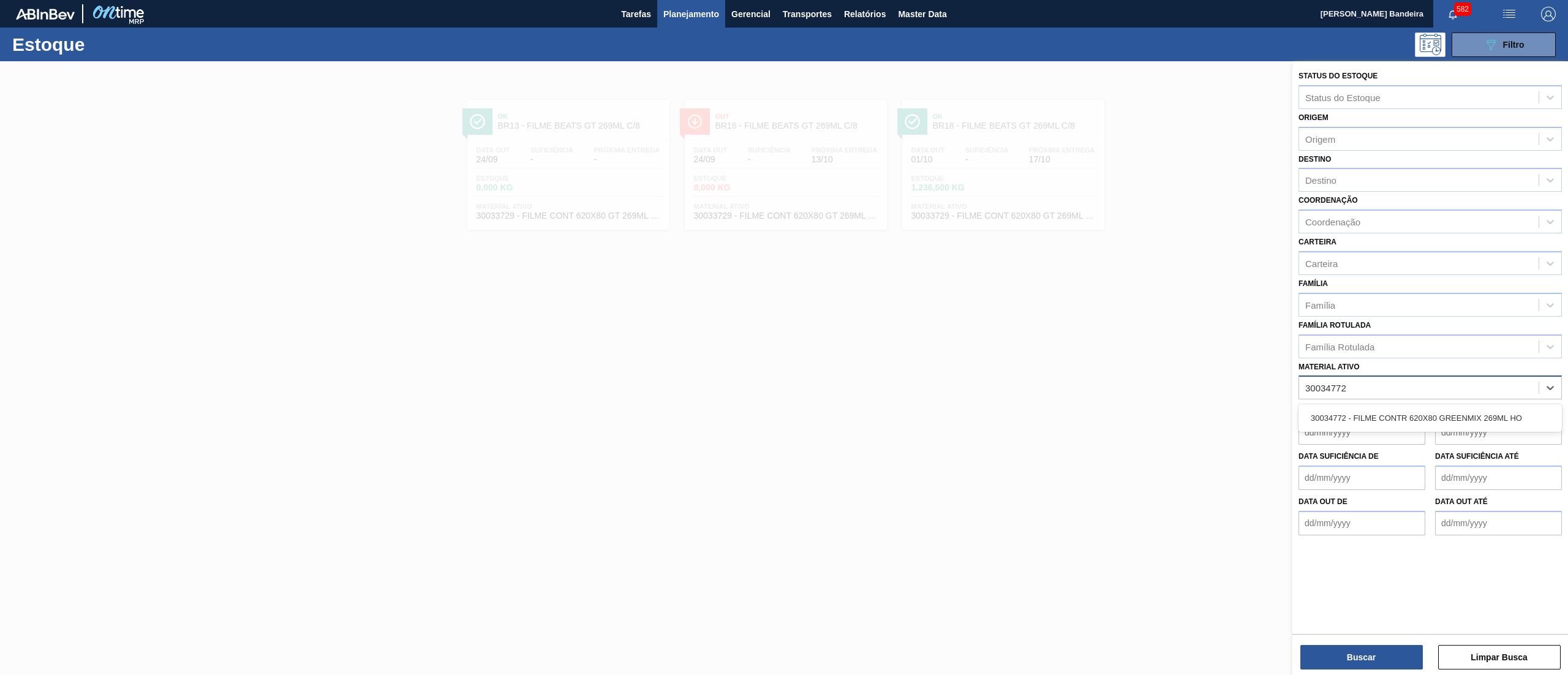
type ativo "30034772"
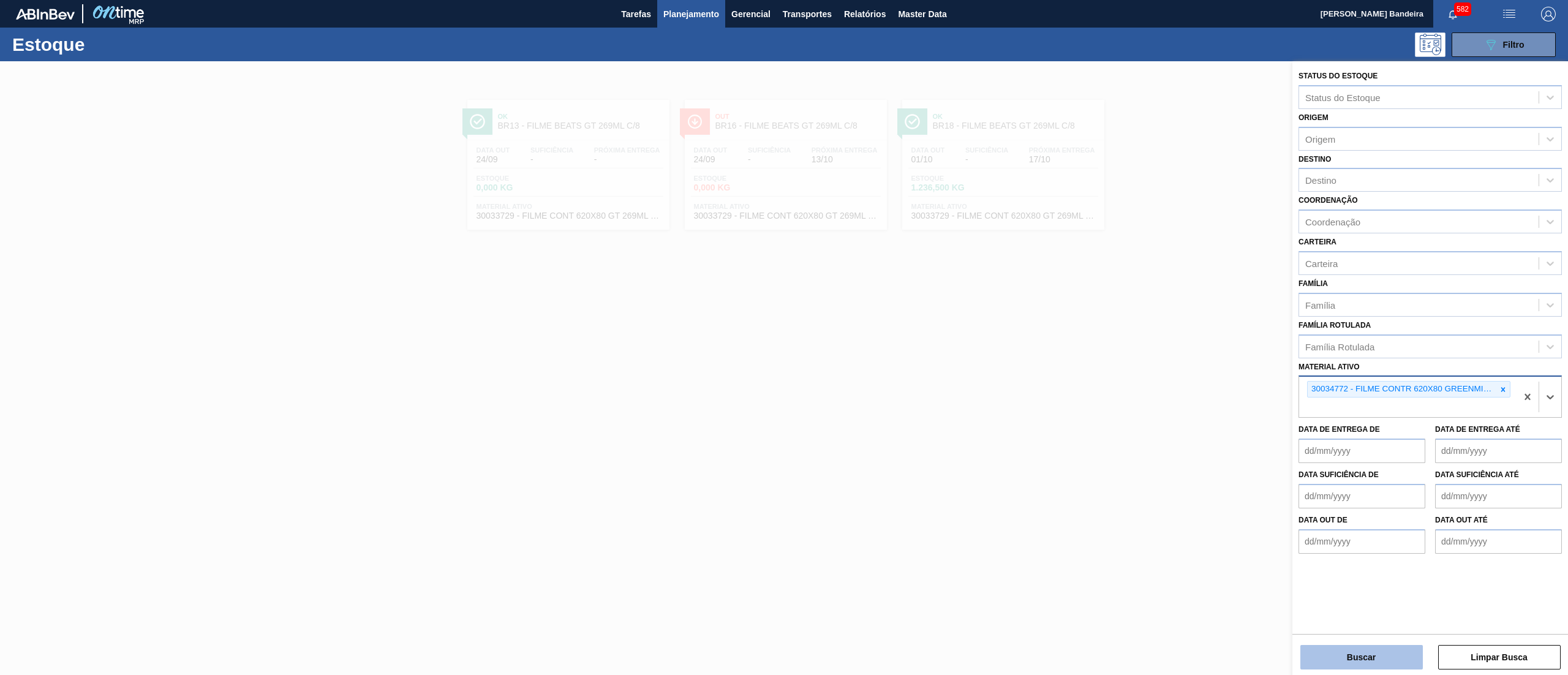
click at [1364, 646] on button "Buscar" at bounding box center [1361, 657] width 123 height 24
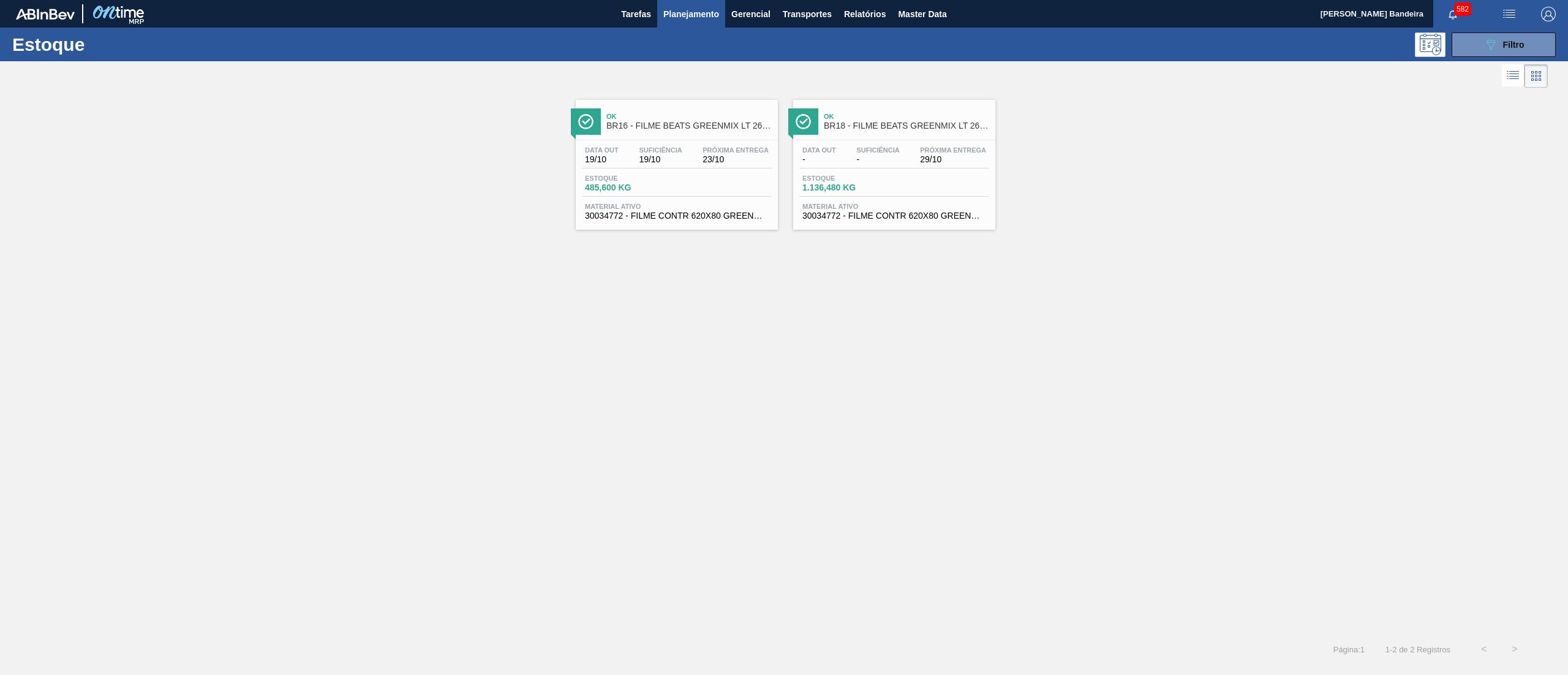
click at [697, 185] on div "Estoque 485,600 KG" at bounding box center [676, 185] width 190 height 22
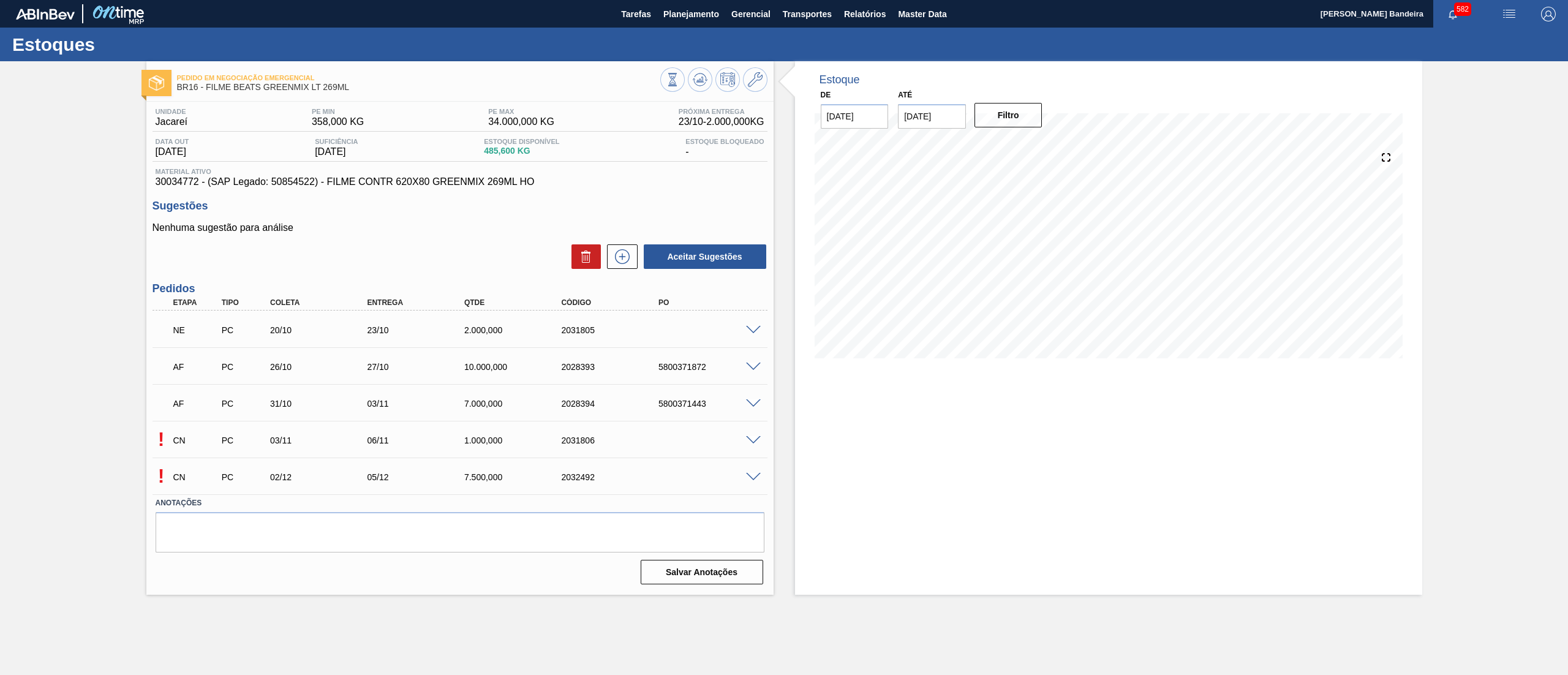
click at [756, 331] on span at bounding box center [753, 331] width 14 height 9
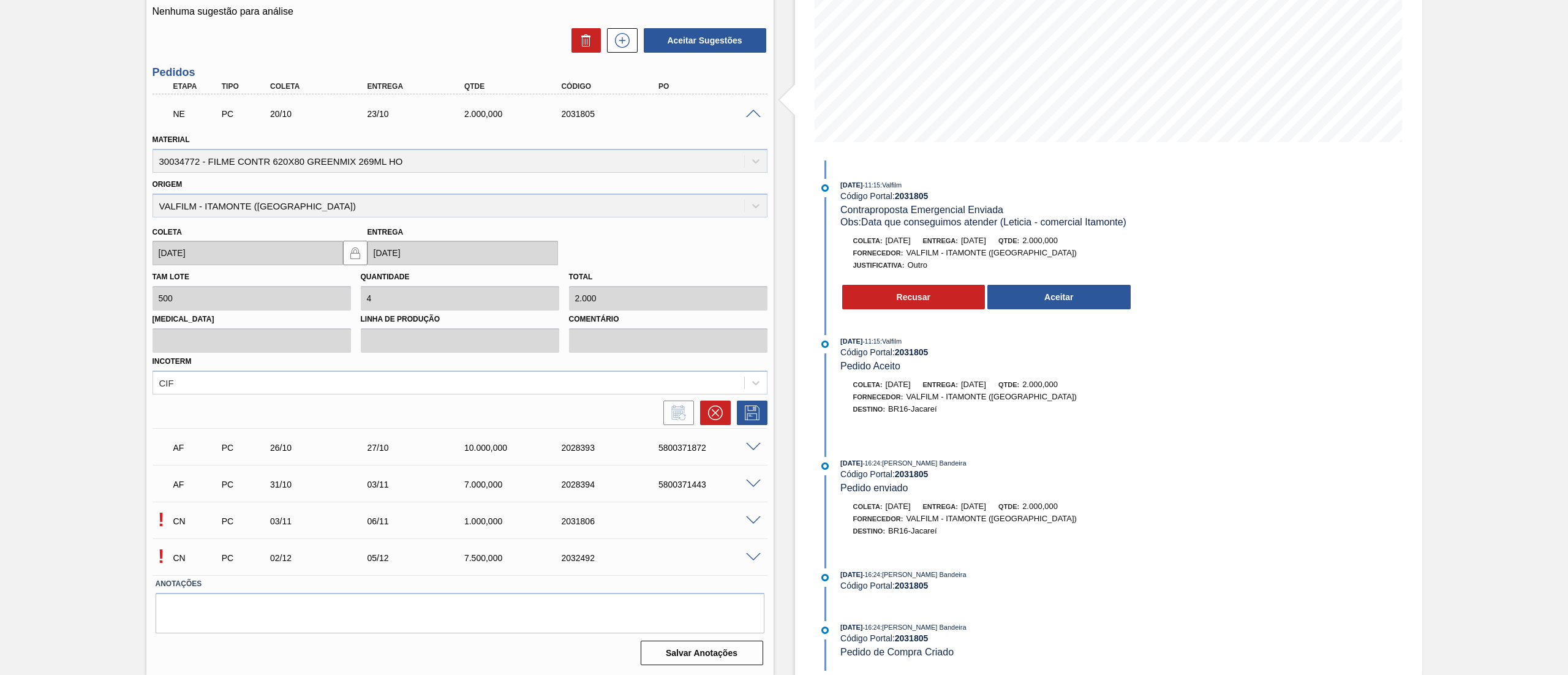
scroll to position [5, 0]
click at [753, 447] on span at bounding box center [753, 447] width 14 height 9
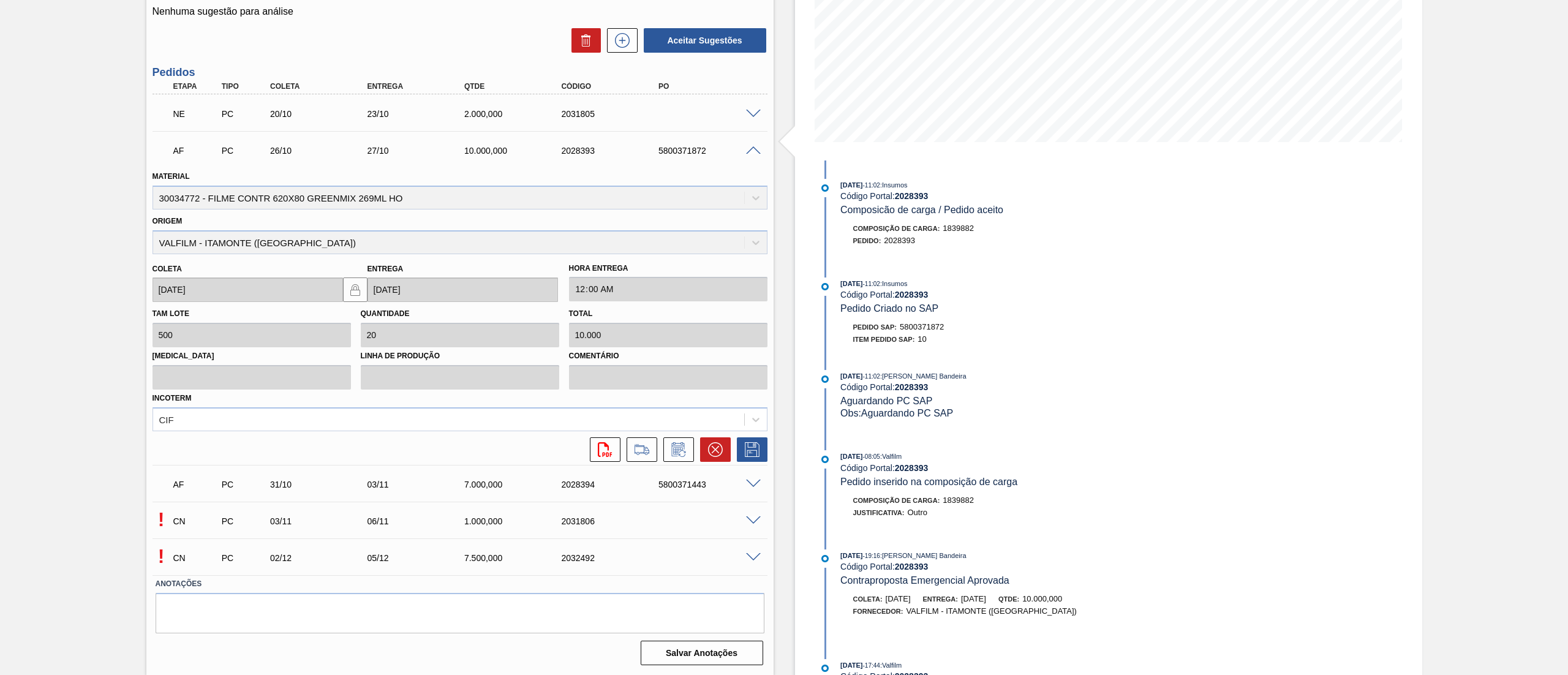
click at [753, 110] on span at bounding box center [753, 114] width 14 height 9
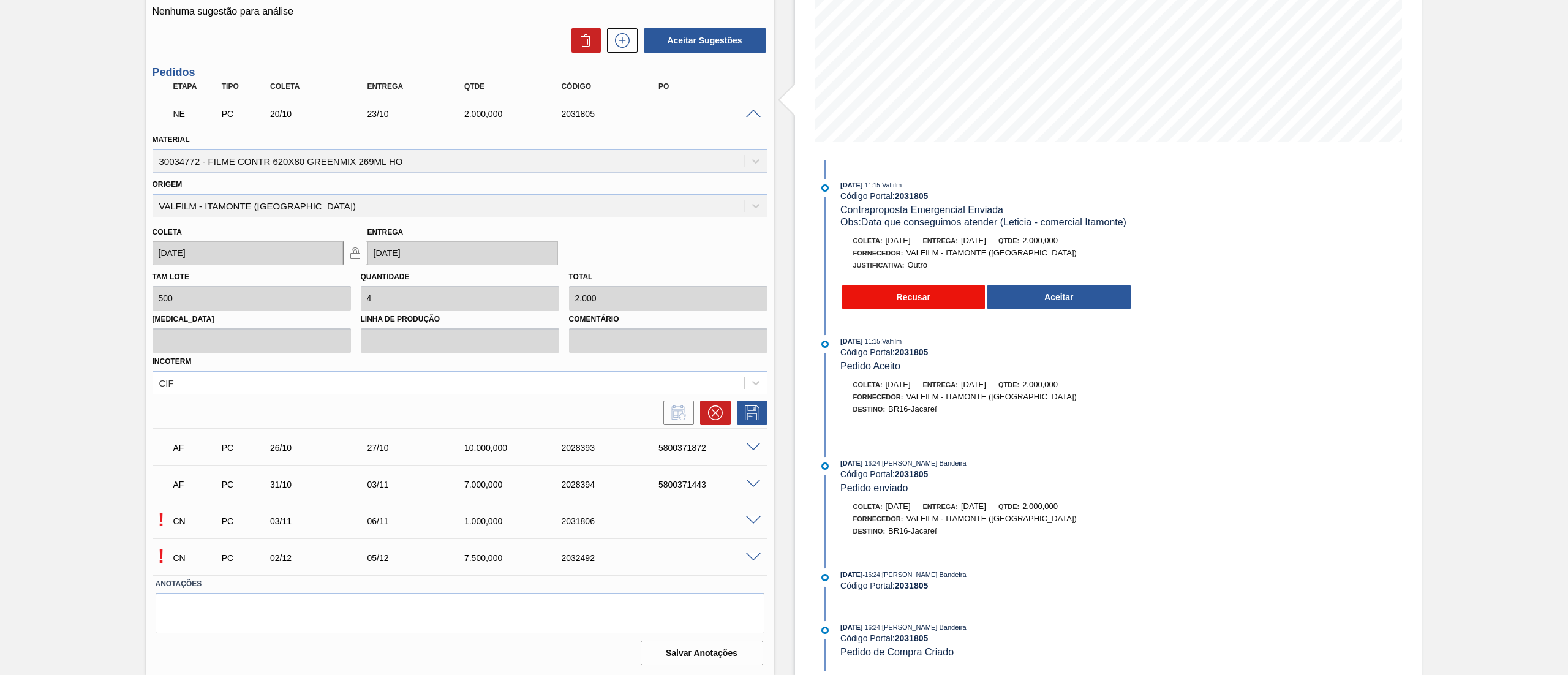
click at [903, 291] on button "Recusar" at bounding box center [914, 297] width 143 height 24
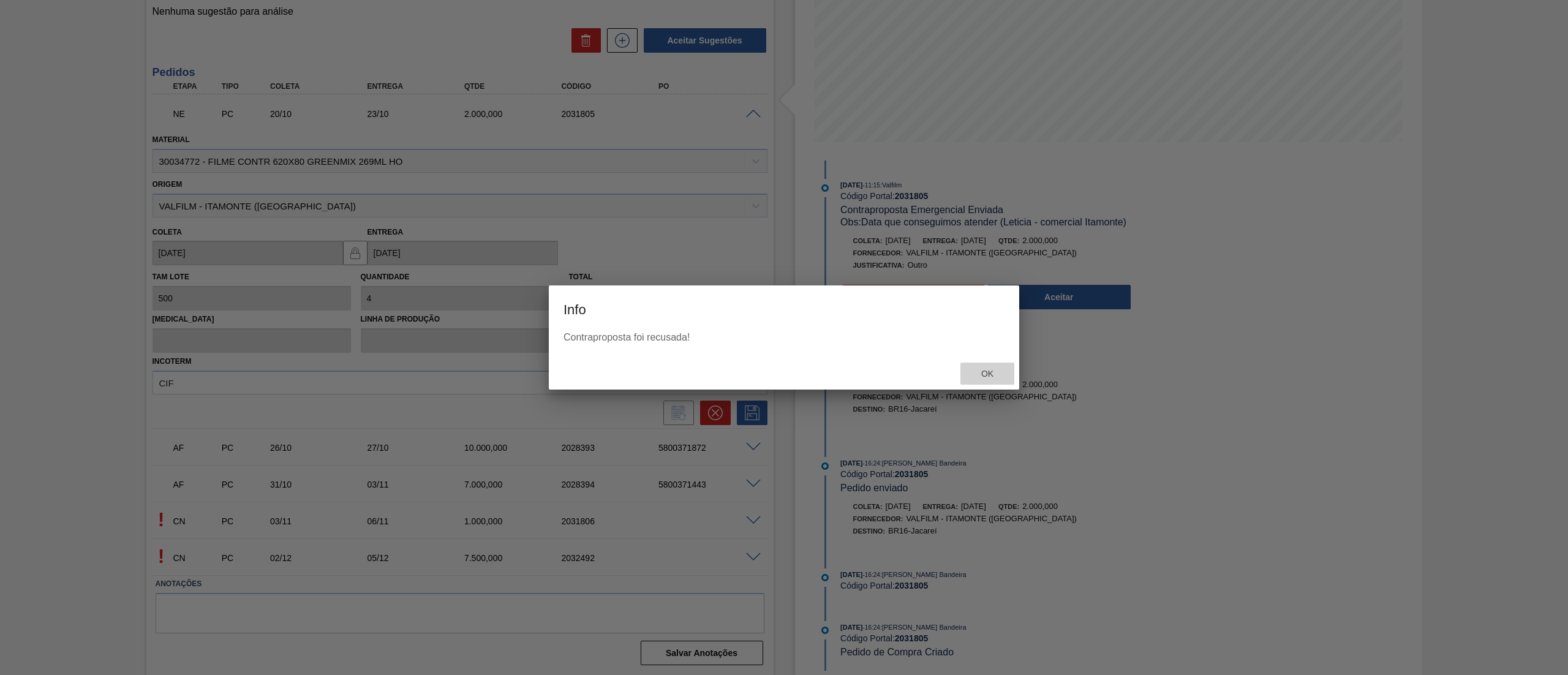
click at [1003, 374] on span "Ok" at bounding box center [988, 373] width 32 height 10
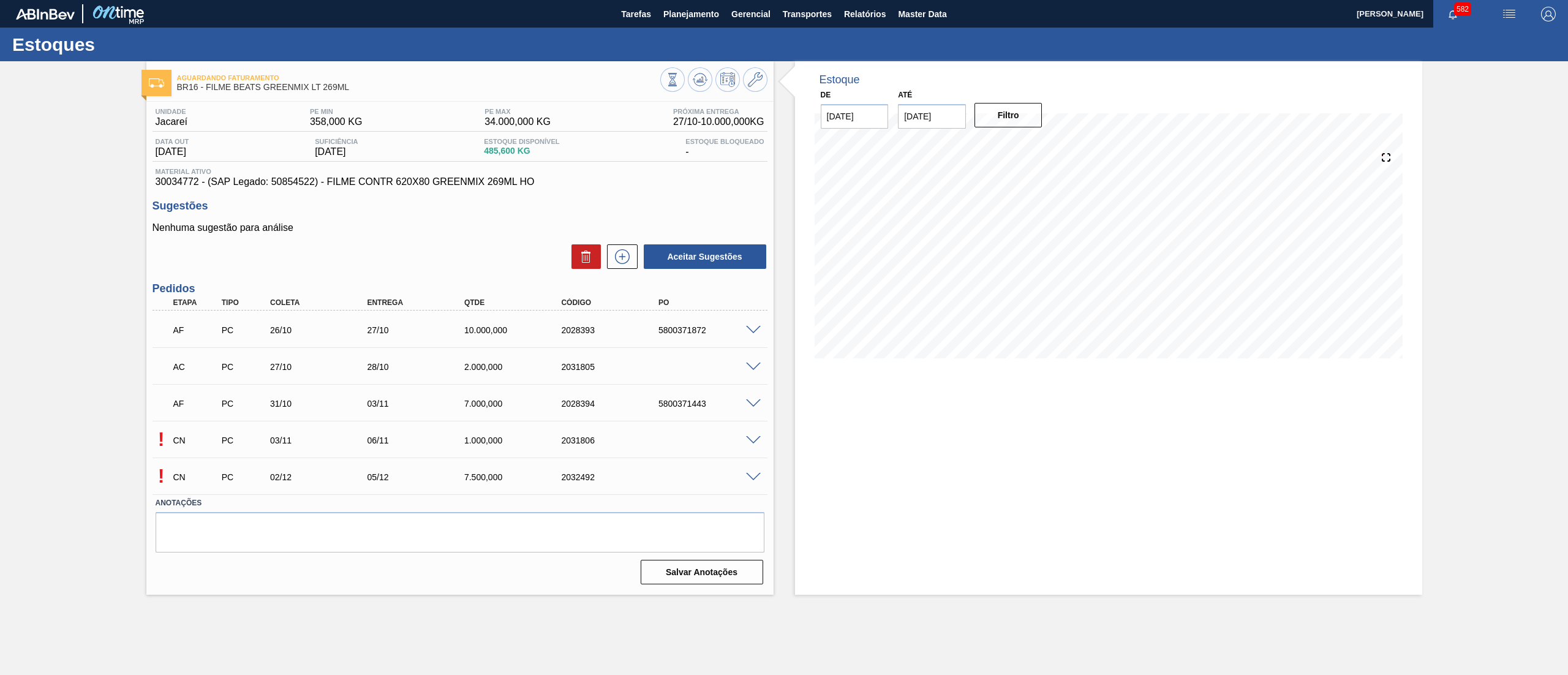
click at [755, 329] on span at bounding box center [753, 331] width 14 height 9
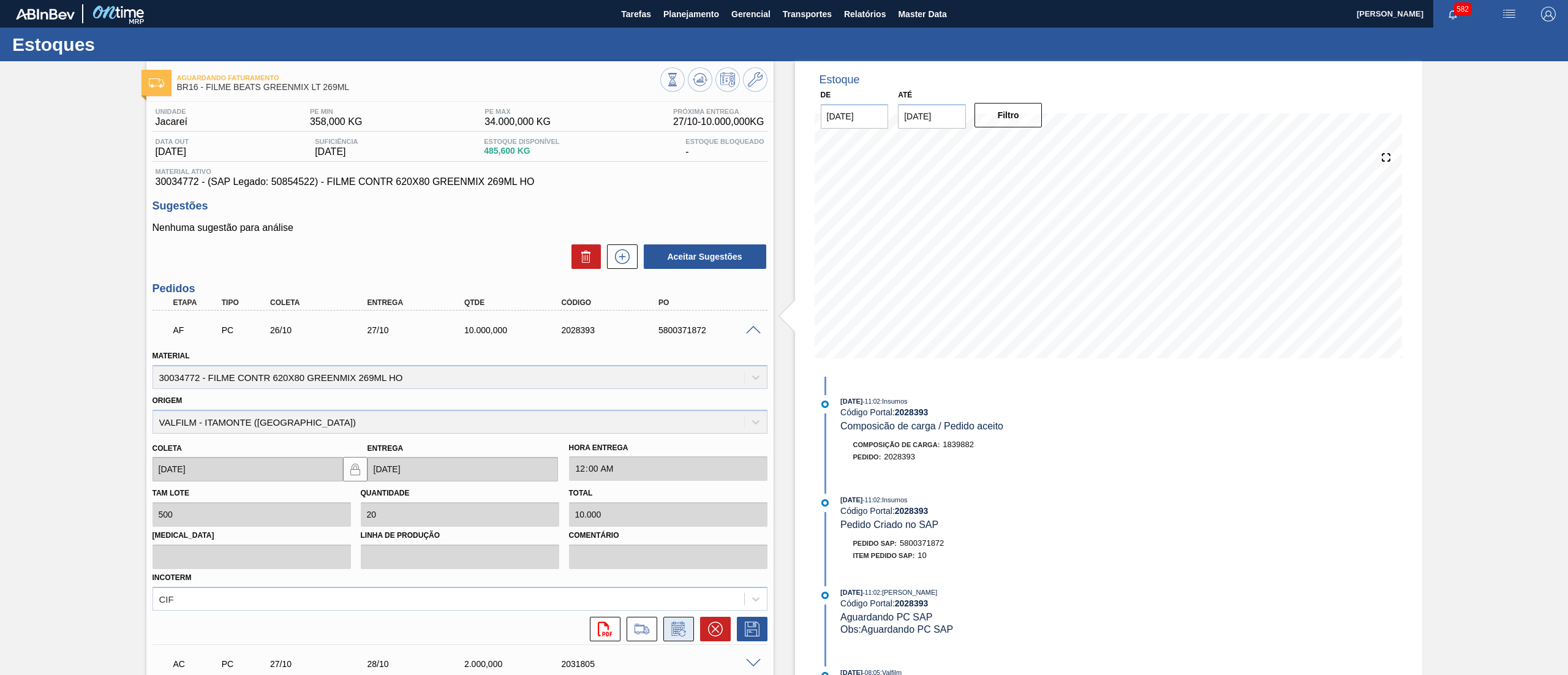
click at [678, 625] on icon at bounding box center [679, 629] width 20 height 14
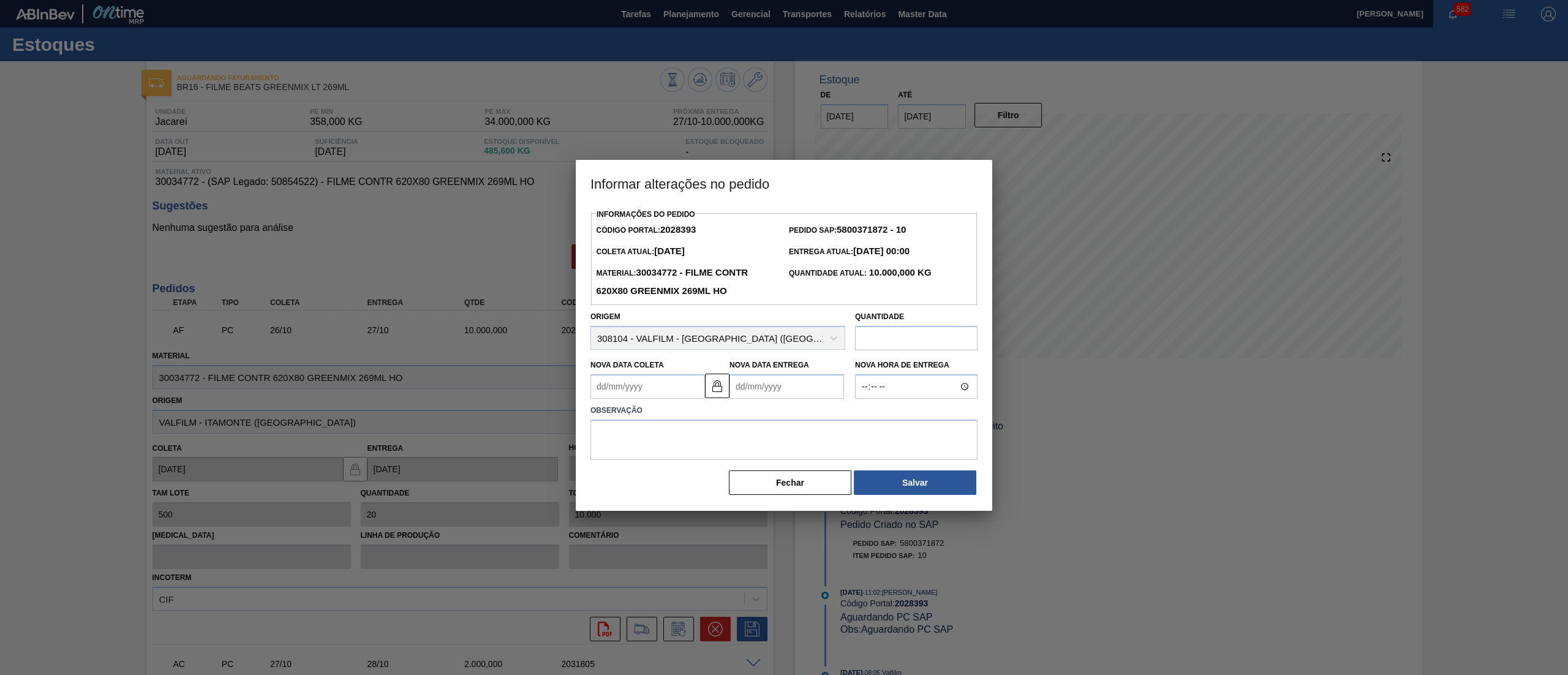
click at [655, 389] on Coleta2028393 "Nova Data Coleta" at bounding box center [648, 386] width 114 height 24
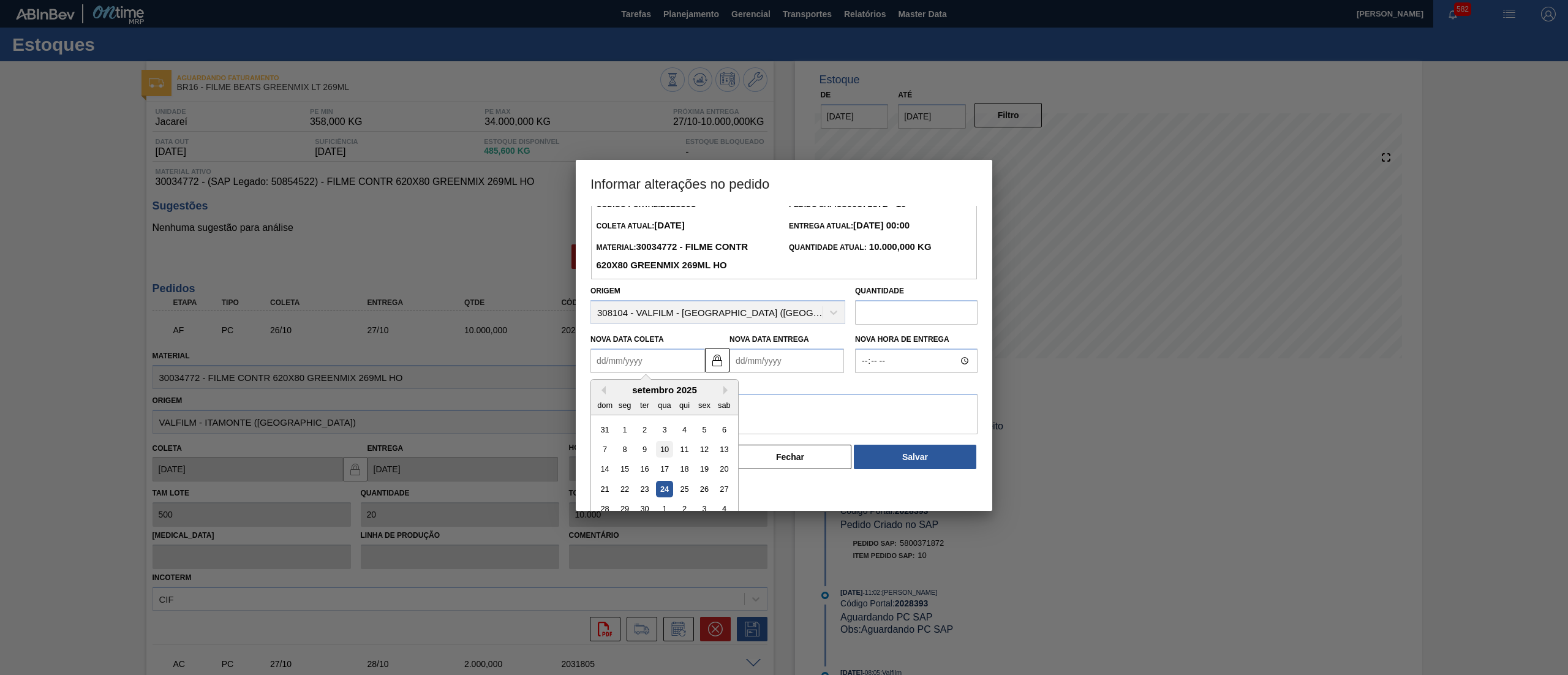
scroll to position [40, 0]
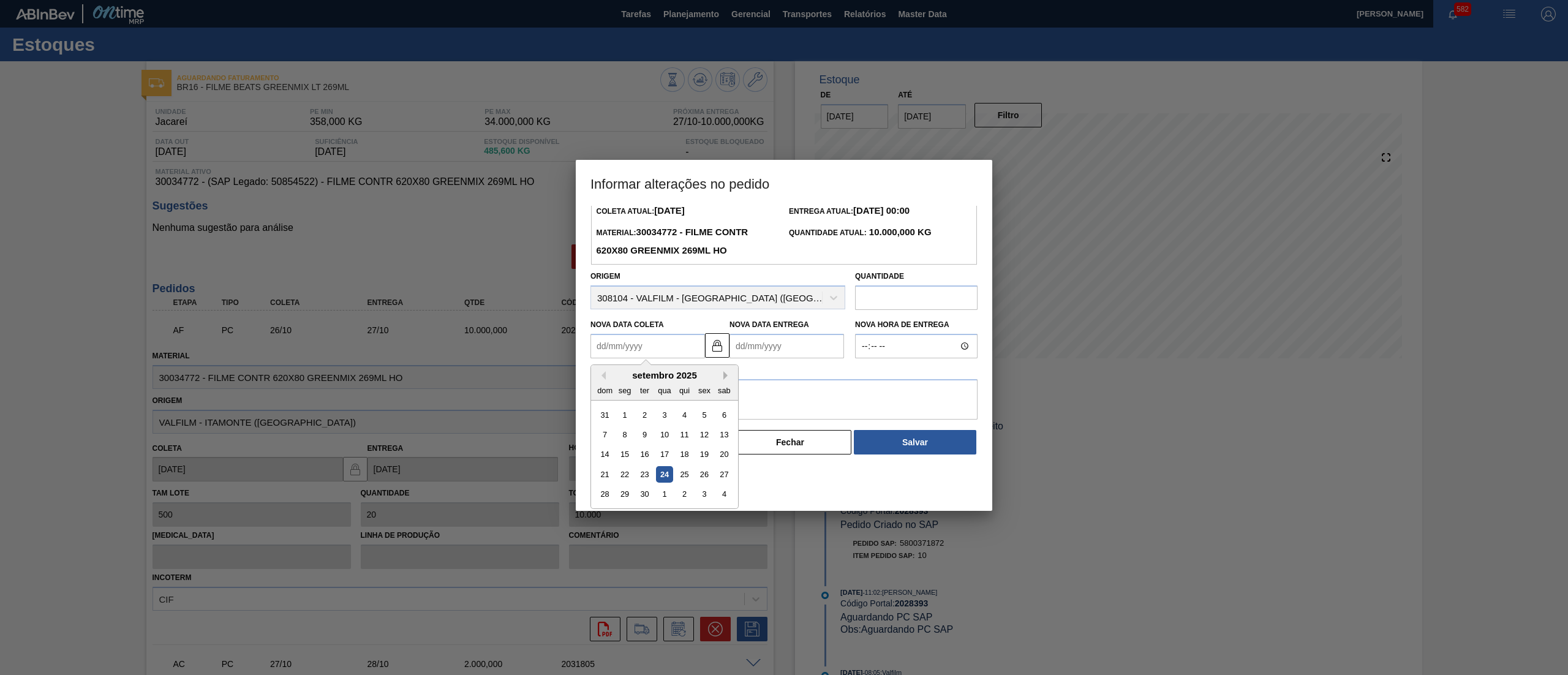
click at [726, 379] on button "Next Month" at bounding box center [727, 375] width 8 height 8
click at [626, 457] on div "13" at bounding box center [625, 455] width 17 height 17
type Coleta2028393 "[DATE]"
type Entrega2028393 "16/10/2025"
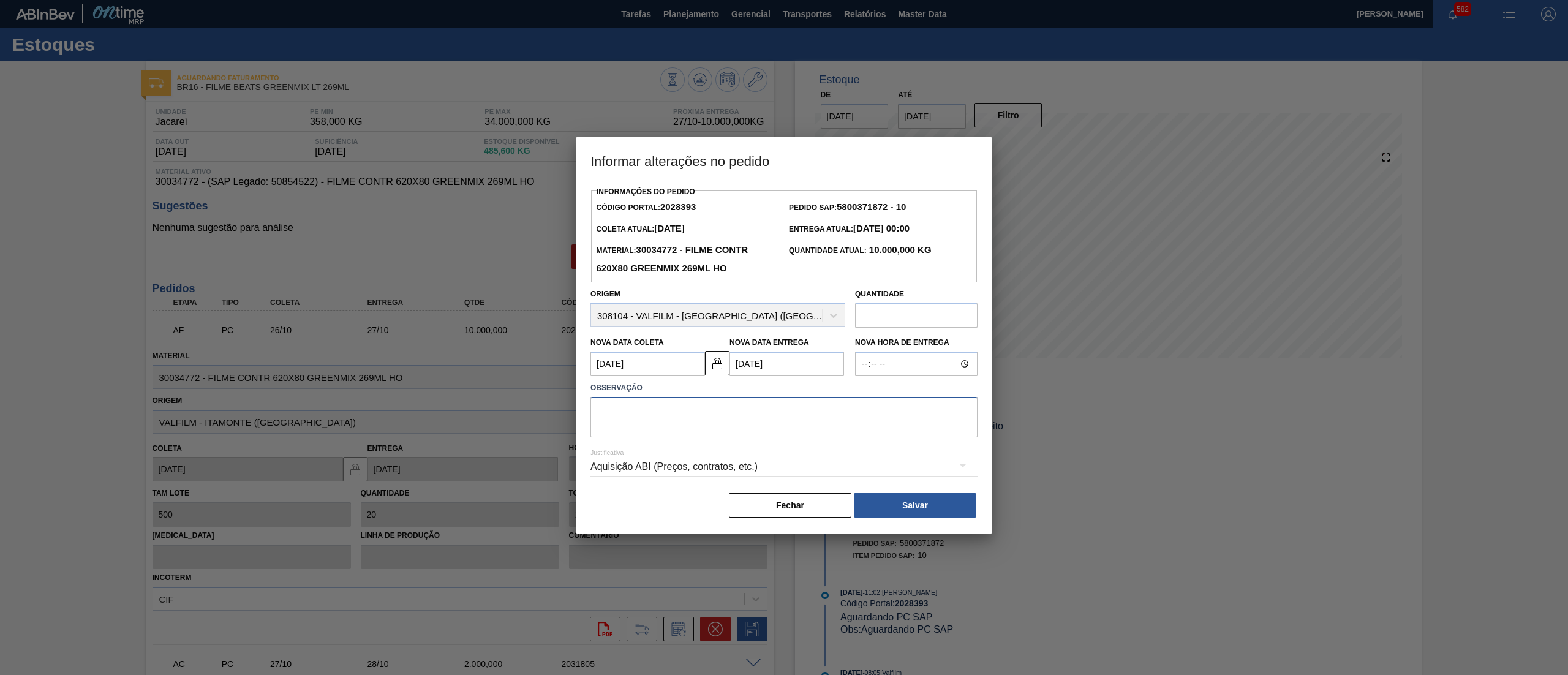
click at [711, 421] on textarea at bounding box center [784, 417] width 387 height 40
type textarea "antecipação"
click at [880, 501] on button "Salvar" at bounding box center [915, 505] width 123 height 24
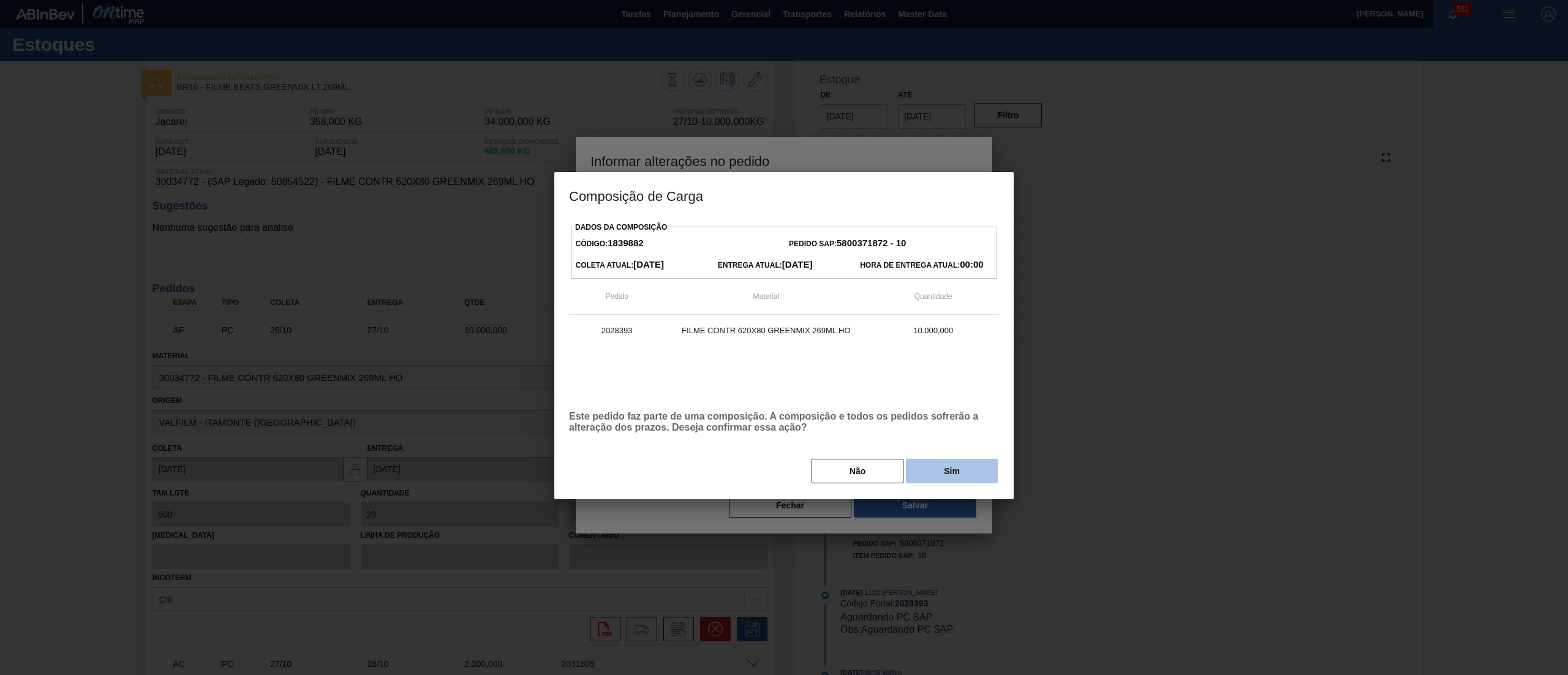
click at [949, 481] on button "Sim" at bounding box center [952, 471] width 92 height 24
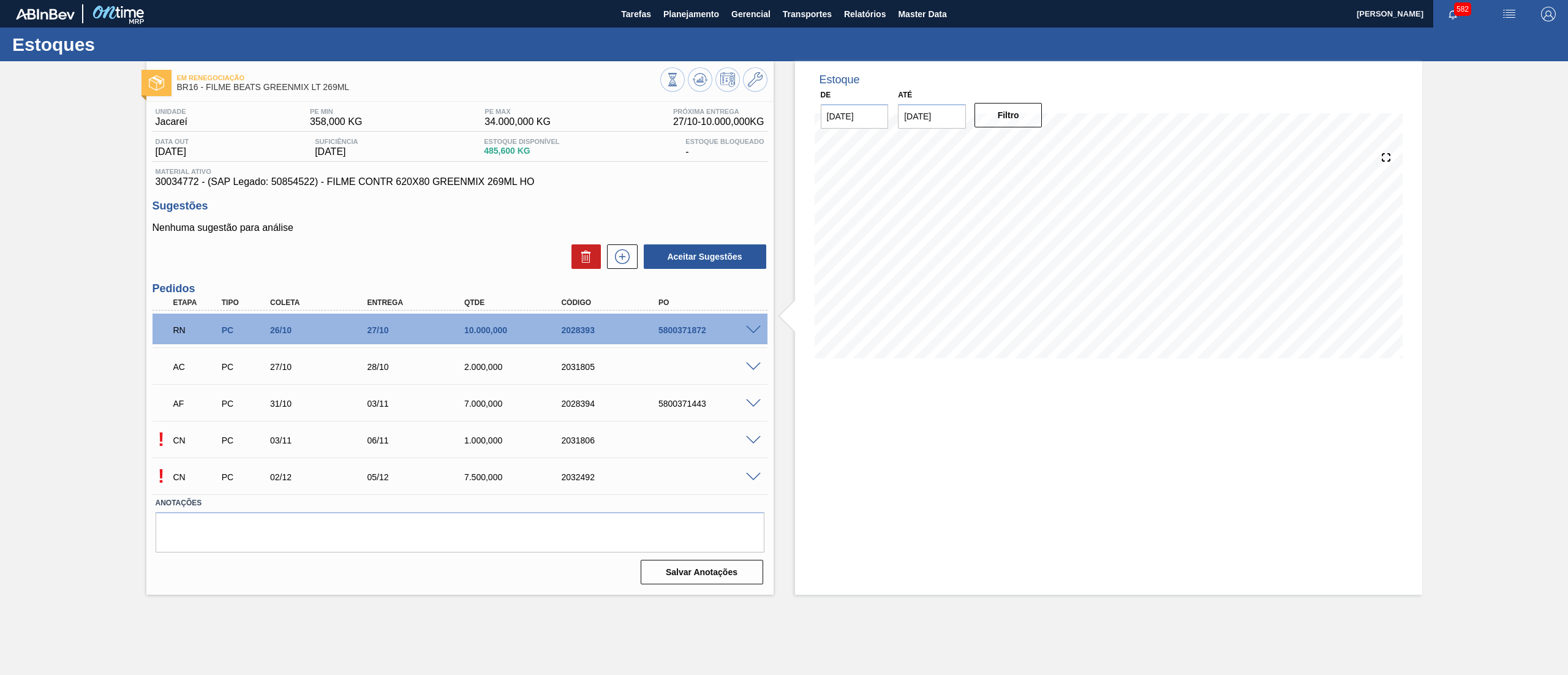
click at [750, 366] on span at bounding box center [753, 367] width 14 height 9
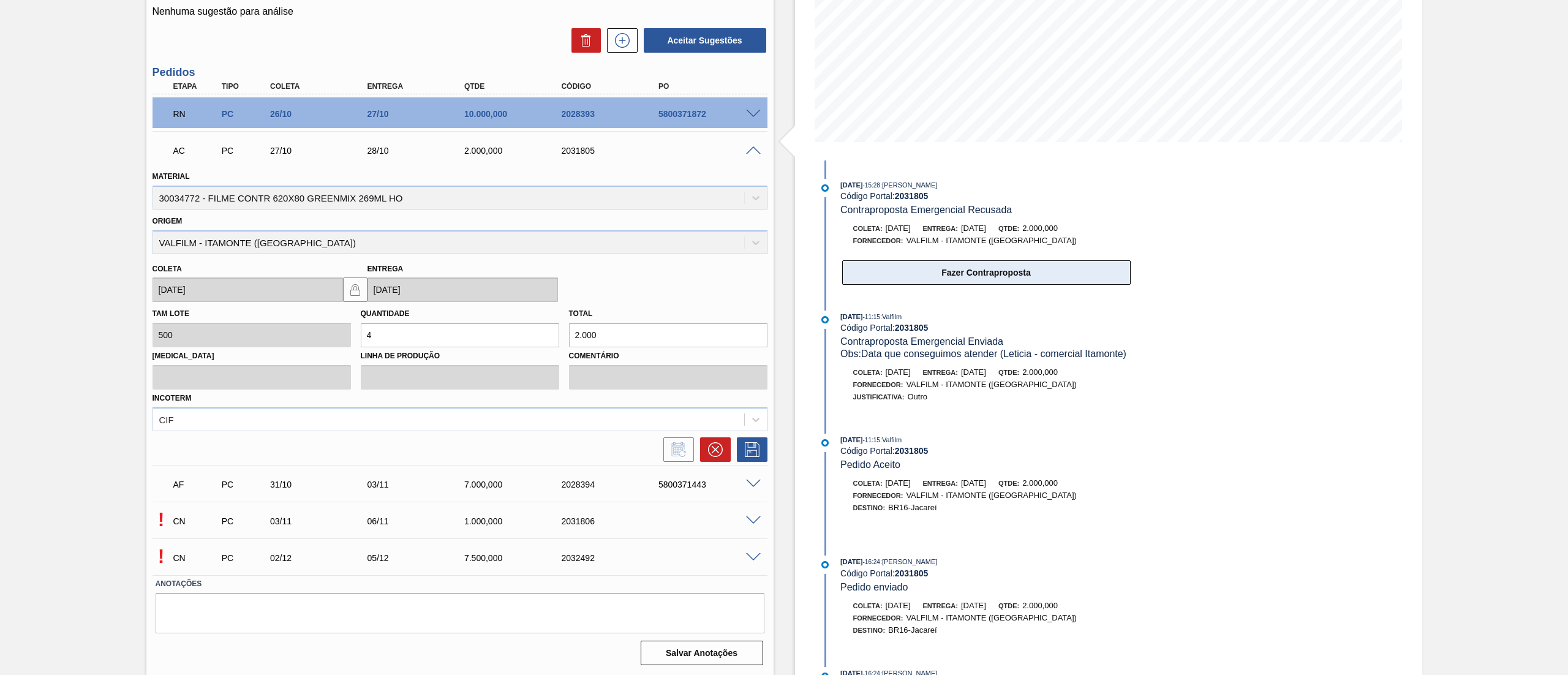
click at [925, 281] on button "Fazer Contraproposta" at bounding box center [986, 273] width 289 height 24
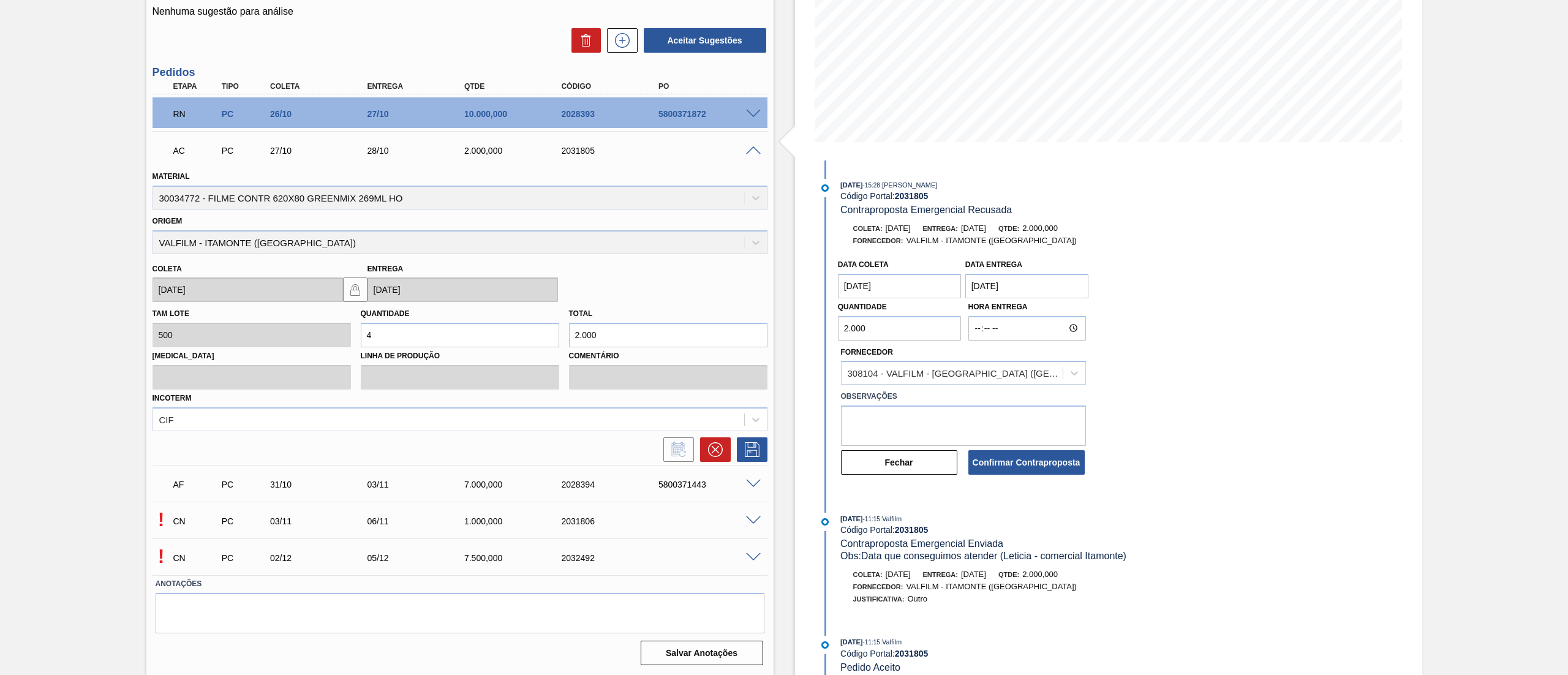
click at [881, 286] on coleta "[DATE]" at bounding box center [899, 286] width 123 height 24
click at [870, 393] on div "13" at bounding box center [872, 394] width 17 height 17
type coleta "13/10/2025"
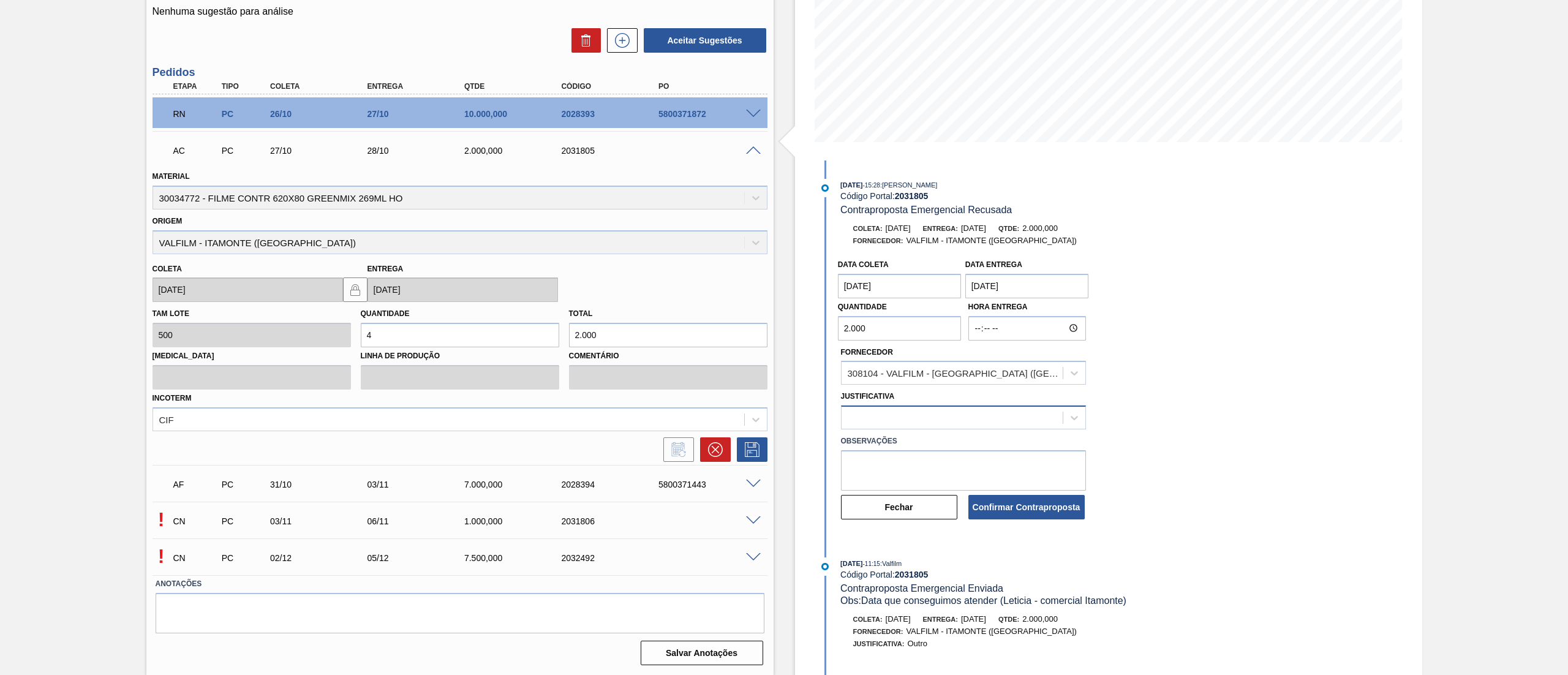
click at [898, 415] on div at bounding box center [952, 417] width 221 height 18
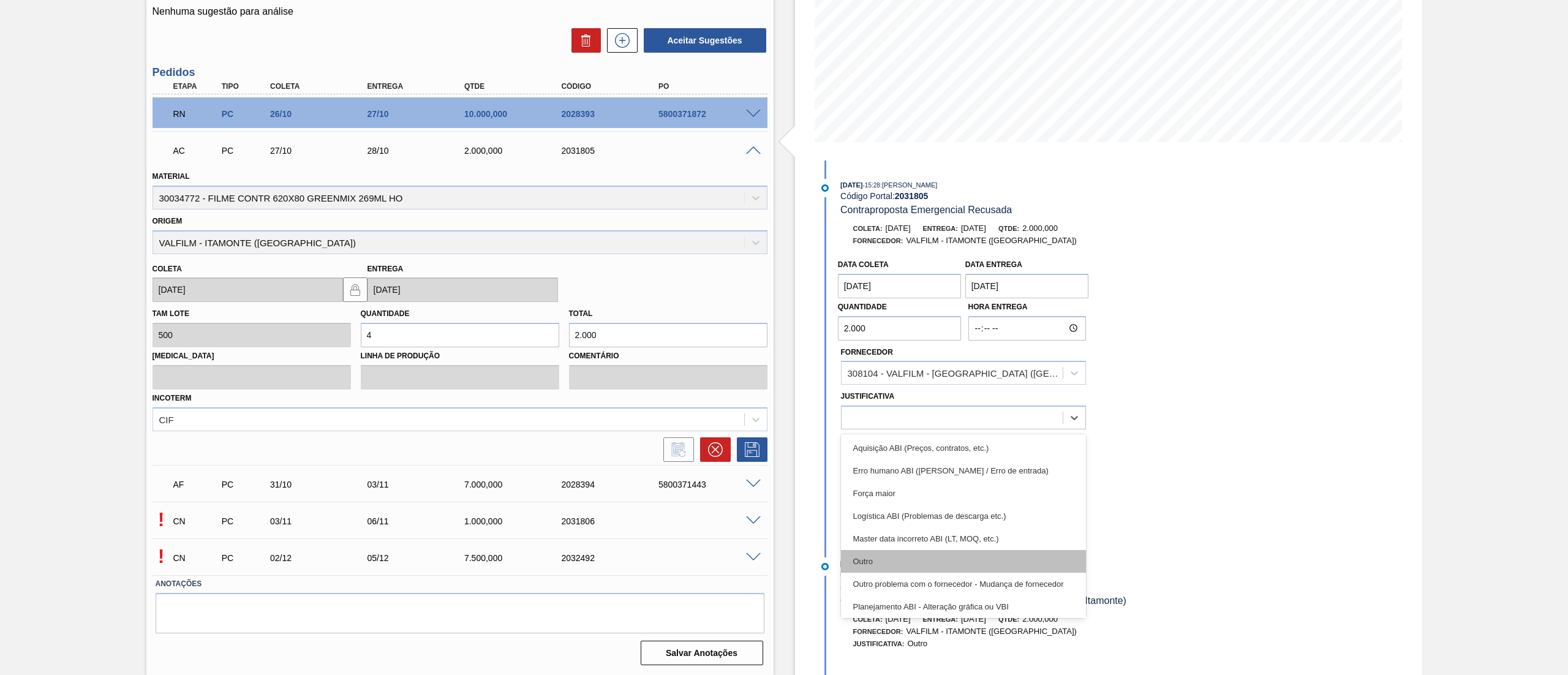
click at [878, 571] on div "Outro" at bounding box center [963, 561] width 245 height 23
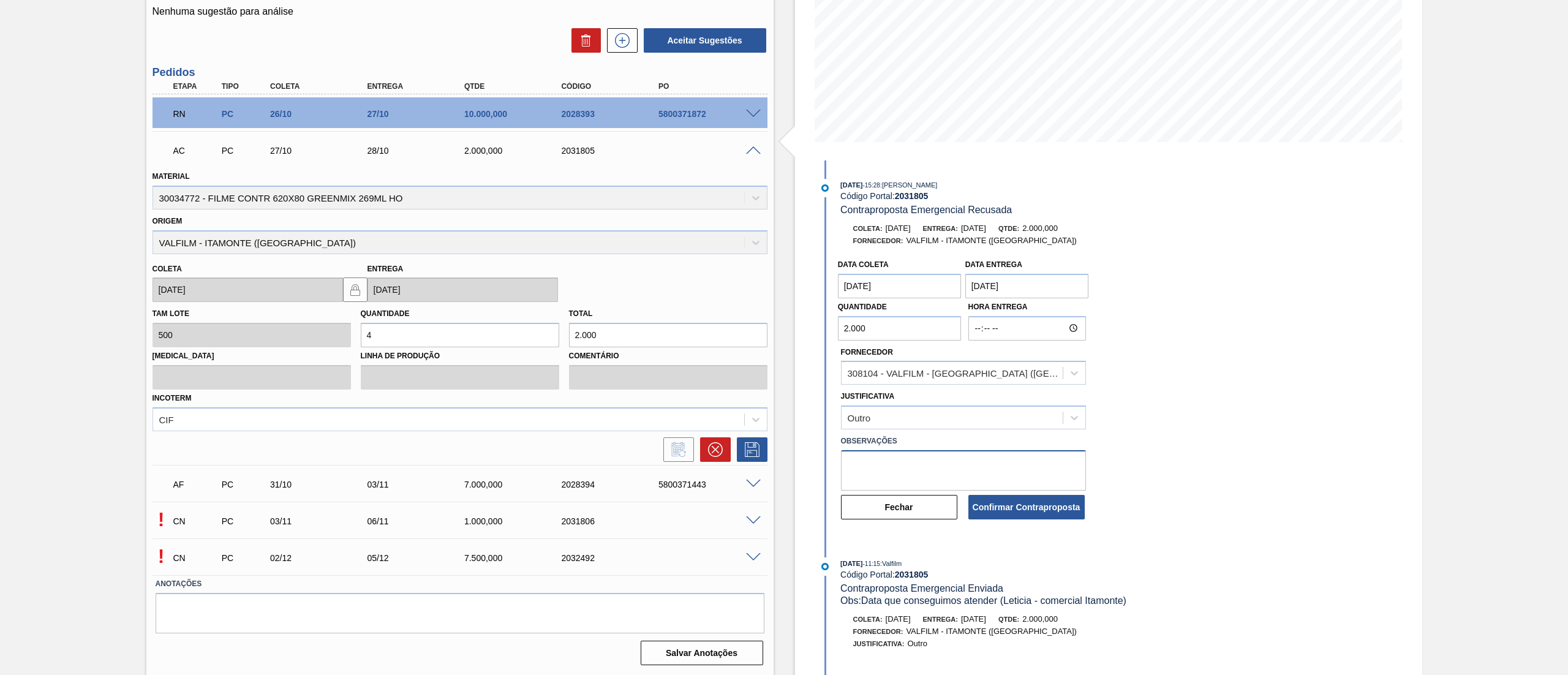
click at [909, 458] on textarea at bounding box center [963, 470] width 245 height 40
type textarea "antecipação"
click at [1028, 499] on button "Confirmar Contraproposta" at bounding box center [1027, 507] width 117 height 24
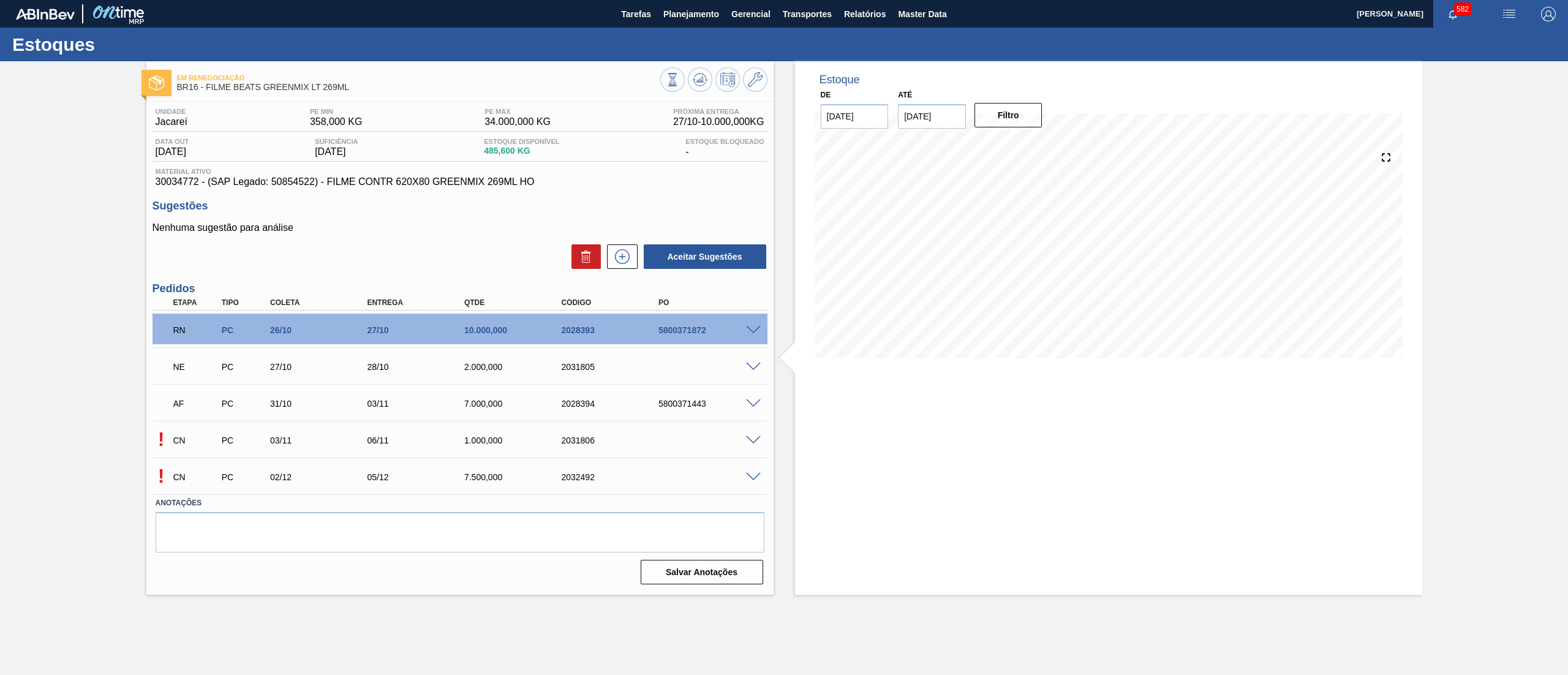
click at [751, 444] on div "! CN PC 03/11 06/11 1.000,000 2031806" at bounding box center [460, 439] width 615 height 30
click at [751, 440] on span at bounding box center [753, 440] width 14 height 9
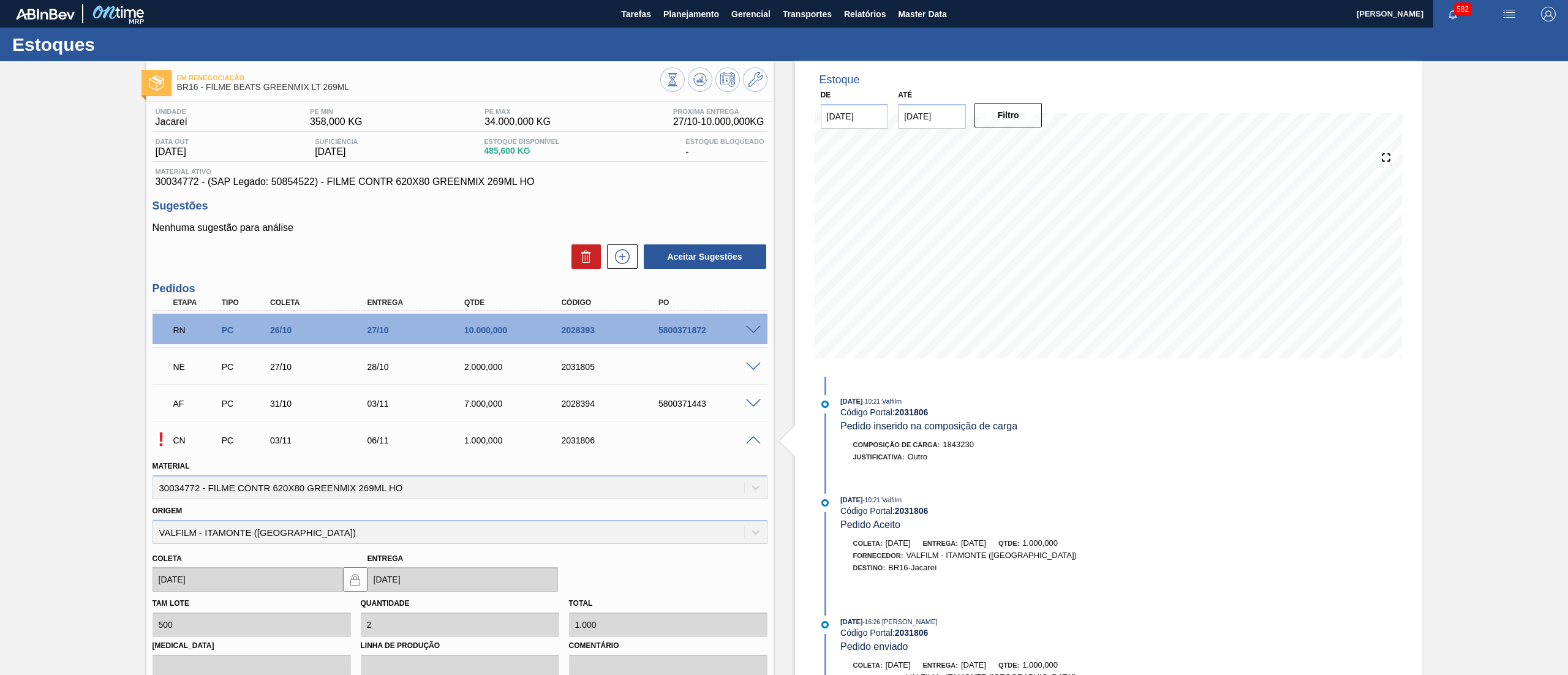
click at [753, 438] on span at bounding box center [753, 440] width 14 height 9
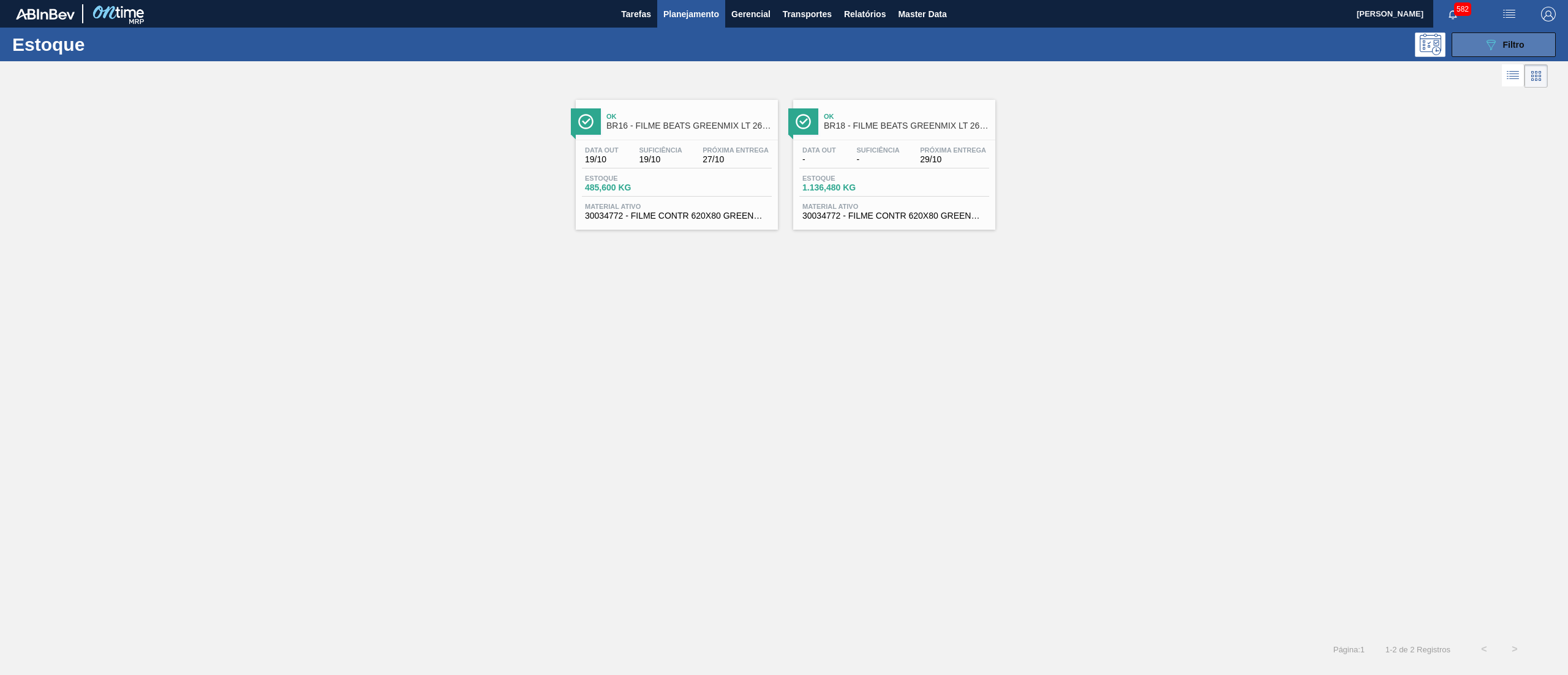
click at [1510, 41] on span "Filtro" at bounding box center [1514, 44] width 21 height 10
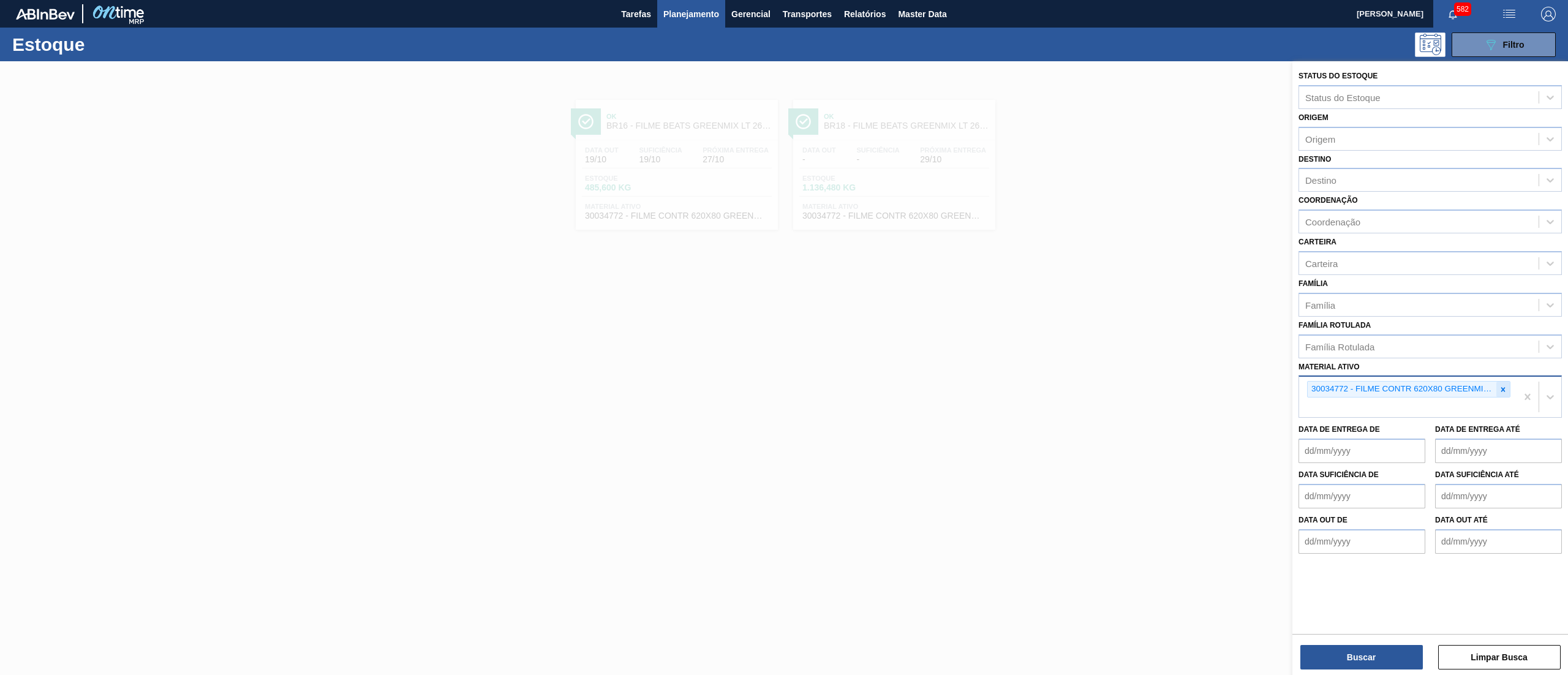
click at [1508, 382] on div at bounding box center [1503, 389] width 14 height 15
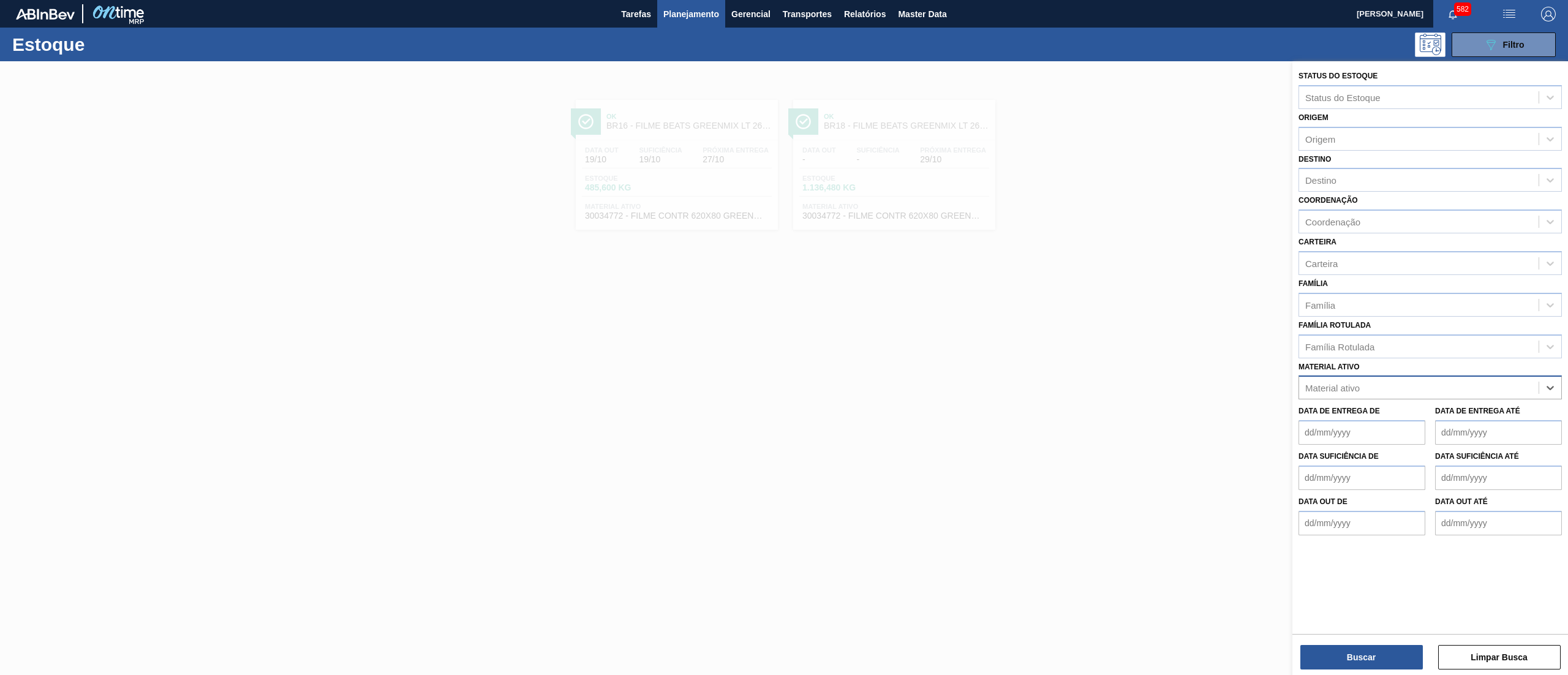
paste ativo "30031884"
type ativo "30031884"
click at [1462, 411] on div "30031884 - FILME CONTR 620X80 RED MIX 269ML HO" at bounding box center [1431, 418] width 264 height 23
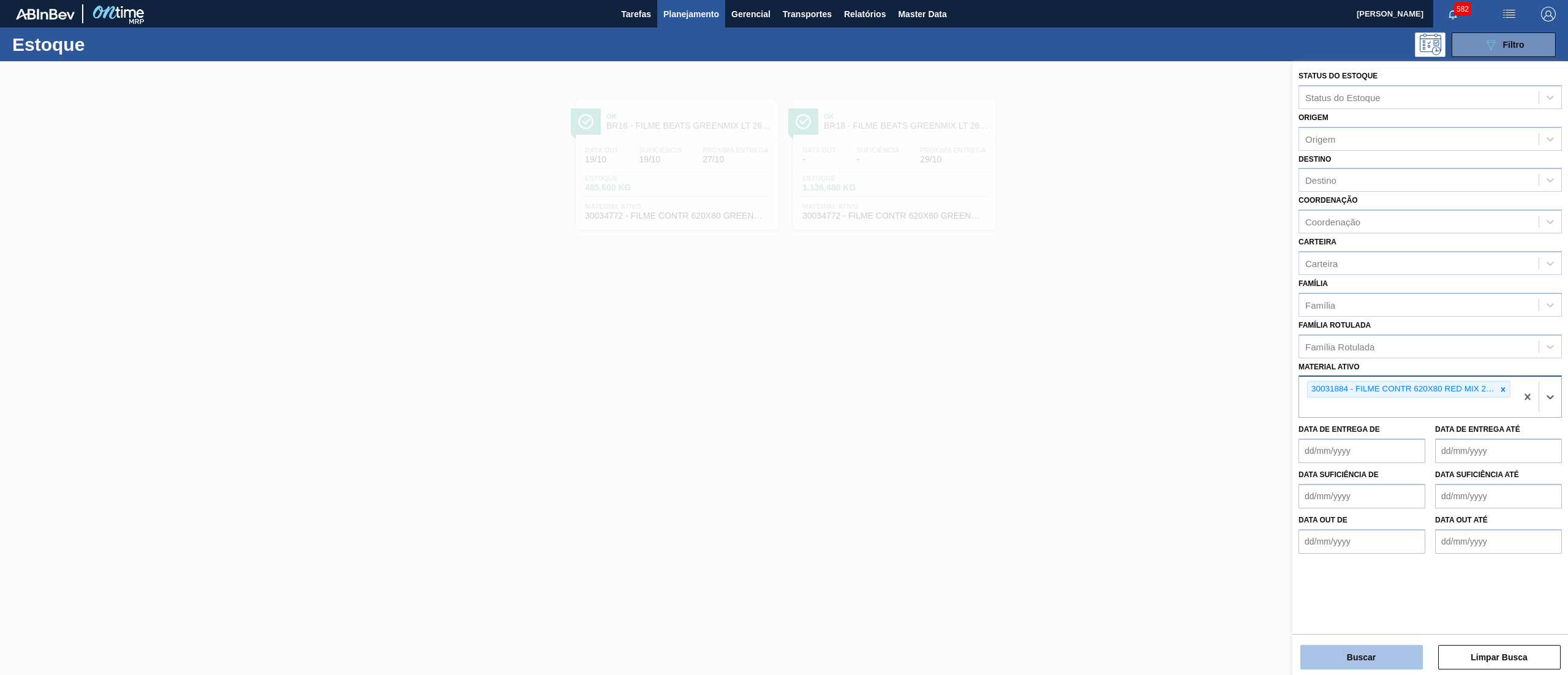
click at [1338, 657] on button "Buscar" at bounding box center [1361, 657] width 123 height 24
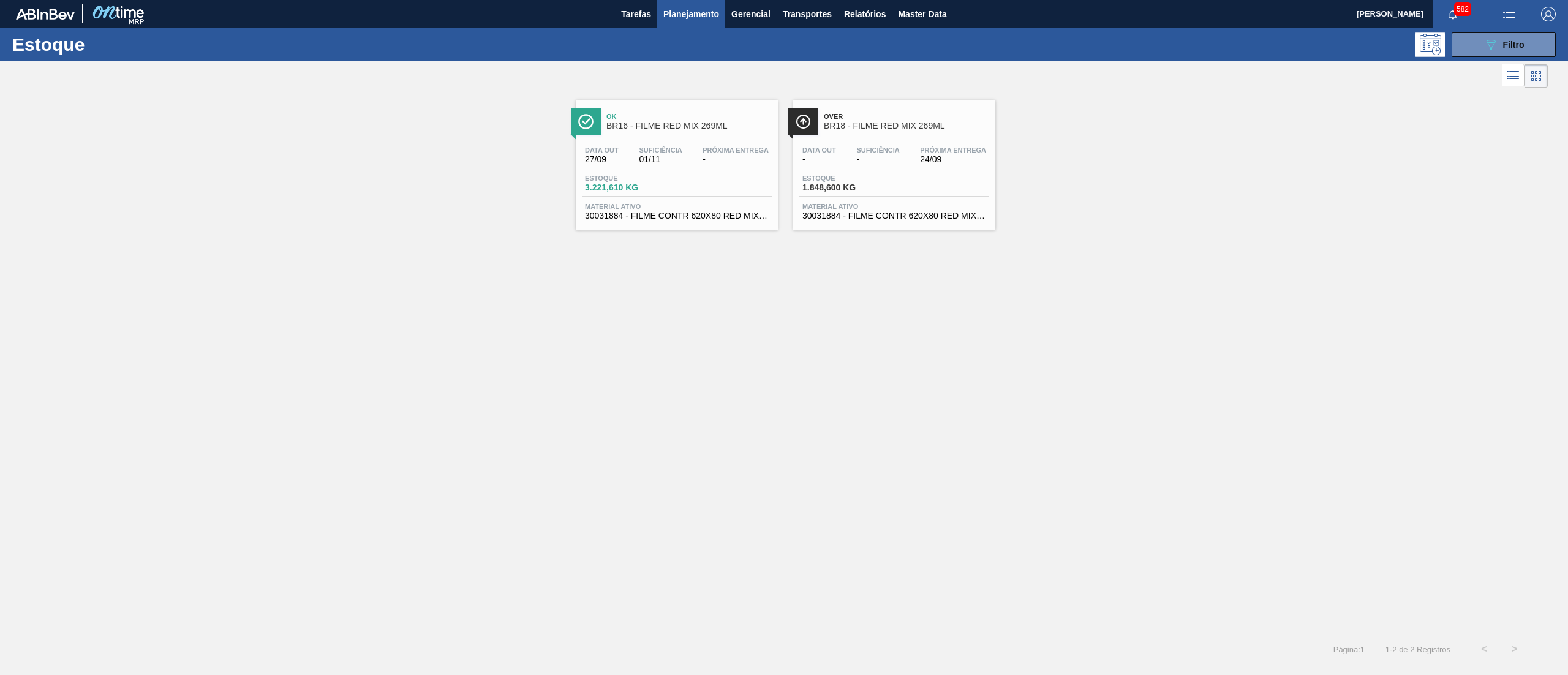
click at [710, 216] on span "30031884 - FILME CONTR 620X80 RED MIX 269ML HO" at bounding box center [676, 216] width 184 height 9
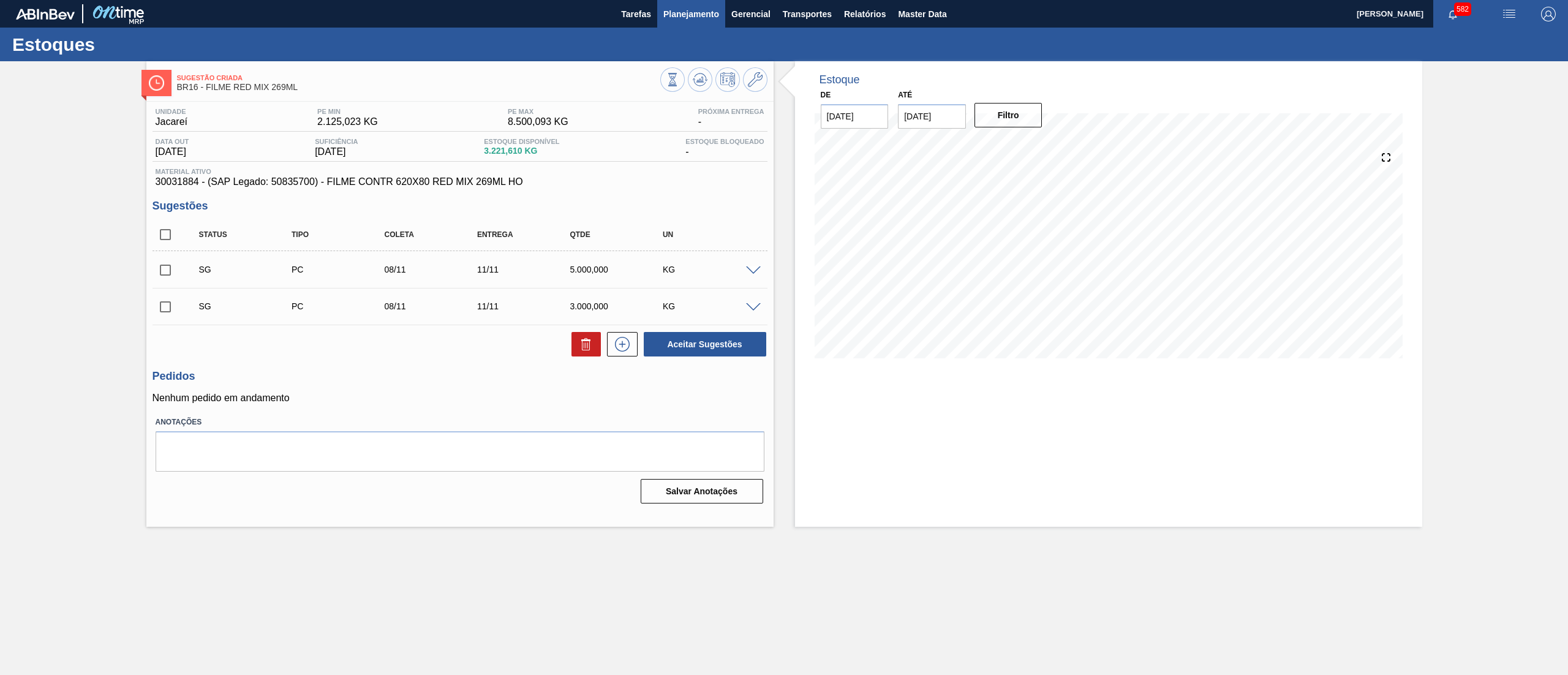
click at [699, 21] on span "Planejamento" at bounding box center [691, 14] width 56 height 14
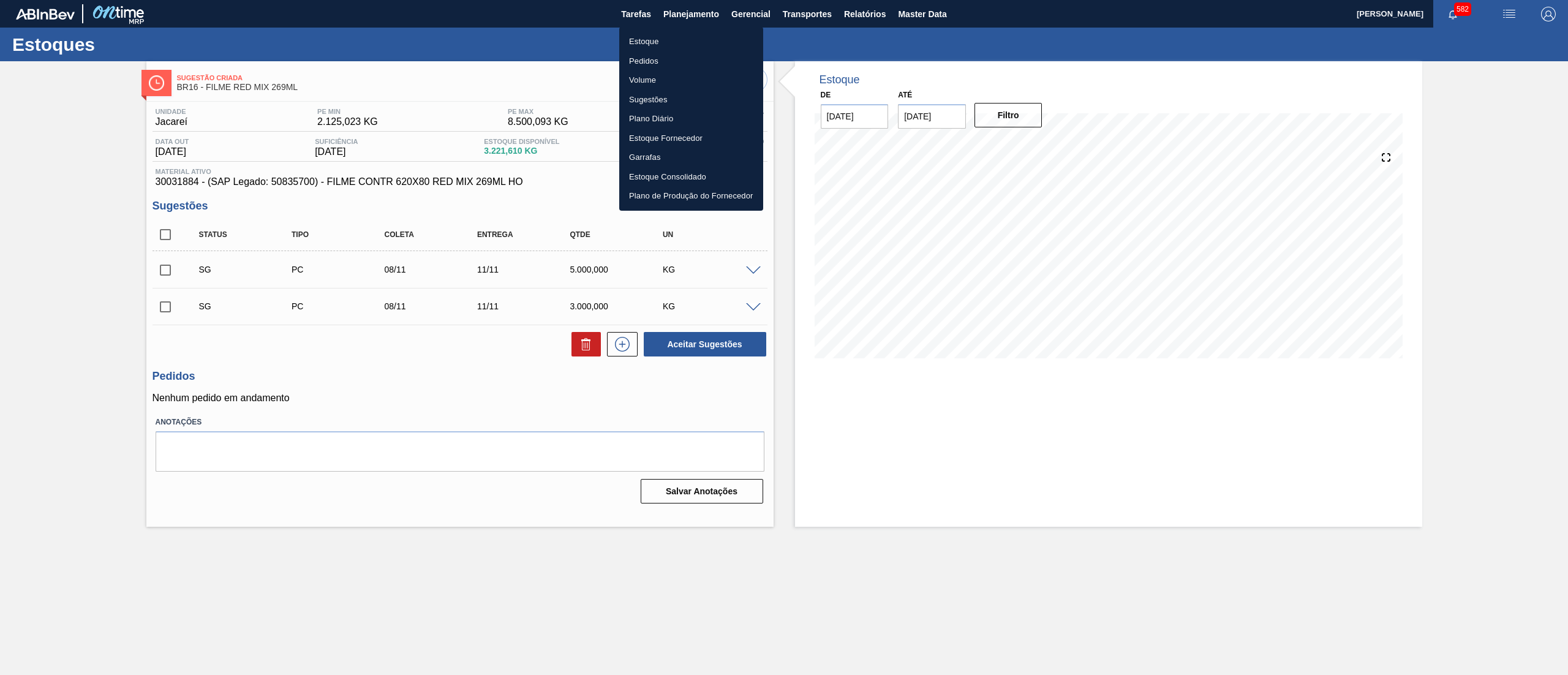
click at [677, 41] on li "Estoque" at bounding box center [691, 42] width 144 height 20
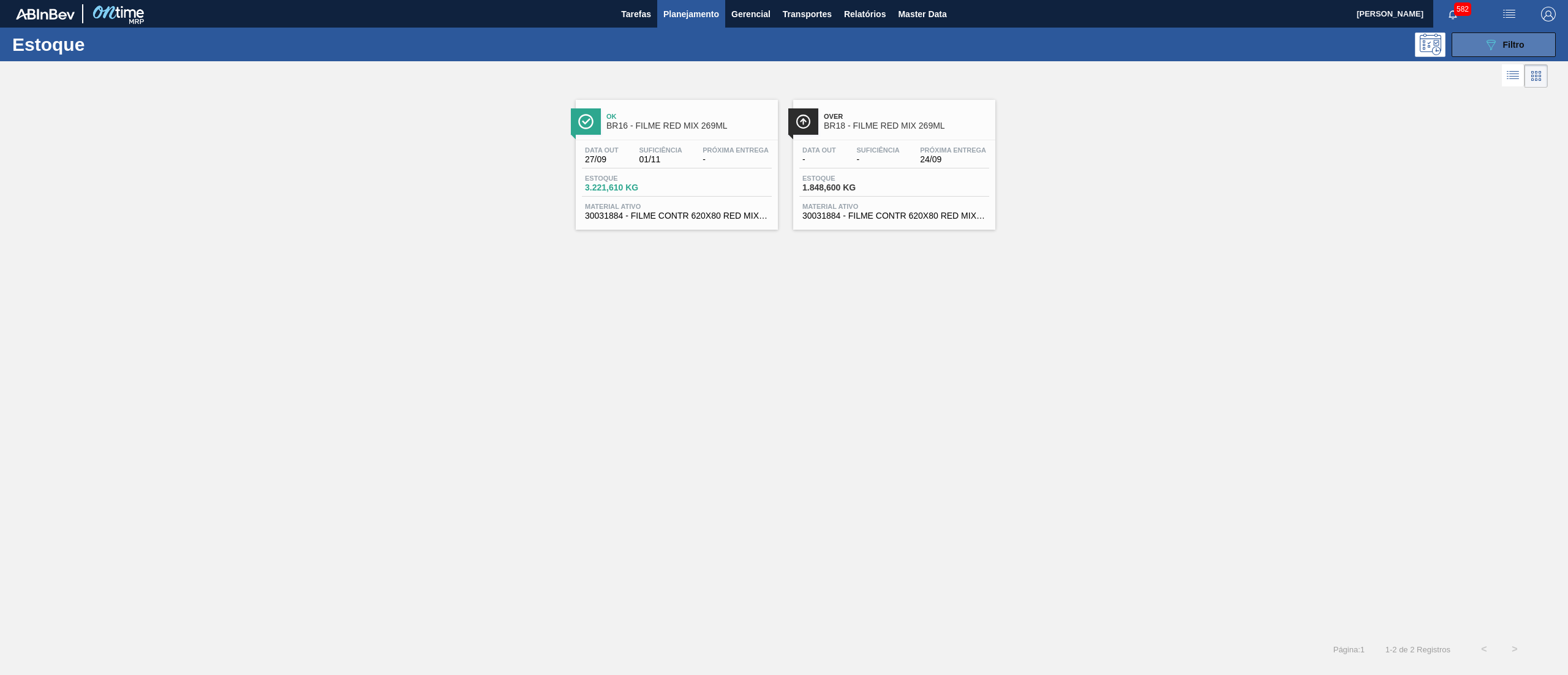
click at [1505, 40] on span "Filtro" at bounding box center [1514, 44] width 21 height 10
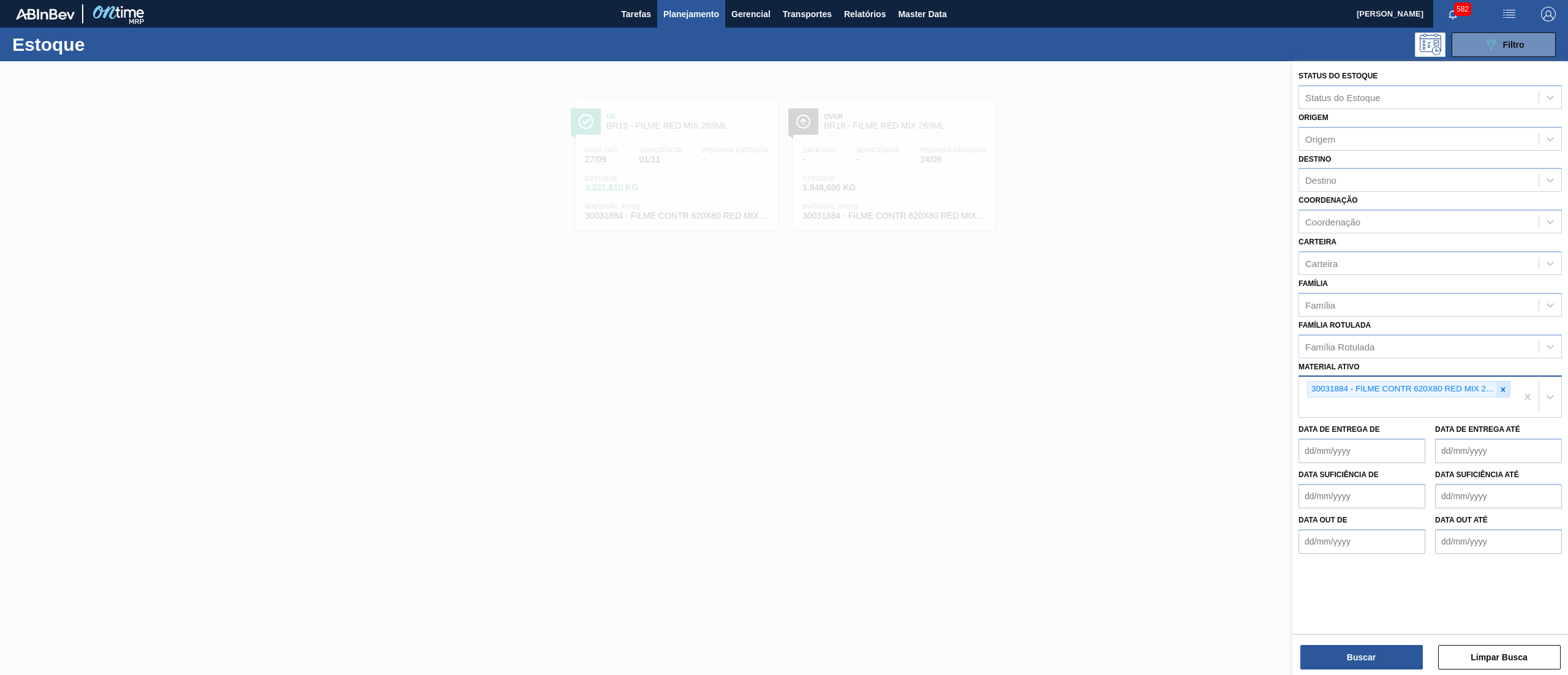
click at [1499, 392] on icon at bounding box center [1503, 389] width 8 height 8
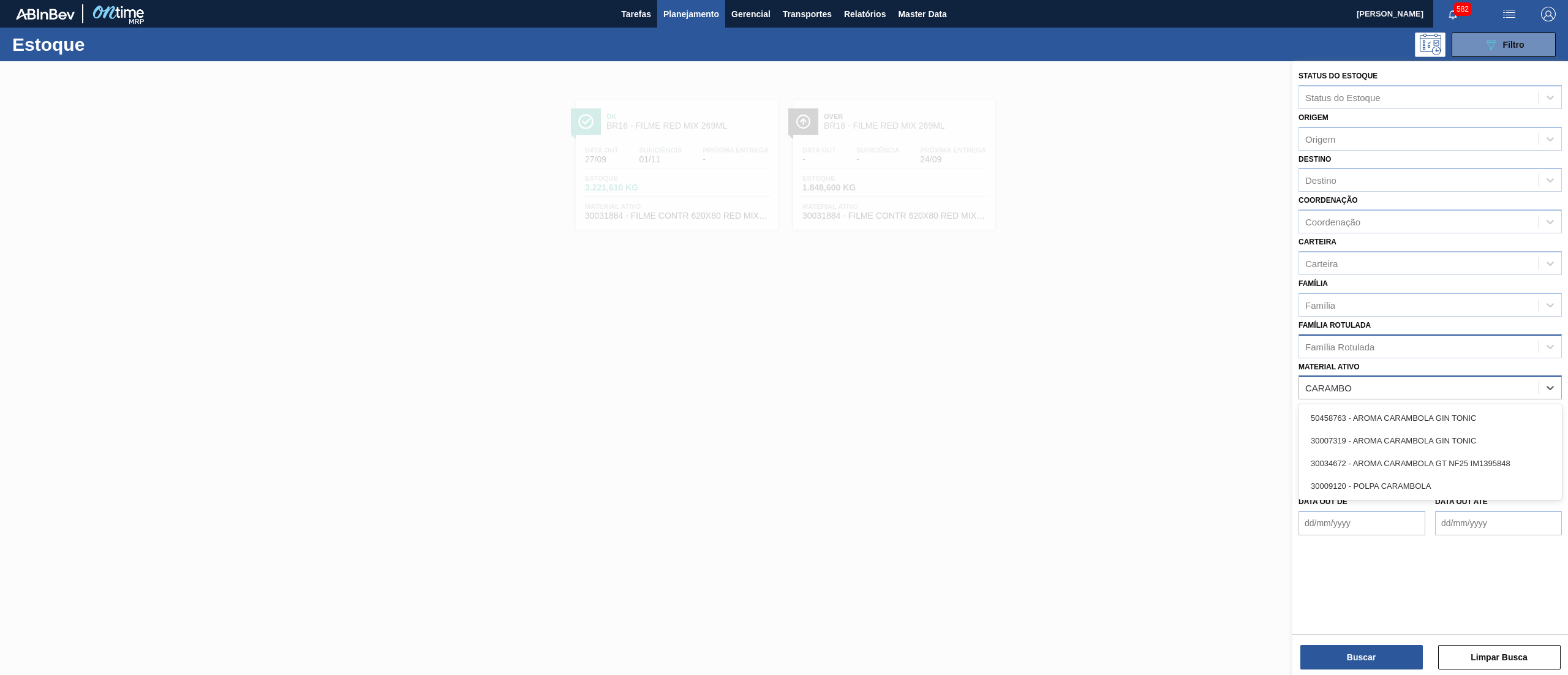
type ativo "CARAMBO"
click at [1380, 344] on div "Família Rotulada" at bounding box center [1419, 346] width 239 height 18
type Rotulada "CARAMB"
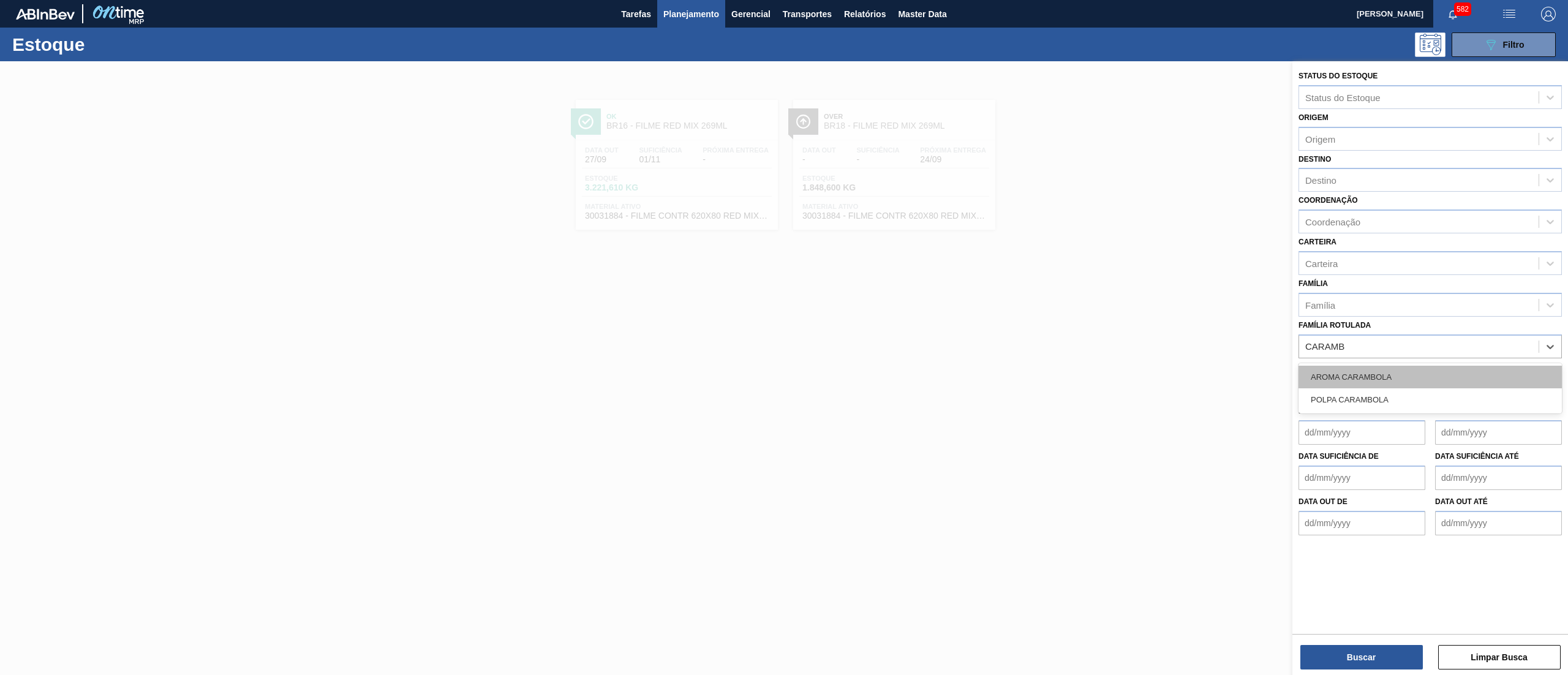
click at [1446, 369] on div "AROMA CARAMBOLA" at bounding box center [1431, 377] width 264 height 23
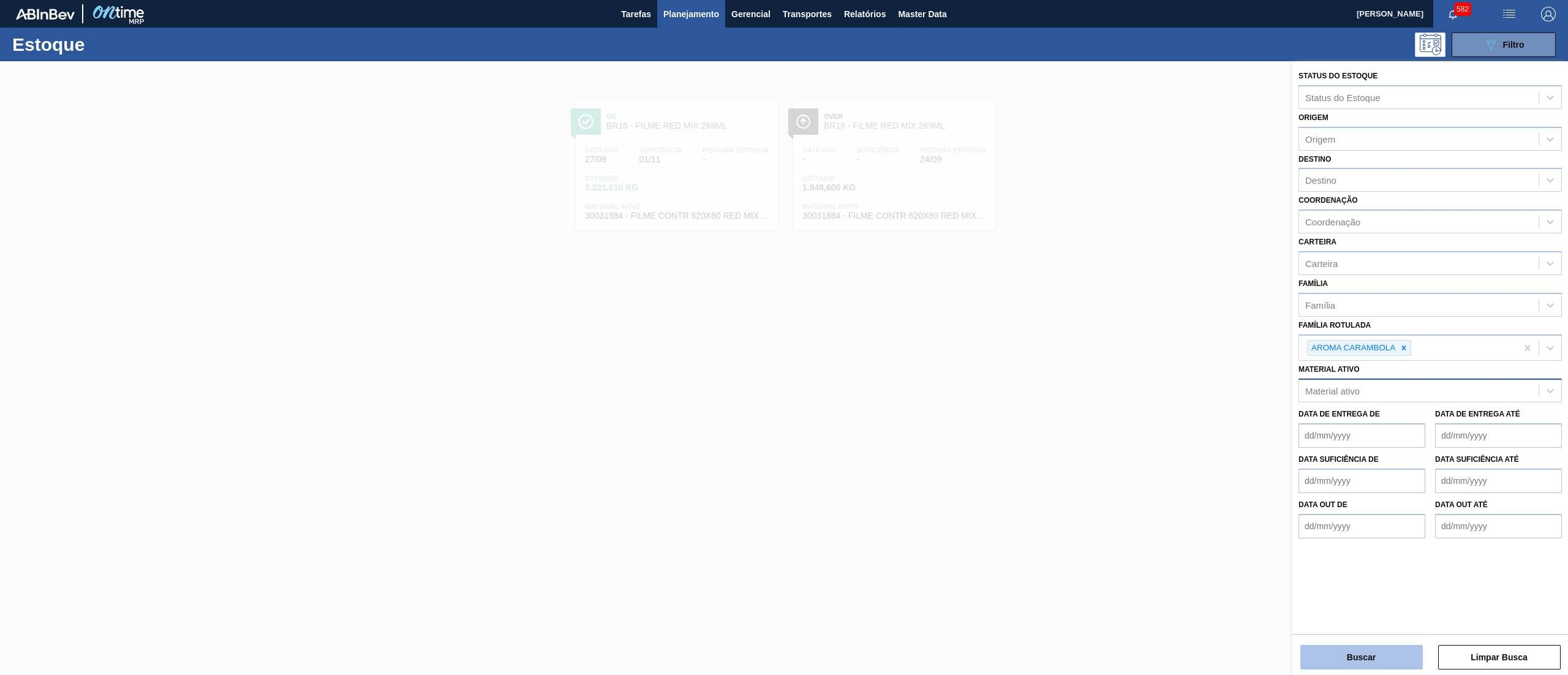
click at [1328, 645] on button "Buscar" at bounding box center [1361, 657] width 123 height 24
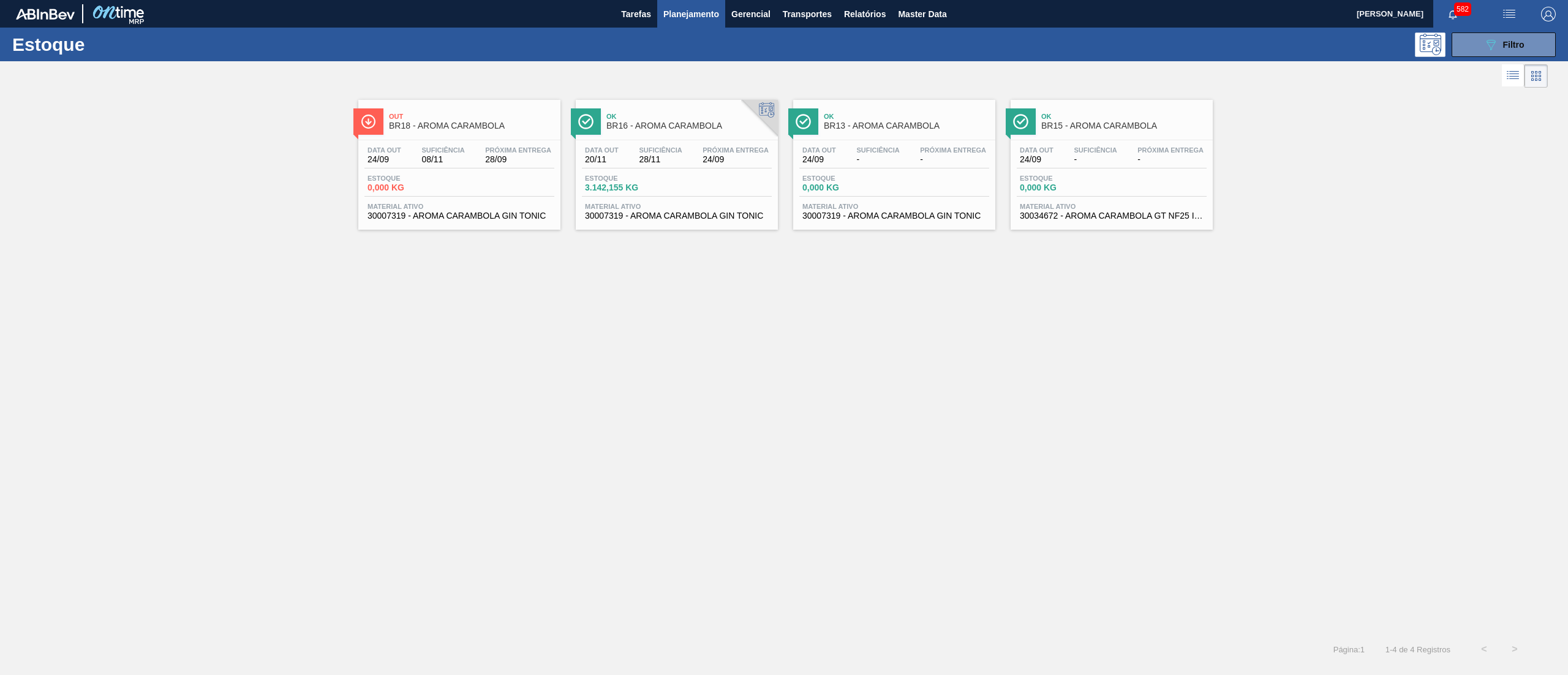
click at [706, 213] on span "30007319 - AROMA CARAMBOLA GIN TONIC" at bounding box center [676, 216] width 184 height 9
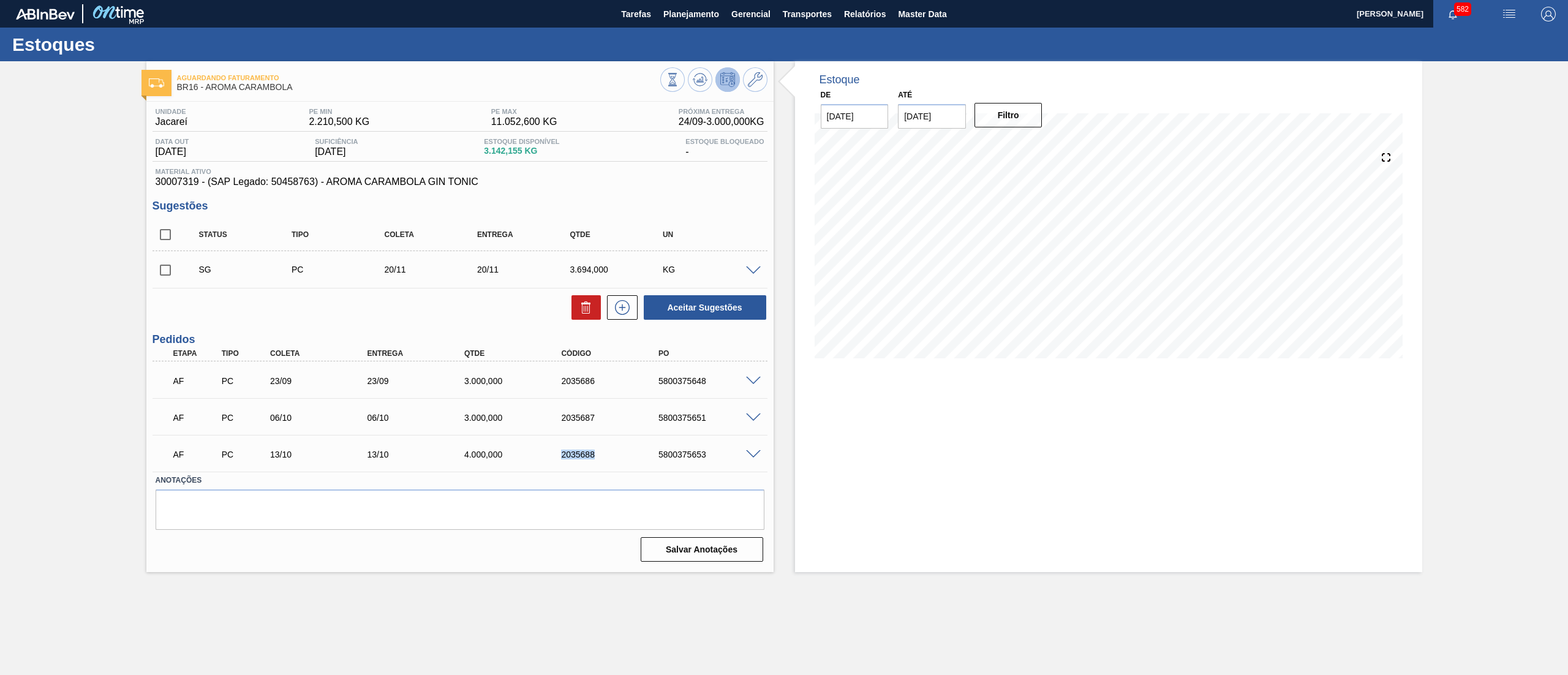
drag, startPoint x: 589, startPoint y: 460, endPoint x: 553, endPoint y: 460, distance: 36.0
click at [553, 460] on div "AF PC 13/10 13/10 4.000,000 2035688 5800375653" at bounding box center [457, 453] width 582 height 24
copy div "2035688"
click at [700, 5] on button "Planejamento" at bounding box center [691, 14] width 68 height 27
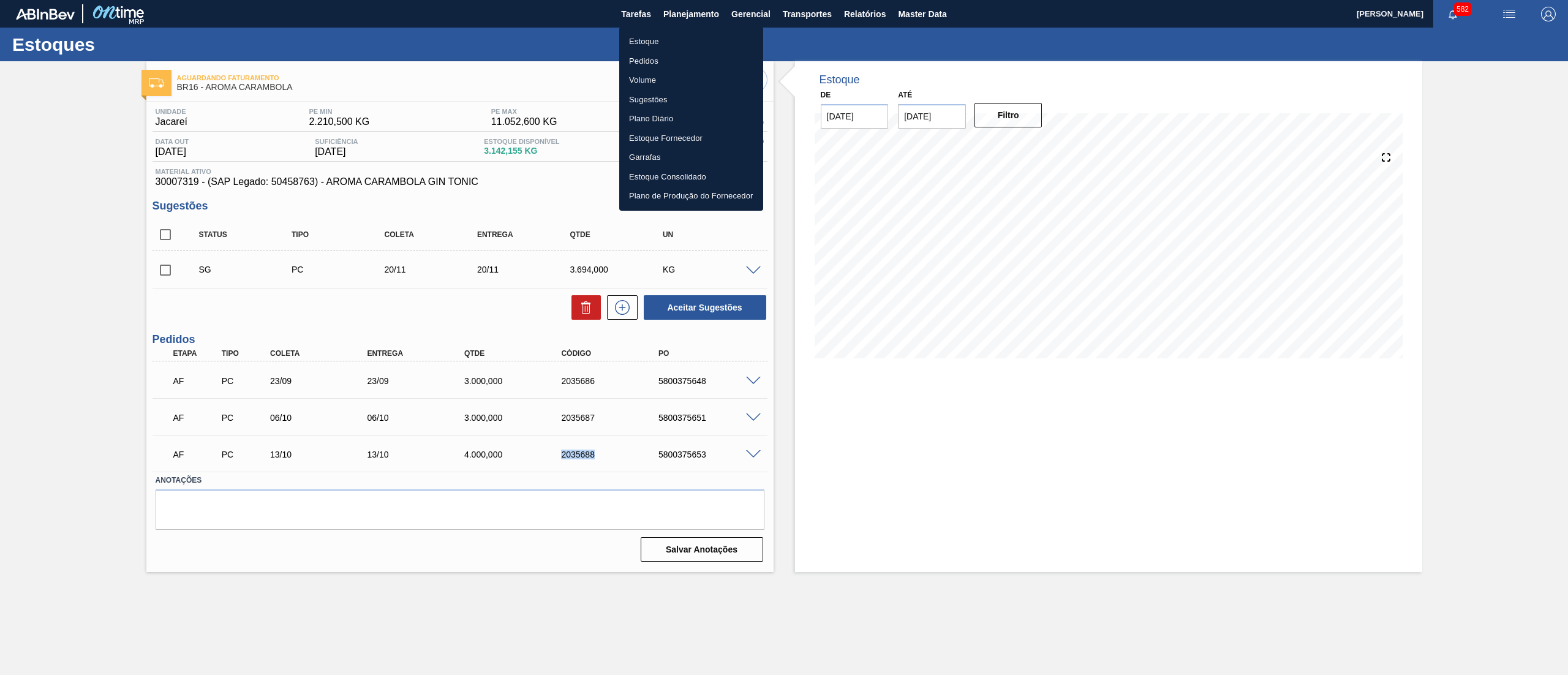
click at [674, 39] on li "Estoque" at bounding box center [691, 42] width 144 height 20
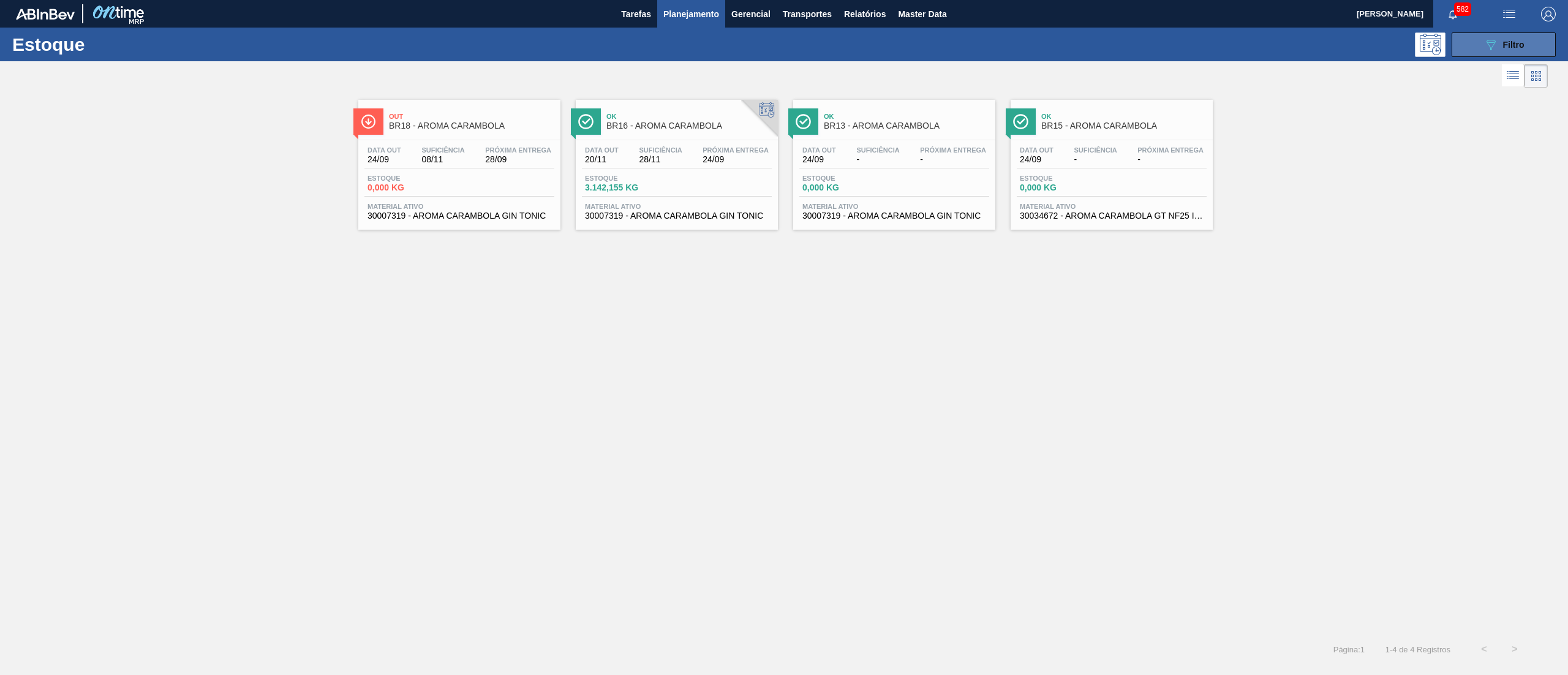
click at [1455, 48] on button "089F7B8B-B2A5-4AFE-B5C0-19BA573D28AC Filtro" at bounding box center [1504, 45] width 104 height 24
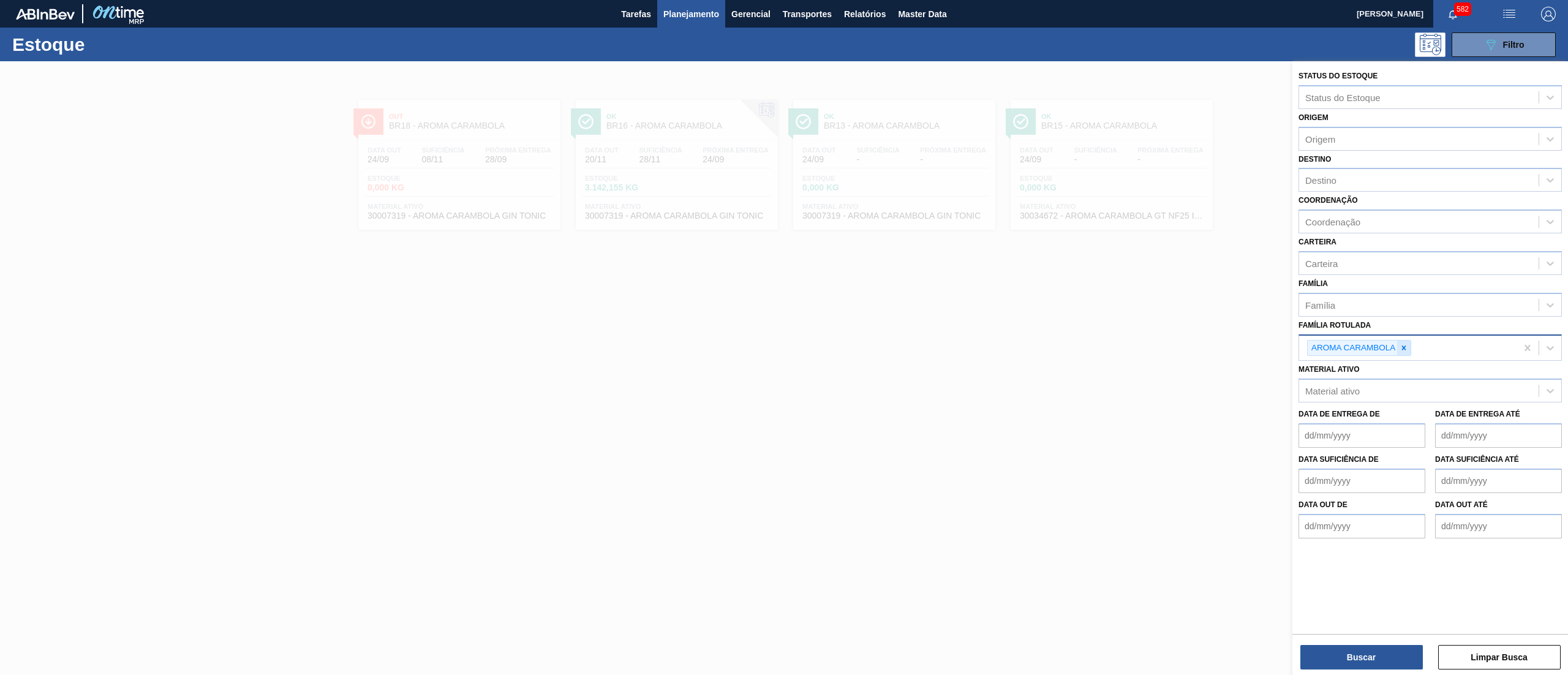
click at [1400, 347] on icon at bounding box center [1403, 347] width 8 height 8
click at [1368, 307] on div "Família" at bounding box center [1419, 304] width 239 height 18
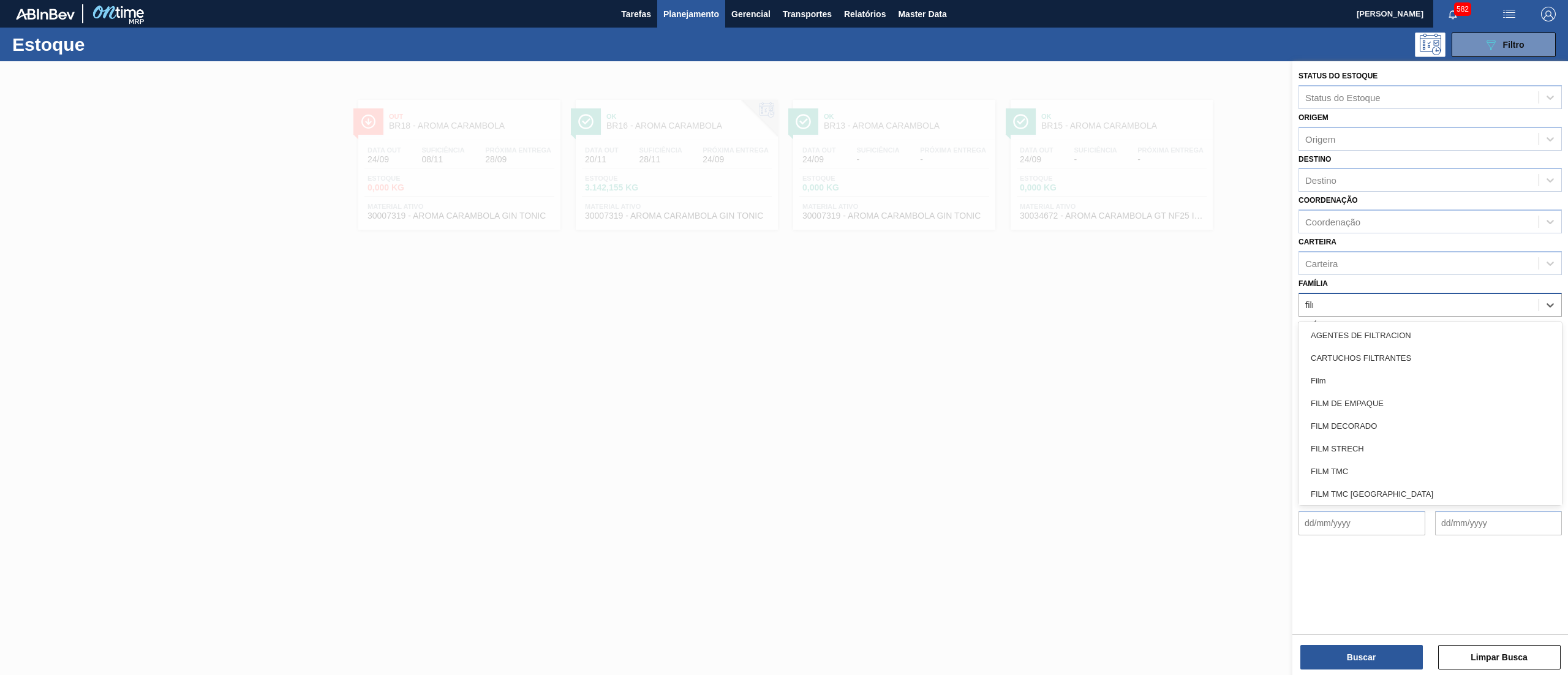
type input "filme"
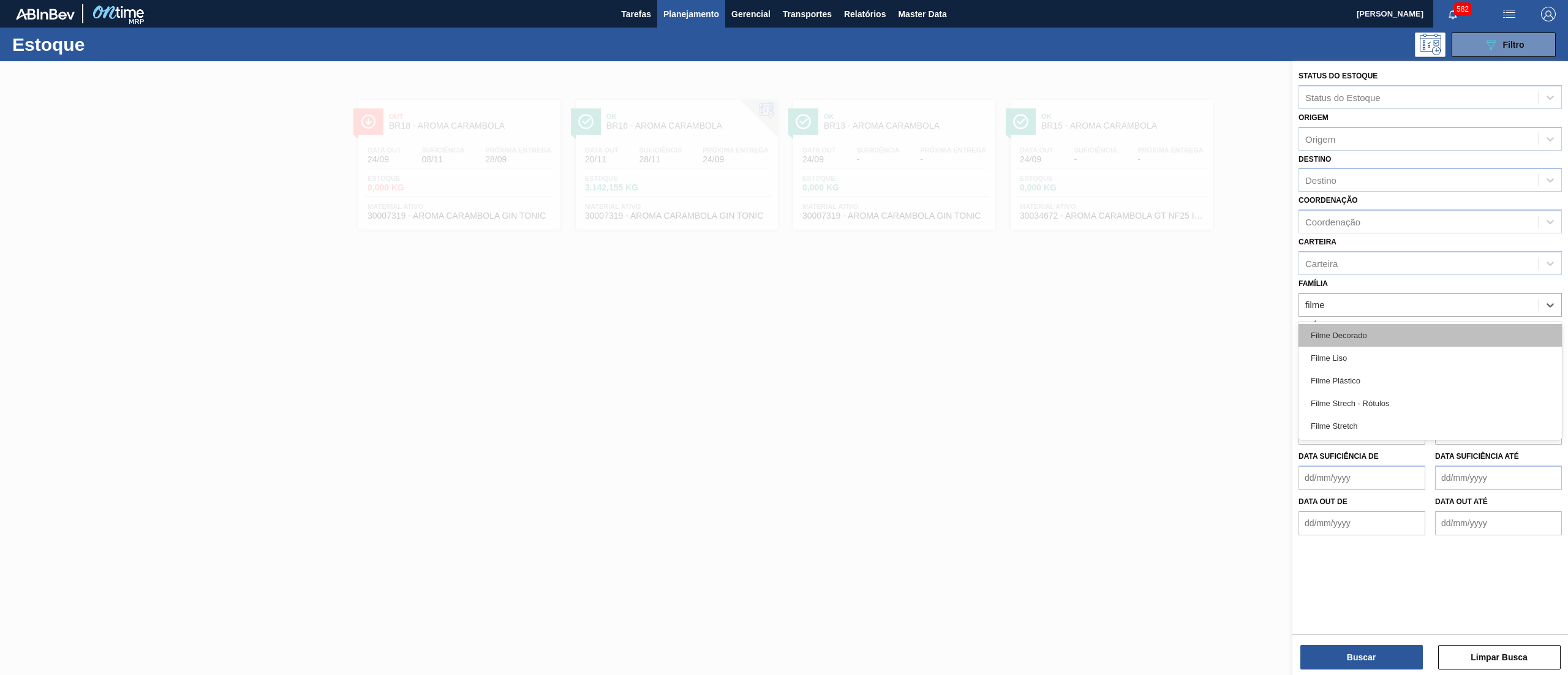
click at [1365, 342] on div "Filme Decorado" at bounding box center [1431, 335] width 264 height 23
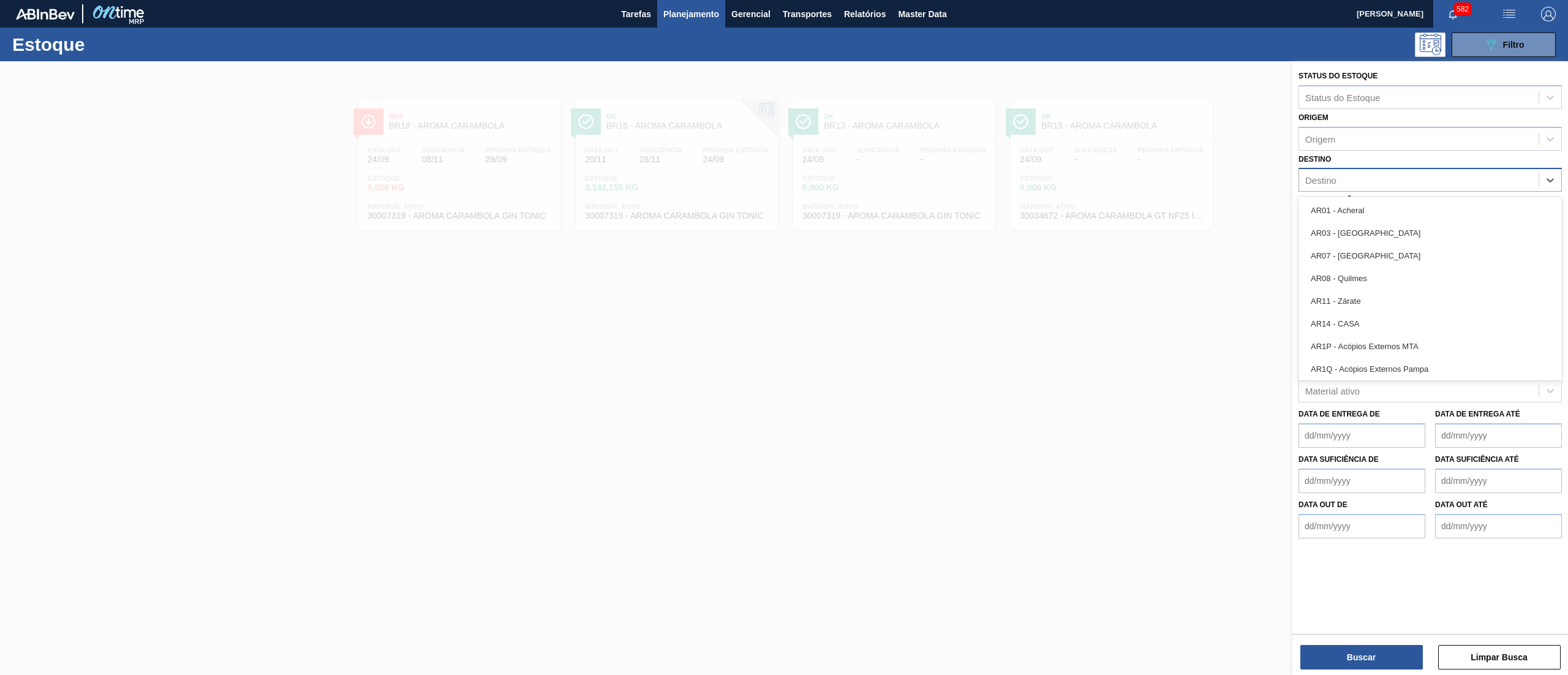
click at [1353, 175] on div "Destino" at bounding box center [1419, 180] width 239 height 18
type input "16"
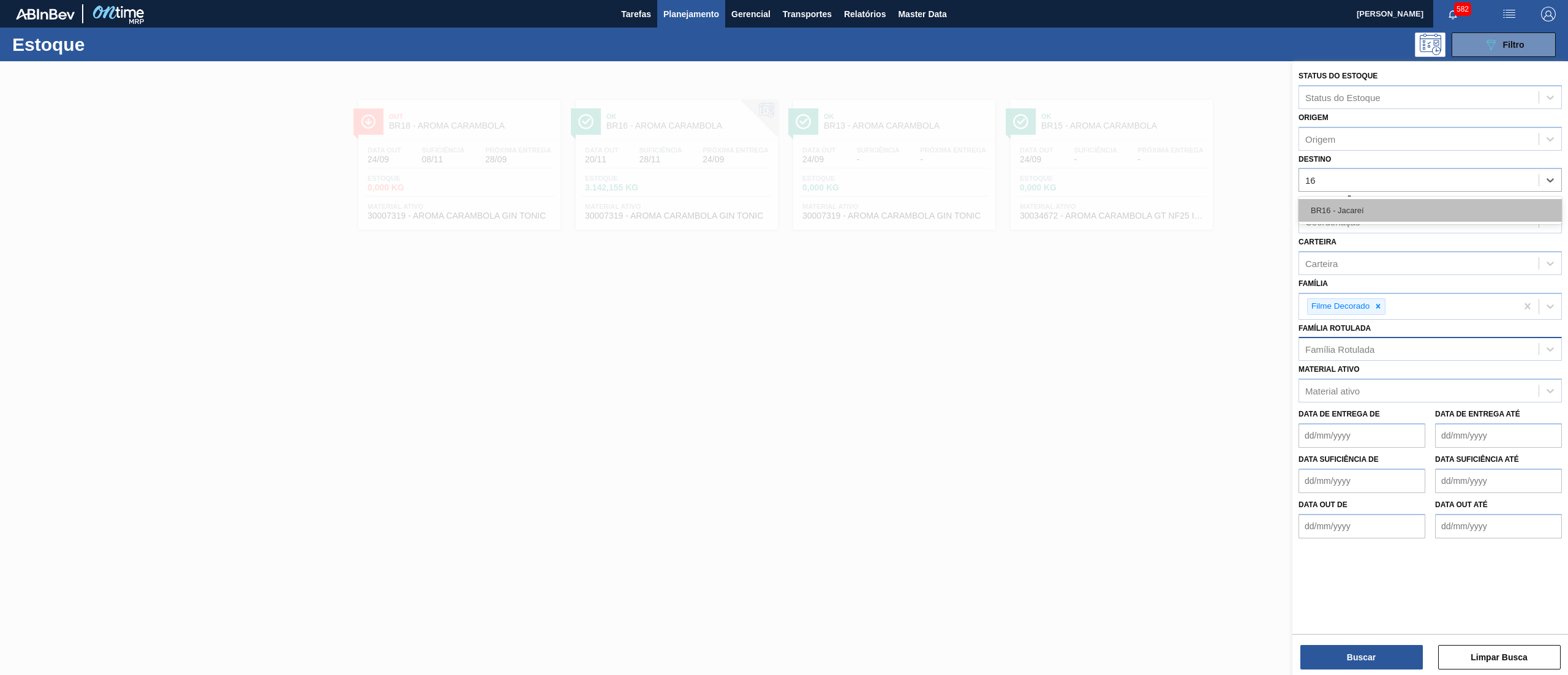
click at [1364, 213] on div "BR16 - Jacareí" at bounding box center [1431, 210] width 264 height 23
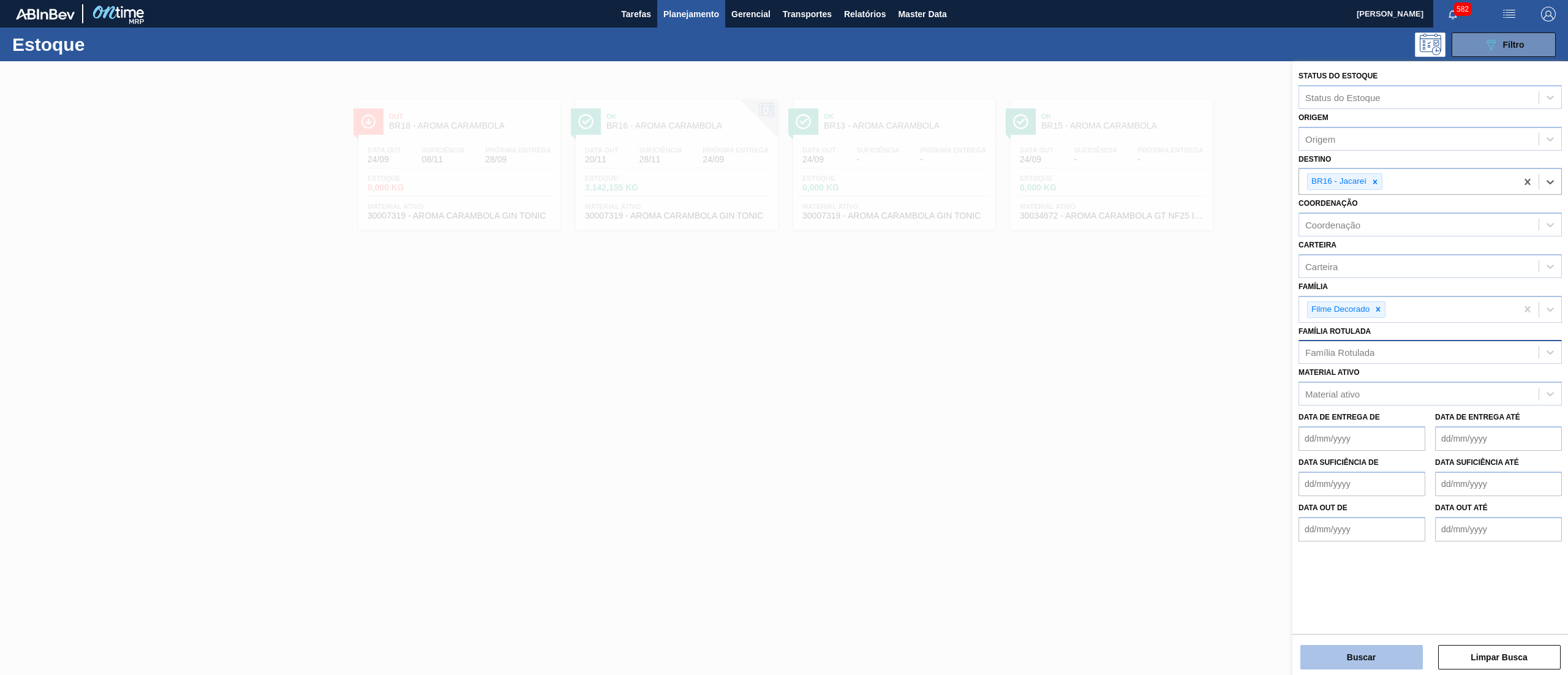
click at [1355, 668] on button "Buscar" at bounding box center [1361, 657] width 123 height 24
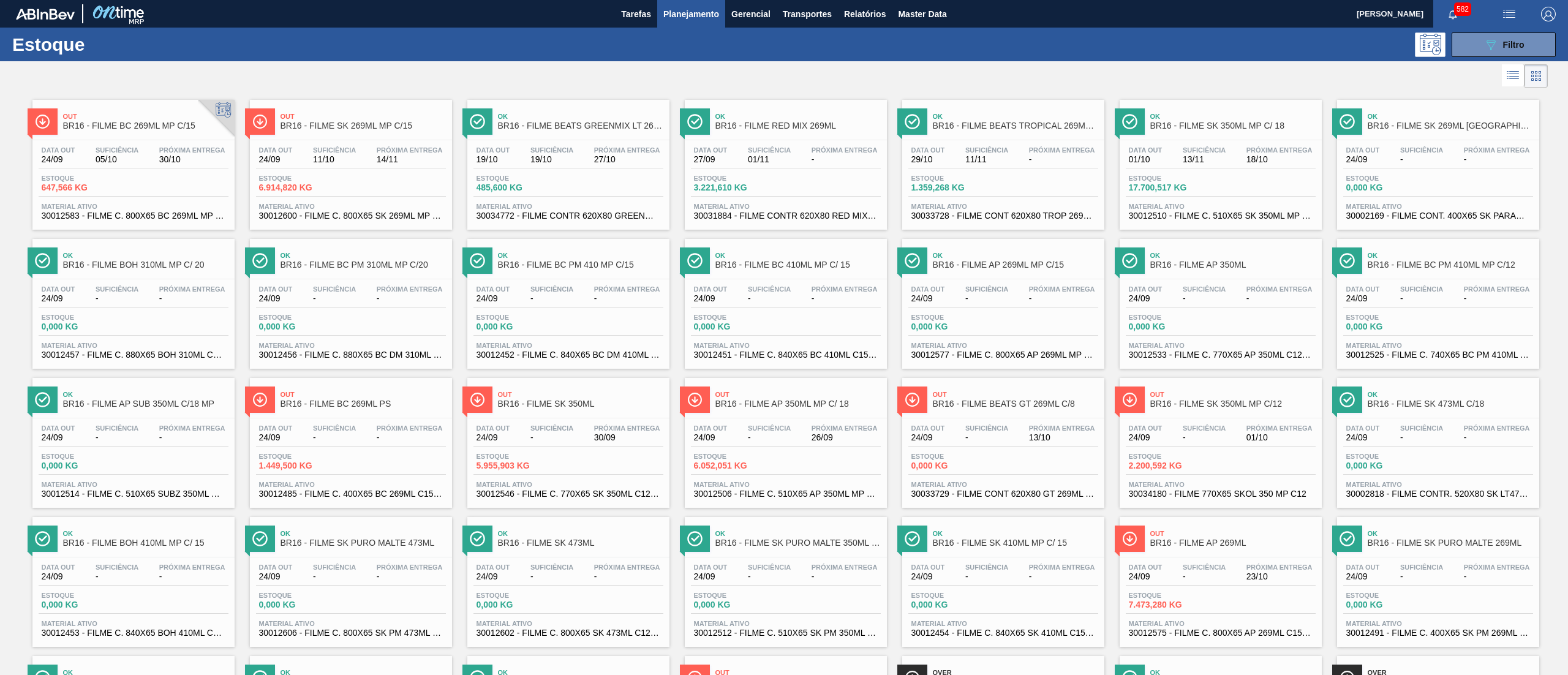
click at [1496, 30] on div "Estoque 089F7B8B-B2A5-4AFE-B5C0-19BA573D28AC Filtro" at bounding box center [784, 44] width 1568 height 34
click at [1493, 37] on icon "089F7B8B-B2A5-4AFE-B5C0-19BA573D28AC" at bounding box center [1490, 44] width 14 height 14
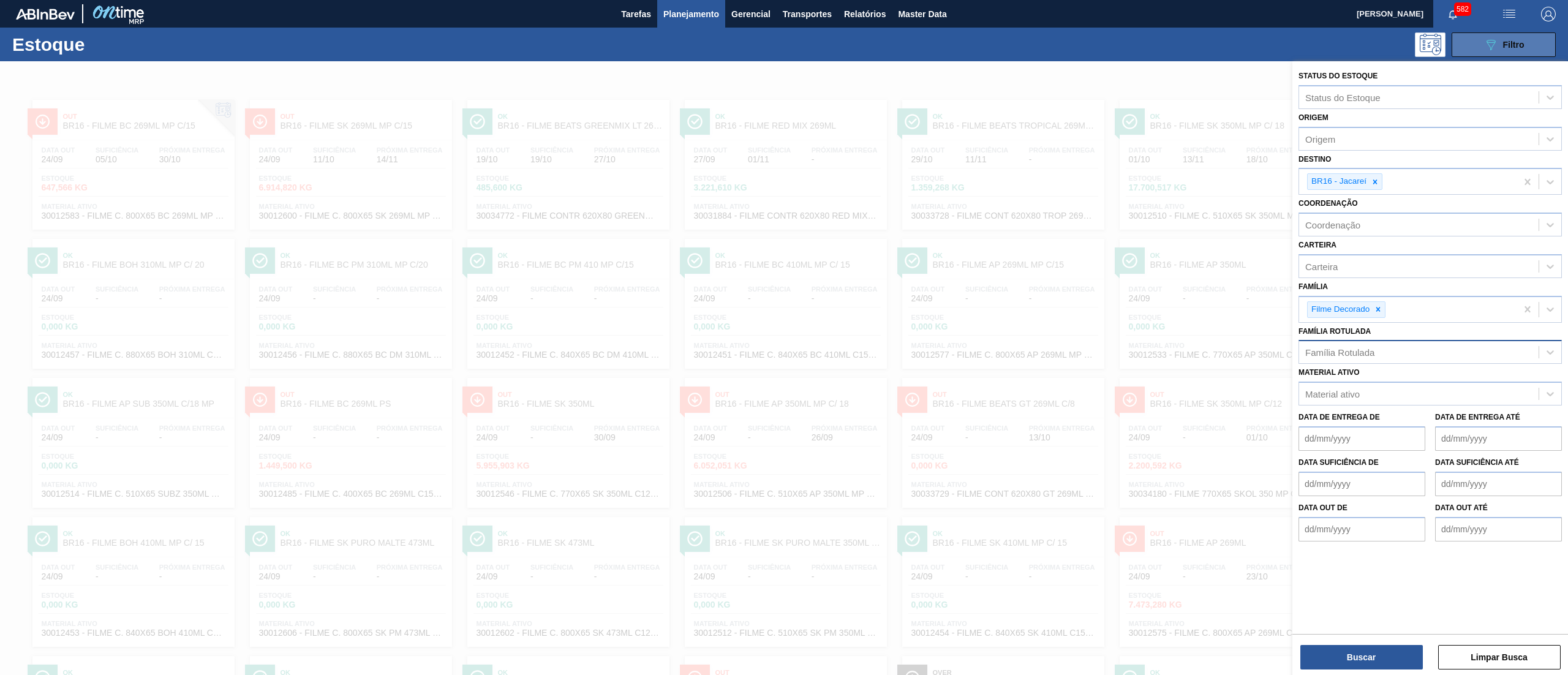
scroll to position [346, 0]
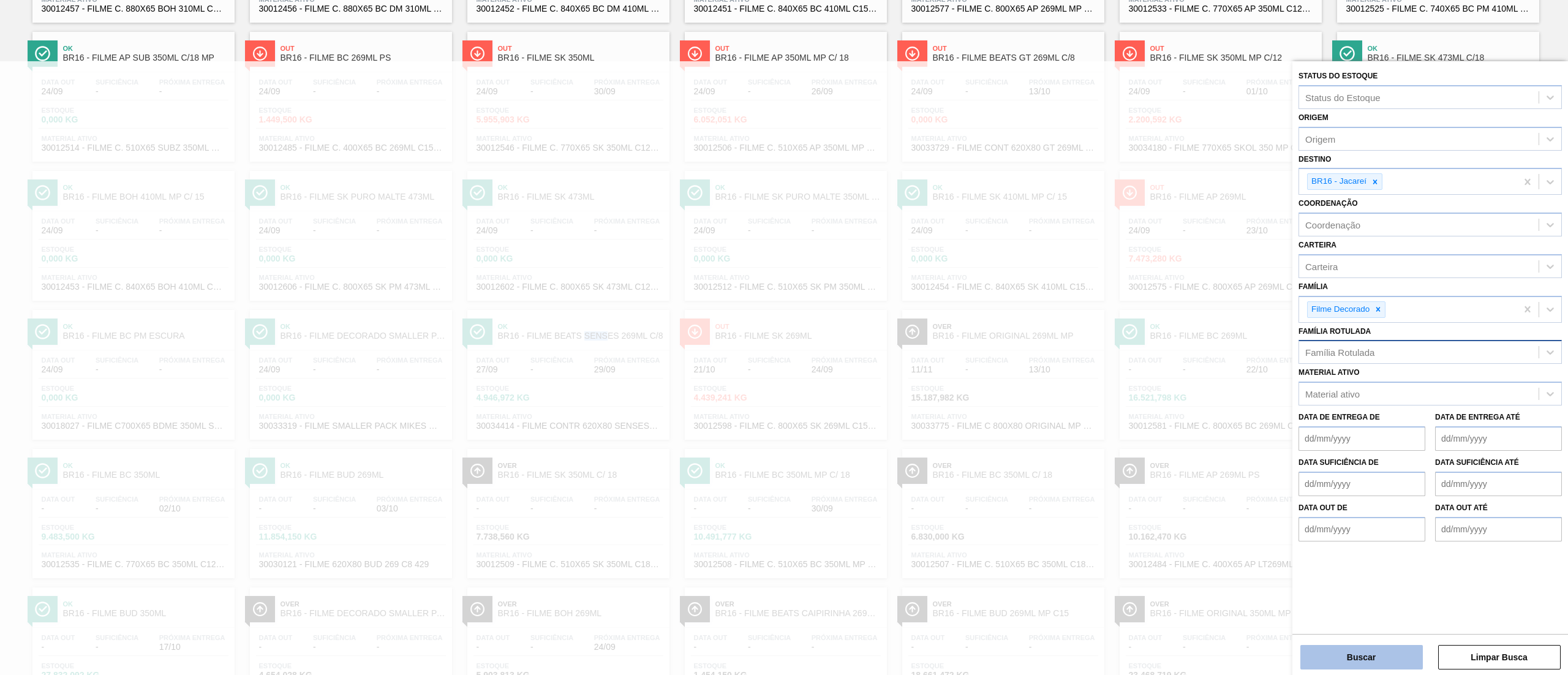
click at [1370, 664] on button "Buscar" at bounding box center [1361, 657] width 123 height 24
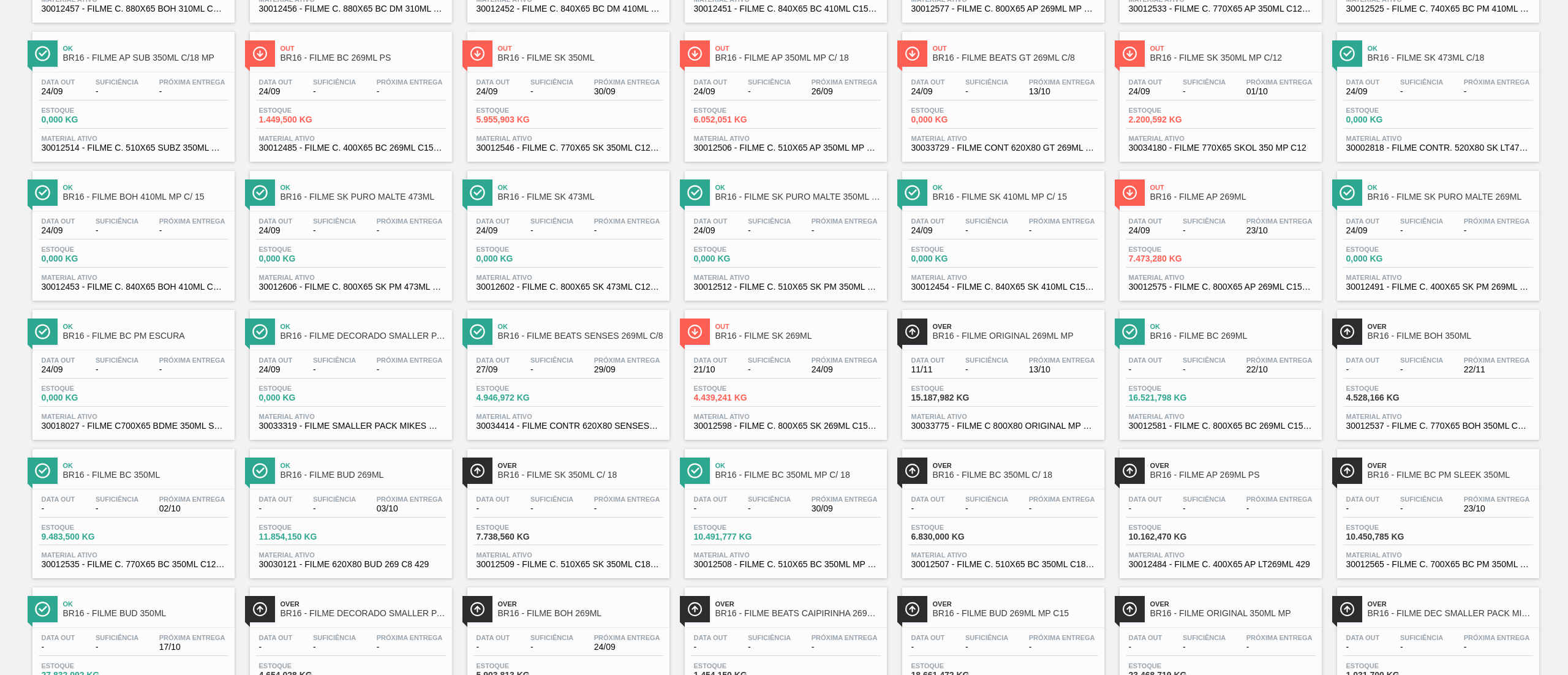
click at [579, 425] on span "30034414 - FILME CONTR 620X80 SENSES GARM 269ML" at bounding box center [568, 426] width 184 height 9
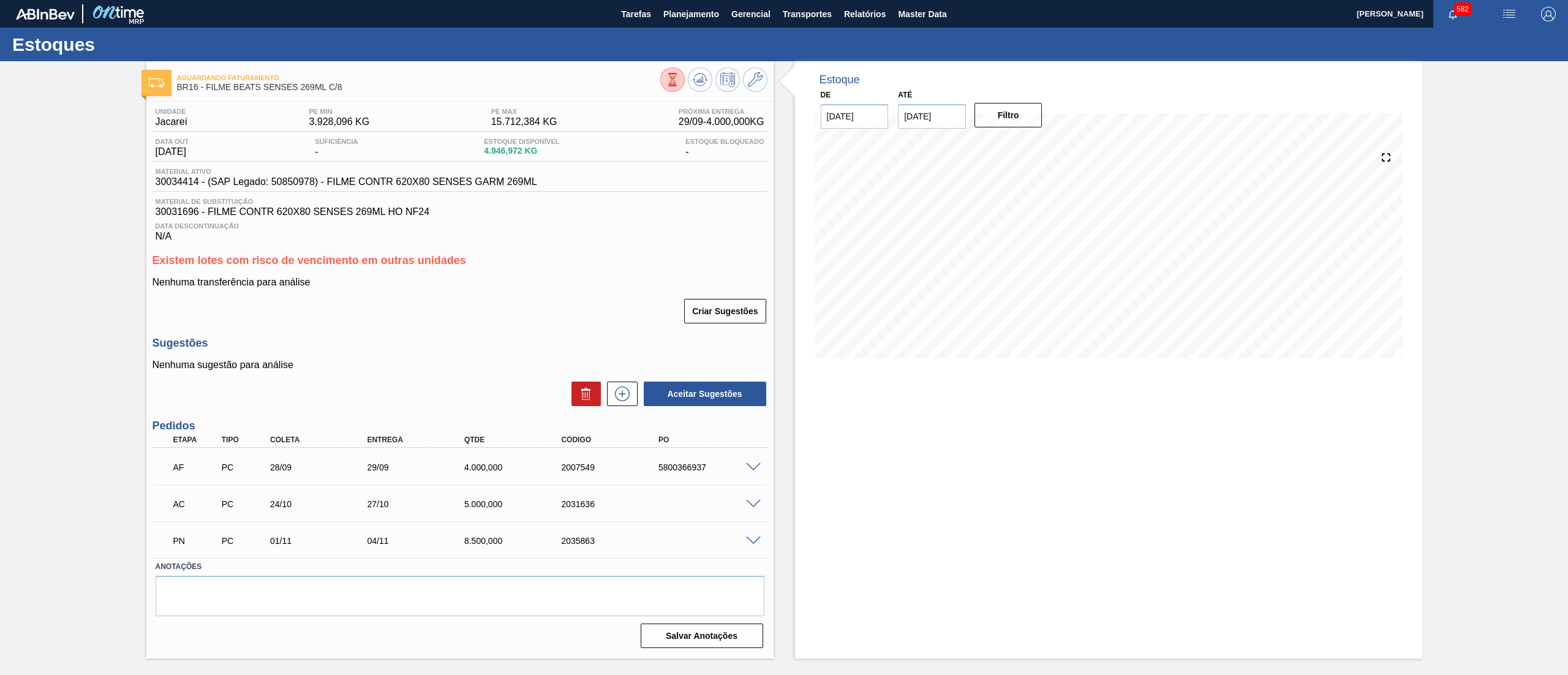
click at [758, 466] on span at bounding box center [753, 468] width 14 height 9
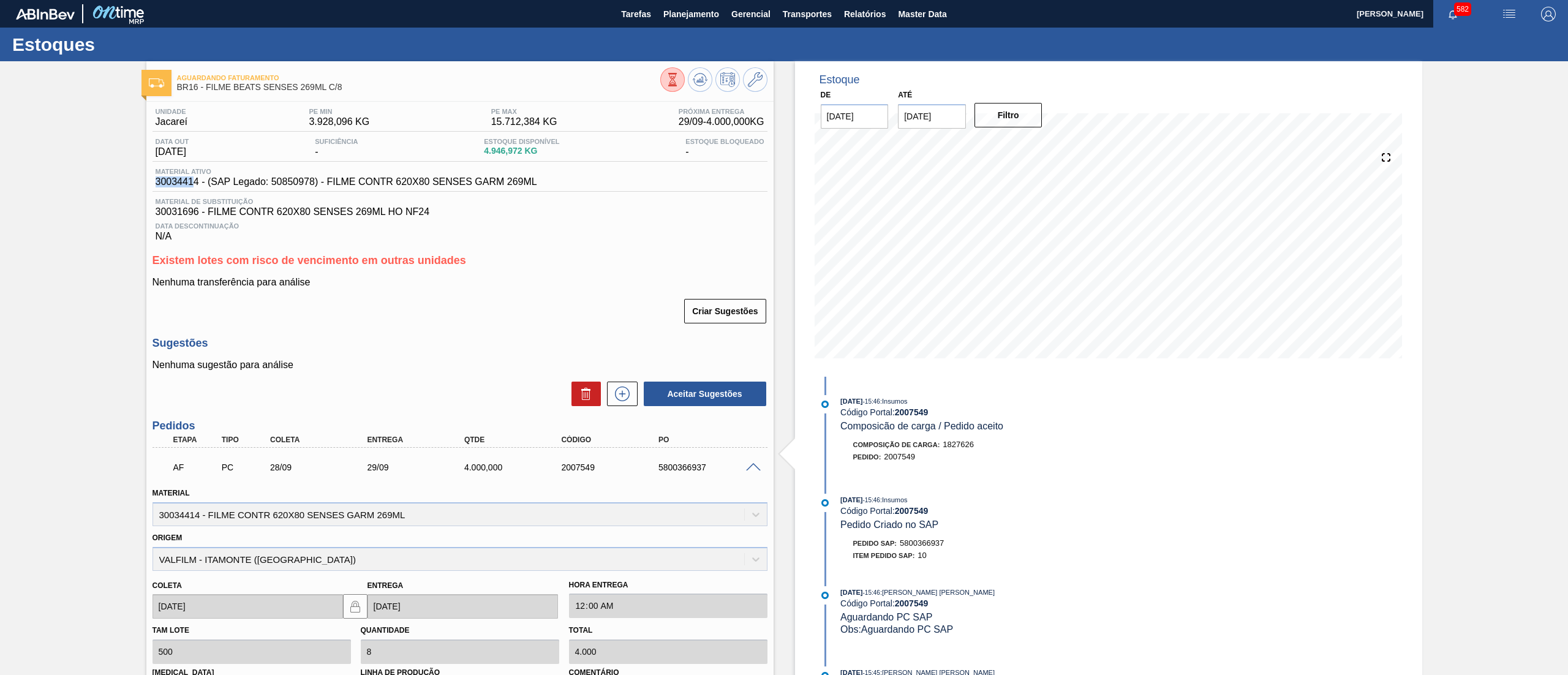
drag, startPoint x: 155, startPoint y: 180, endPoint x: 195, endPoint y: 180, distance: 40.0
click at [195, 180] on span "30034414 - (SAP Legado: 50850978) - FILME CONTR 620X80 SENSES GARM 269ML" at bounding box center [346, 181] width 382 height 11
drag, startPoint x: 201, startPoint y: 181, endPoint x: 136, endPoint y: 183, distance: 65.0
click at [136, 183] on div "Aguardando Faturamento BR16 - FILME BEATS SENSES 269ML C/8 Unidade Jacareí PE M…" at bounding box center [784, 508] width 1568 height 895
copy span "30034414"
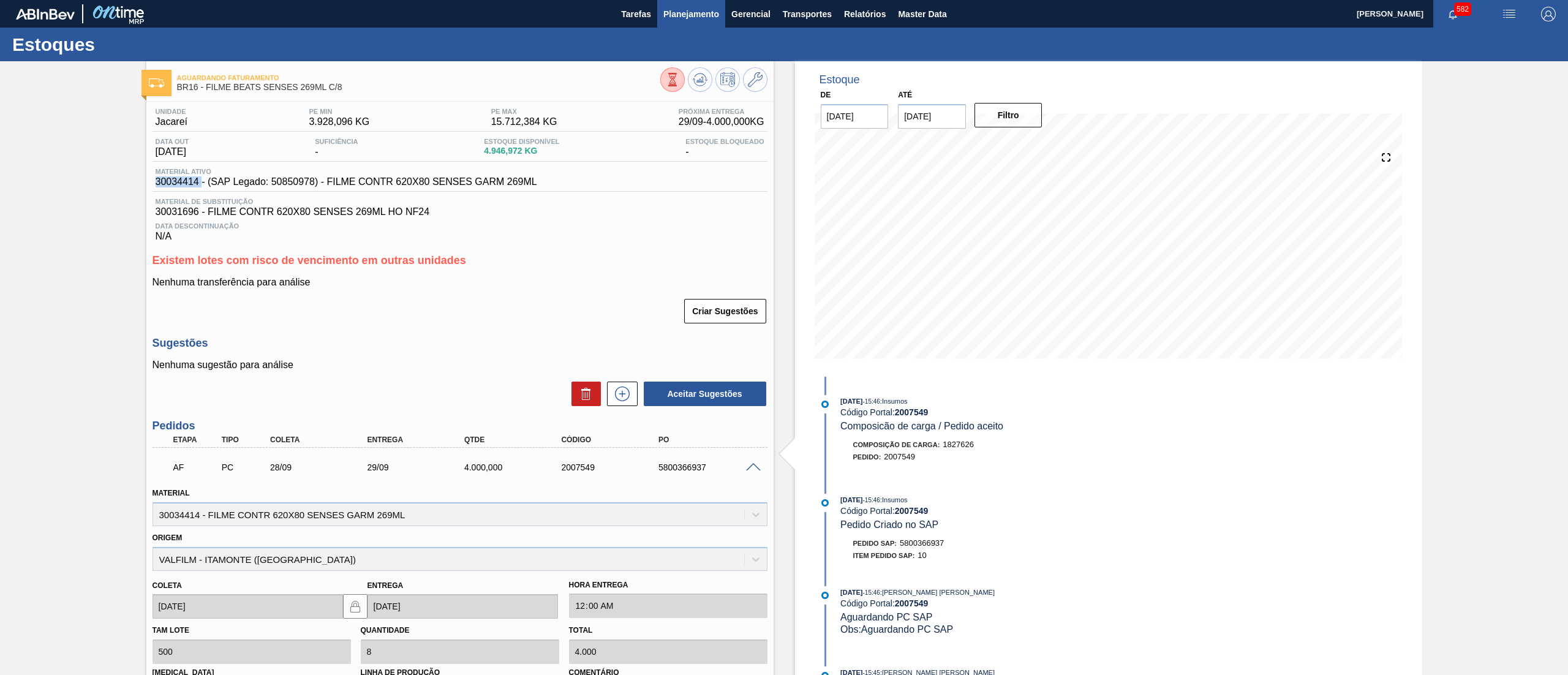
click at [687, 20] on span "Planejamento" at bounding box center [691, 14] width 56 height 14
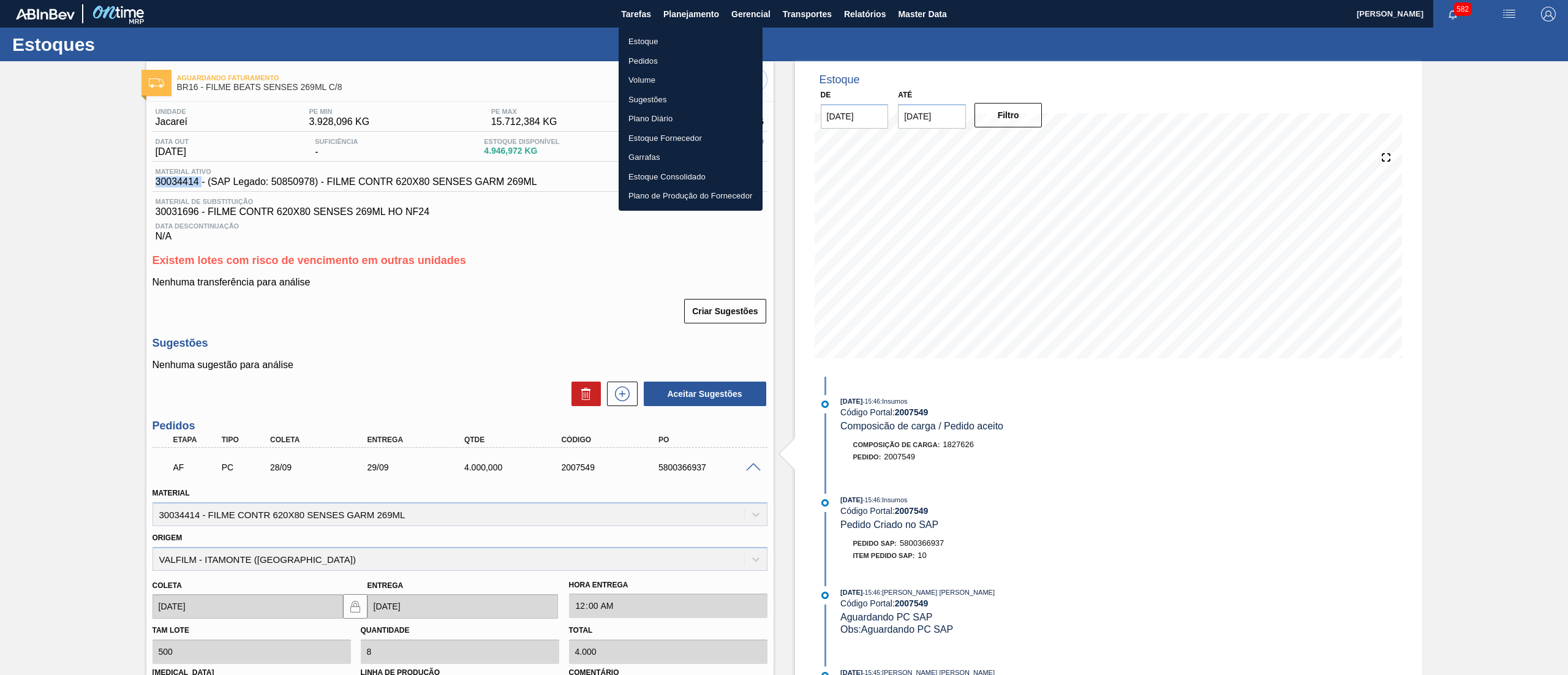
click at [668, 40] on li "Estoque" at bounding box center [691, 42] width 144 height 20
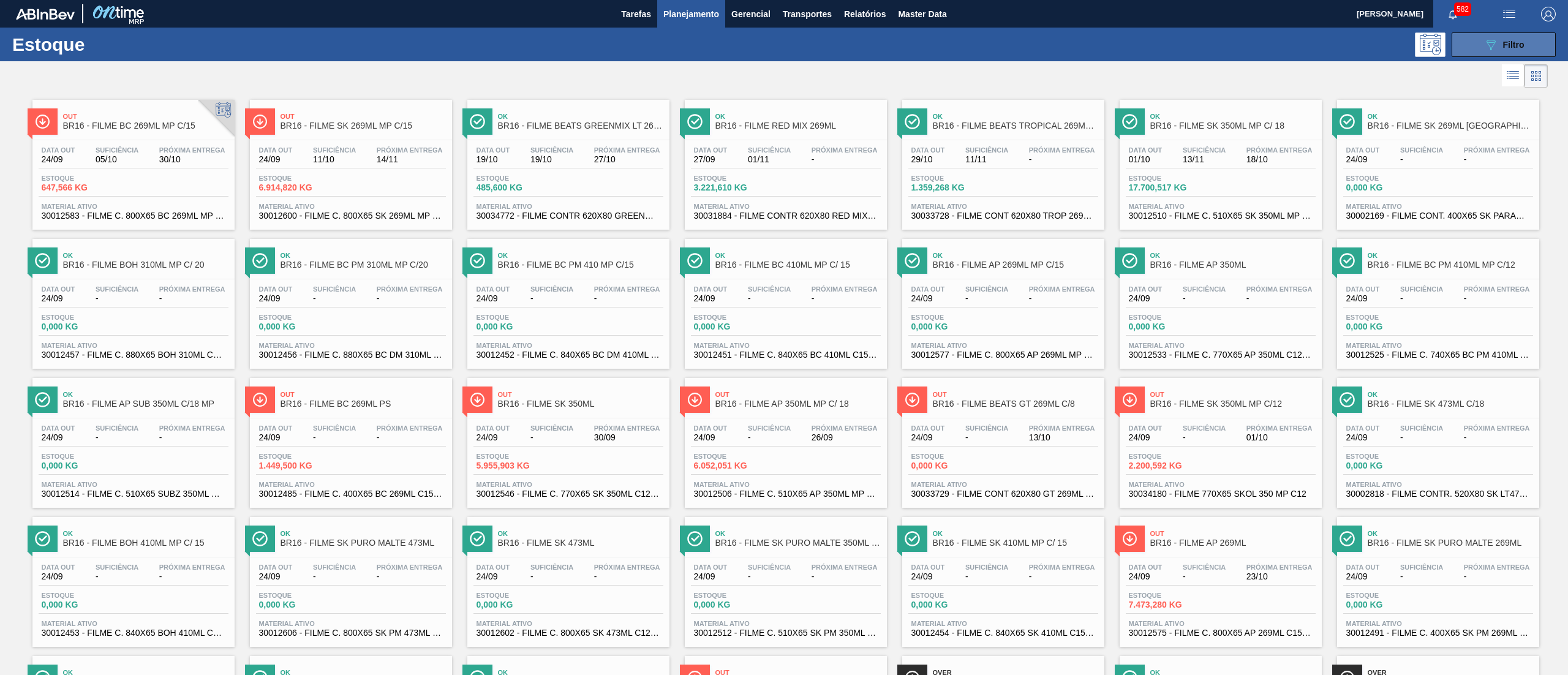
click at [1498, 34] on button "089F7B8B-B2A5-4AFE-B5C0-19BA573D28AC Filtro" at bounding box center [1504, 45] width 104 height 24
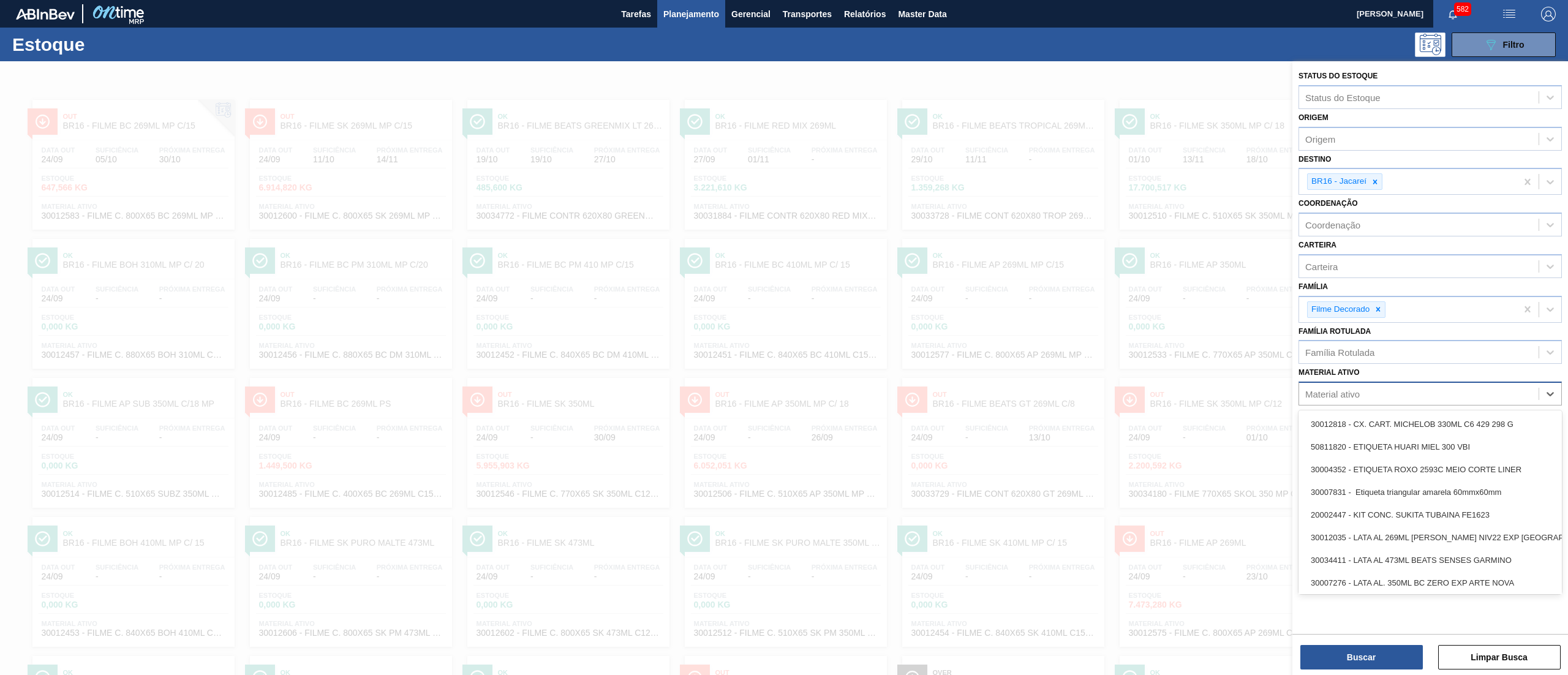
click at [1415, 386] on div "Material ativo" at bounding box center [1419, 394] width 239 height 18
paste ativo "30034414"
type ativo "30034414"
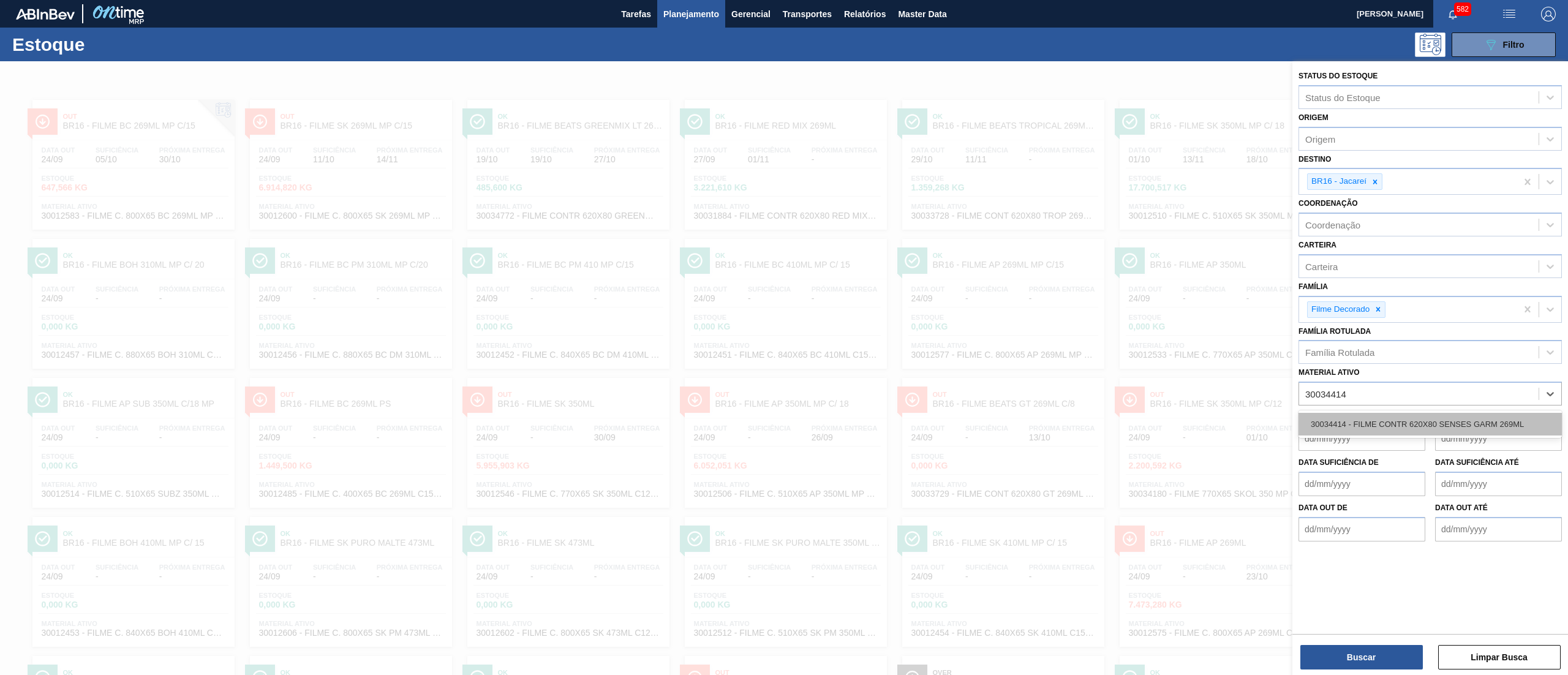
click at [1394, 432] on div "30034414 - FILME CONTR 620X80 SENSES GARM 269ML" at bounding box center [1431, 424] width 264 height 23
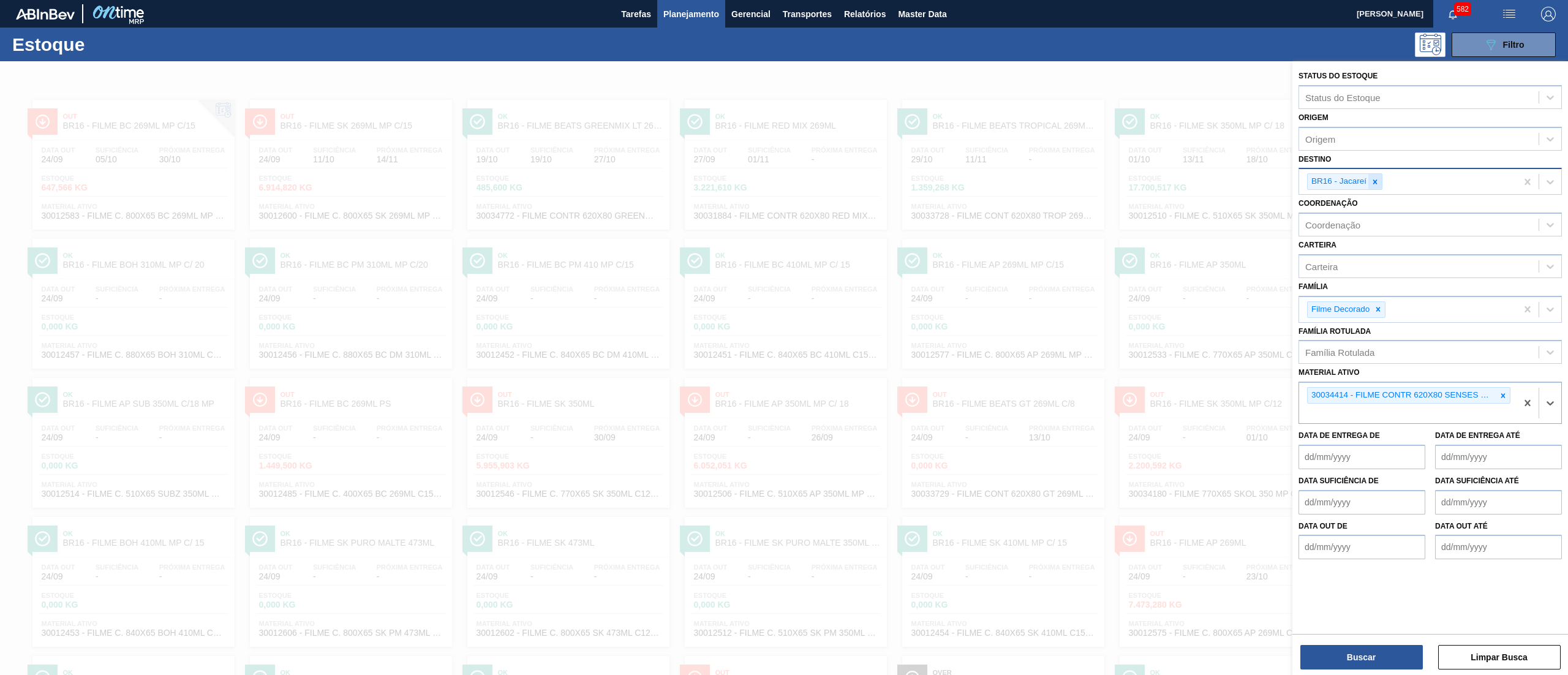
click at [1374, 181] on icon at bounding box center [1375, 181] width 8 height 8
click at [1334, 655] on button "Buscar" at bounding box center [1361, 657] width 123 height 24
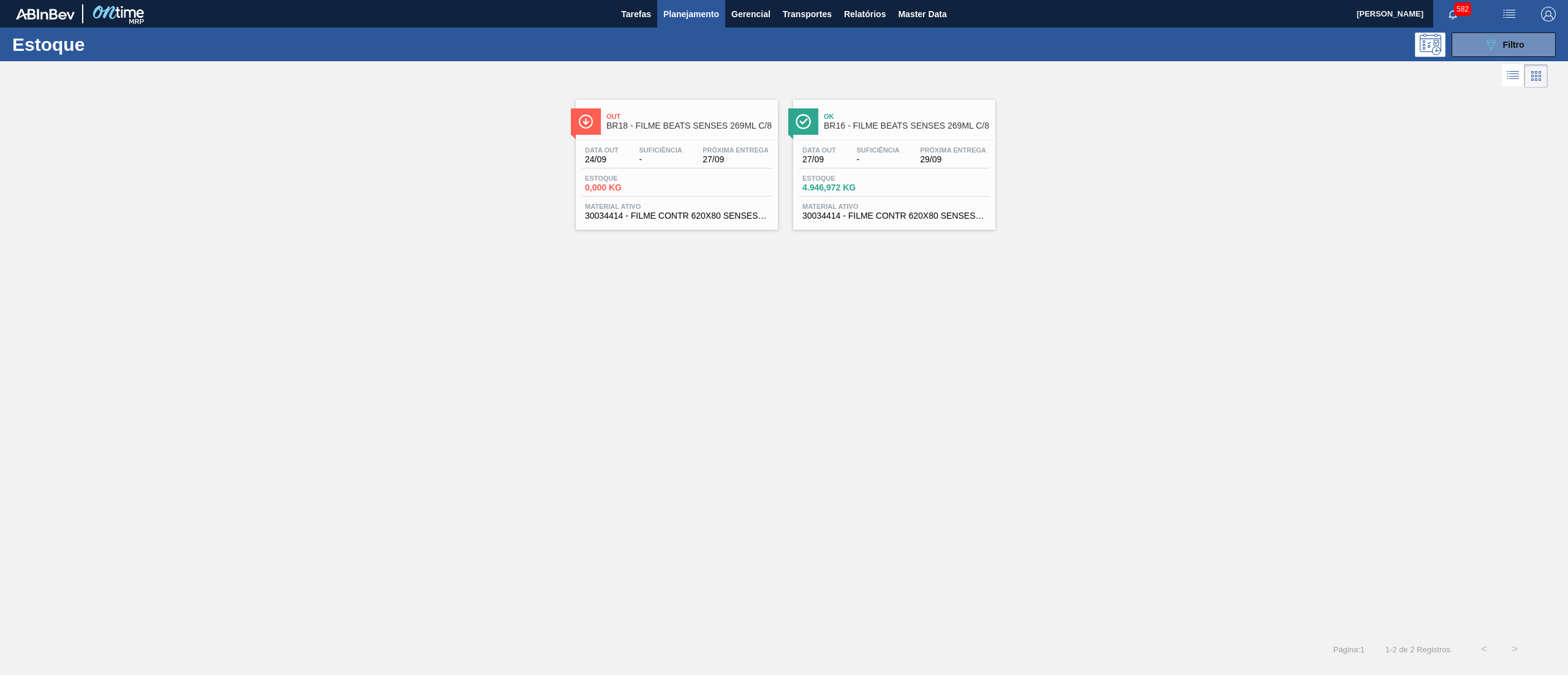
click at [746, 176] on div "Estoque 0,000 KG" at bounding box center [676, 185] width 190 height 22
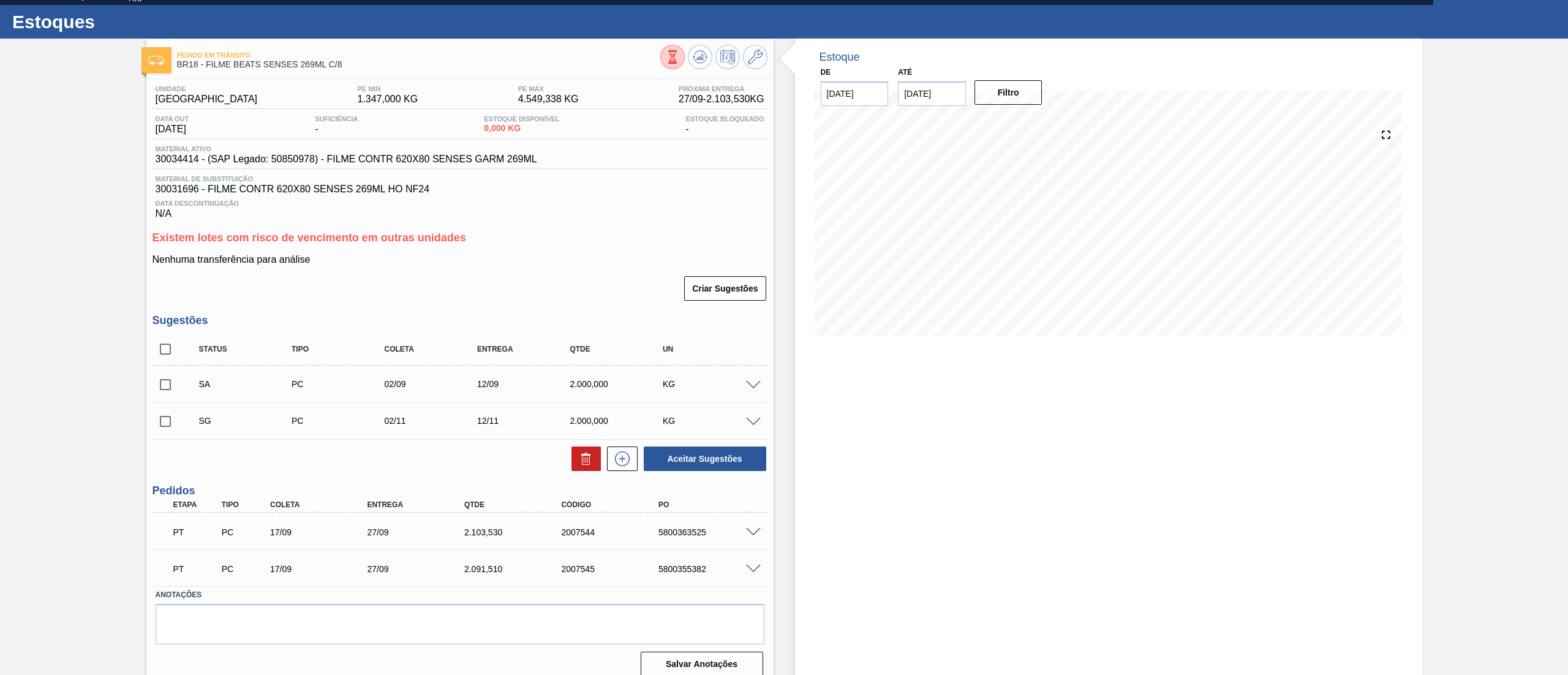
scroll to position [35, 0]
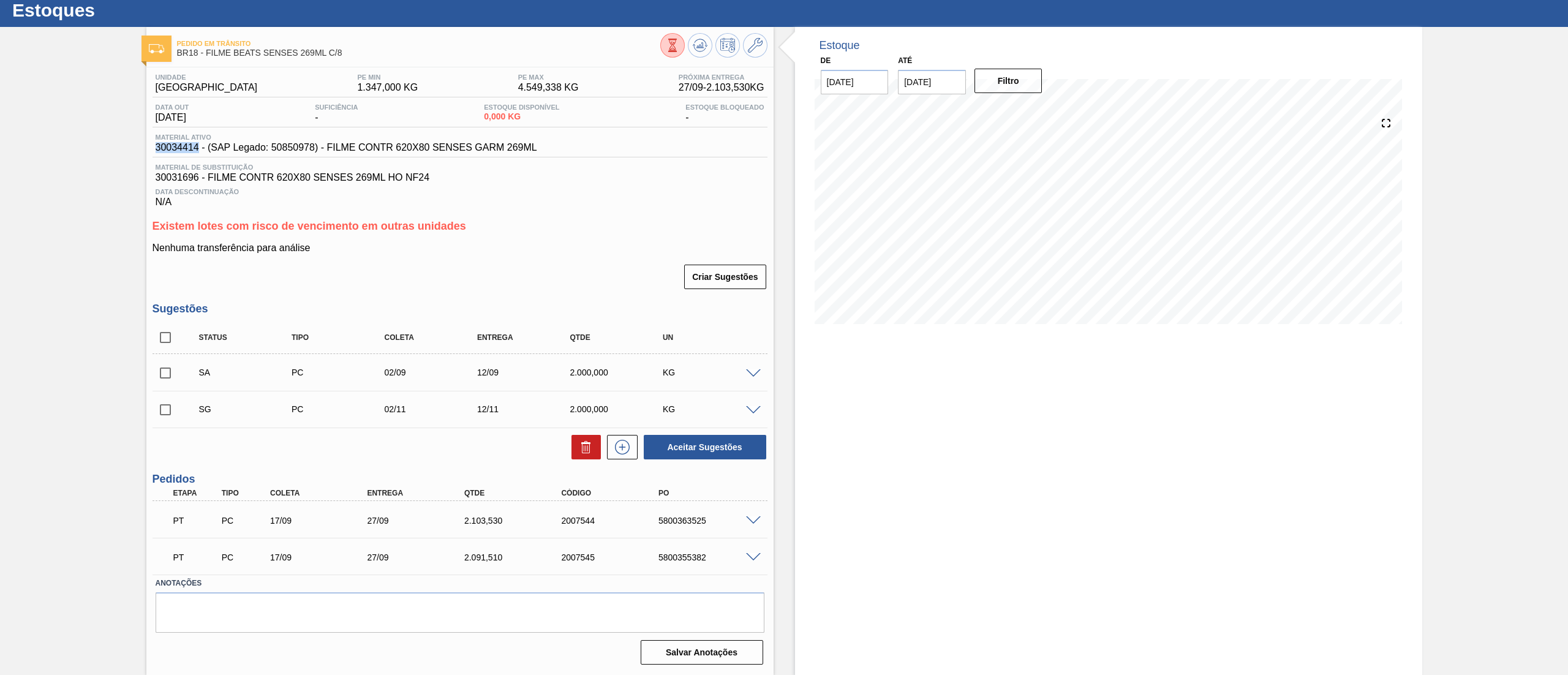
drag, startPoint x: 148, startPoint y: 146, endPoint x: 199, endPoint y: 151, distance: 51.2
click at [199, 151] on div "Unidade Pernambuco PE MIN 1.347,000 KG PE MAX 4.549,338 KG Próxima Entrega 27/0…" at bounding box center [460, 367] width 627 height 601
copy span "30034414"
drag, startPoint x: 534, startPoint y: 151, endPoint x: 329, endPoint y: 145, distance: 205.1
click at [329, 145] on div "Material ativo 30034414 - (SAP Legado: 50850978) - FILME CONTR 620X80 SENSES GA…" at bounding box center [460, 145] width 615 height 24
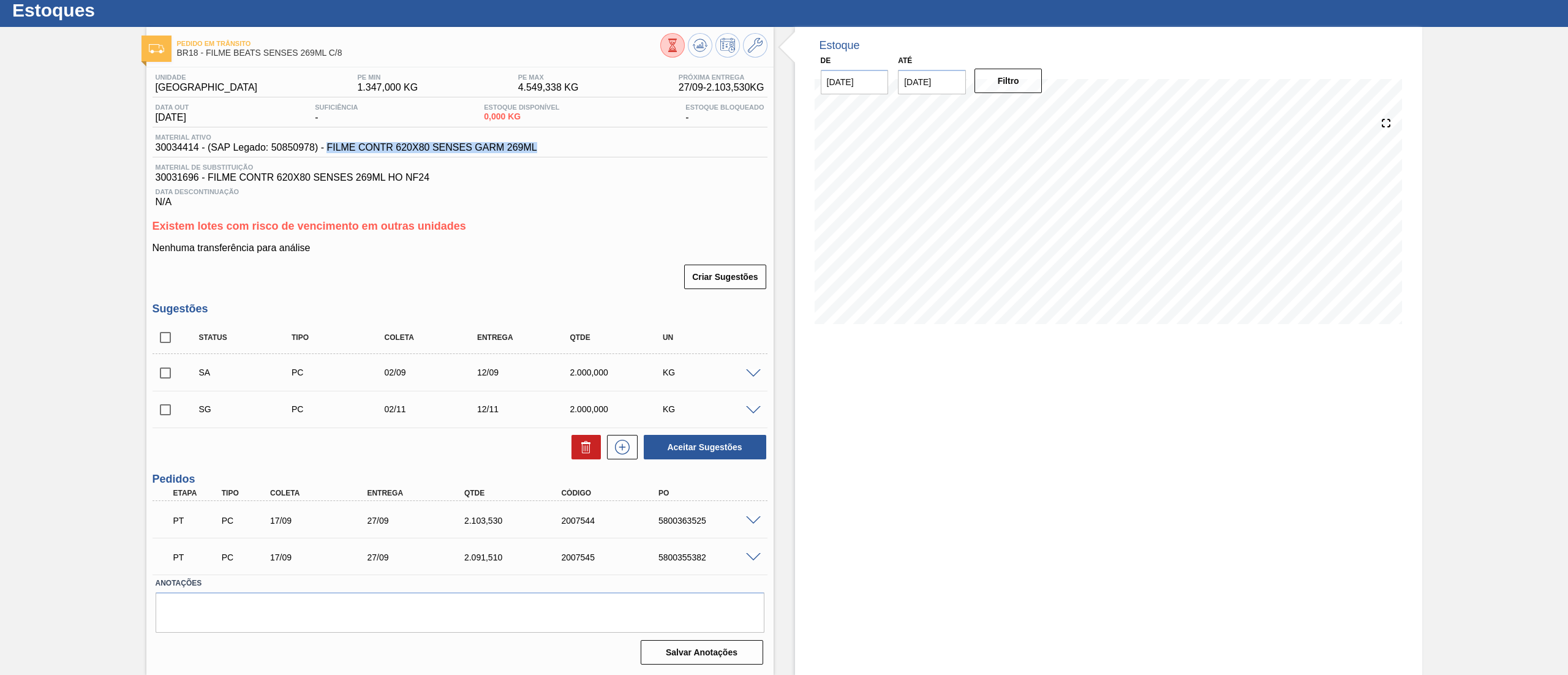
copy span "FILME CONTR 620X80 SENSES GARM 269ML"
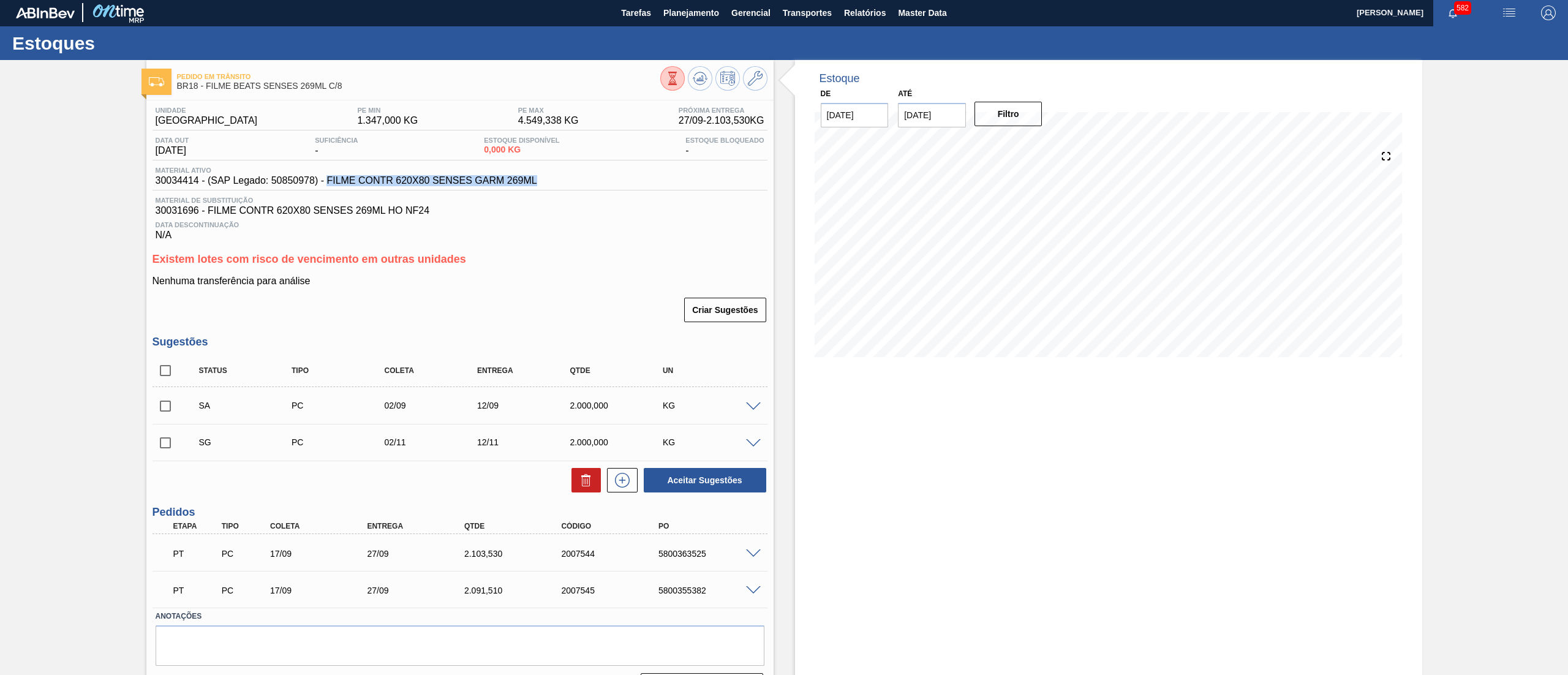
scroll to position [0, 0]
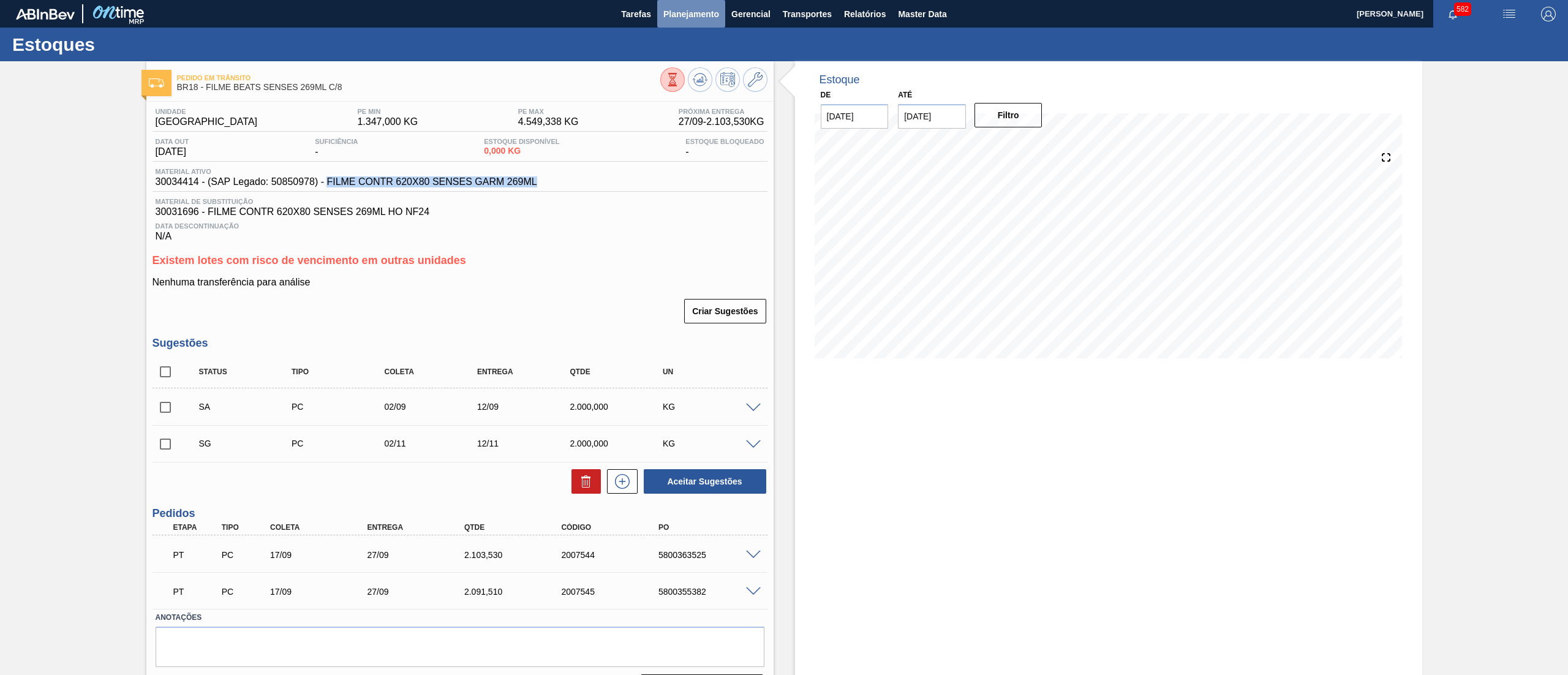
click at [690, 22] on button "Planejamento" at bounding box center [691, 14] width 68 height 27
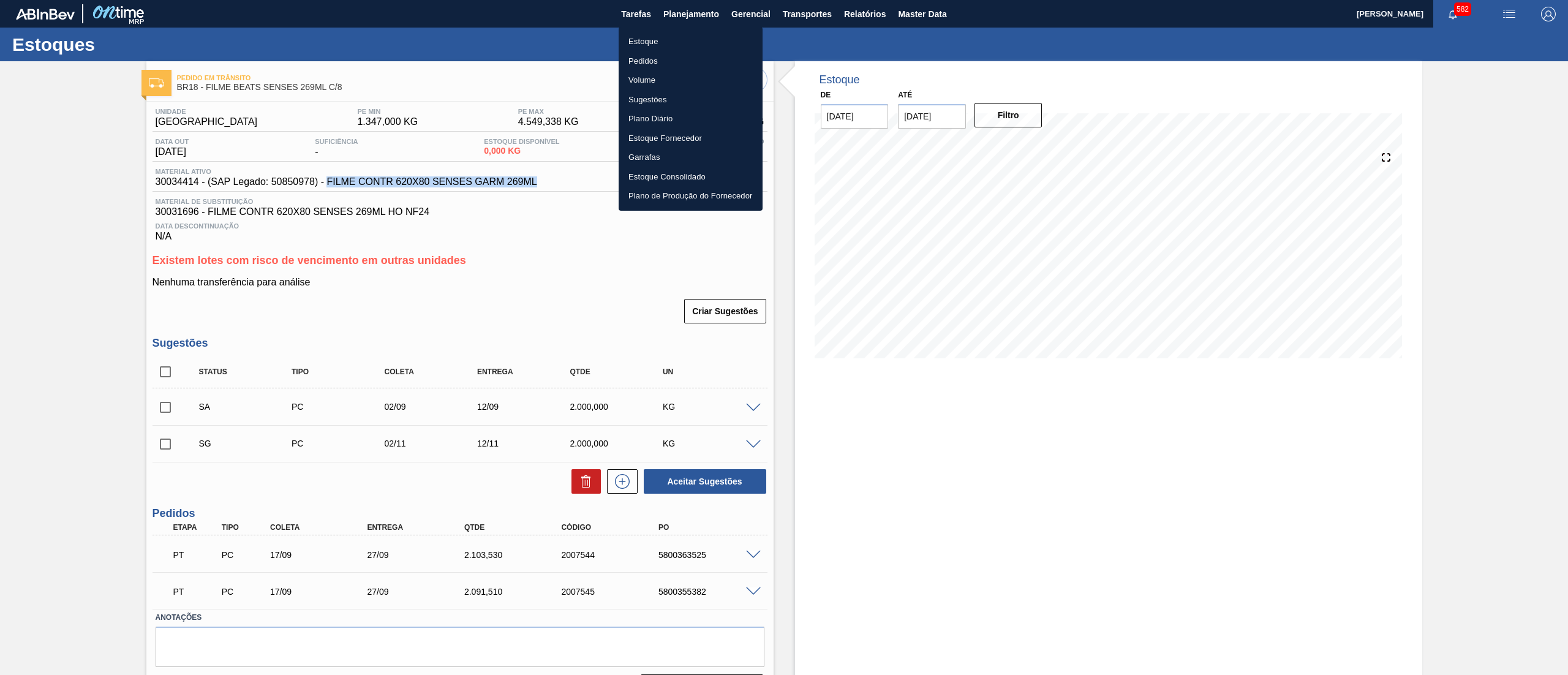
click at [669, 39] on li "Estoque" at bounding box center [691, 42] width 144 height 20
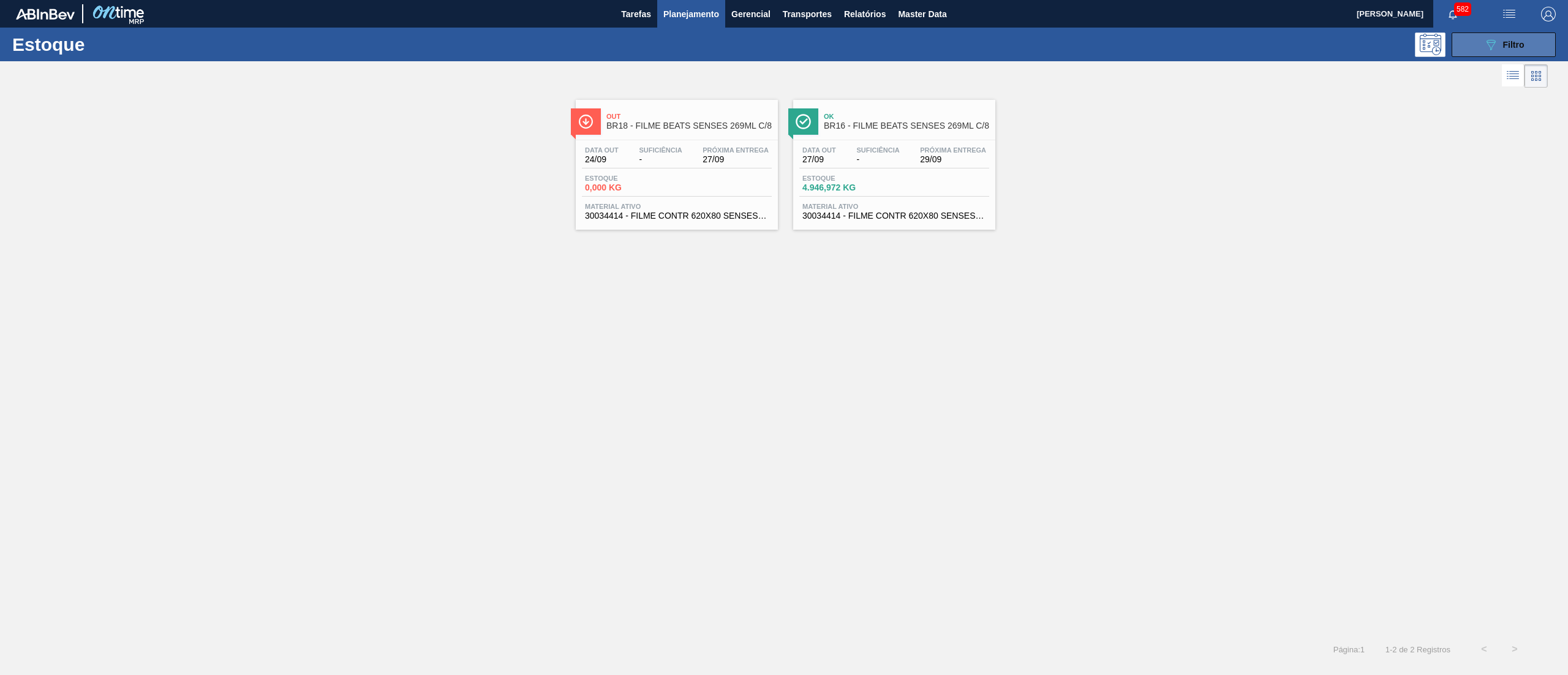
click at [1477, 46] on button "089F7B8B-B2A5-4AFE-B5C0-19BA573D28AC Filtro" at bounding box center [1504, 45] width 104 height 24
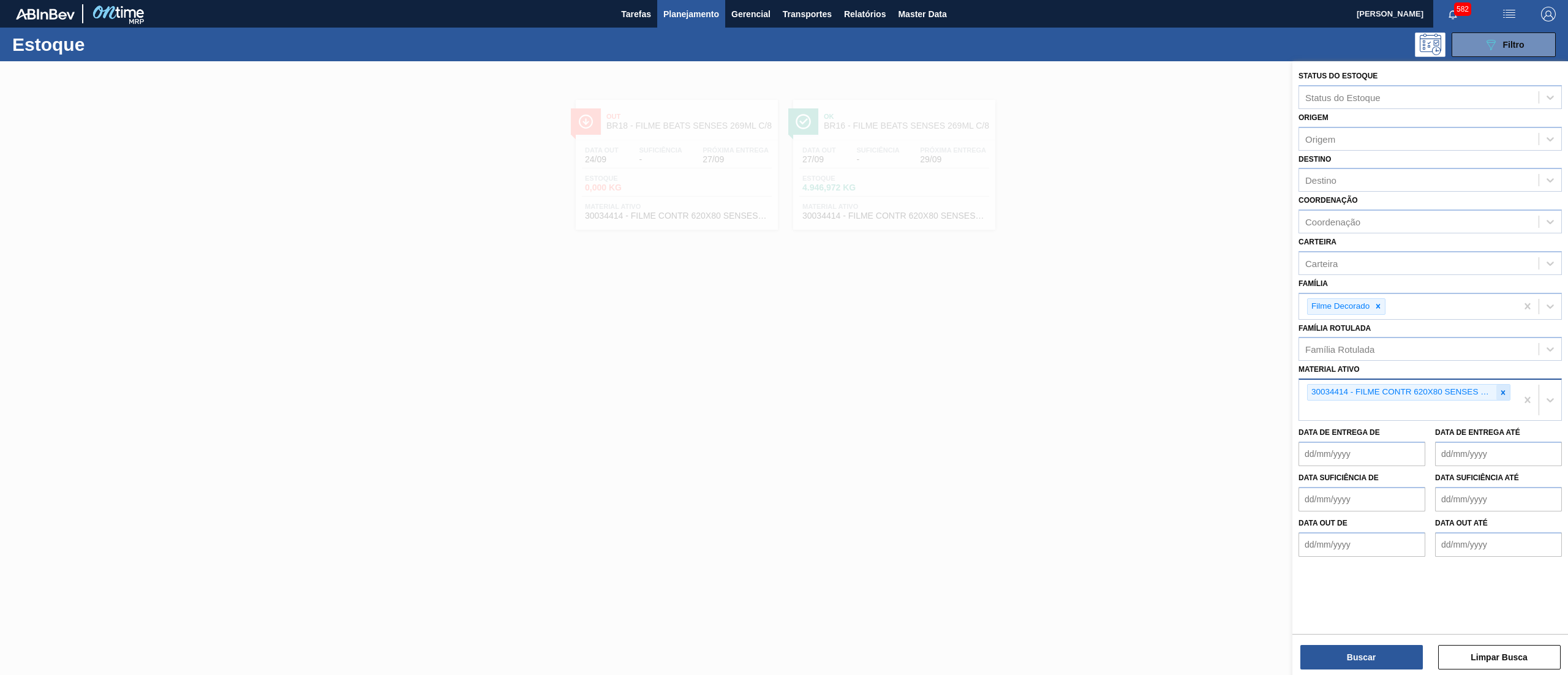
click at [1503, 389] on icon at bounding box center [1503, 392] width 8 height 8
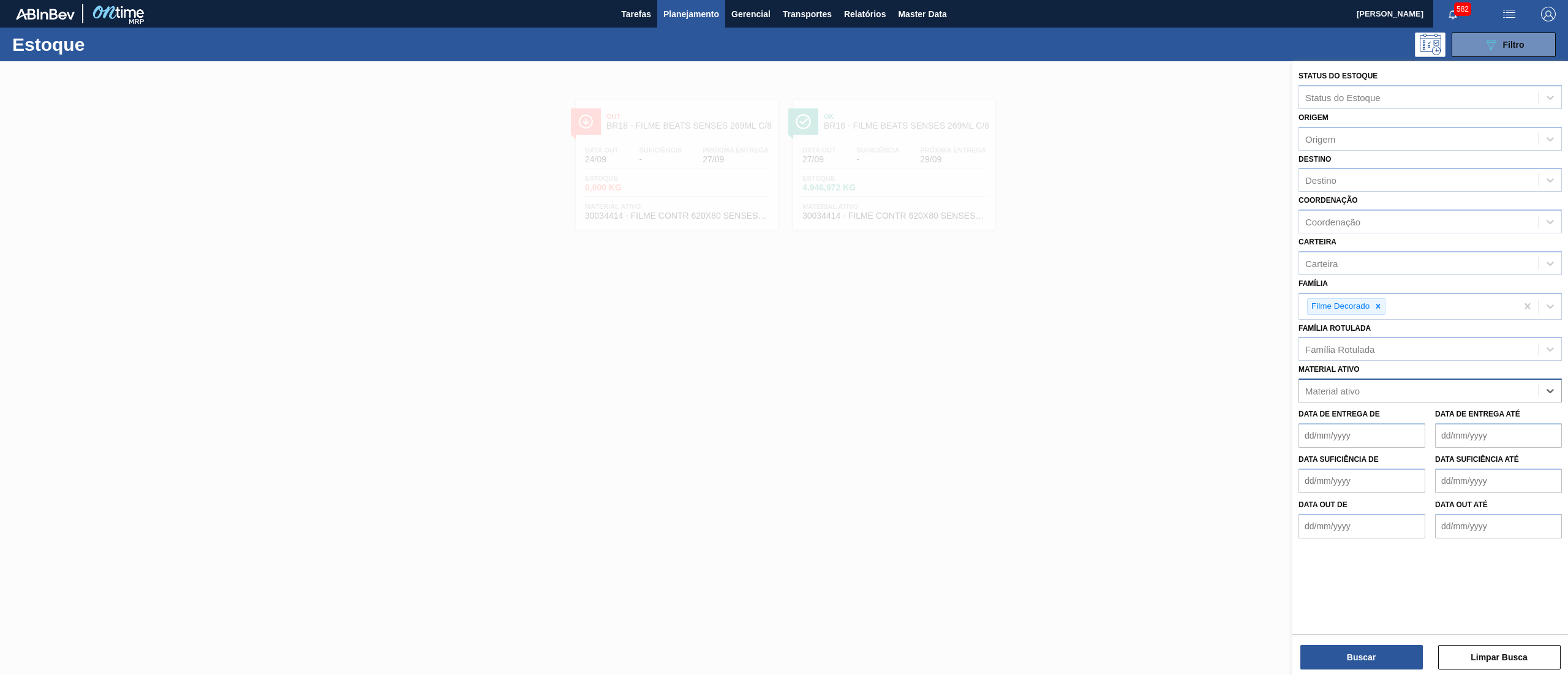
paste ativo "FILME CONTR 620X80 SENSES GARM 269ML"
type ativo "FILME CONTR 620X80 SENSES GARM 269ML"
click at [1464, 413] on div "30034414 - FILME CONTR 620X80 SENSES GARM 269ML" at bounding box center [1431, 421] width 264 height 23
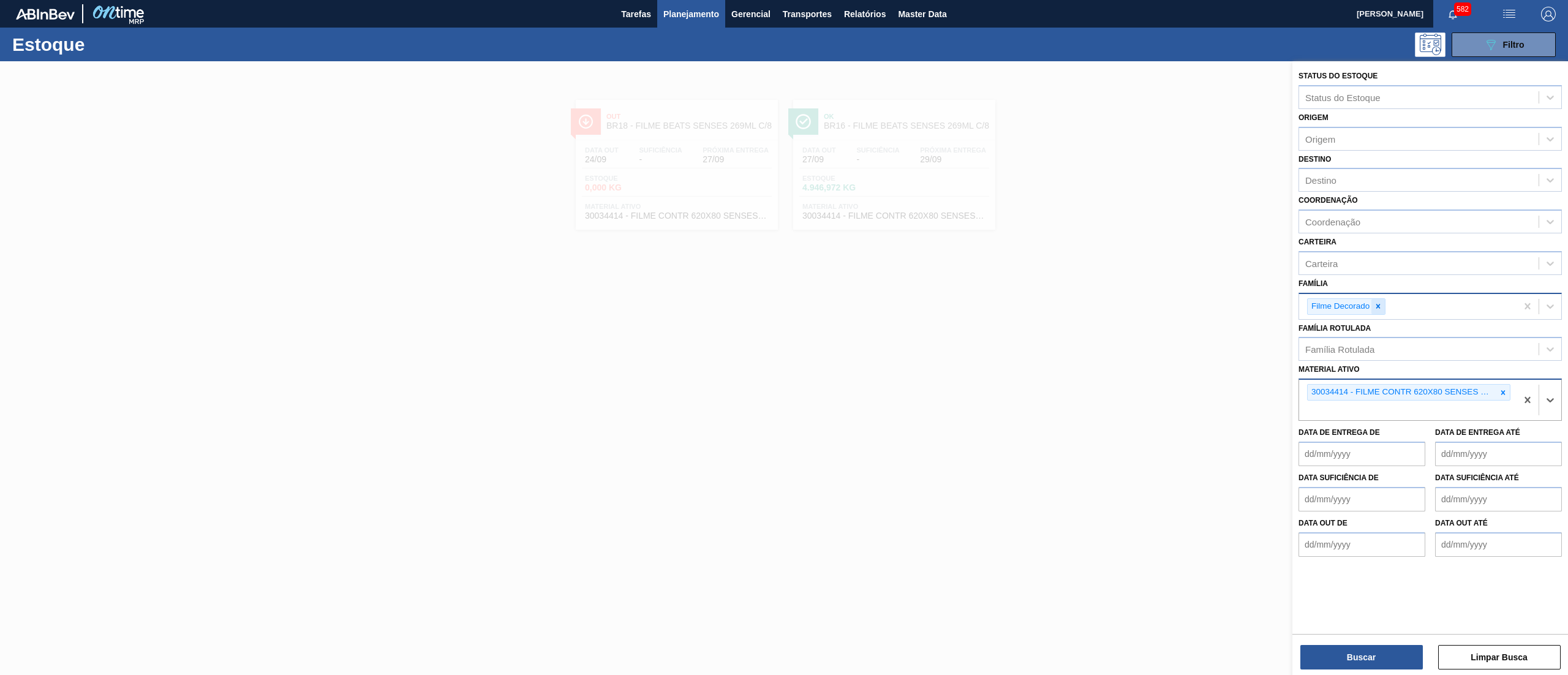
click at [1373, 301] on div at bounding box center [1378, 306] width 14 height 15
click at [1368, 651] on button "Buscar" at bounding box center [1361, 657] width 123 height 24
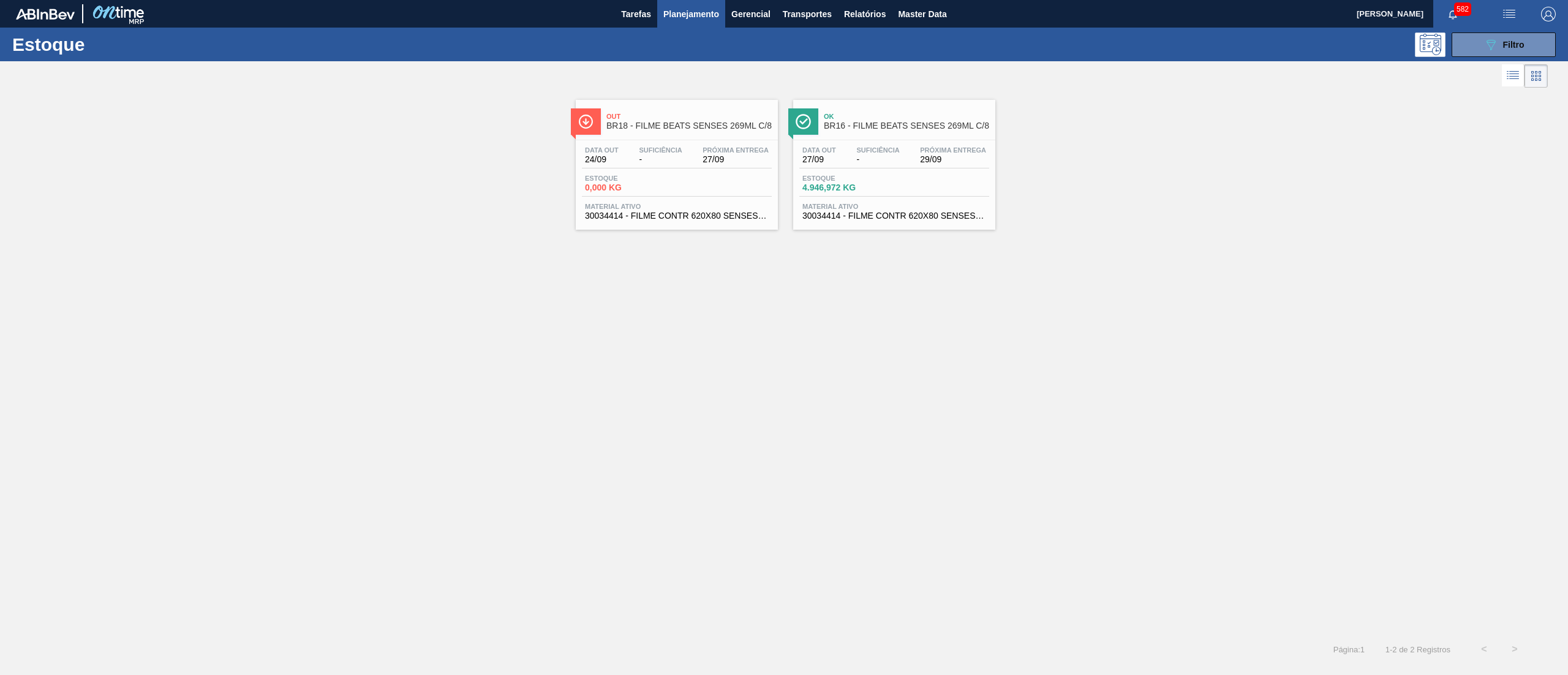
click at [864, 217] on span "30034414 - FILME CONTR 620X80 SENSES GARM 269ML" at bounding box center [894, 216] width 184 height 9
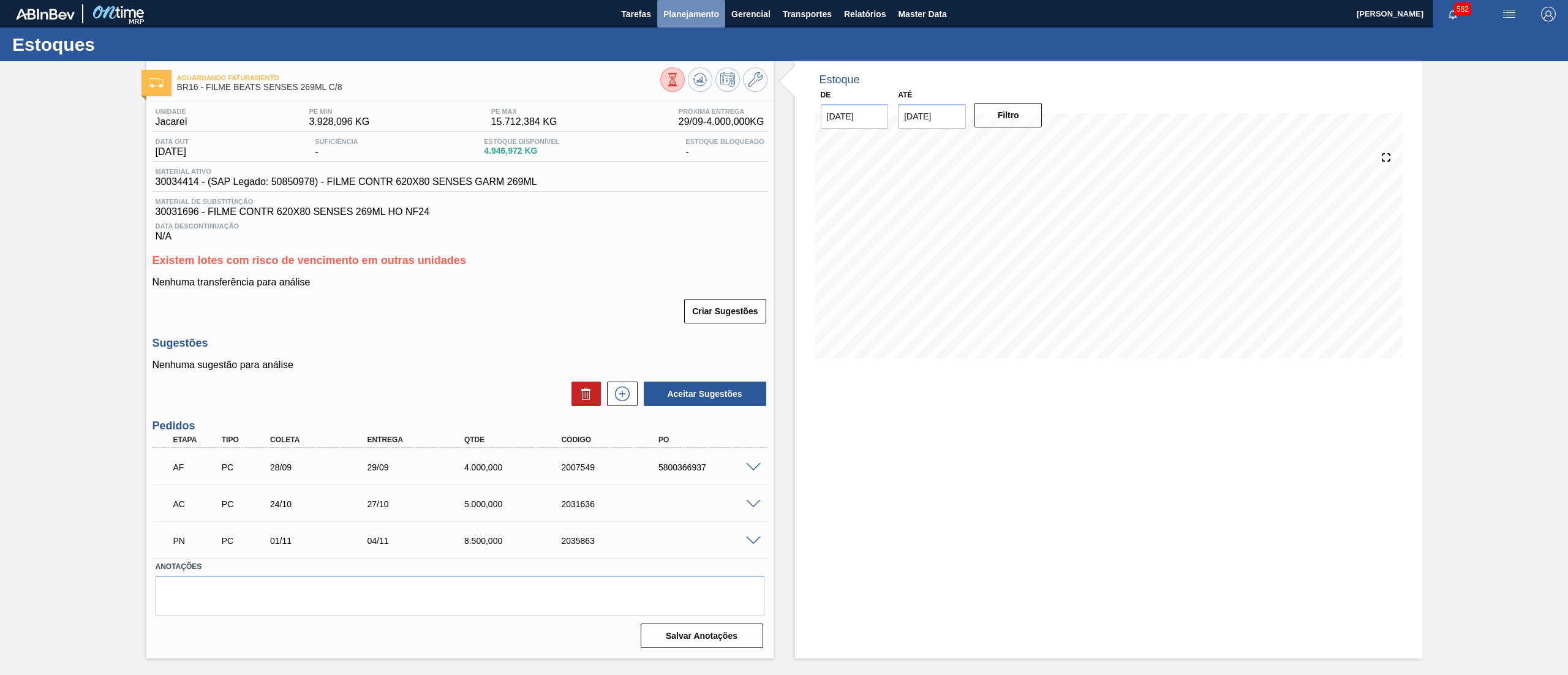
click at [681, 11] on span "Planejamento" at bounding box center [691, 14] width 56 height 14
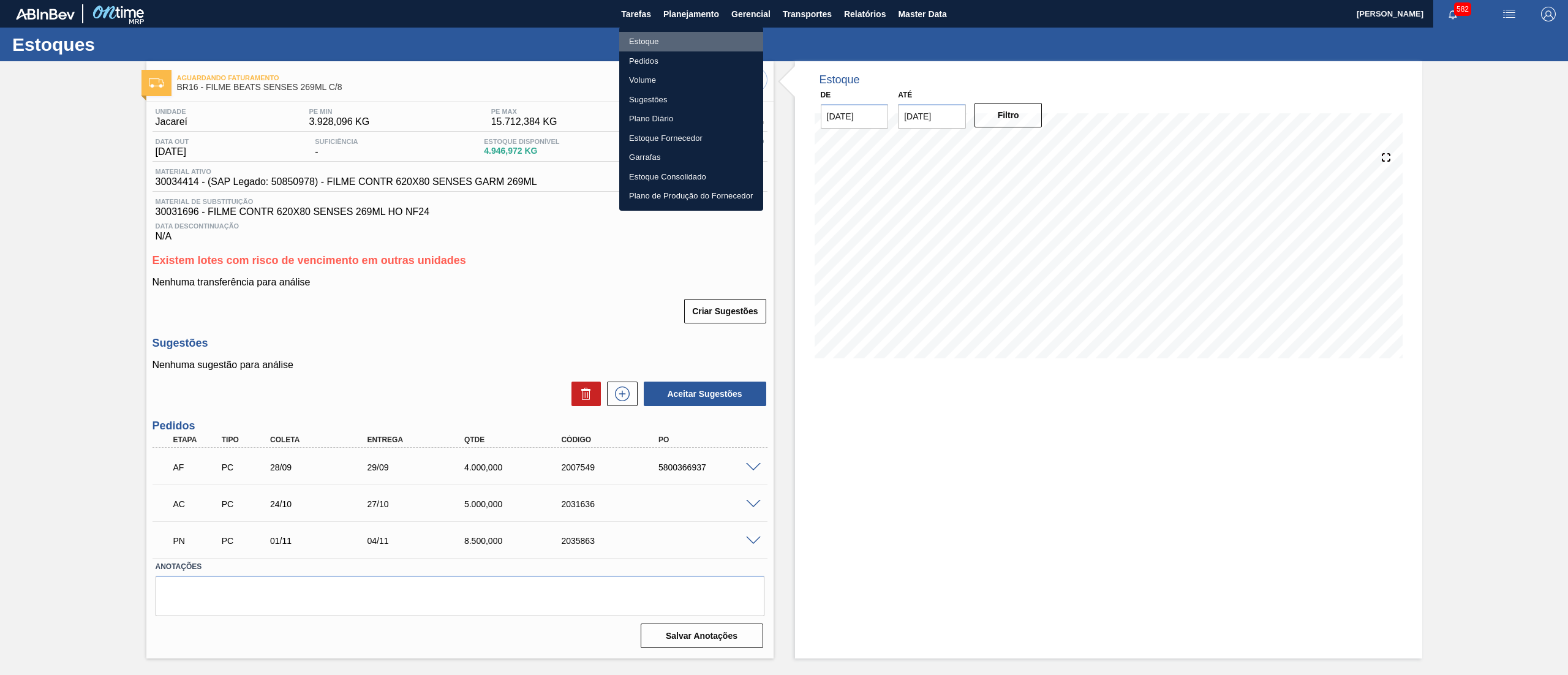
click at [653, 41] on li "Estoque" at bounding box center [691, 42] width 144 height 20
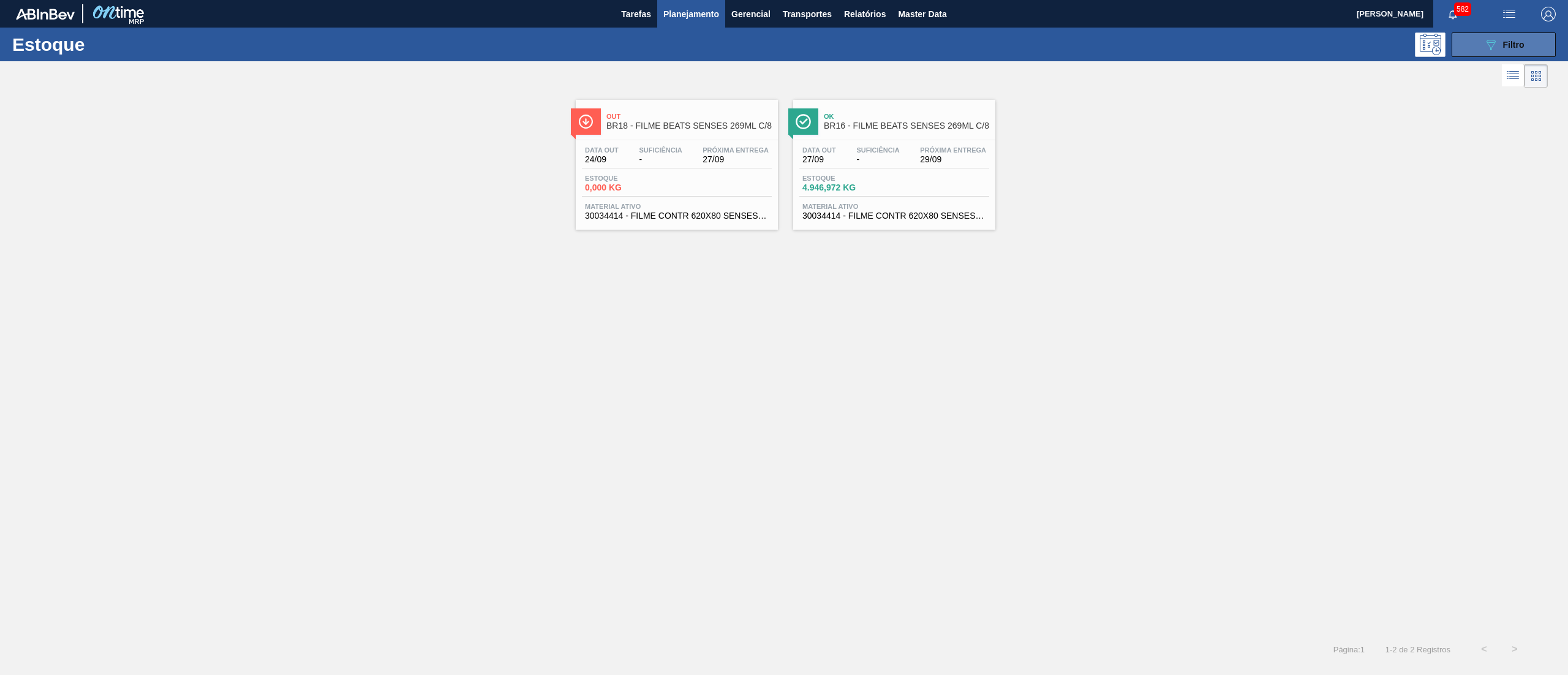
click at [1499, 37] on div "089F7B8B-B2A5-4AFE-B5C0-19BA573D28AC Filtro" at bounding box center [1504, 44] width 41 height 14
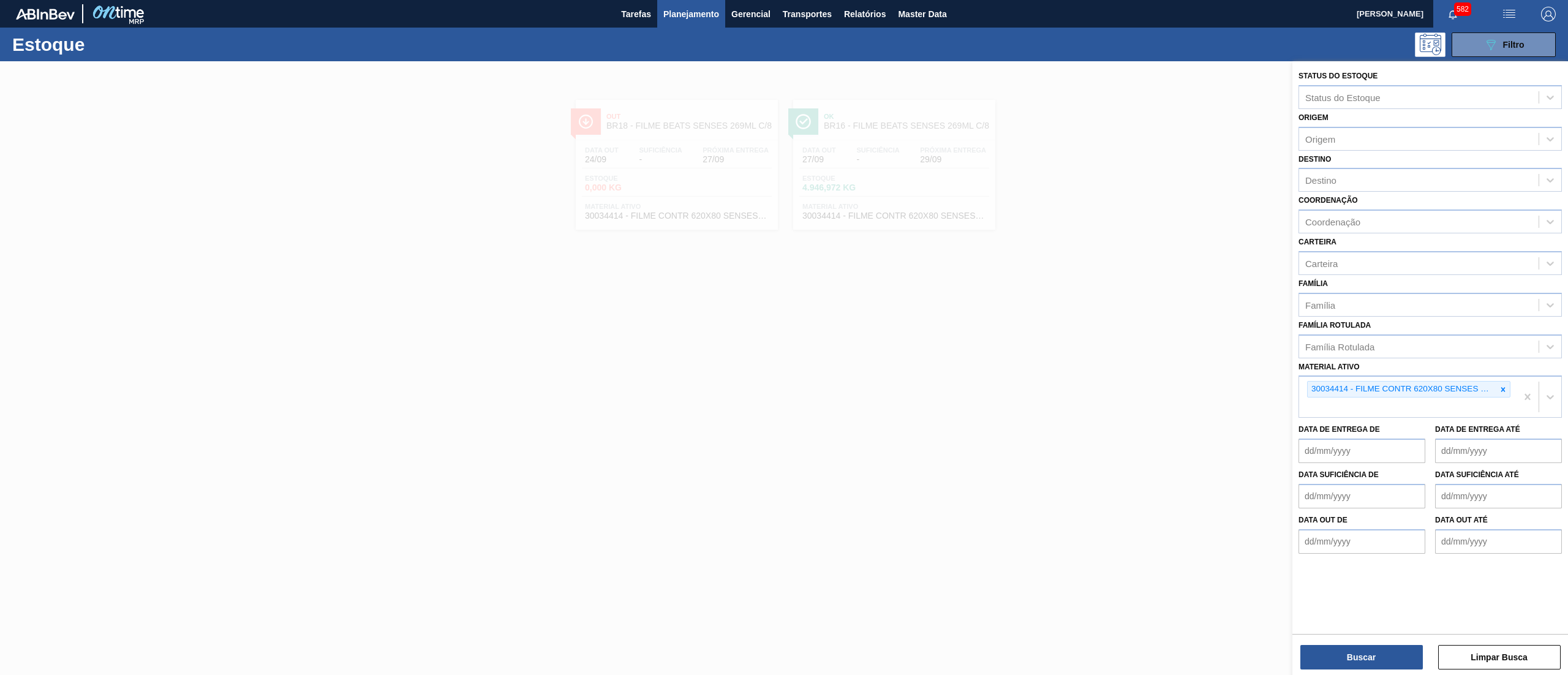
click at [1079, 404] on div at bounding box center [784, 398] width 1568 height 675
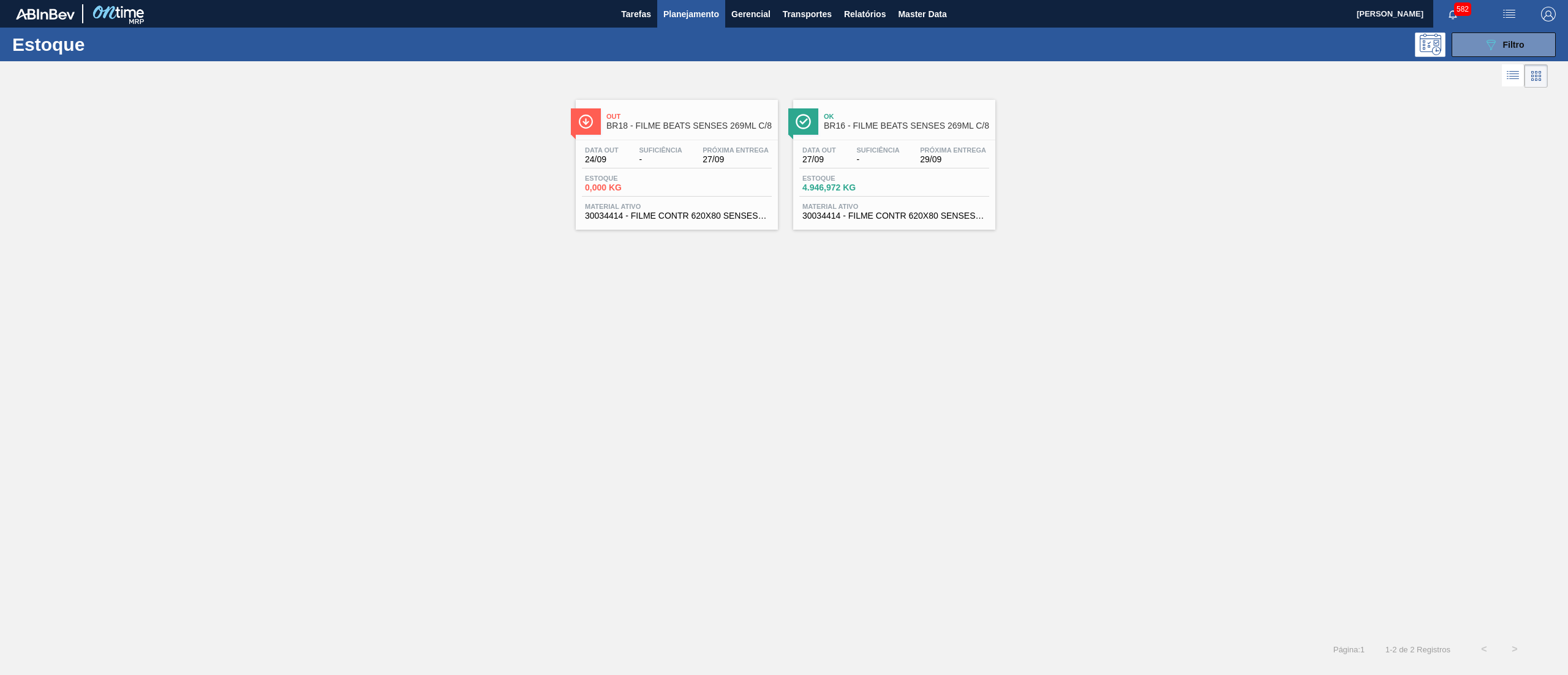
click at [876, 181] on span "Estoque" at bounding box center [845, 178] width 86 height 8
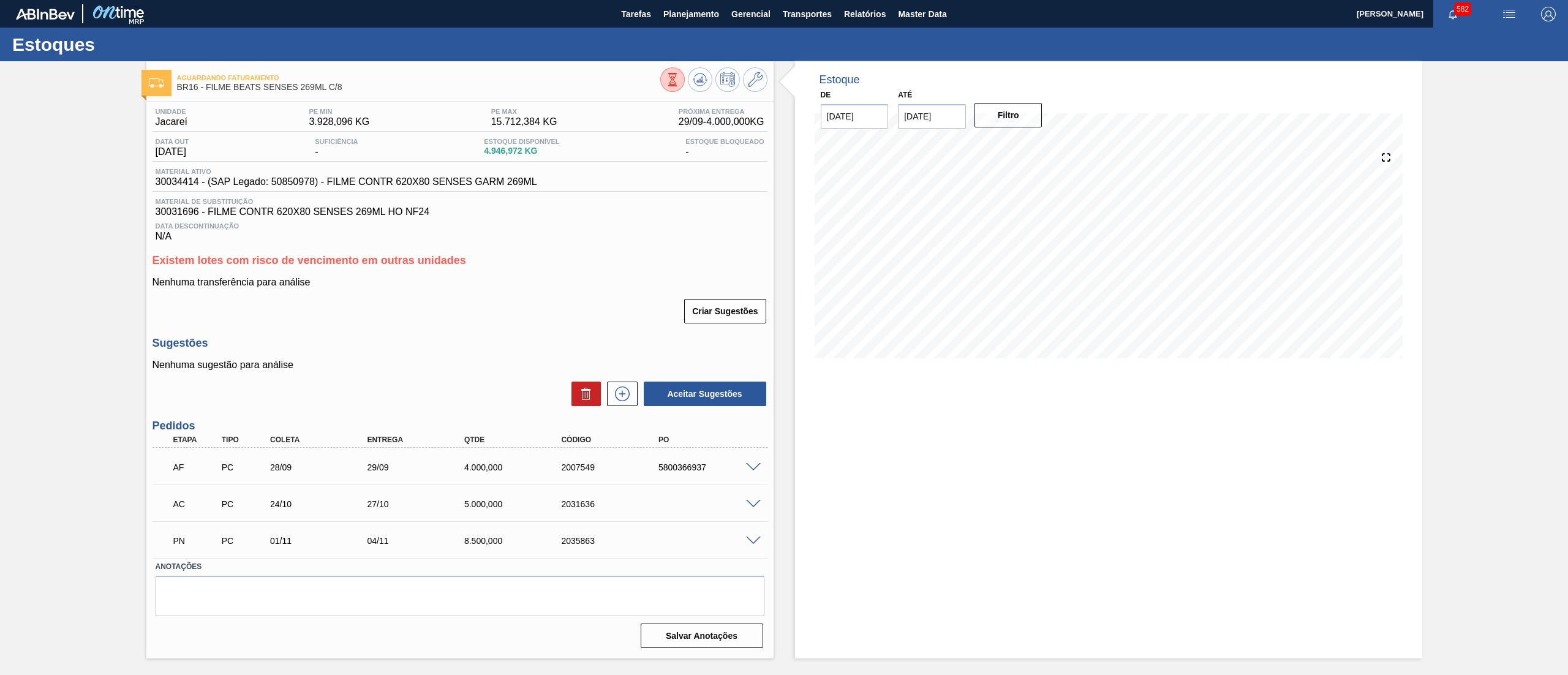
click at [730, 508] on div "AC PC 24/10 27/10 5.000,000 2031636" at bounding box center [457, 503] width 582 height 24
click at [756, 539] on span at bounding box center [753, 541] width 14 height 9
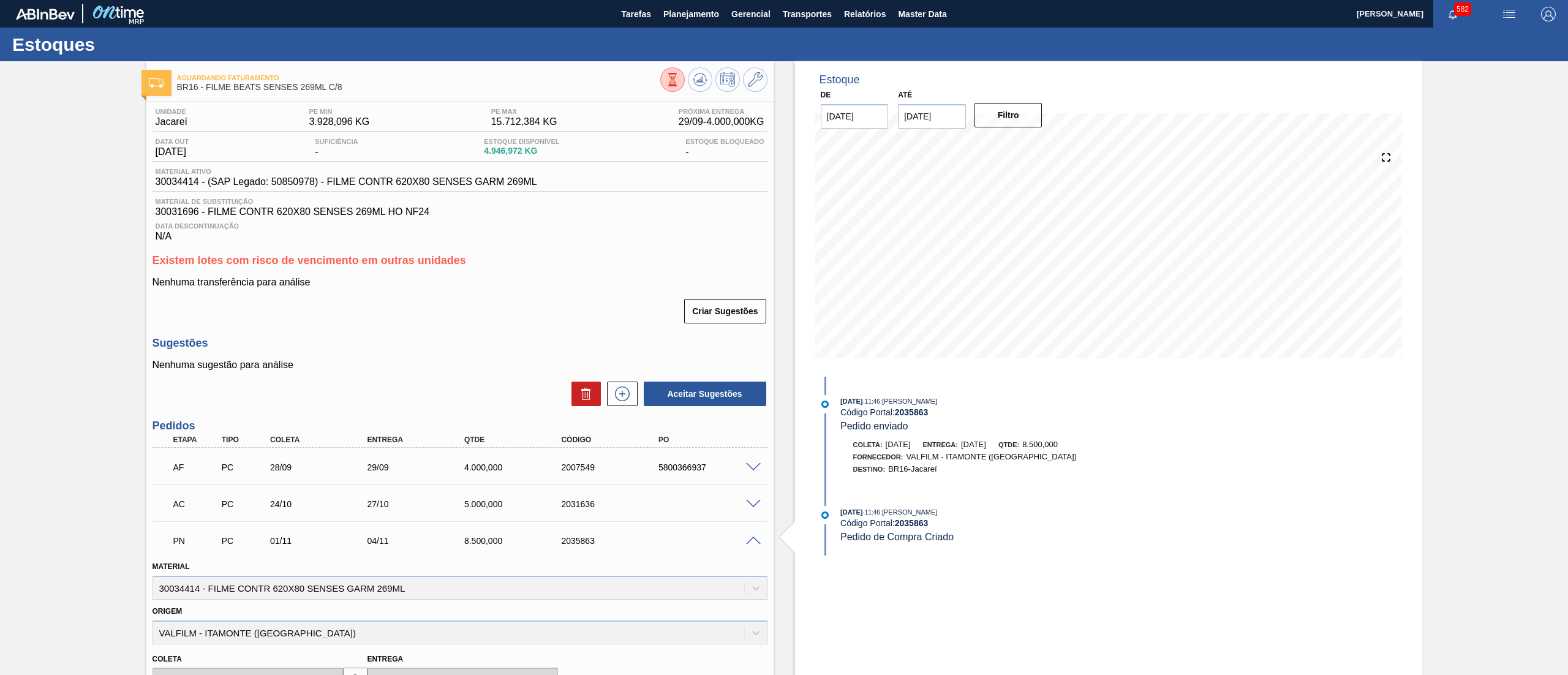
click at [756, 539] on span at bounding box center [753, 541] width 14 height 9
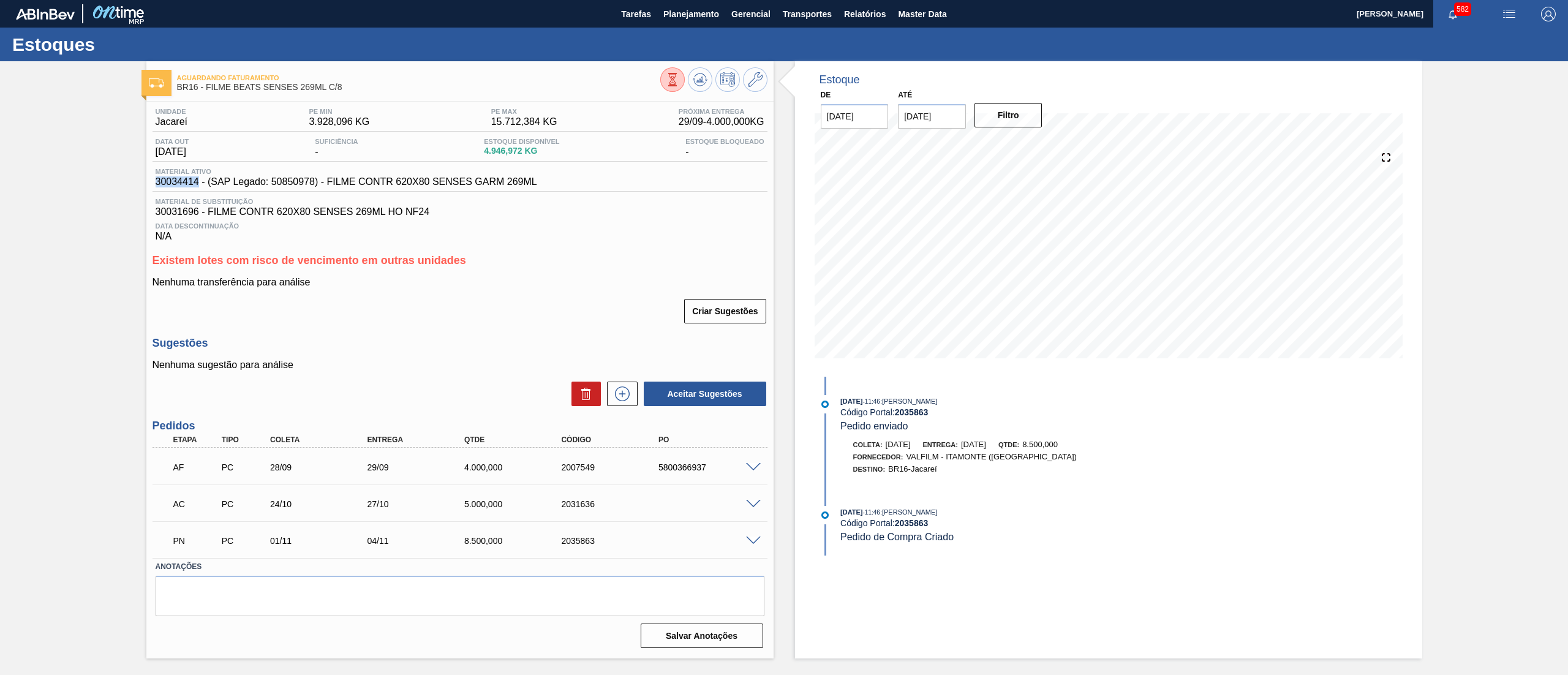
drag, startPoint x: 151, startPoint y: 188, endPoint x: 197, endPoint y: 188, distance: 46.0
click at [197, 188] on div "Unidade Jacareí PE MIN 3.928,096 KG PE MAX 15.712,384 KG Próxima Entrega 29/09 …" at bounding box center [460, 376] width 627 height 550
copy span "30034414"
